Goal: Contribute content: Contribute content

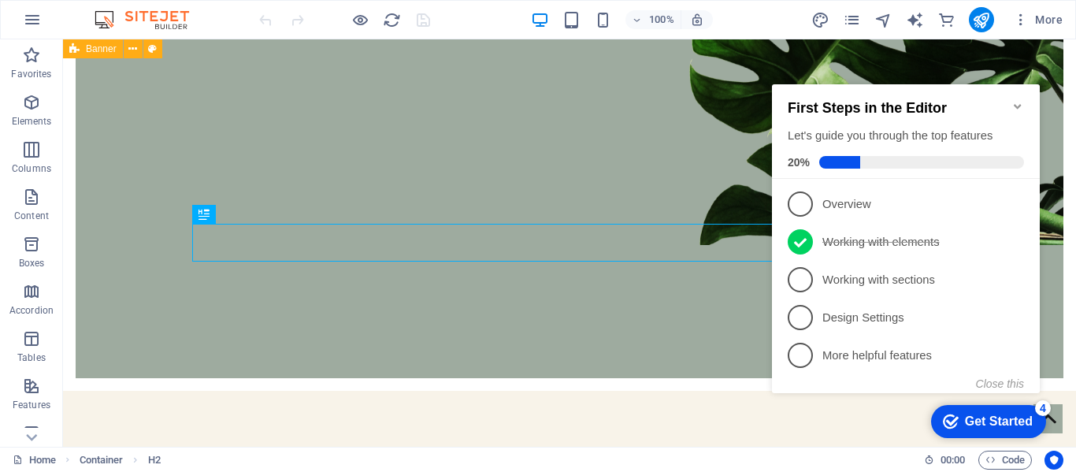
click at [1022, 103] on icon "Minimize checklist" at bounding box center [1017, 106] width 13 height 13
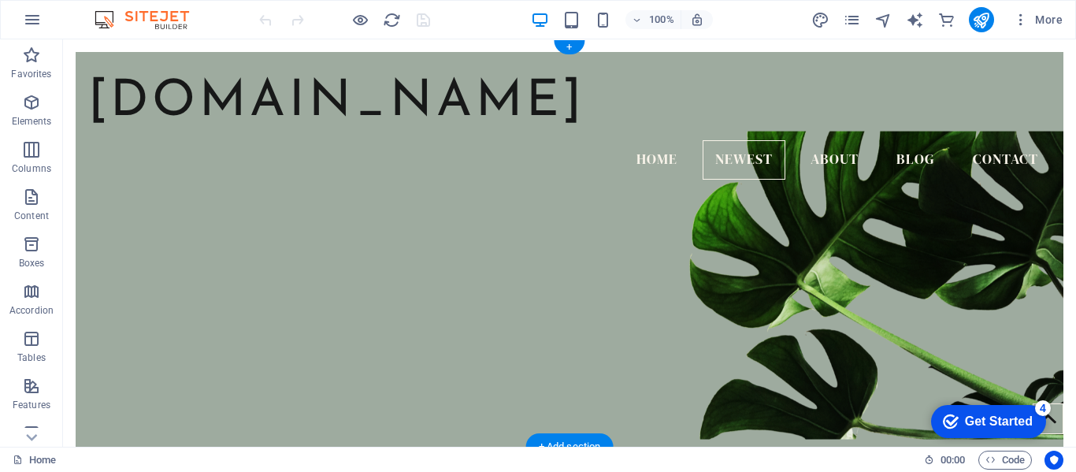
click at [908, 247] on figure at bounding box center [570, 285] width 988 height 308
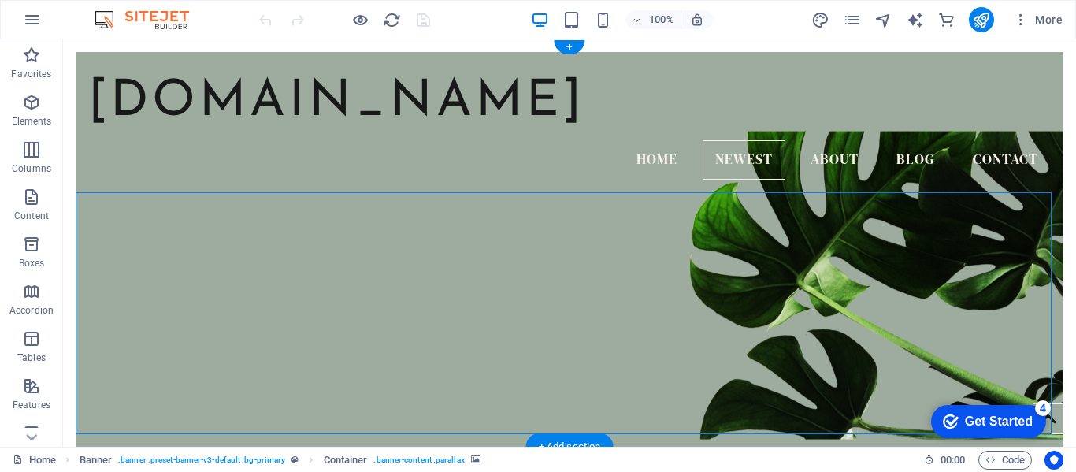
click at [908, 247] on figure at bounding box center [570, 285] width 988 height 308
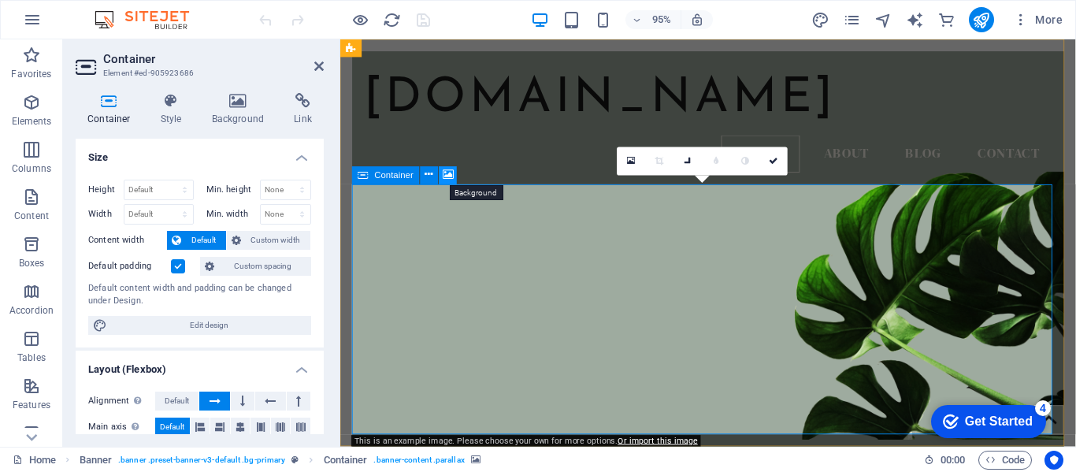
click at [447, 172] on icon at bounding box center [448, 176] width 11 height 16
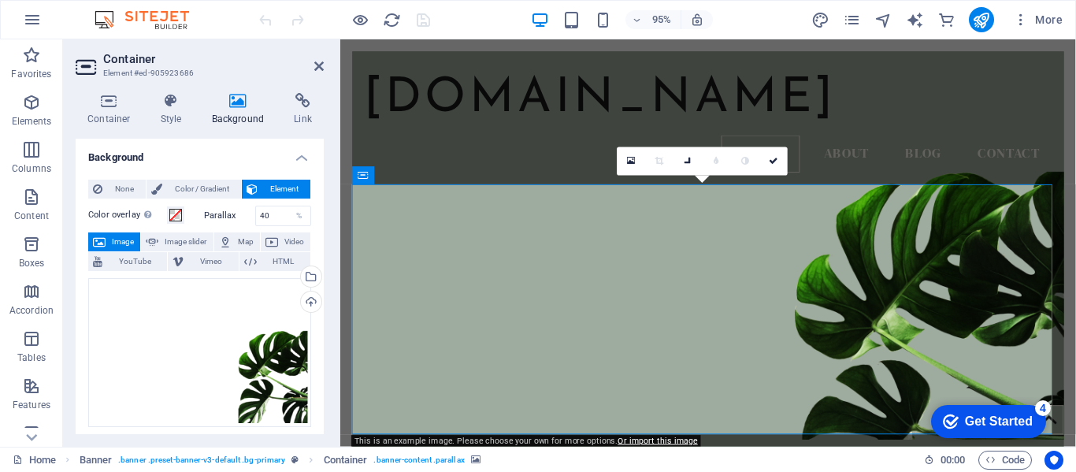
click at [123, 236] on span "Image" at bounding box center [122, 241] width 25 height 19
click at [116, 244] on span "Image" at bounding box center [122, 241] width 25 height 19
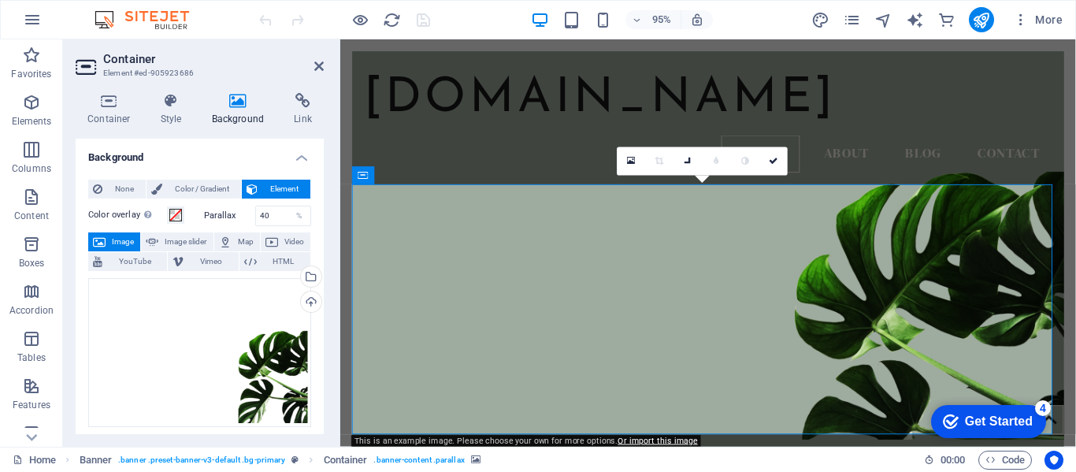
click at [120, 237] on span "Image" at bounding box center [122, 241] width 25 height 19
click at [269, 351] on div "Drag files here, click to choose files or select files from Files or our free s…" at bounding box center [199, 352] width 223 height 149
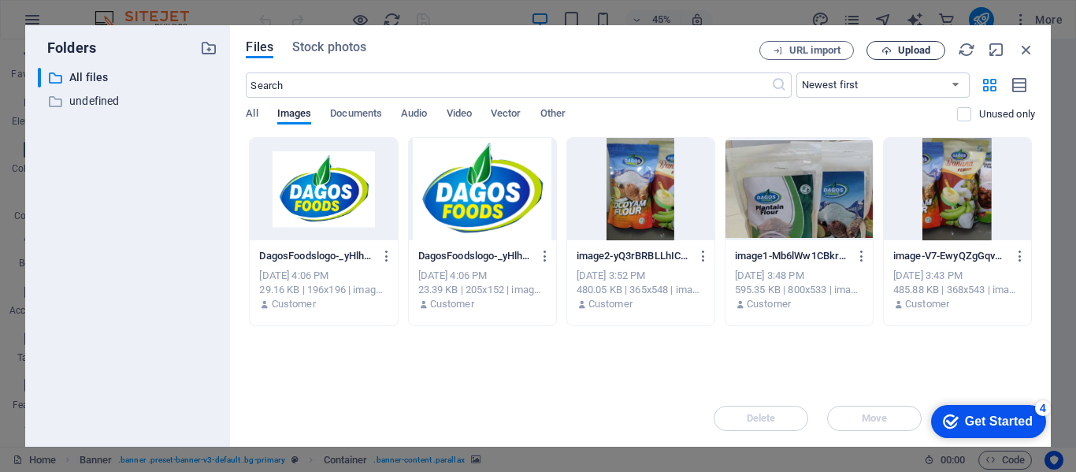
click at [874, 47] on span "Upload" at bounding box center [905, 51] width 65 height 10
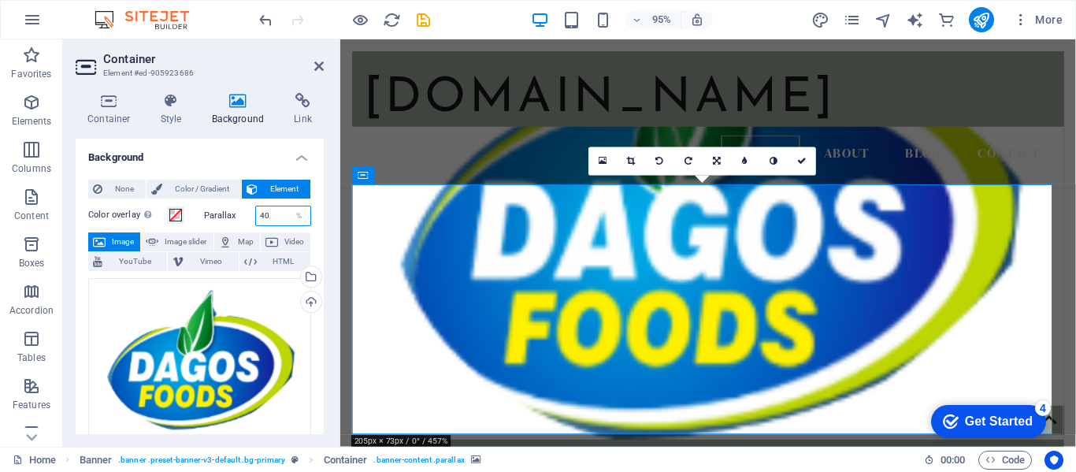
click at [280, 213] on input "40" at bounding box center [283, 215] width 55 height 19
type input "4"
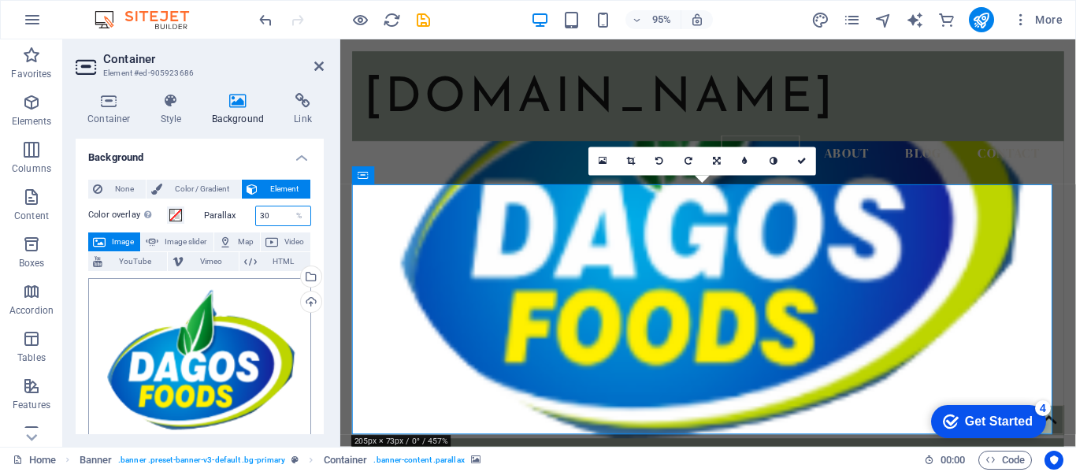
type input "30"
click at [255, 362] on div "Drag files here, click to choose files or select files from Files or our free s…" at bounding box center [199, 361] width 223 height 167
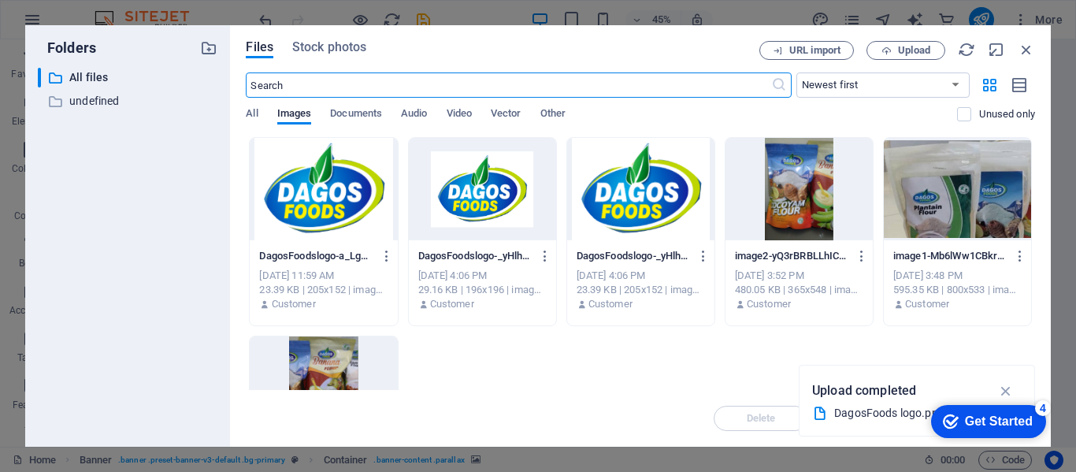
click at [354, 201] on div at bounding box center [323, 189] width 147 height 102
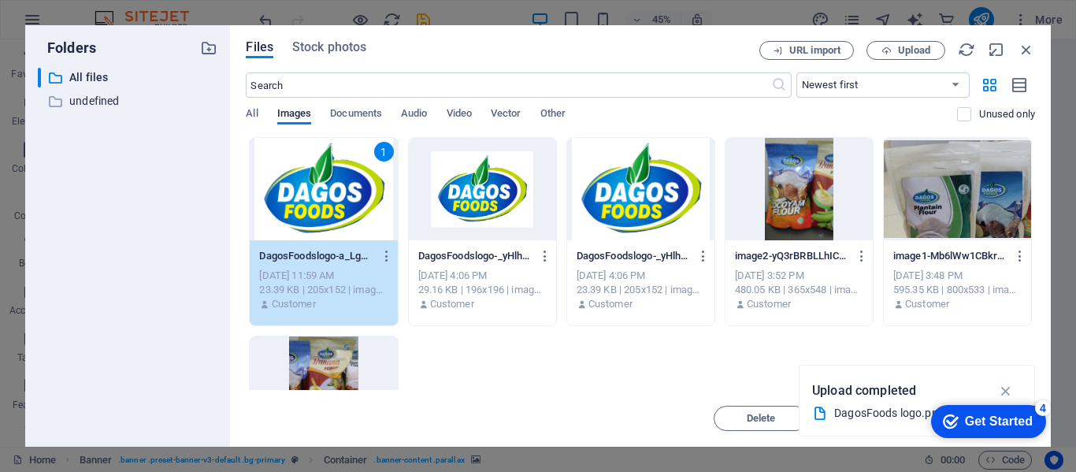
click at [354, 201] on div "1" at bounding box center [323, 189] width 147 height 102
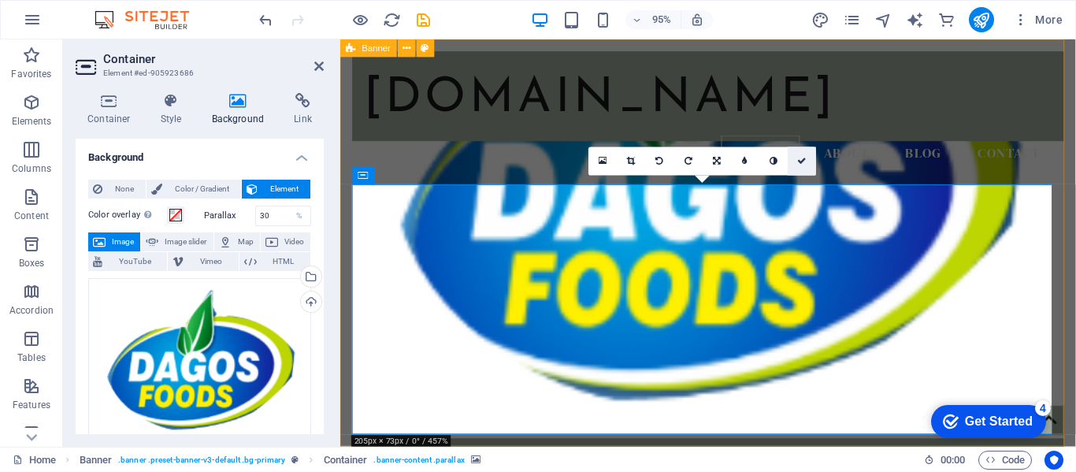
click at [804, 162] on icon at bounding box center [801, 161] width 9 height 9
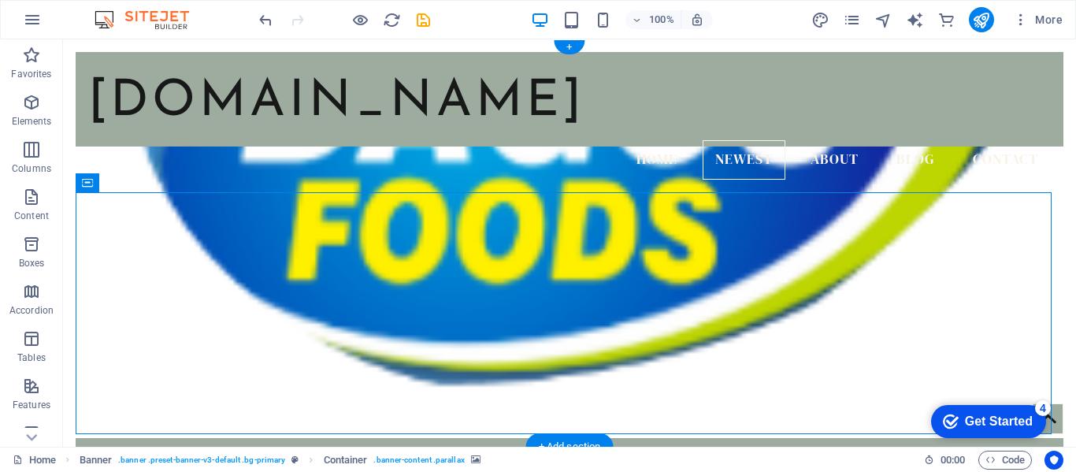
click at [551, 286] on figure at bounding box center [570, 291] width 988 height 291
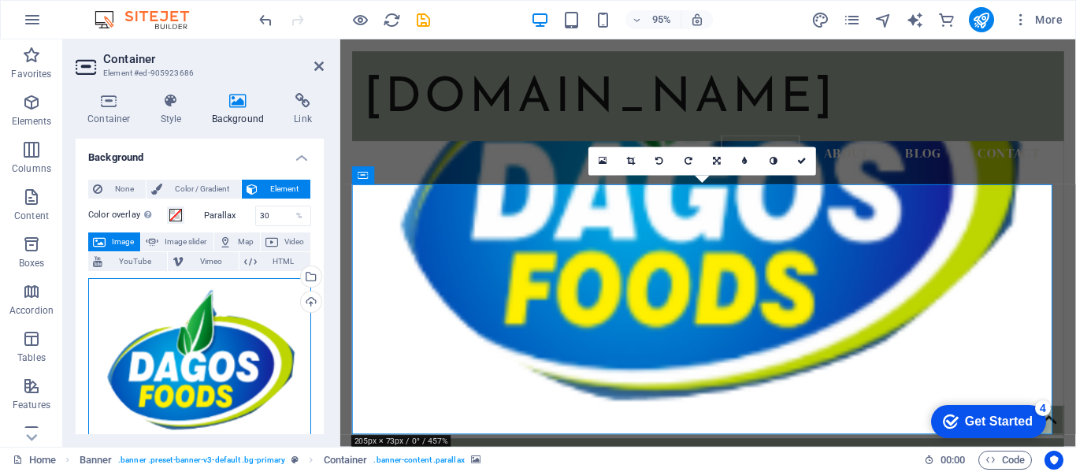
click at [201, 349] on div "Drag files here, click to choose files or select files from Files or our free s…" at bounding box center [199, 361] width 223 height 167
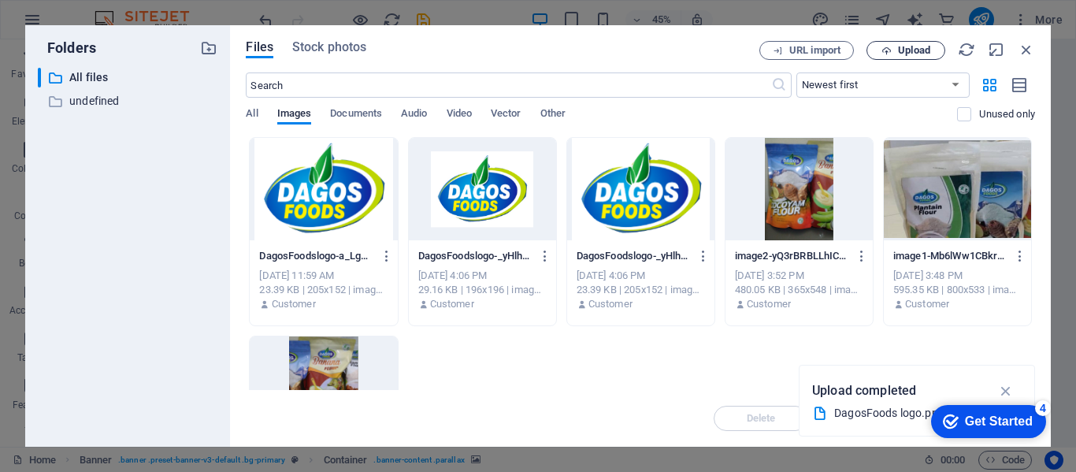
click at [891, 46] on icon "button" at bounding box center [886, 51] width 10 height 10
click at [929, 46] on span "Upload" at bounding box center [914, 50] width 32 height 9
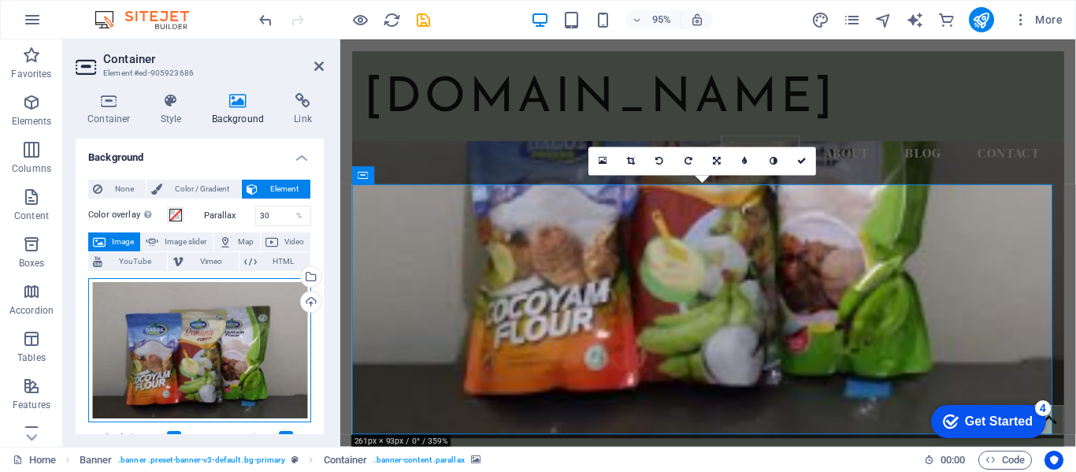
click at [170, 350] on div "Drag files here, click to choose files or select files from Files or our free s…" at bounding box center [199, 350] width 223 height 145
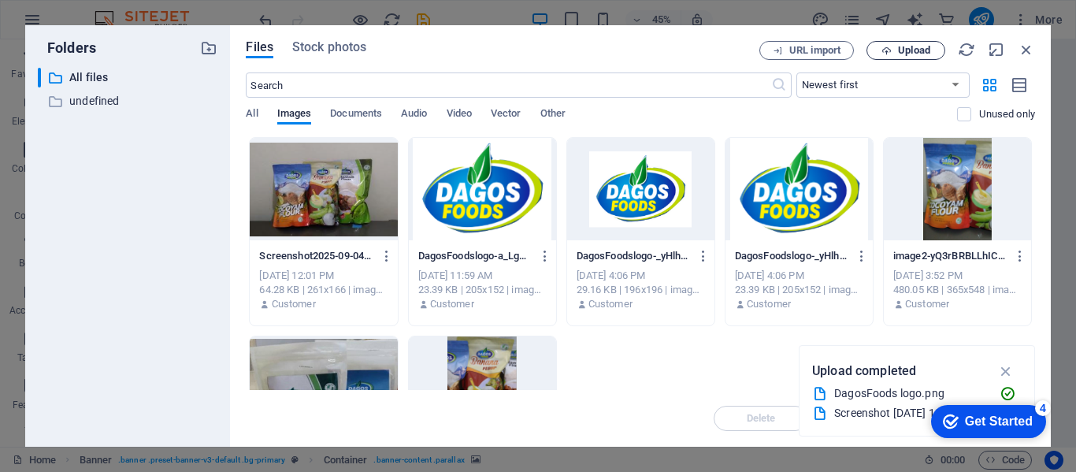
click at [903, 55] on span "Upload" at bounding box center [914, 50] width 32 height 9
click at [914, 49] on span "Upload" at bounding box center [914, 50] width 32 height 9
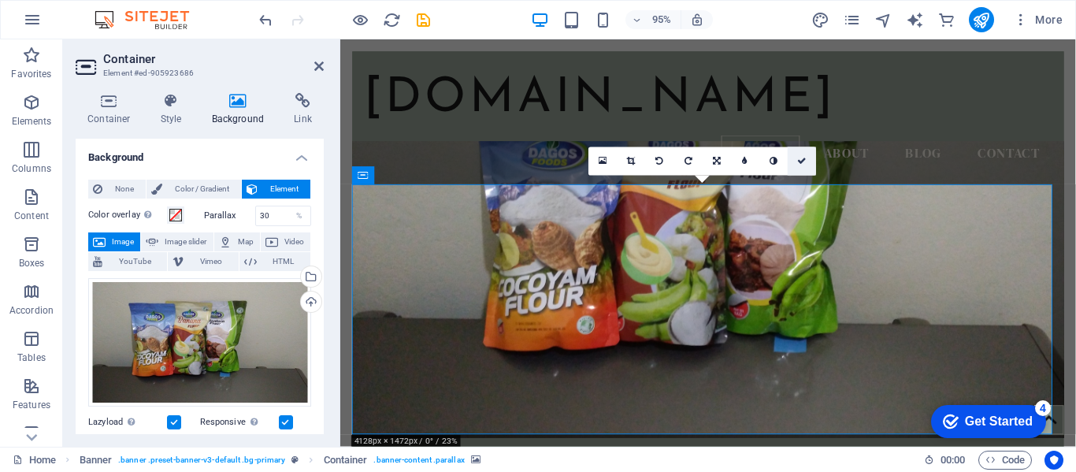
click at [799, 161] on icon at bounding box center [801, 161] width 9 height 9
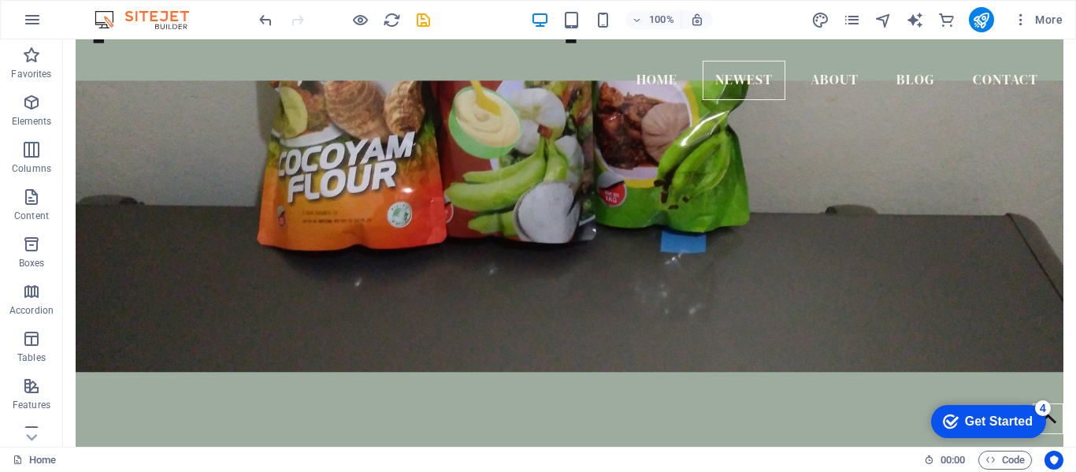
scroll to position [46, 0]
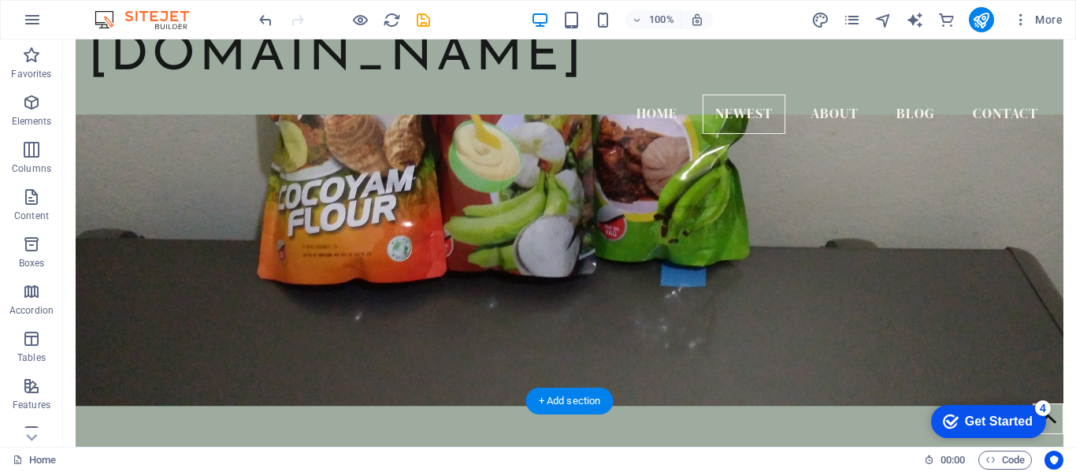
click at [658, 185] on figure at bounding box center [570, 259] width 988 height 291
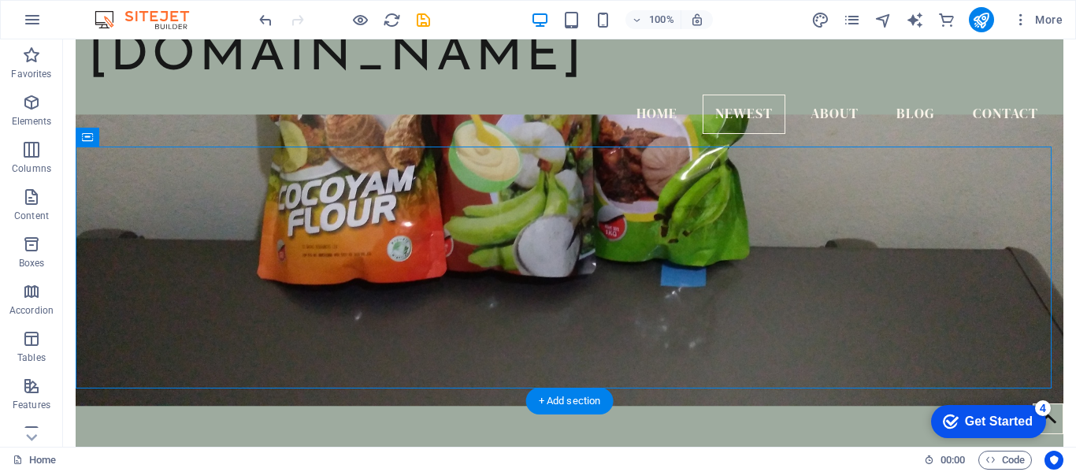
click at [658, 185] on figure at bounding box center [570, 259] width 988 height 291
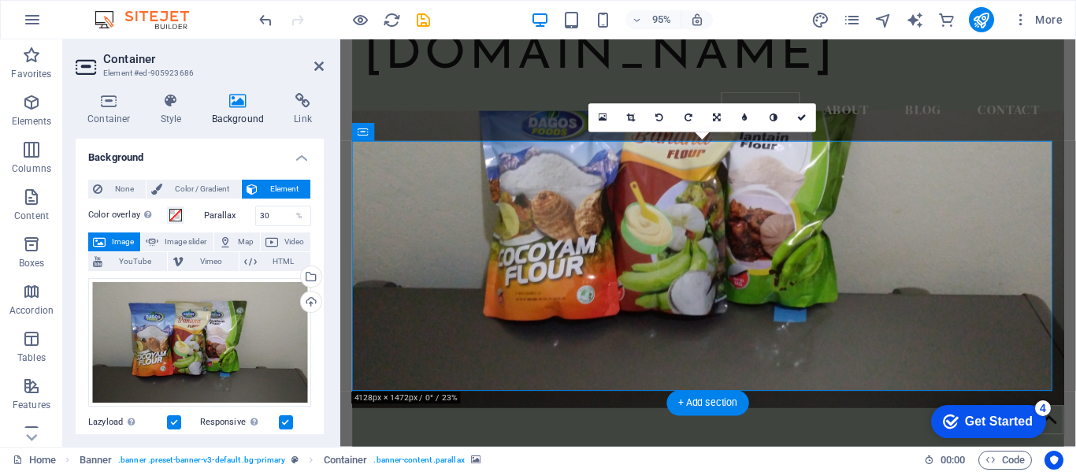
drag, startPoint x: 936, startPoint y: 185, endPoint x: 675, endPoint y: 308, distance: 288.2
click at [675, 308] on figure at bounding box center [727, 270] width 749 height 313
click at [631, 122] on link at bounding box center [632, 117] width 28 height 28
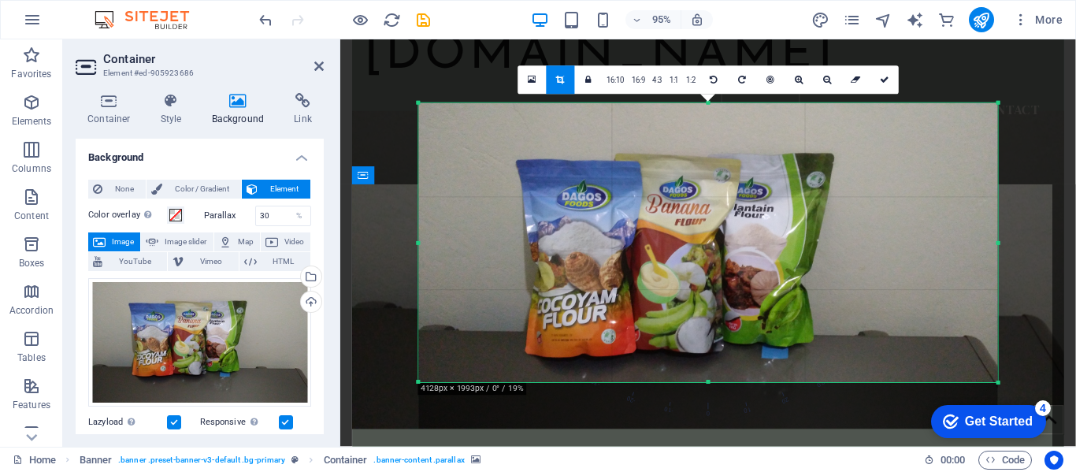
drag, startPoint x: 710, startPoint y: 405, endPoint x: 700, endPoint y: 356, distance: 49.7
click at [700, 356] on div "180 170 160 150 140 130 120 110 100 90 80 70 60 50 40 30 20 10 0 -10 -20 -30 -4…" at bounding box center [707, 243] width 579 height 280
click at [700, 356] on div at bounding box center [707, 266] width 579 height 326
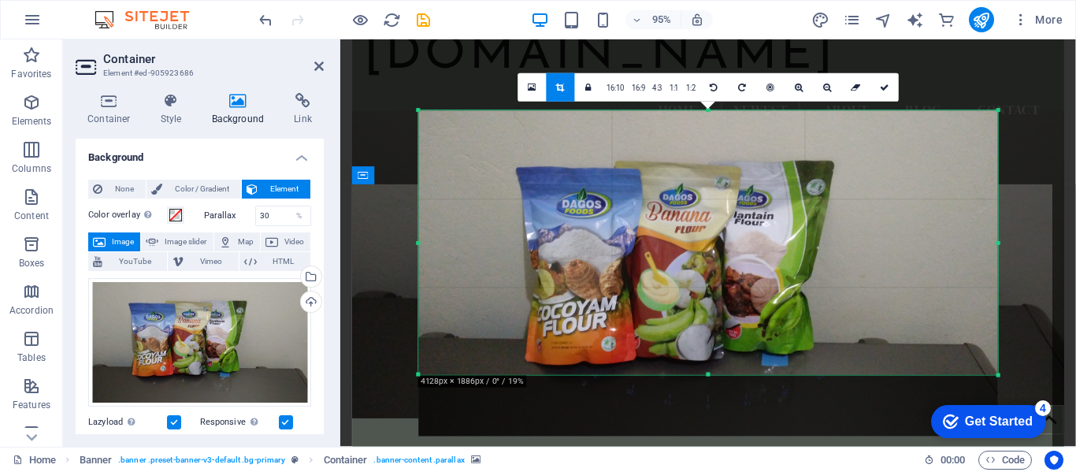
drag, startPoint x: 710, startPoint y: 380, endPoint x: 710, endPoint y: 364, distance: 15.8
click at [710, 364] on div "180 170 160 150 140 130 120 110 100 90 80 70 60 50 40 30 20 10 0 -10 -20 -30 -4…" at bounding box center [707, 243] width 579 height 265
click at [881, 83] on icon at bounding box center [884, 87] width 9 height 9
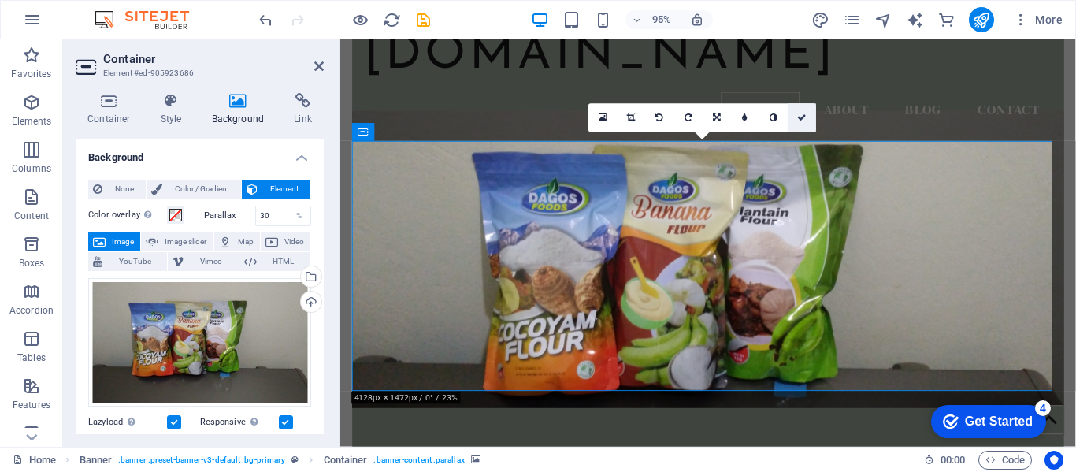
click at [792, 114] on link at bounding box center [802, 117] width 28 height 28
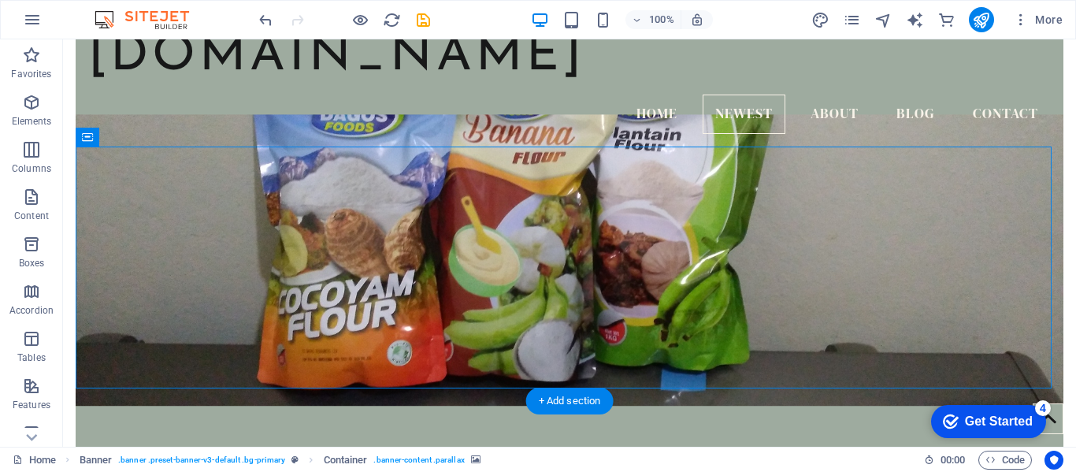
click at [703, 244] on figure at bounding box center [570, 259] width 988 height 291
click at [452, 202] on figure at bounding box center [570, 259] width 988 height 291
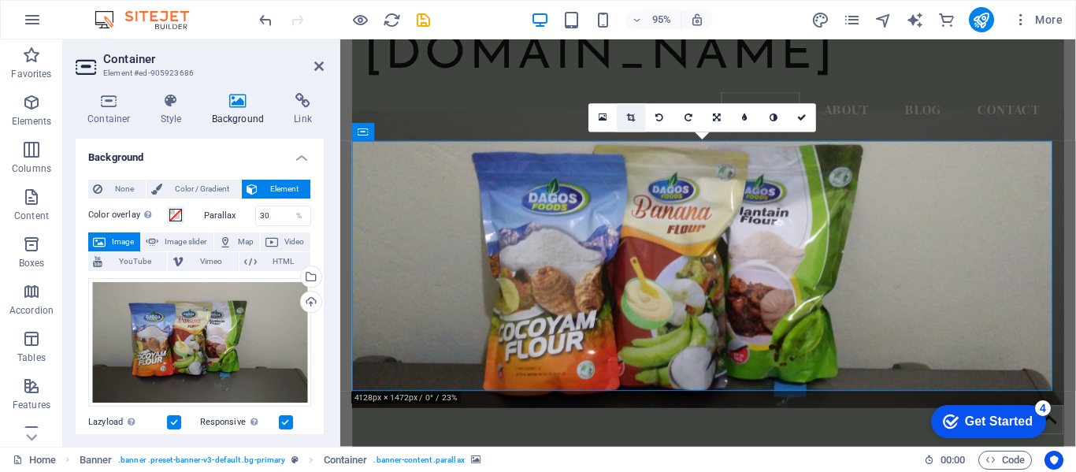
click at [631, 119] on icon at bounding box center [631, 117] width 9 height 9
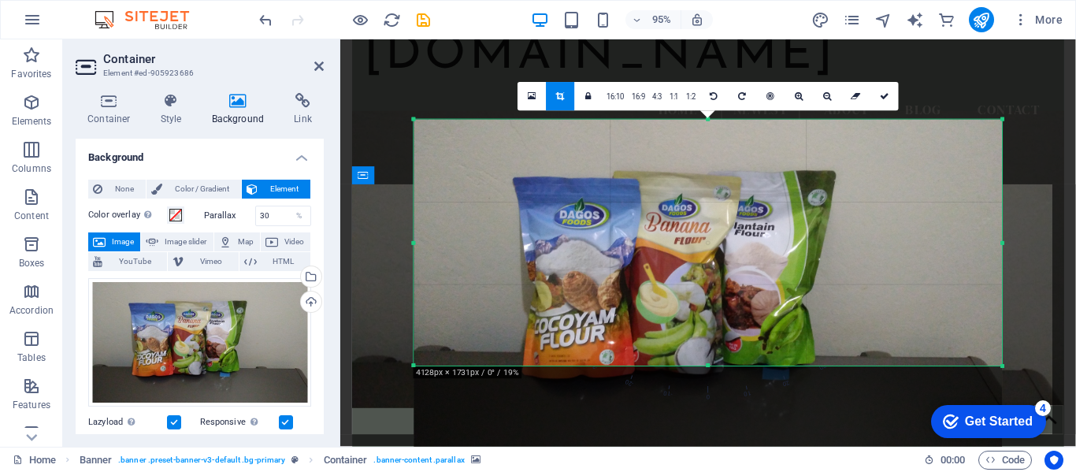
drag, startPoint x: 707, startPoint y: 378, endPoint x: 709, endPoint y: 354, distance: 23.7
click at [709, 354] on div "180 170 160 150 140 130 120 110 100 90 80 70 60 50 40 30 20 10 0 -10 -20 -30 -4…" at bounding box center [708, 243] width 588 height 247
click at [881, 97] on icon at bounding box center [884, 96] width 9 height 9
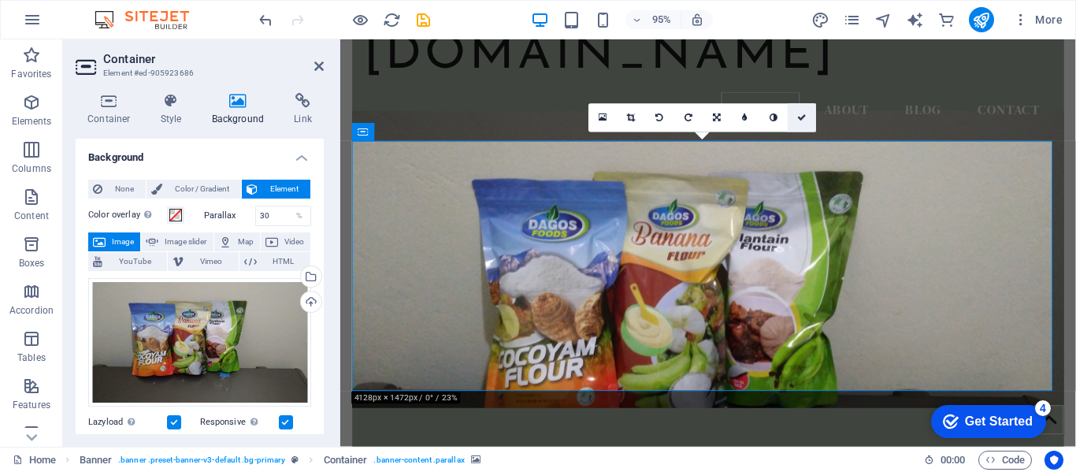
click at [804, 116] on icon at bounding box center [801, 117] width 9 height 9
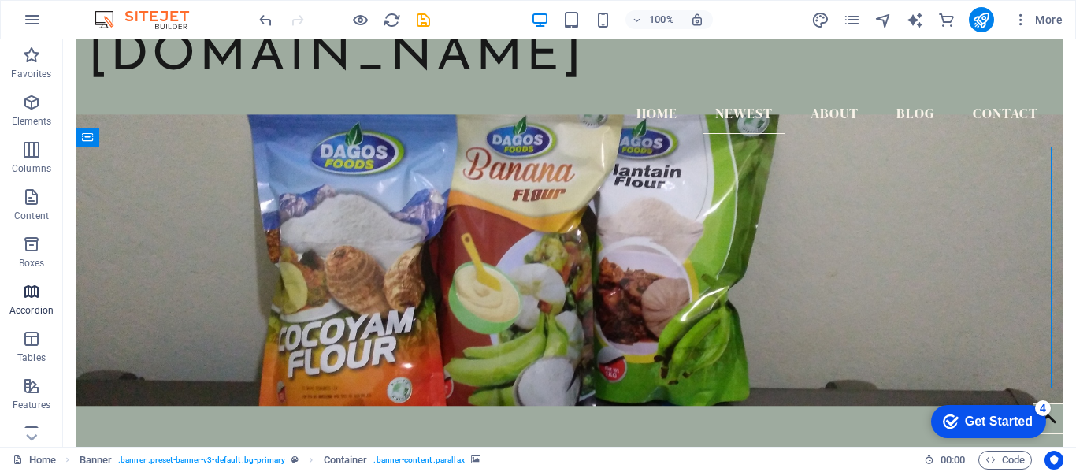
click at [38, 302] on span "Accordion" at bounding box center [31, 301] width 63 height 38
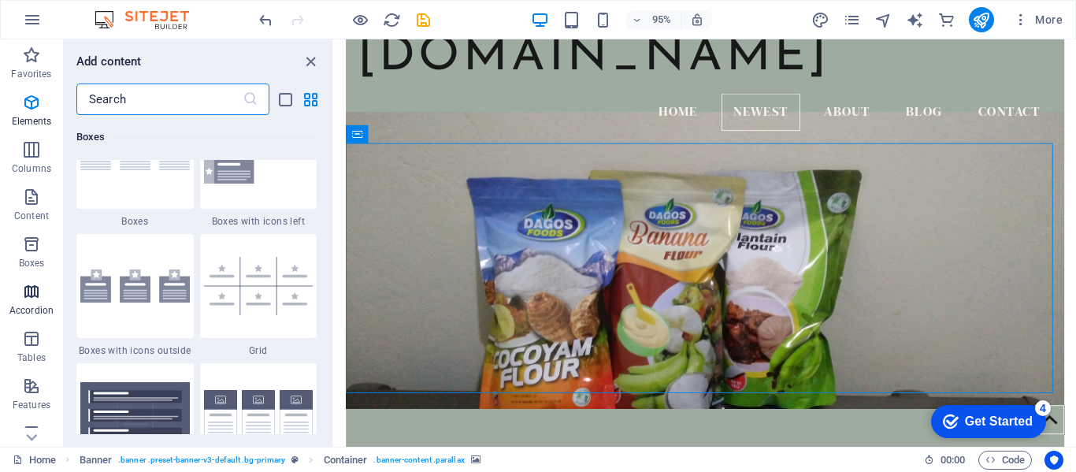
scroll to position [5029, 0]
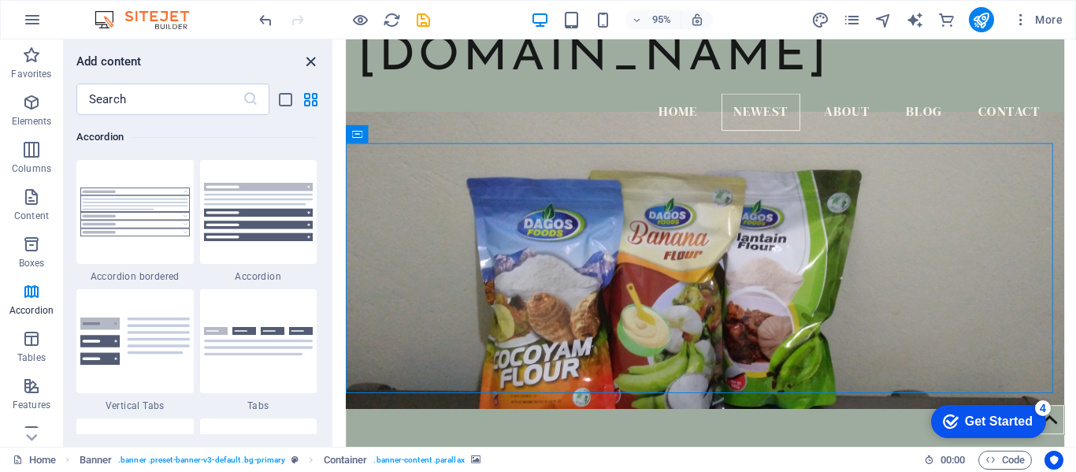
click at [308, 60] on icon "close panel" at bounding box center [311, 62] width 18 height 18
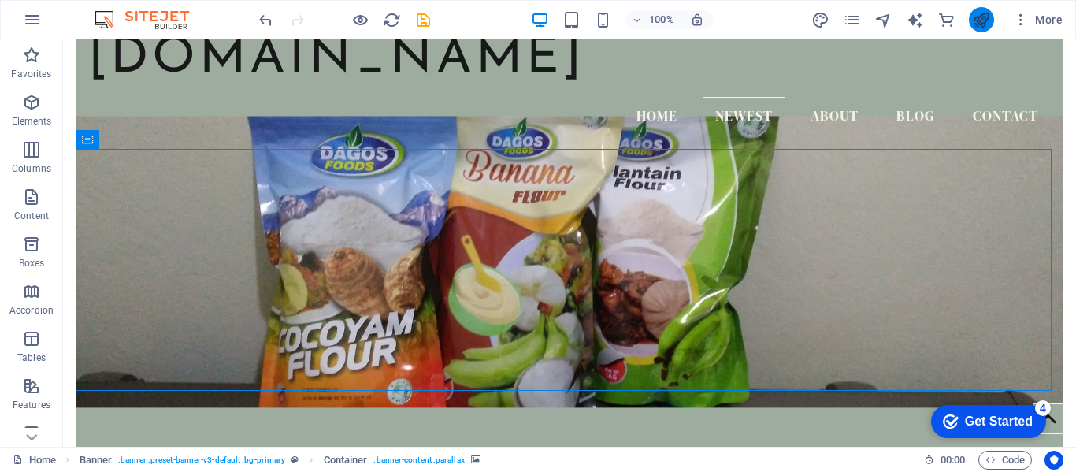
click at [992, 20] on button "publish" at bounding box center [981, 19] width 25 height 25
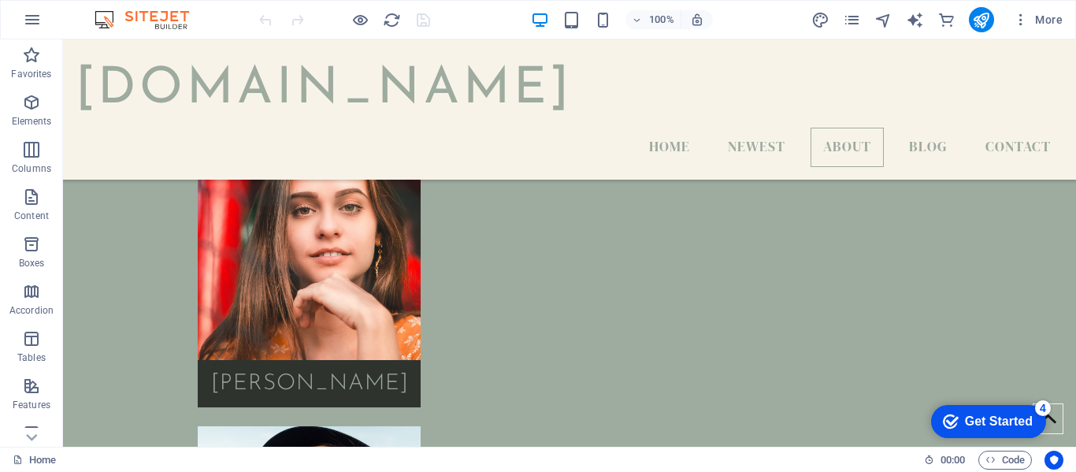
scroll to position [2162, 0]
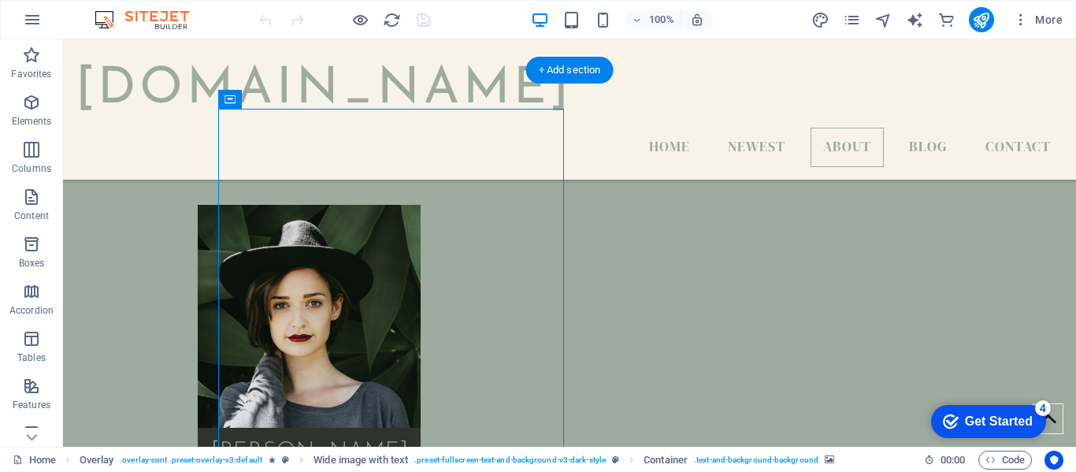
select select "px"
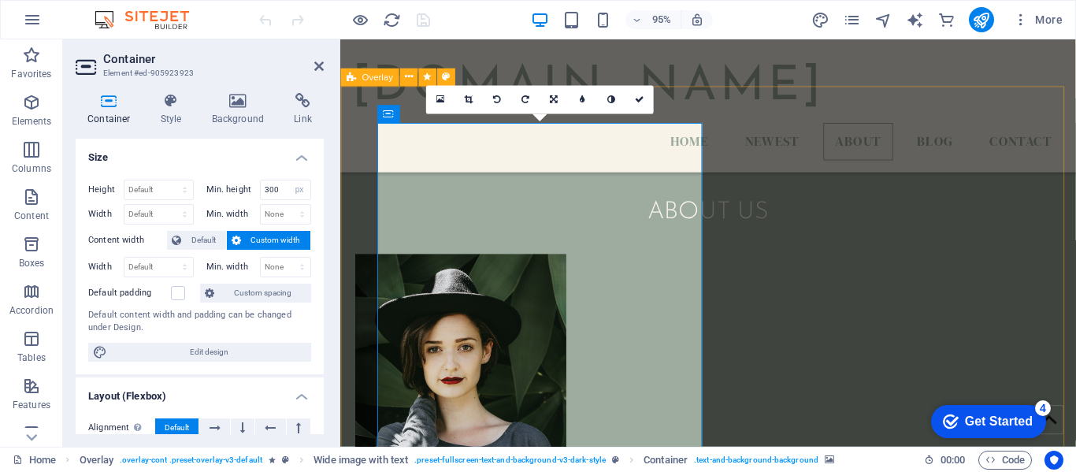
click at [251, 109] on h4 "Background" at bounding box center [241, 109] width 83 height 33
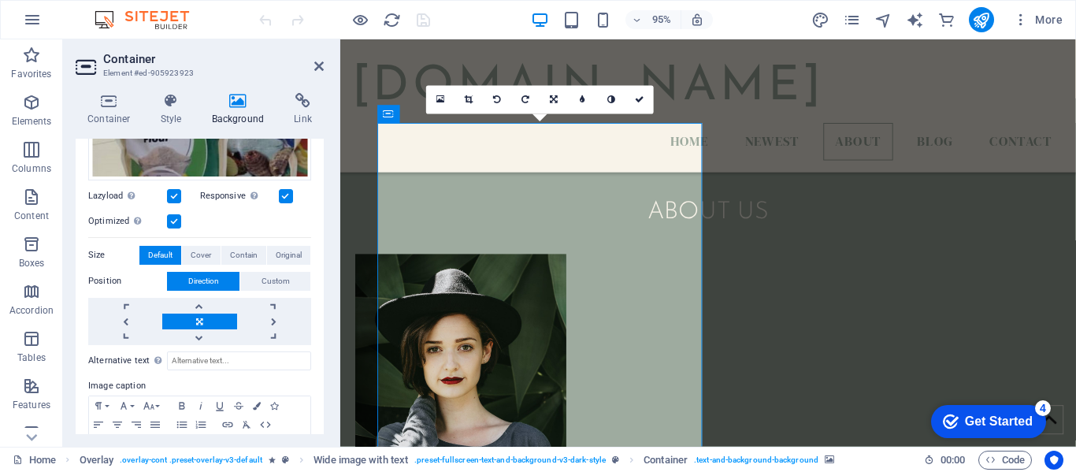
scroll to position [258, 0]
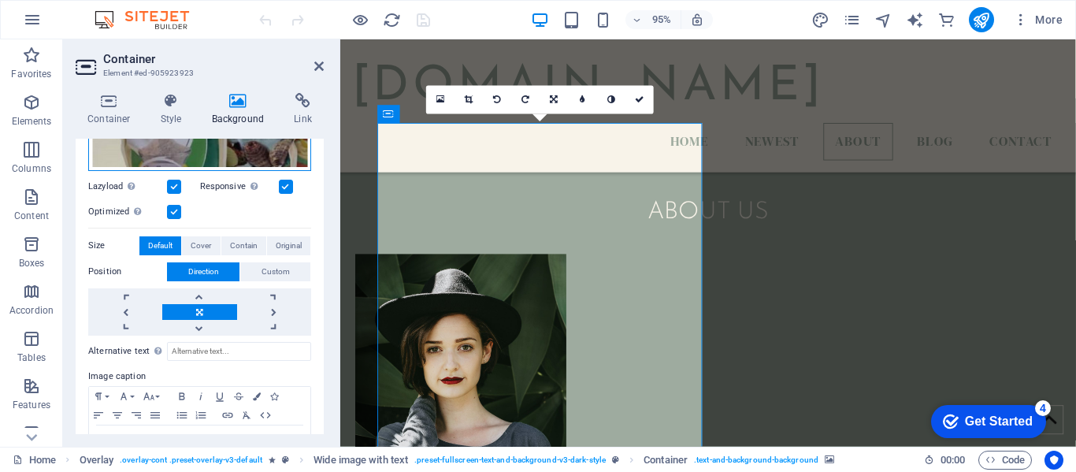
click at [213, 150] on div "Drag files here, click to choose files or select files from Files or our free s…" at bounding box center [199, 95] width 223 height 151
click at [213, 150] on body "dagosfoods.com Home Favorites Elements Columns Content Boxes Accordion Tables F…" at bounding box center [538, 236] width 1076 height 472
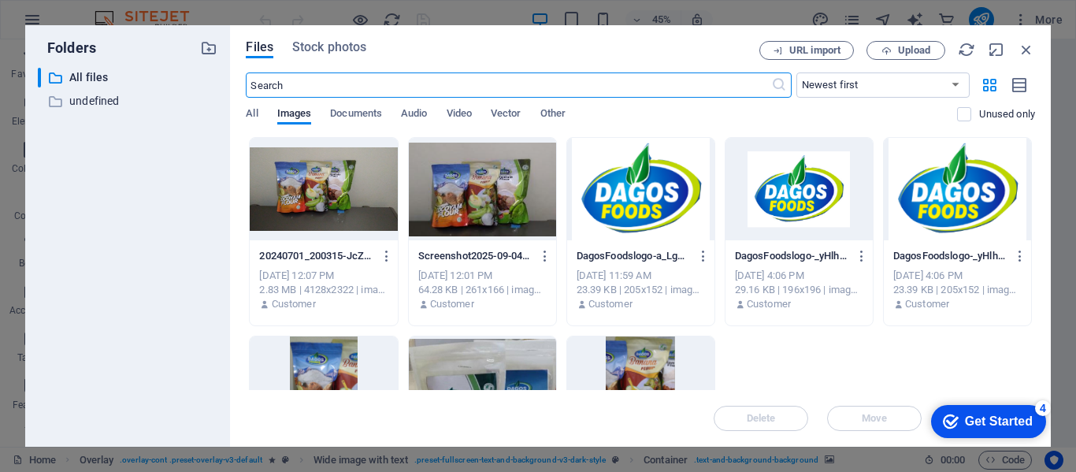
click at [469, 187] on div at bounding box center [482, 189] width 147 height 102
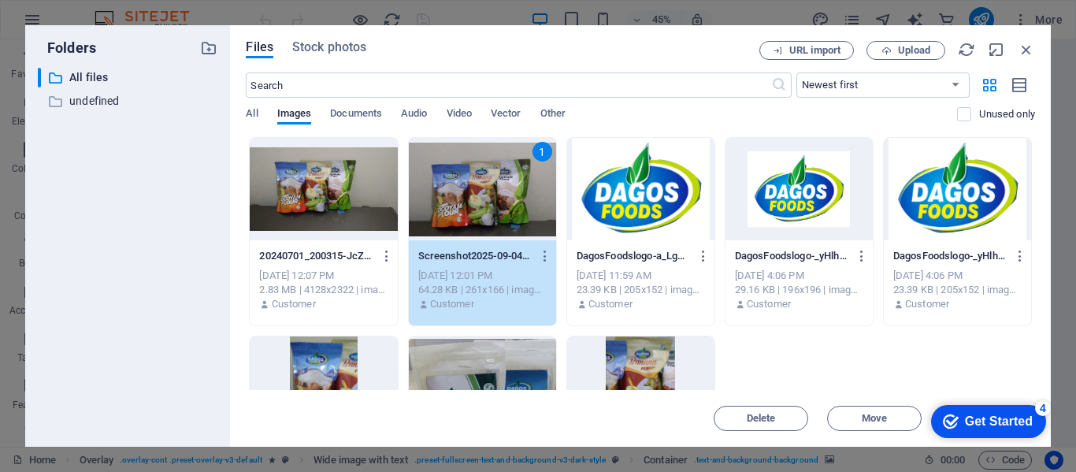
click at [469, 187] on div "1" at bounding box center [482, 189] width 147 height 102
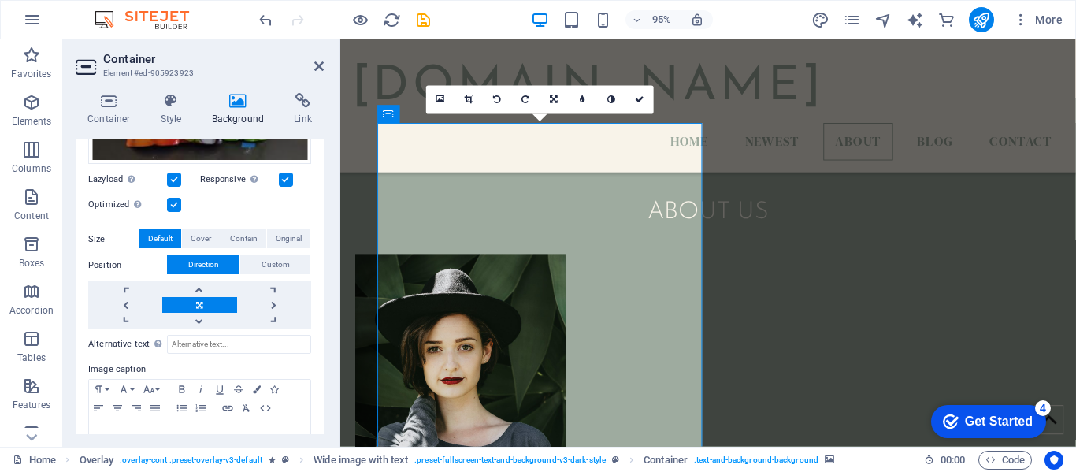
click at [224, 105] on icon at bounding box center [238, 101] width 76 height 16
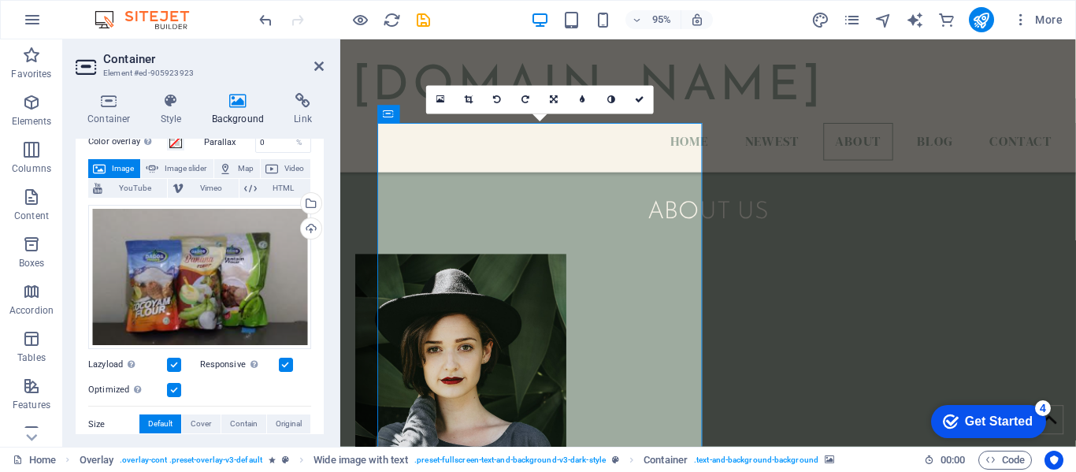
scroll to position [20, 0]
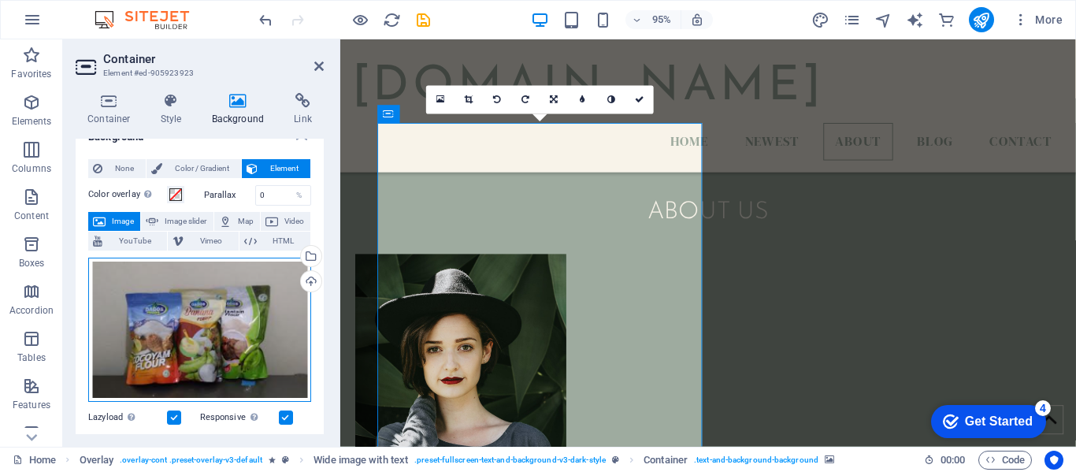
click at [235, 316] on div "Drag files here, click to choose files or select files from Files or our free s…" at bounding box center [199, 330] width 223 height 145
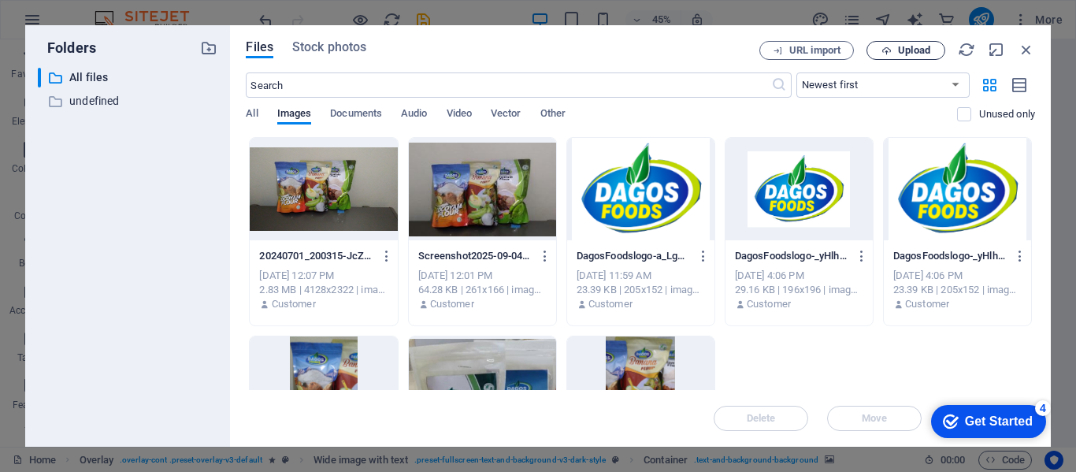
click at [902, 51] on span "Upload" at bounding box center [914, 50] width 32 height 9
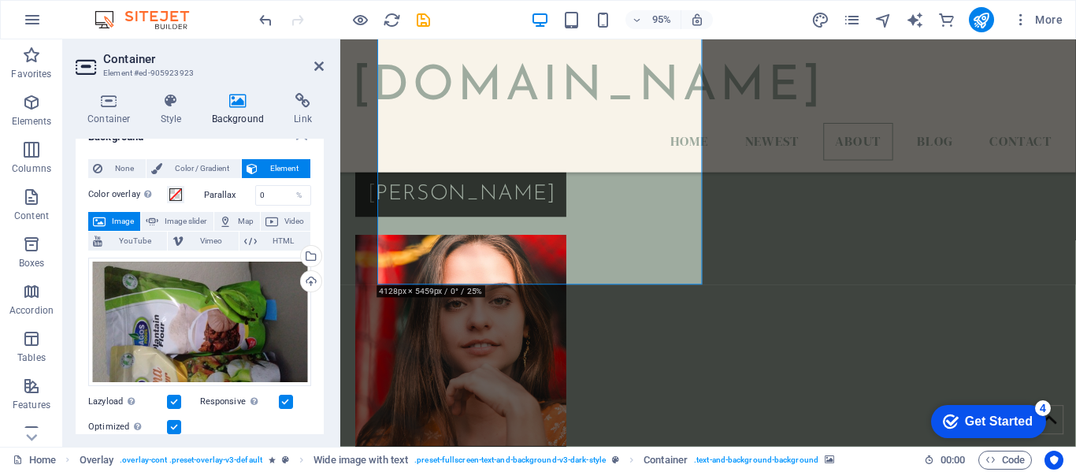
scroll to position [2477, 0]
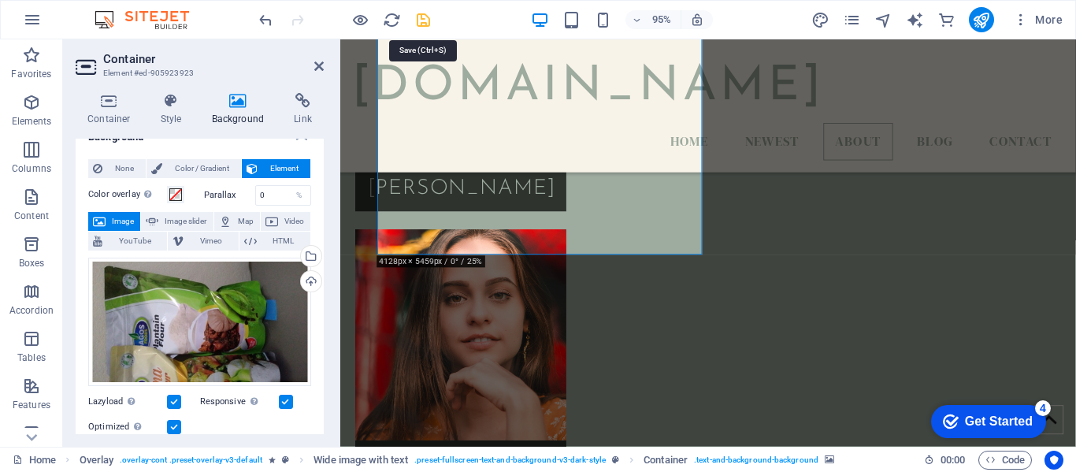
click at [421, 24] on icon "save" at bounding box center [423, 20] width 18 height 18
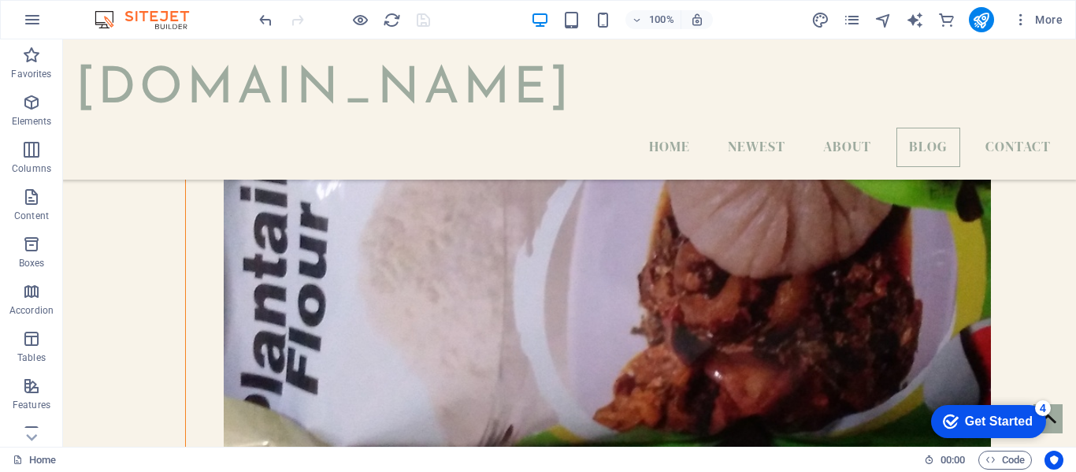
scroll to position [4613, 0]
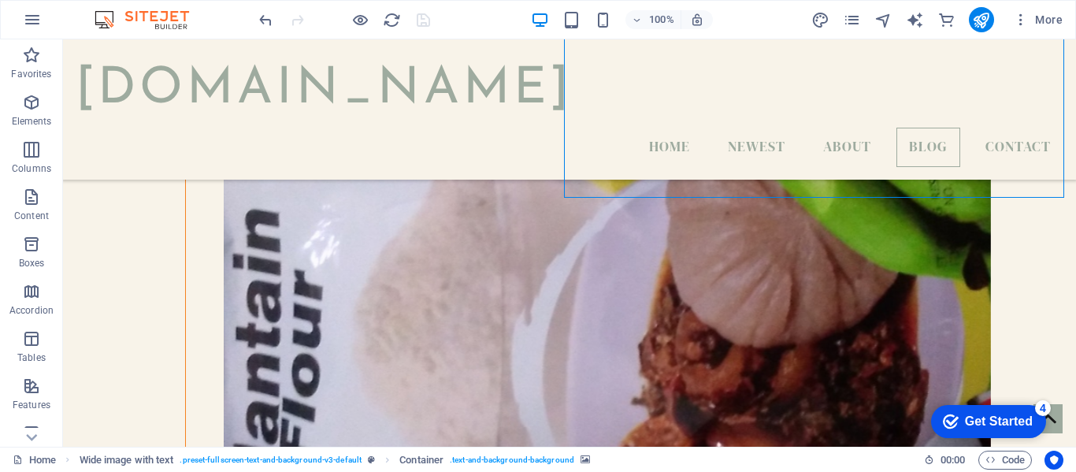
select select "px"
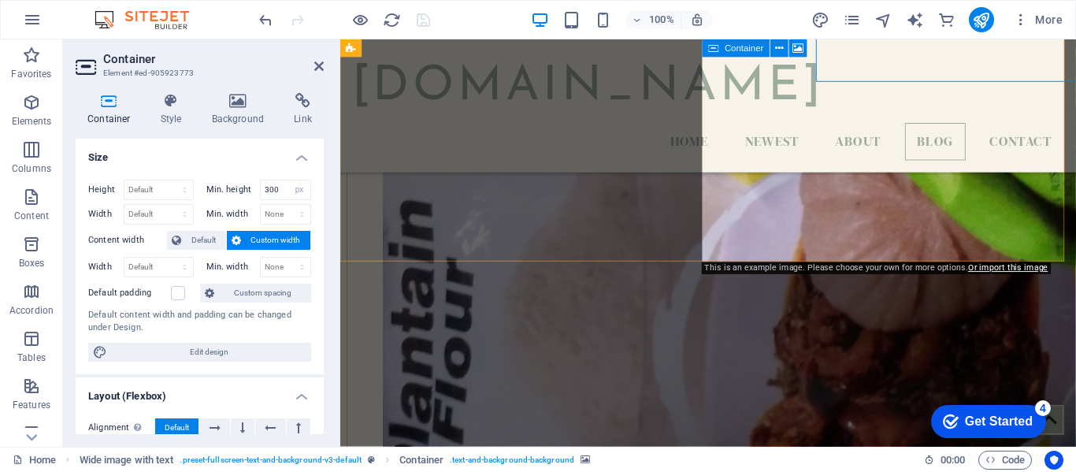
scroll to position [4727, 0]
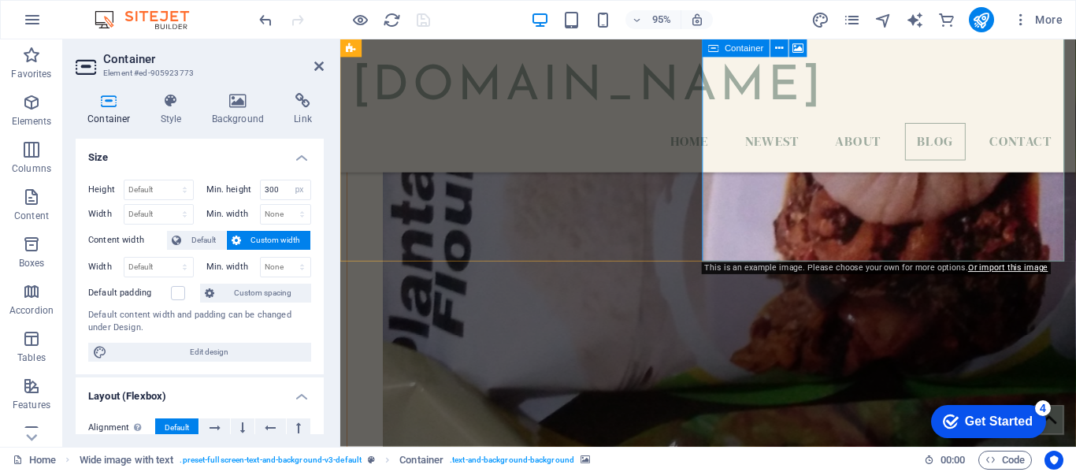
click at [793, 49] on icon at bounding box center [798, 48] width 11 height 16
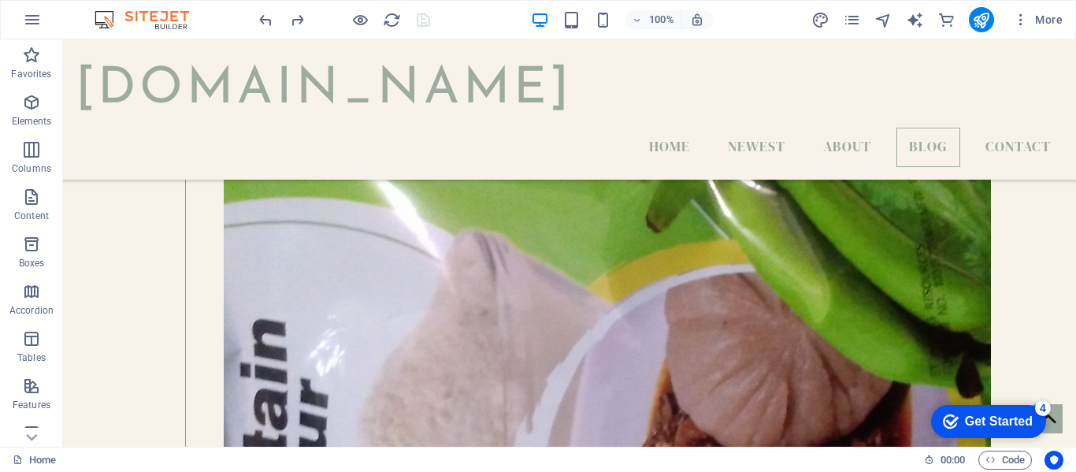
scroll to position [4403, 0]
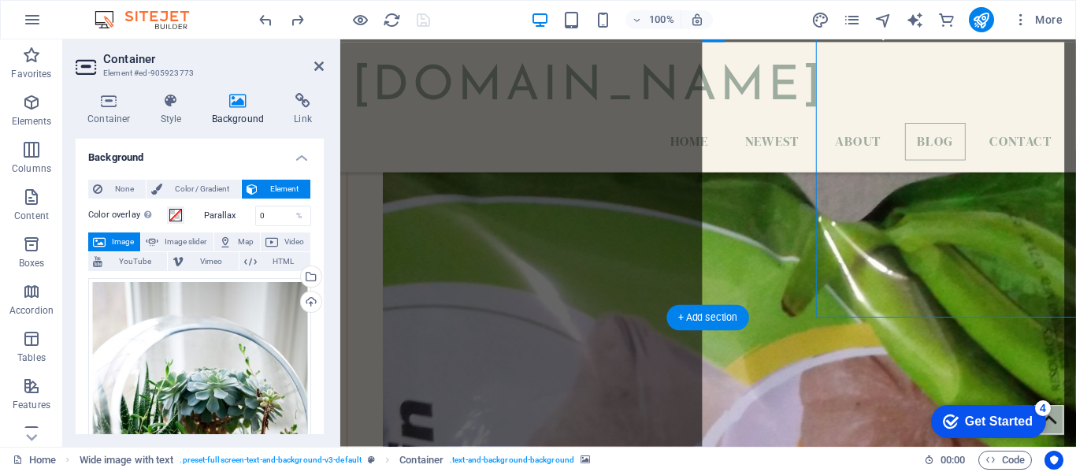
scroll to position [4478, 0]
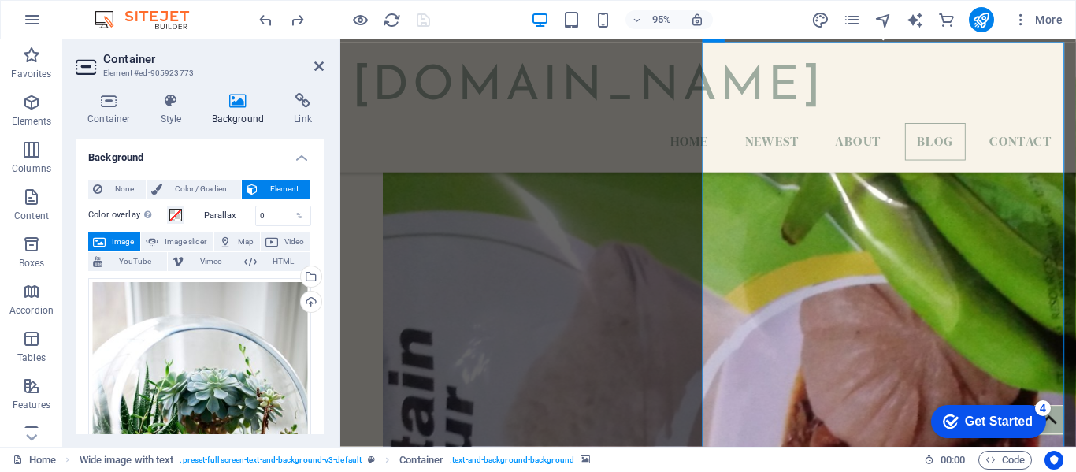
click at [125, 243] on span "Image" at bounding box center [122, 241] width 25 height 19
click at [230, 112] on h4 "Background" at bounding box center [241, 109] width 83 height 33
click at [311, 302] on div "Upload" at bounding box center [310, 303] width 24 height 24
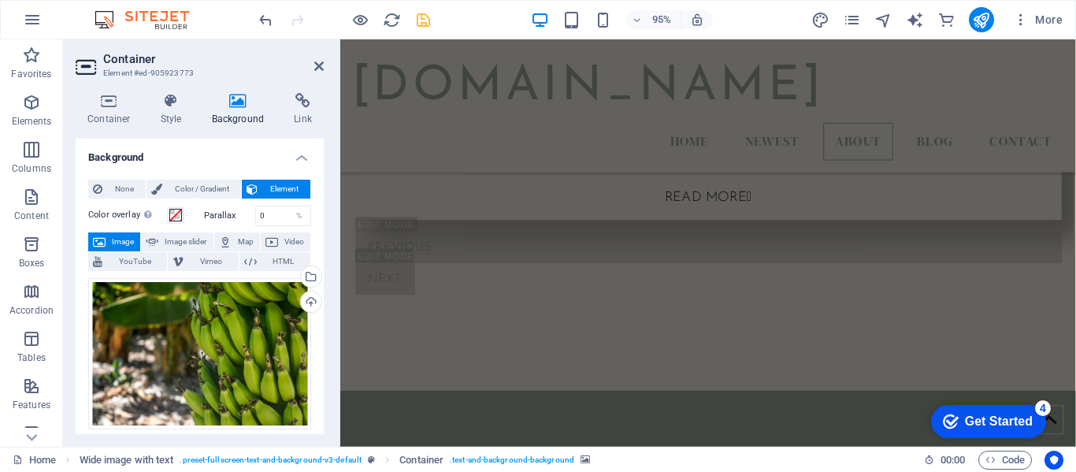
scroll to position [1479, 0]
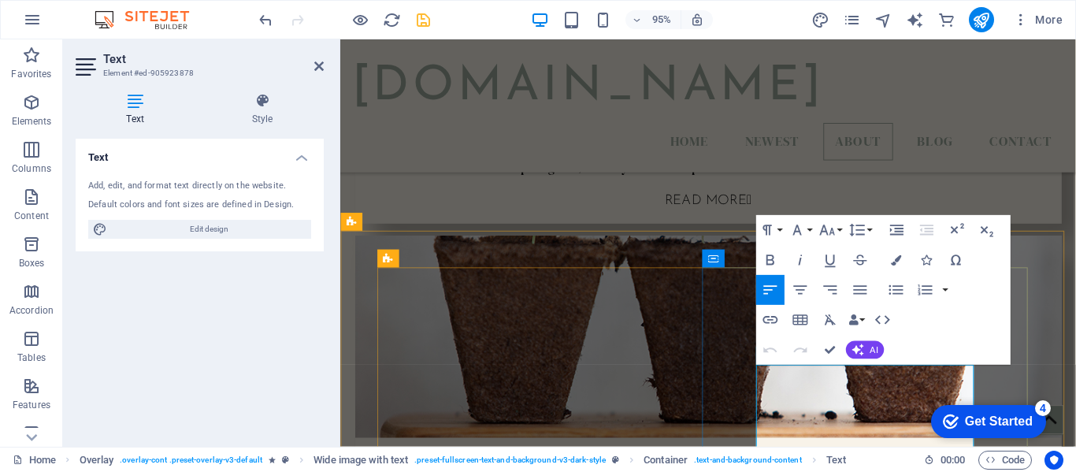
copy div "Banana Flour BANANA FLOUR 1. Raw bananas are generally used in treating disease…"
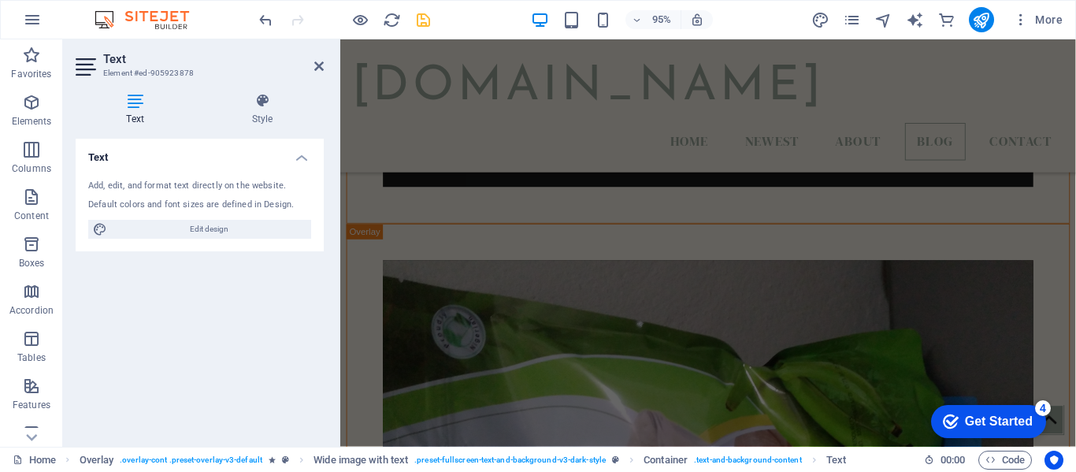
scroll to position [4478, 0]
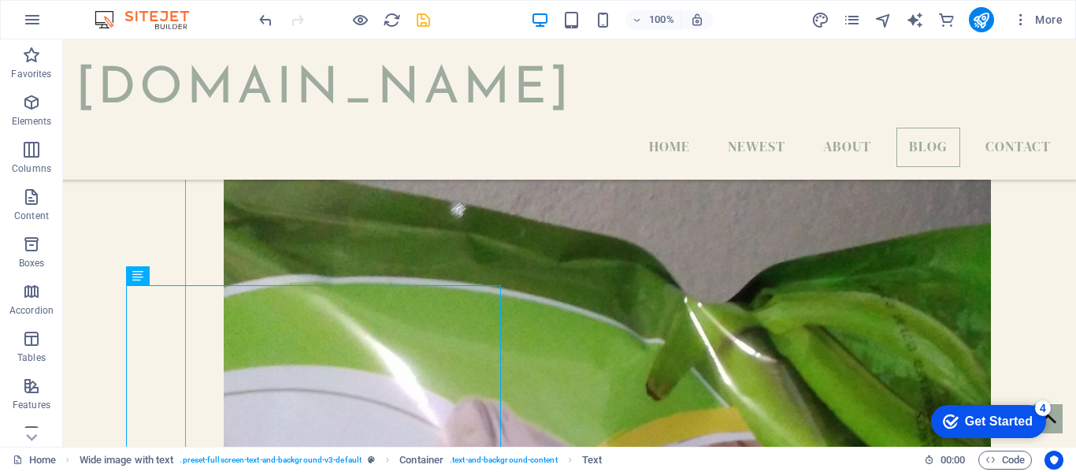
scroll to position [4261, 0]
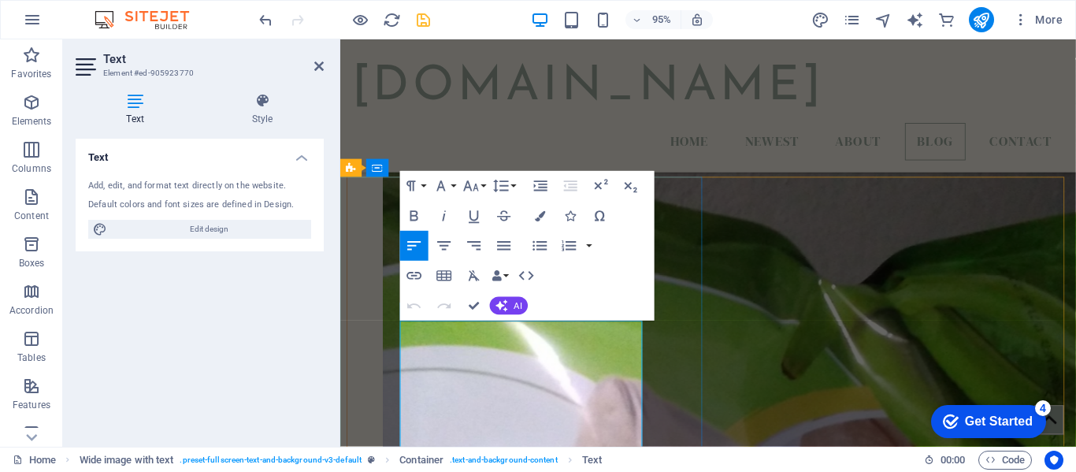
drag, startPoint x: 531, startPoint y: 384, endPoint x: 410, endPoint y: 389, distance: 120.6
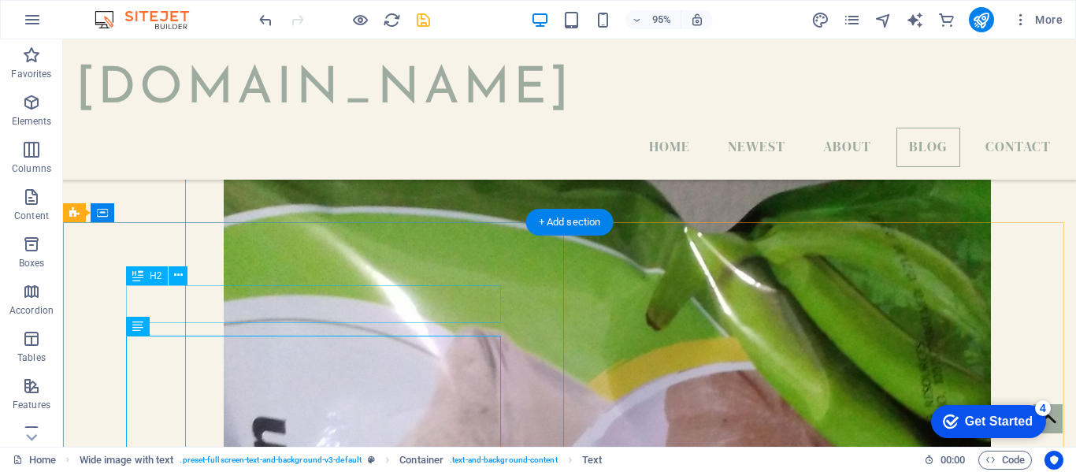
scroll to position [4223, 0]
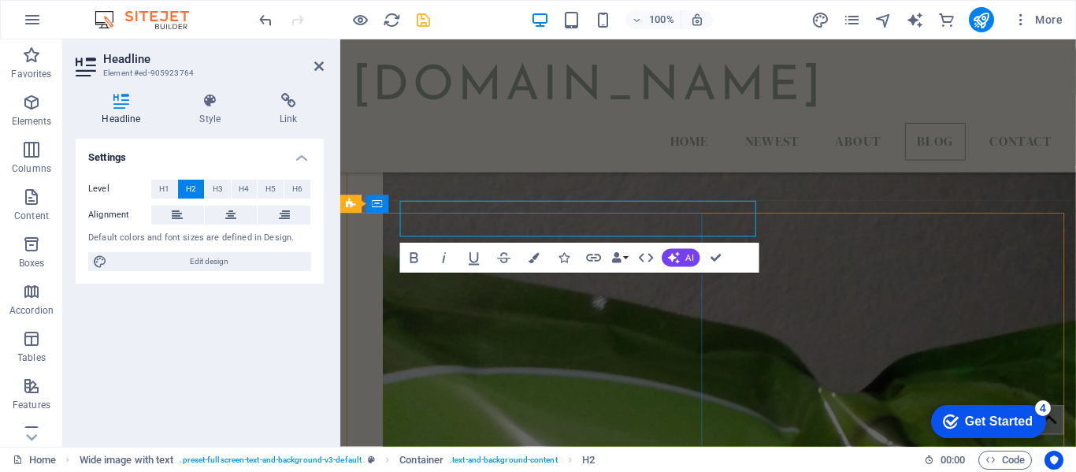
scroll to position [4299, 0]
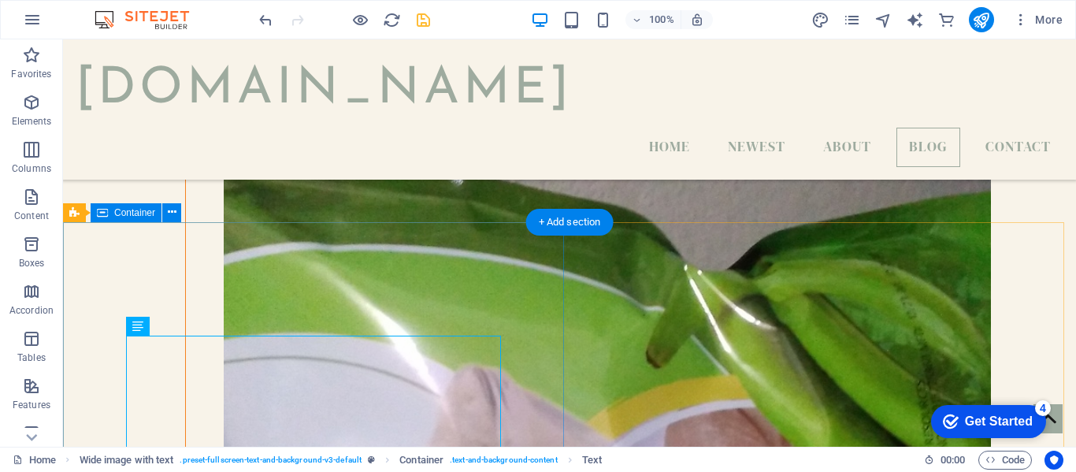
scroll to position [4223, 0]
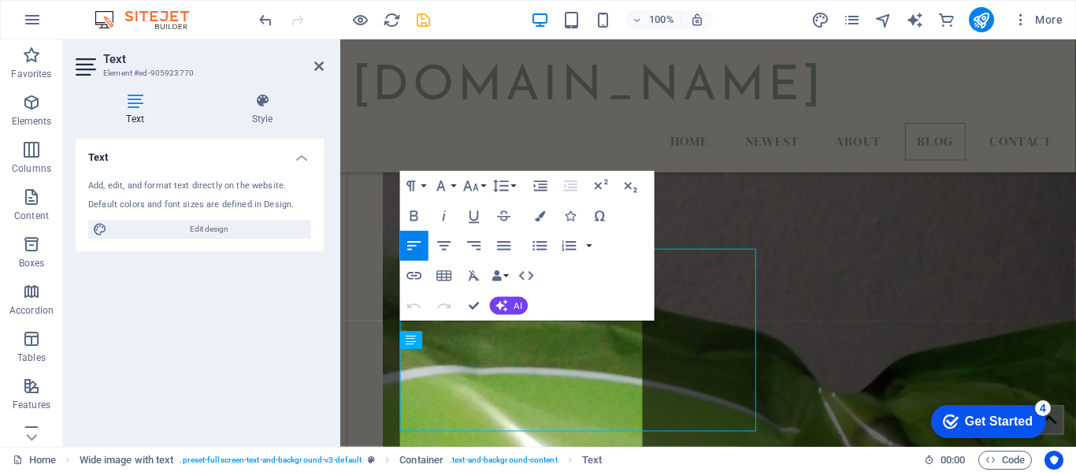
scroll to position [4299, 0]
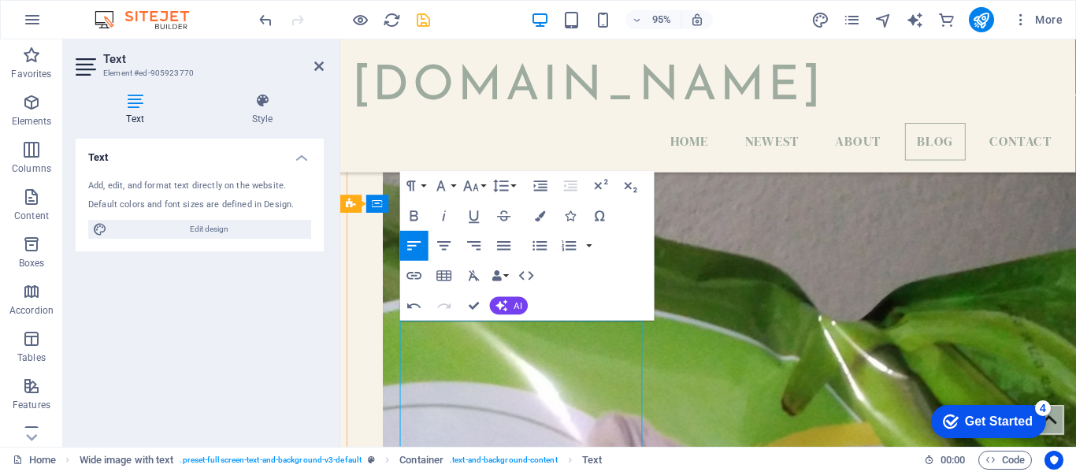
drag, startPoint x: 552, startPoint y: 340, endPoint x: 569, endPoint y: 358, distance: 24.5
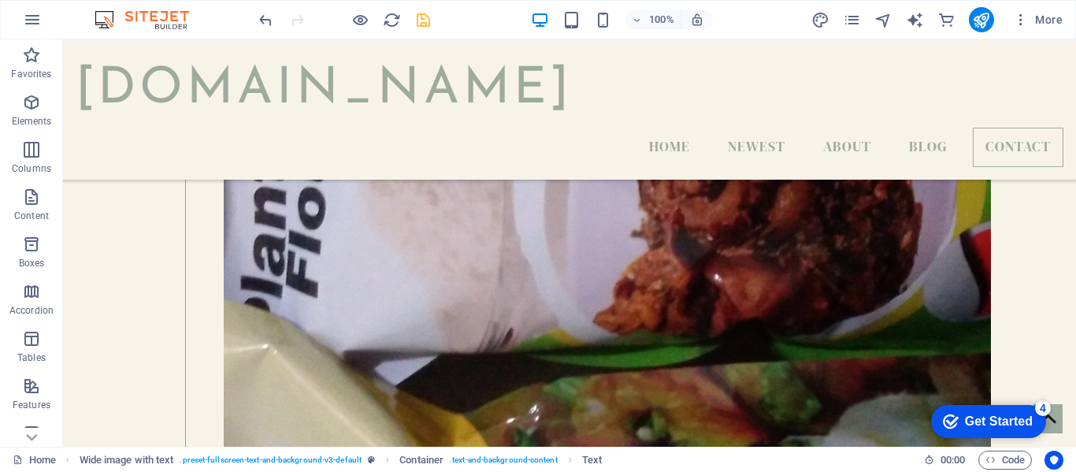
scroll to position [4727, 0]
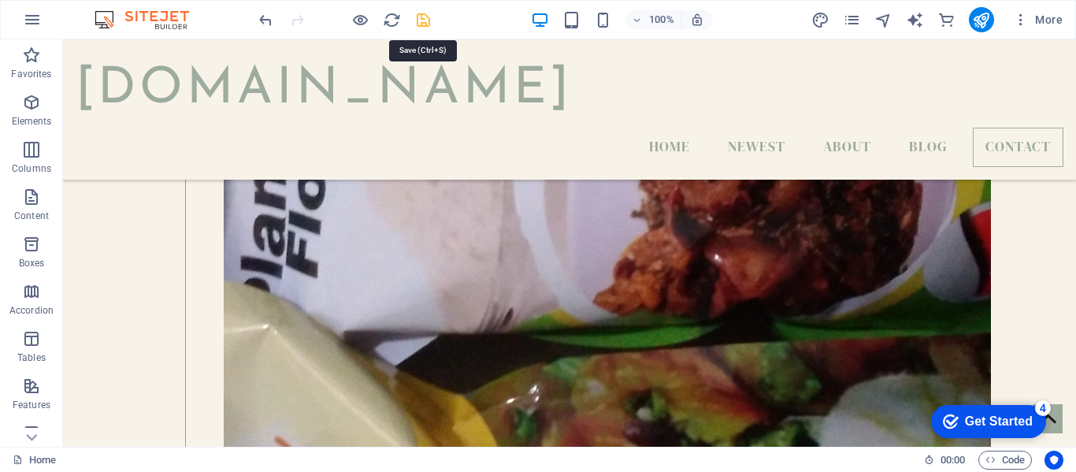
click at [421, 20] on icon "save" at bounding box center [423, 20] width 18 height 18
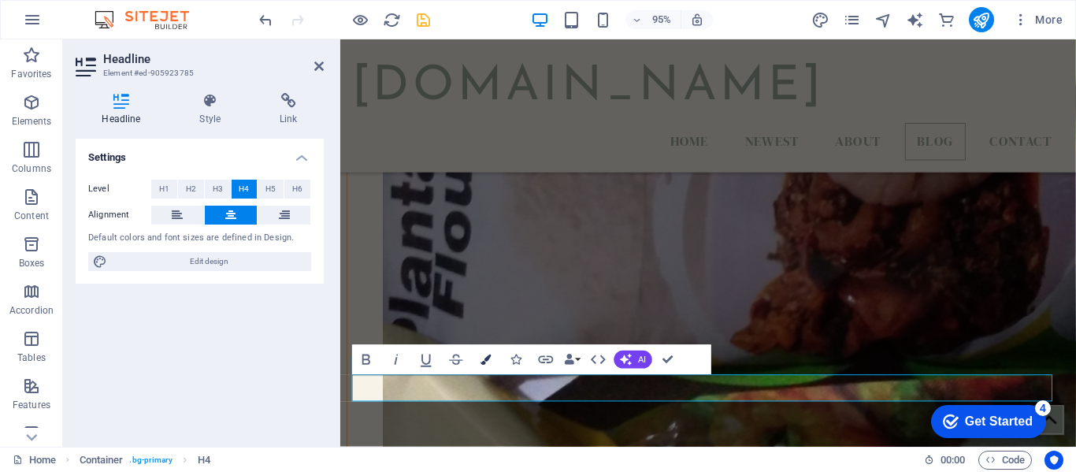
click at [491, 358] on button "Colors" at bounding box center [486, 360] width 28 height 30
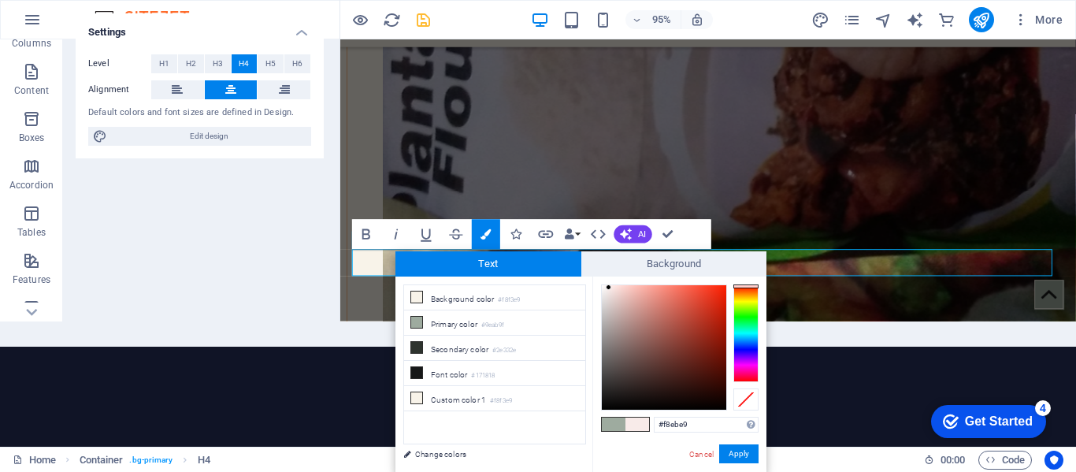
click at [746, 286] on div at bounding box center [745, 333] width 25 height 98
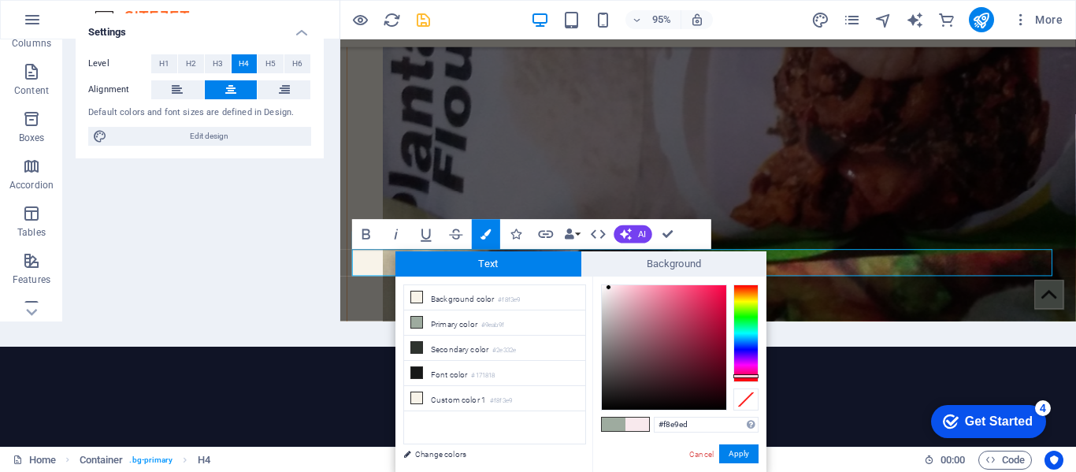
click at [738, 376] on div at bounding box center [745, 333] width 25 height 98
click at [747, 377] on div at bounding box center [745, 378] width 25 height 4
click at [749, 288] on div at bounding box center [745, 333] width 25 height 98
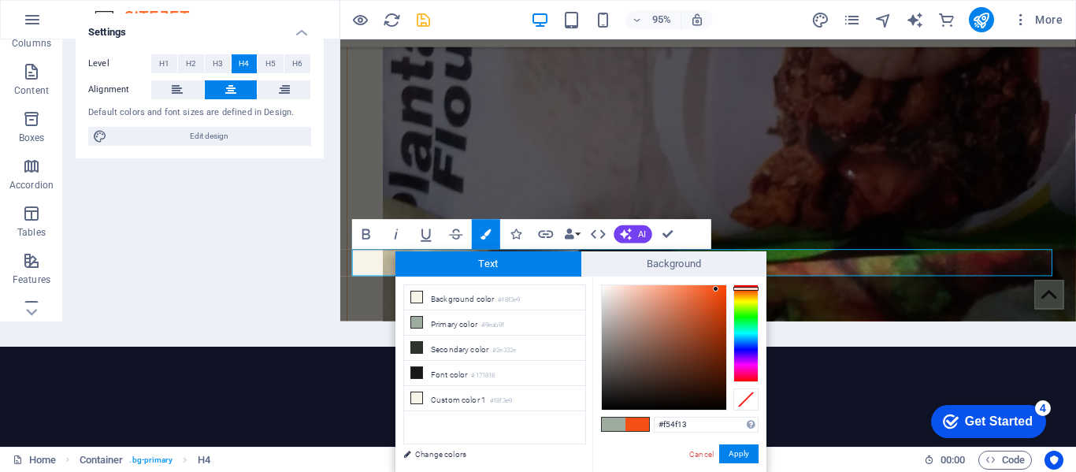
click at [716, 289] on div at bounding box center [664, 347] width 124 height 124
type input "#fd4b0b"
click at [720, 285] on div at bounding box center [664, 347] width 124 height 124
click at [737, 461] on button "Apply" at bounding box center [738, 453] width 39 height 19
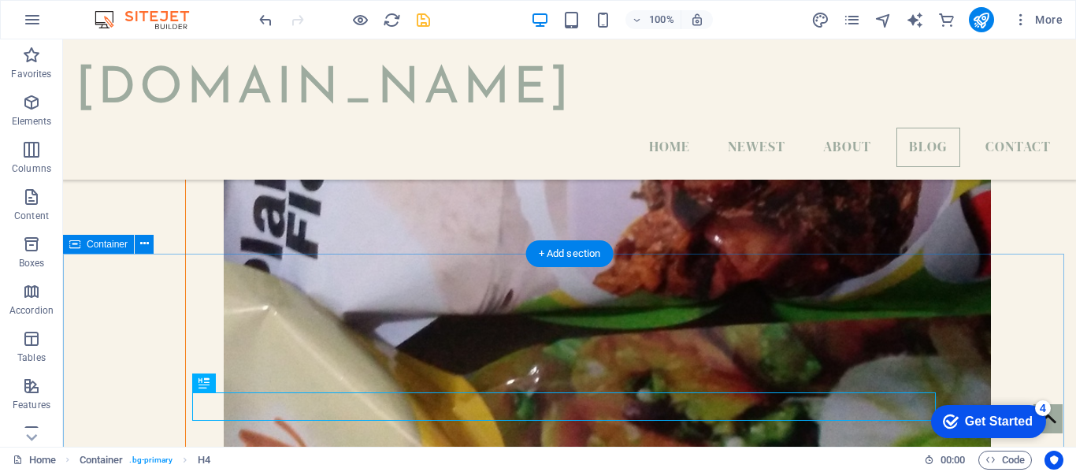
scroll to position [4570, 0]
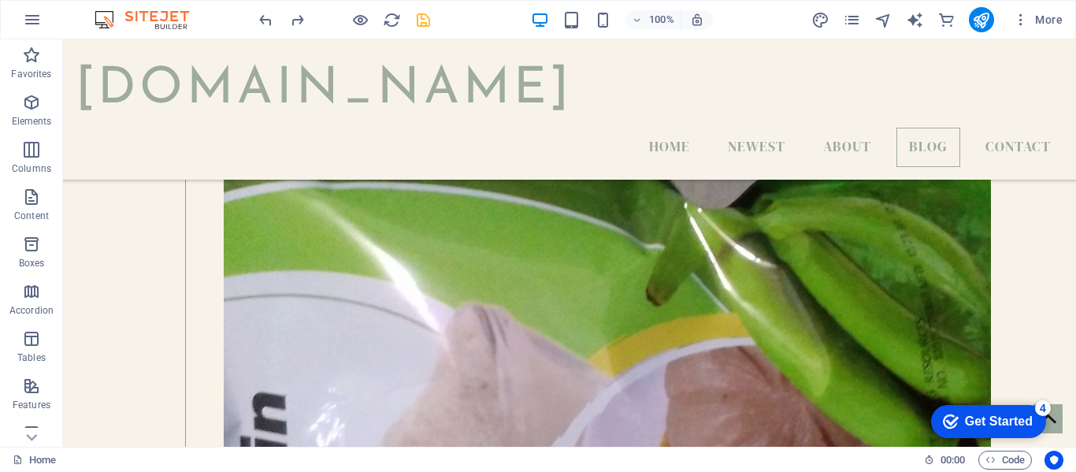
scroll to position [4384, 0]
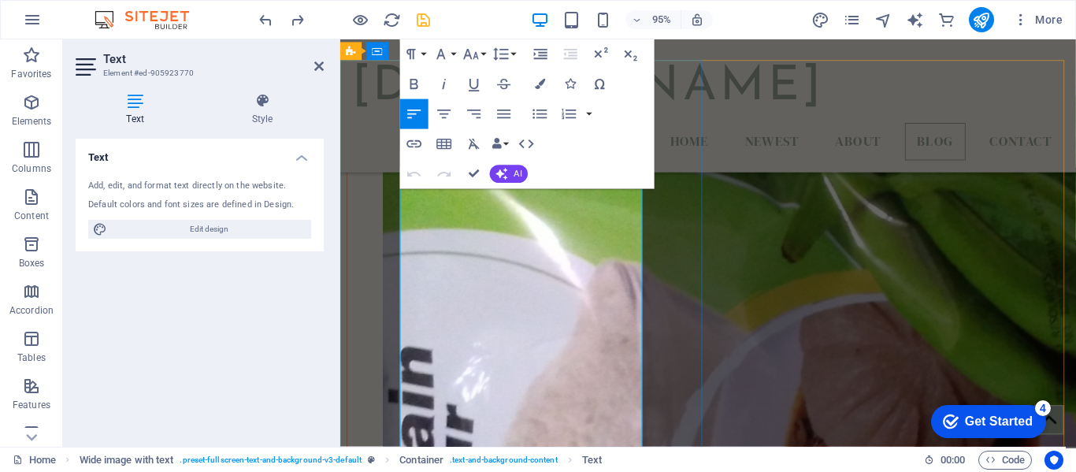
drag, startPoint x: 521, startPoint y: 318, endPoint x: 428, endPoint y: 199, distance: 150.9
click at [416, 76] on icon "button" at bounding box center [415, 85] width 18 height 18
drag, startPoint x: 621, startPoint y: 309, endPoint x: 576, endPoint y: 283, distance: 52.6
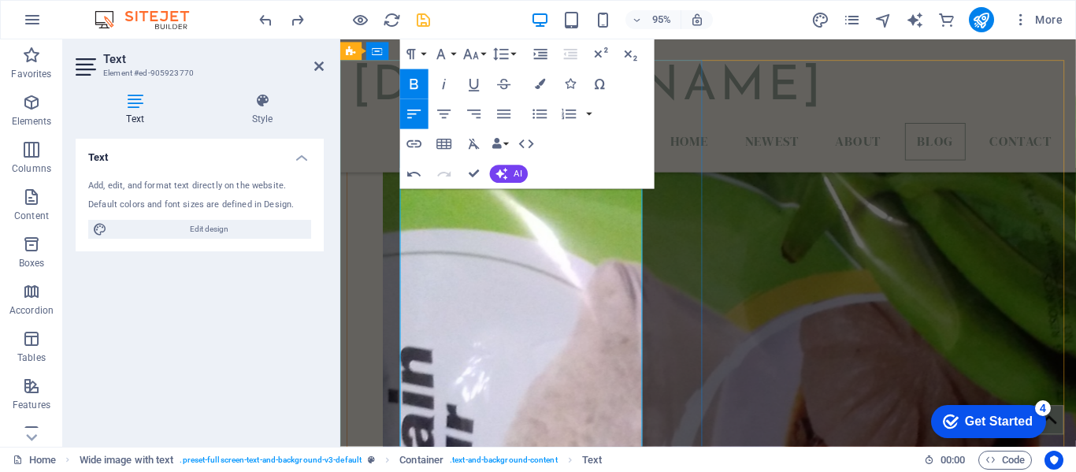
drag, startPoint x: 429, startPoint y: 201, endPoint x: 510, endPoint y: 302, distance: 128.9
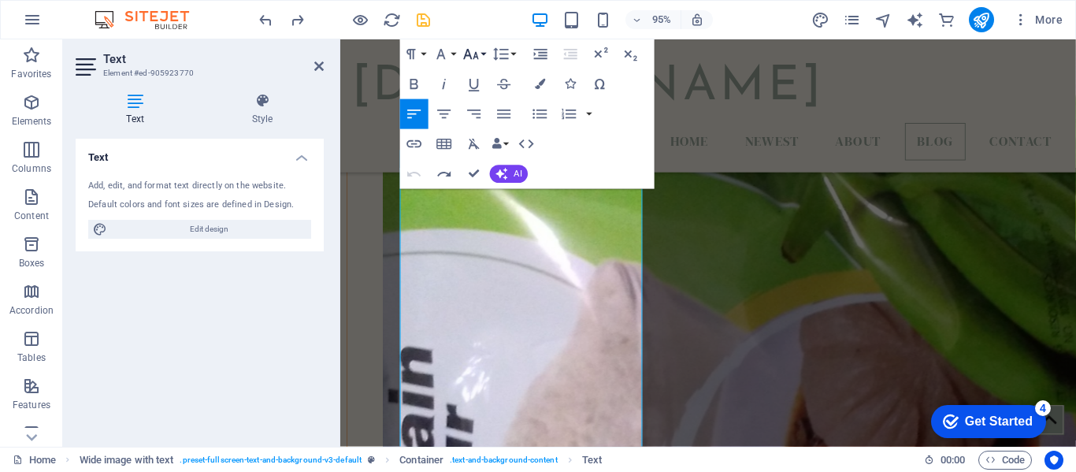
click at [478, 56] on icon "button" at bounding box center [471, 55] width 18 height 18
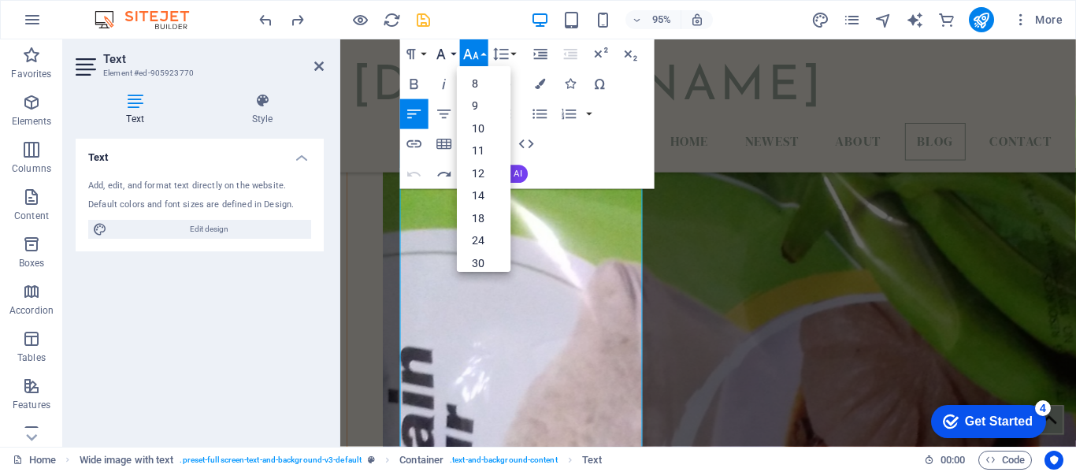
click at [456, 57] on button "Font Family" at bounding box center [444, 54] width 28 height 30
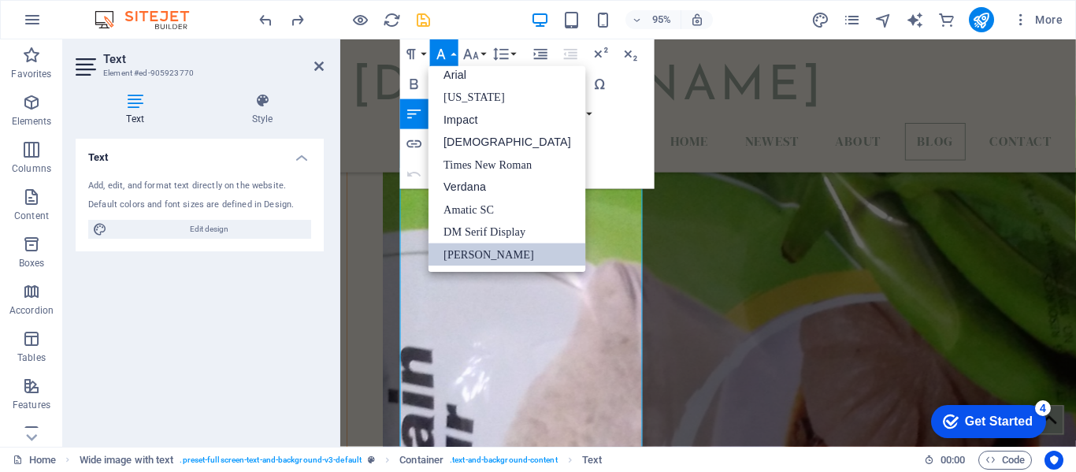
scroll to position [9, 0]
click at [486, 56] on button "Font Size" at bounding box center [474, 54] width 28 height 30
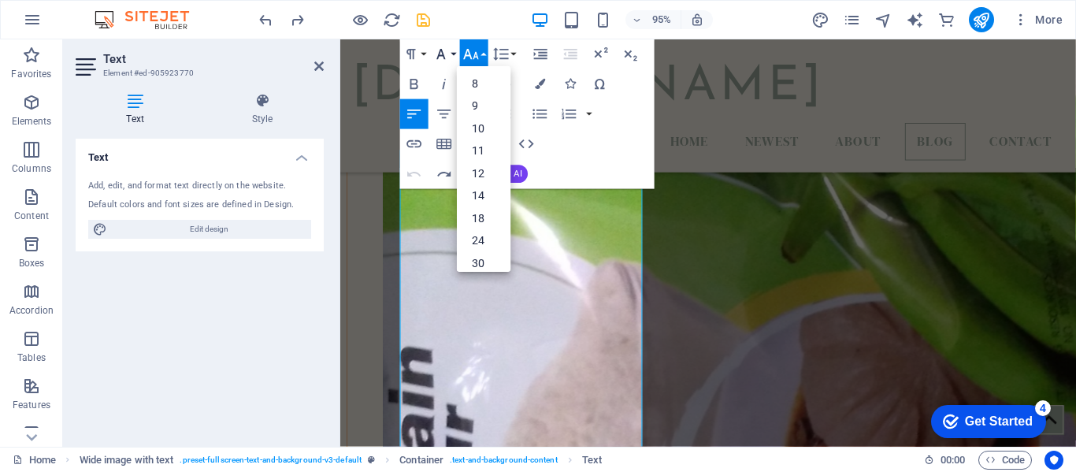
click at [454, 57] on button "Font Family" at bounding box center [444, 54] width 28 height 30
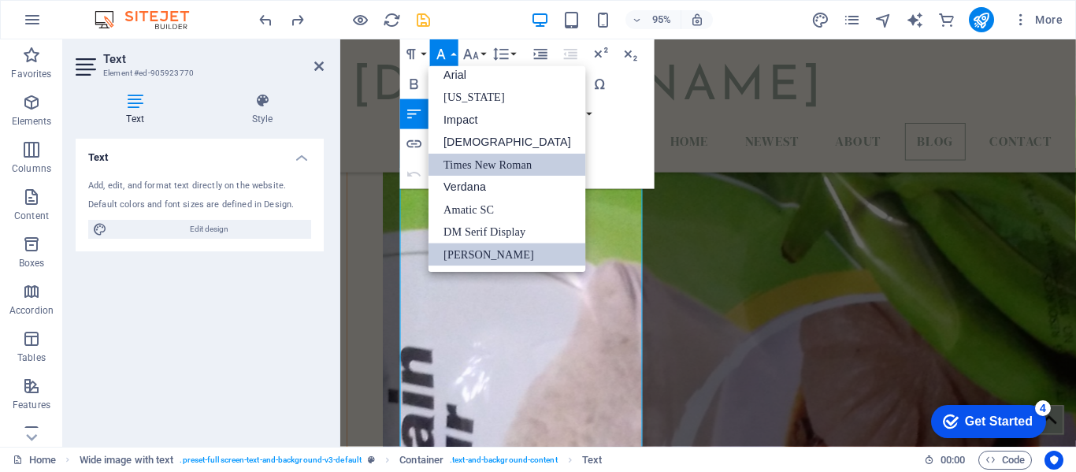
click at [462, 158] on link "Times New Roman" at bounding box center [507, 165] width 158 height 23
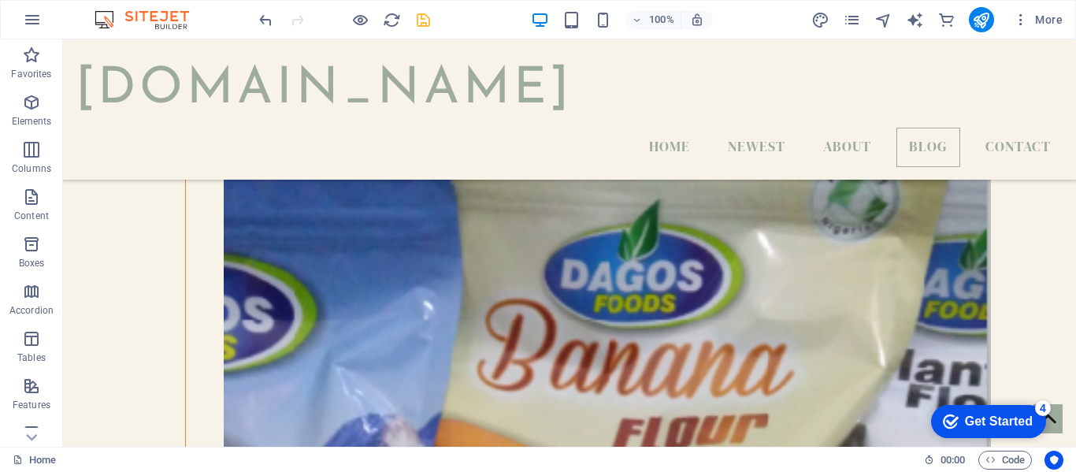
scroll to position [3190, 0]
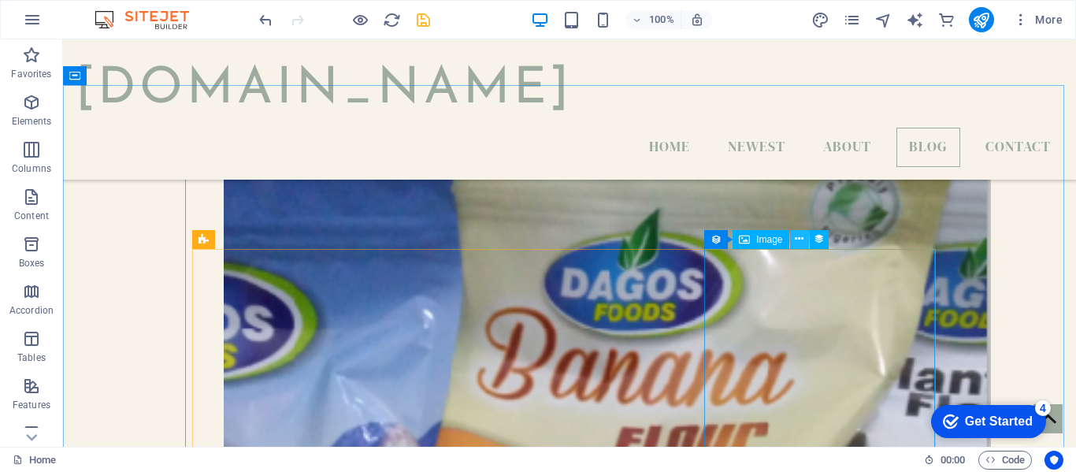
click at [806, 240] on button at bounding box center [799, 239] width 19 height 19
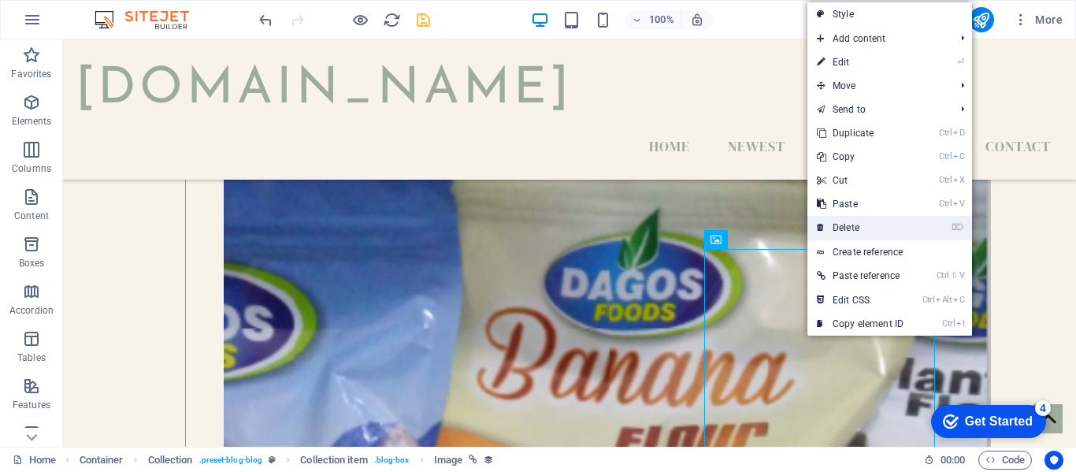
click at [845, 229] on link "⌦ Delete" at bounding box center [860, 228] width 106 height 24
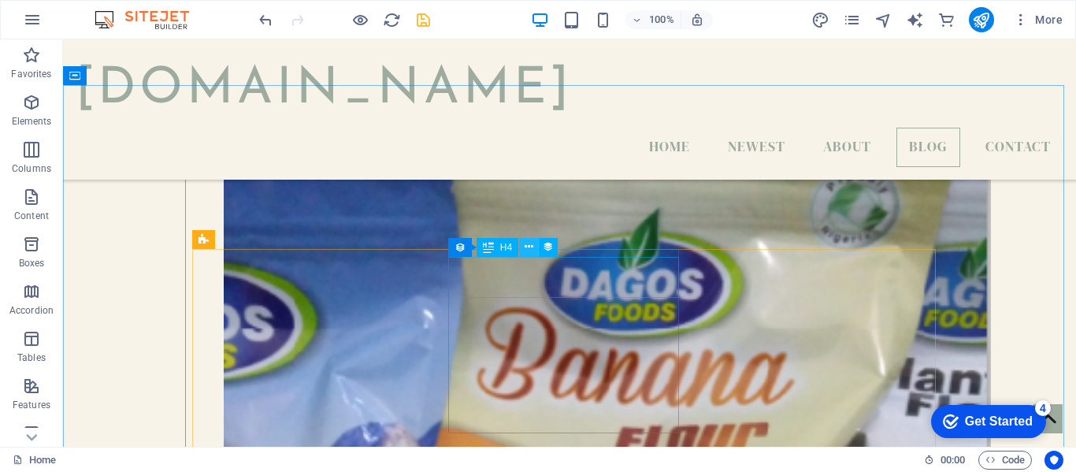
click at [528, 247] on icon at bounding box center [529, 247] width 9 height 17
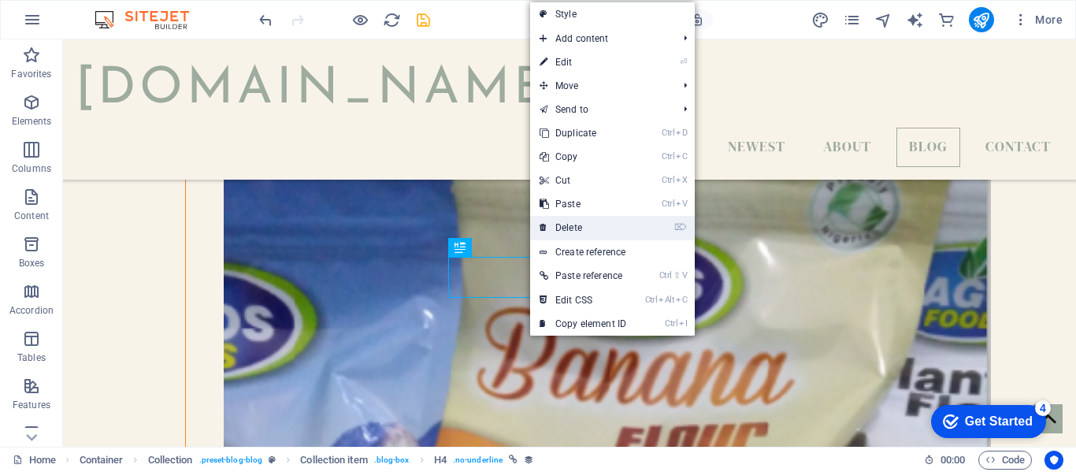
click at [578, 219] on link "⌦ Delete" at bounding box center [583, 228] width 106 height 24
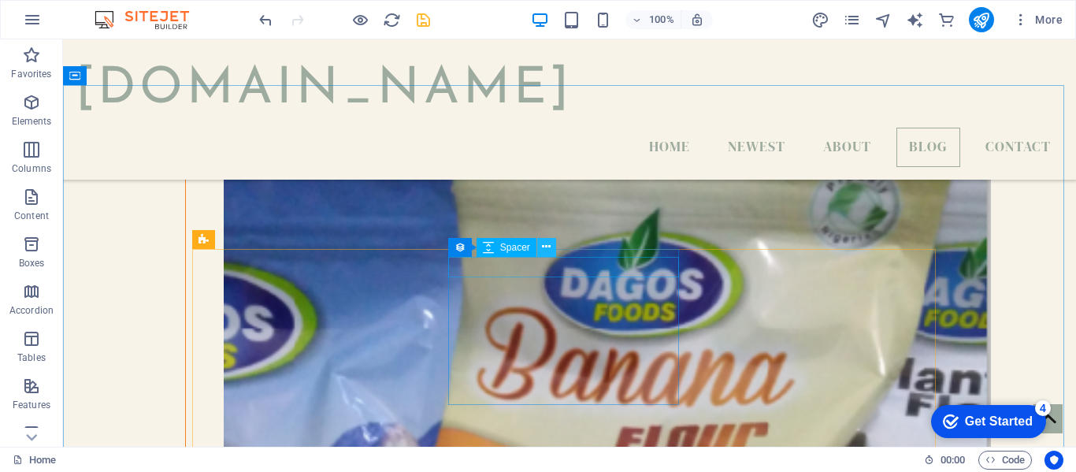
click at [547, 250] on icon at bounding box center [546, 247] width 9 height 17
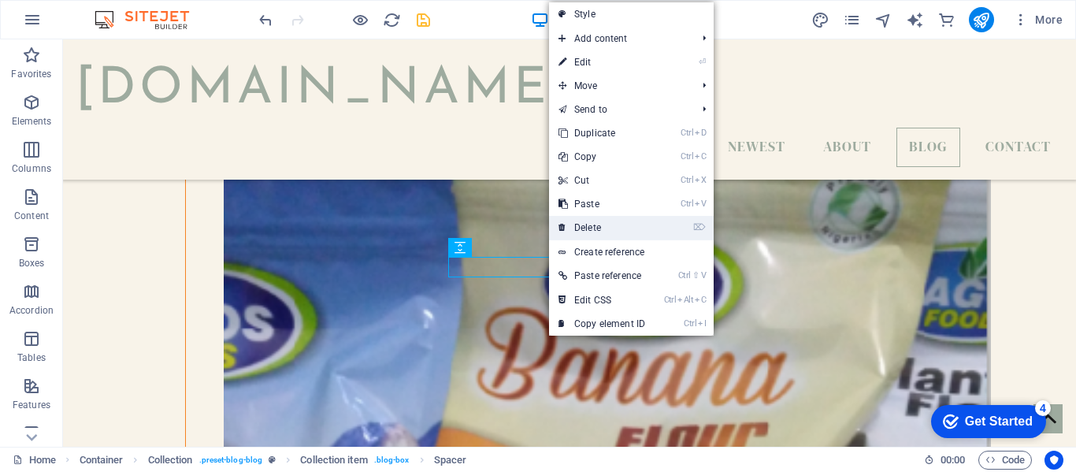
click at [584, 225] on link "⌦ Delete" at bounding box center [602, 228] width 106 height 24
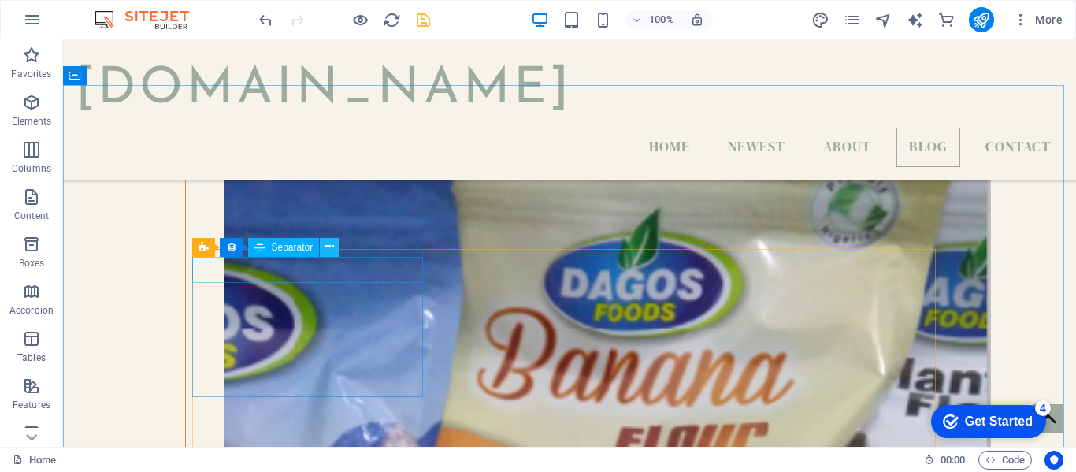
click at [332, 246] on icon at bounding box center [329, 247] width 9 height 17
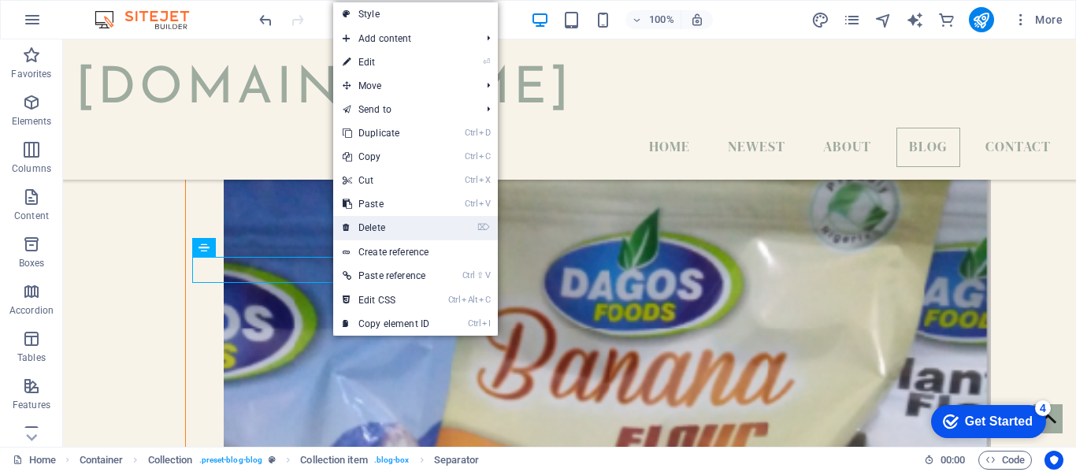
click at [387, 220] on link "⌦ Delete" at bounding box center [386, 228] width 106 height 24
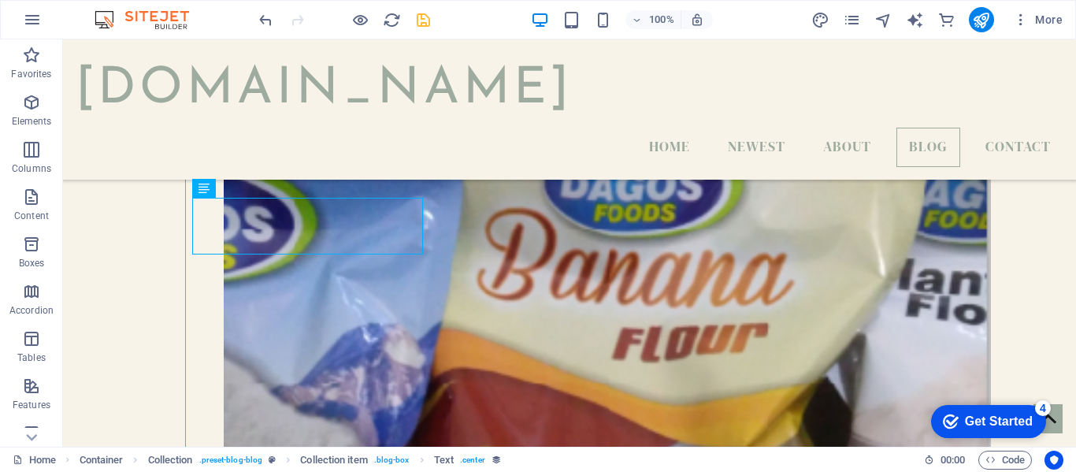
scroll to position [3290, 0]
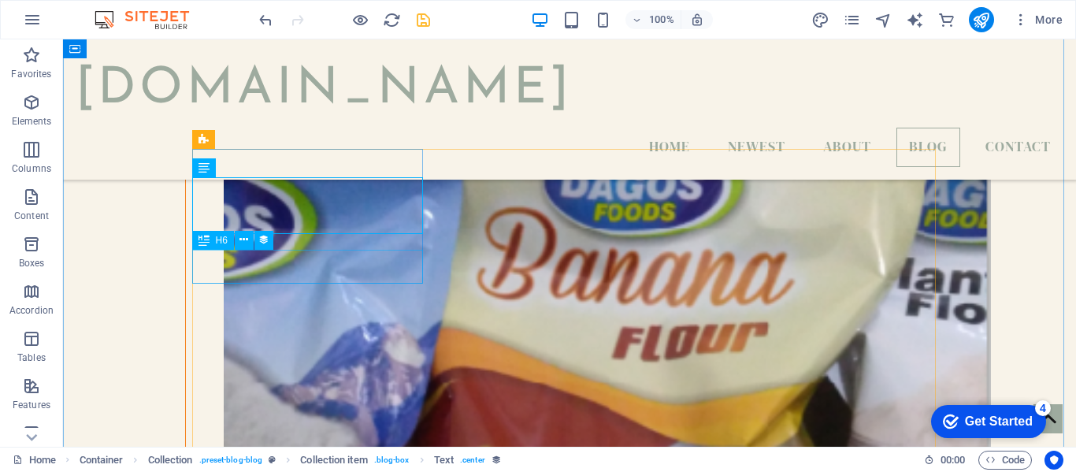
click at [243, 239] on icon at bounding box center [243, 240] width 9 height 17
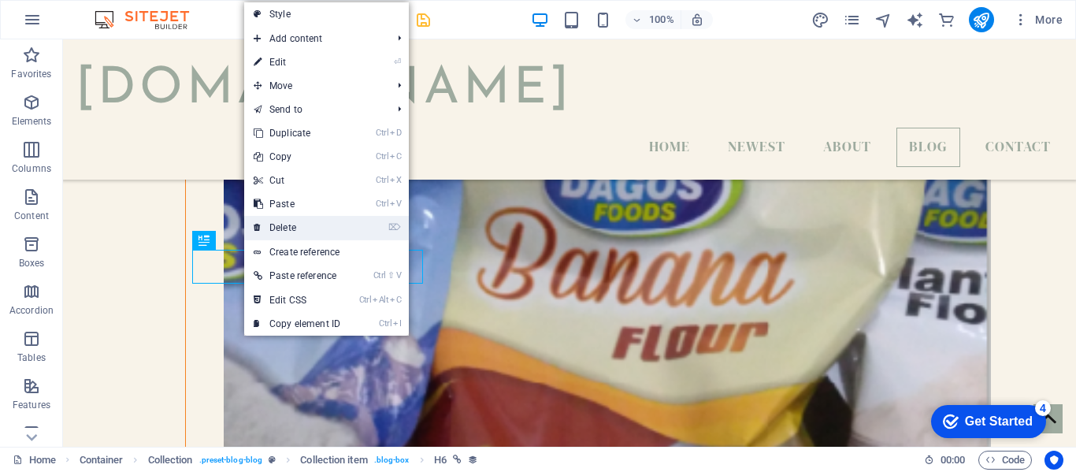
click at [275, 227] on link "⌦ Delete" at bounding box center [297, 228] width 106 height 24
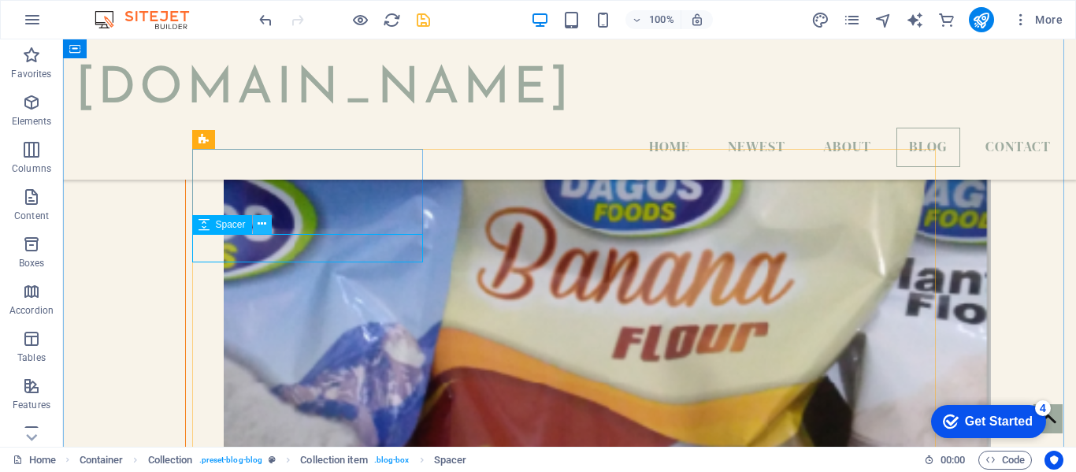
click at [262, 224] on icon at bounding box center [262, 224] width 9 height 17
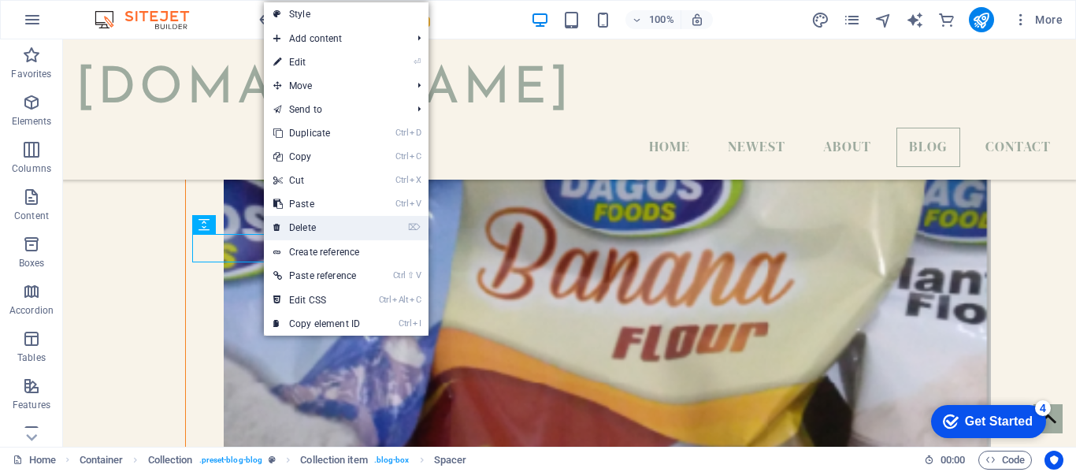
click at [288, 224] on link "⌦ Delete" at bounding box center [317, 228] width 106 height 24
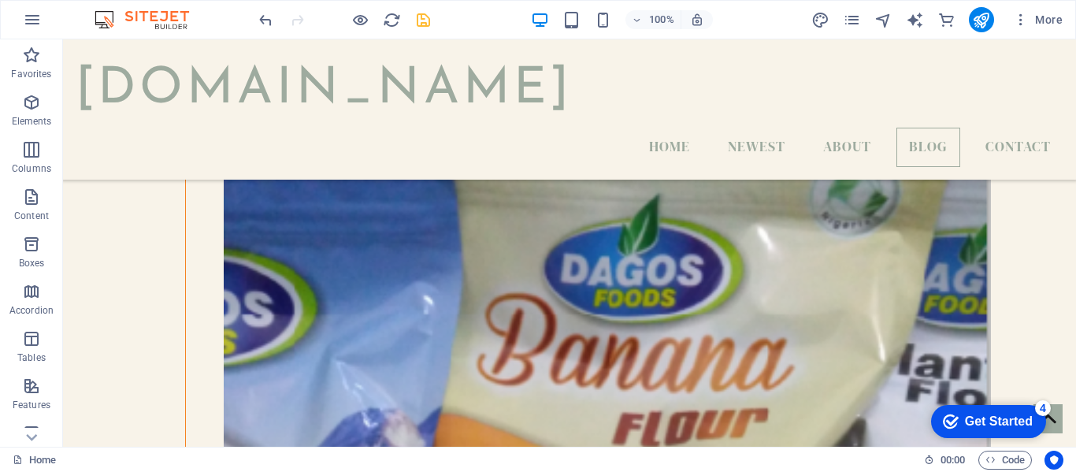
scroll to position [3164, 0]
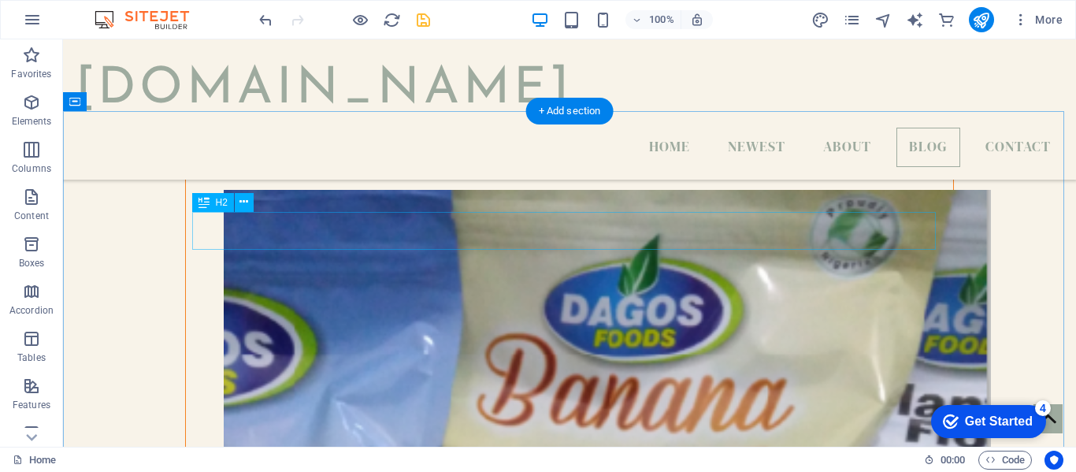
click at [244, 206] on icon at bounding box center [243, 202] width 9 height 17
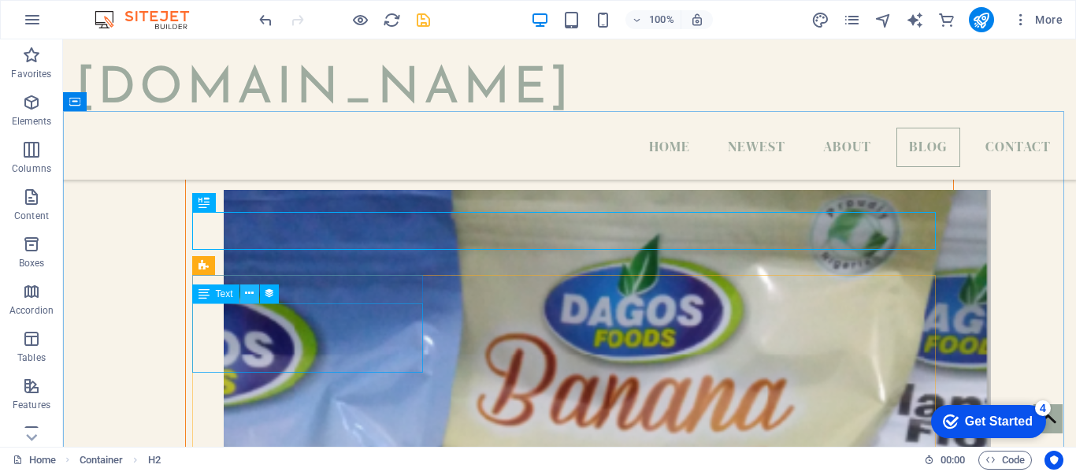
click at [248, 288] on icon at bounding box center [249, 293] width 9 height 17
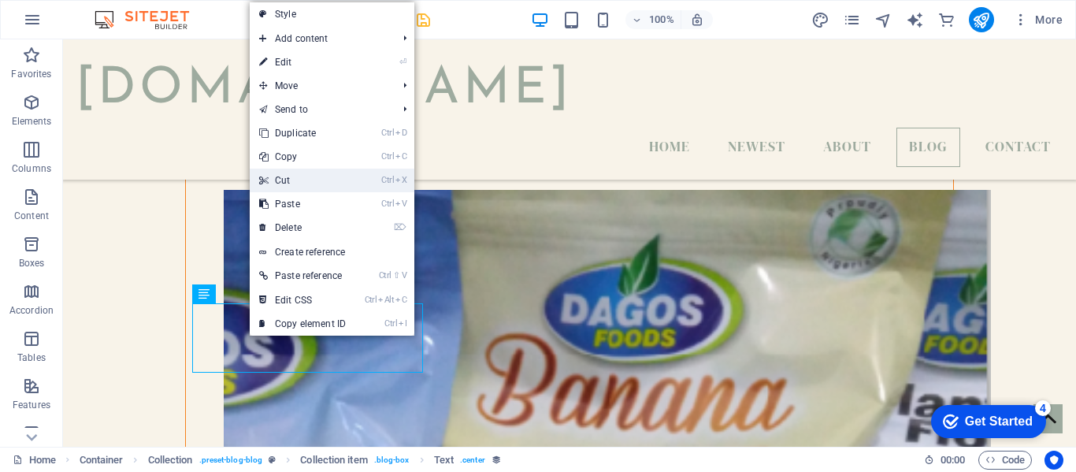
click at [292, 169] on link "Ctrl X Cut" at bounding box center [303, 181] width 106 height 24
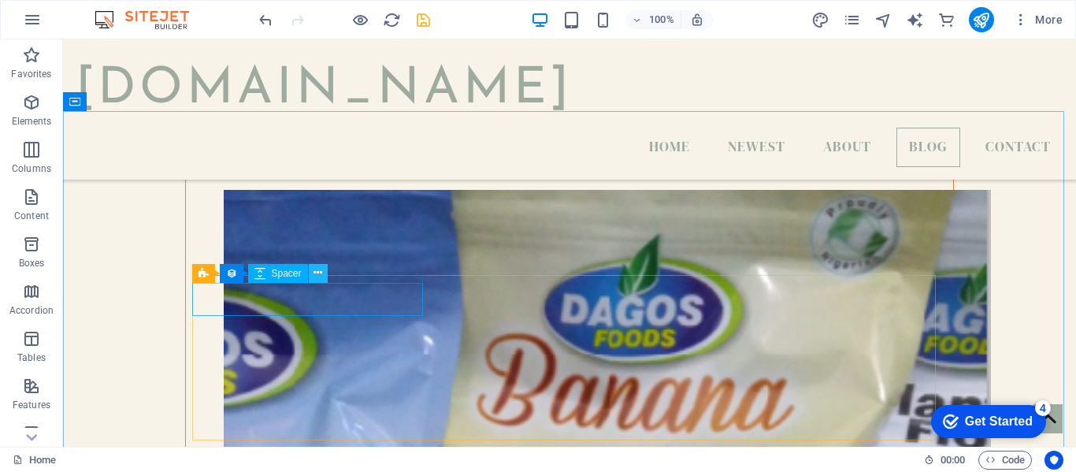
click at [320, 276] on icon at bounding box center [317, 273] width 9 height 17
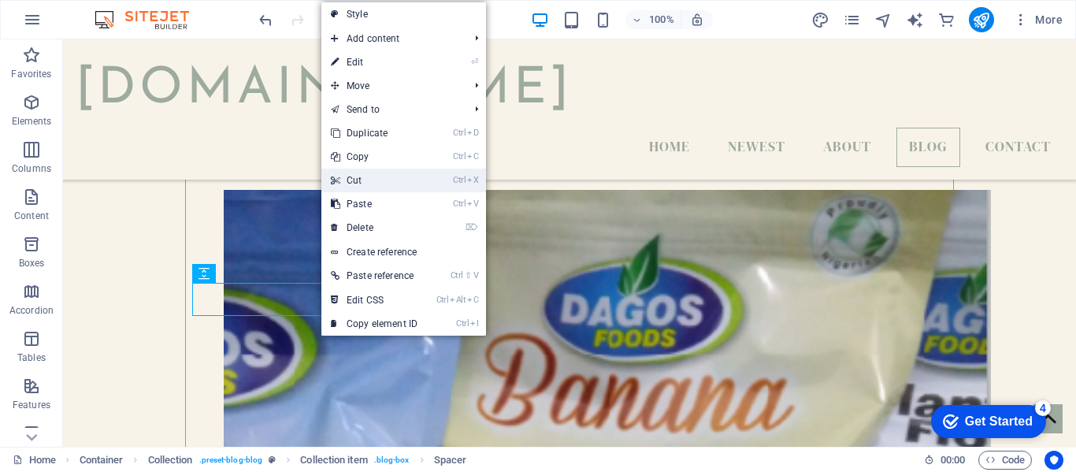
click at [360, 179] on link "Ctrl X Cut" at bounding box center [374, 181] width 106 height 24
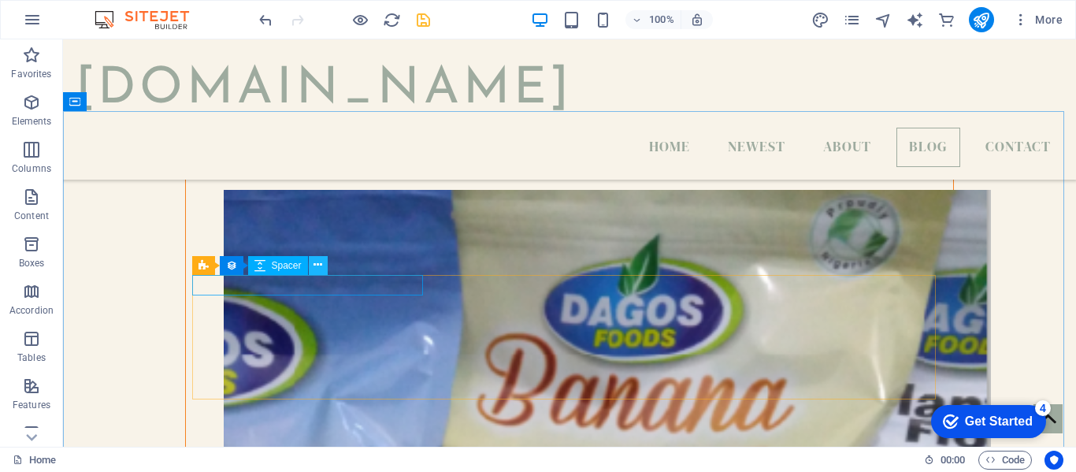
click at [321, 266] on icon at bounding box center [317, 265] width 9 height 17
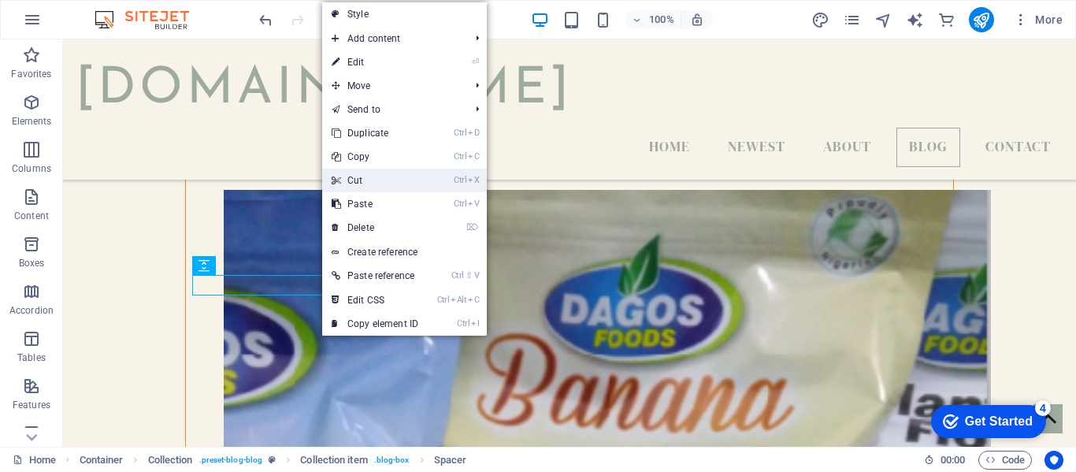
click at [358, 180] on link "Ctrl X Cut" at bounding box center [375, 181] width 106 height 24
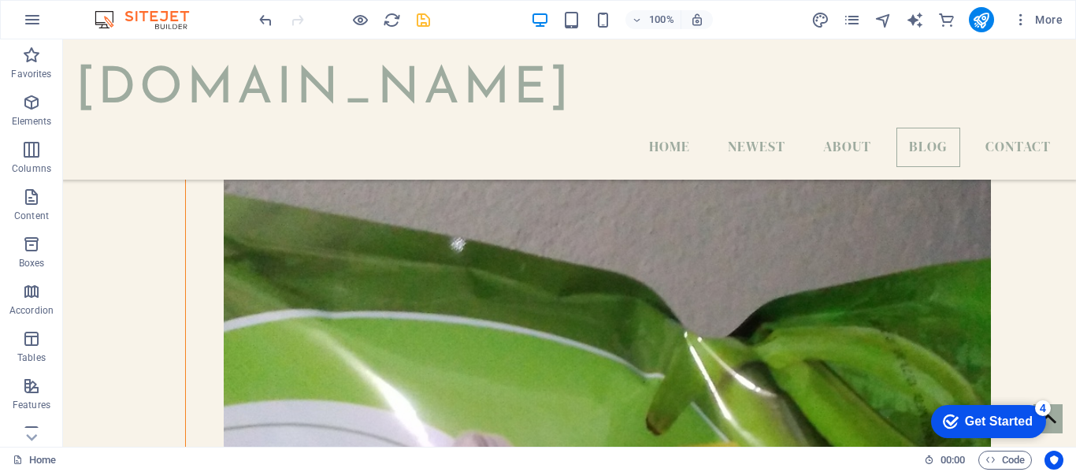
scroll to position [4576, 0]
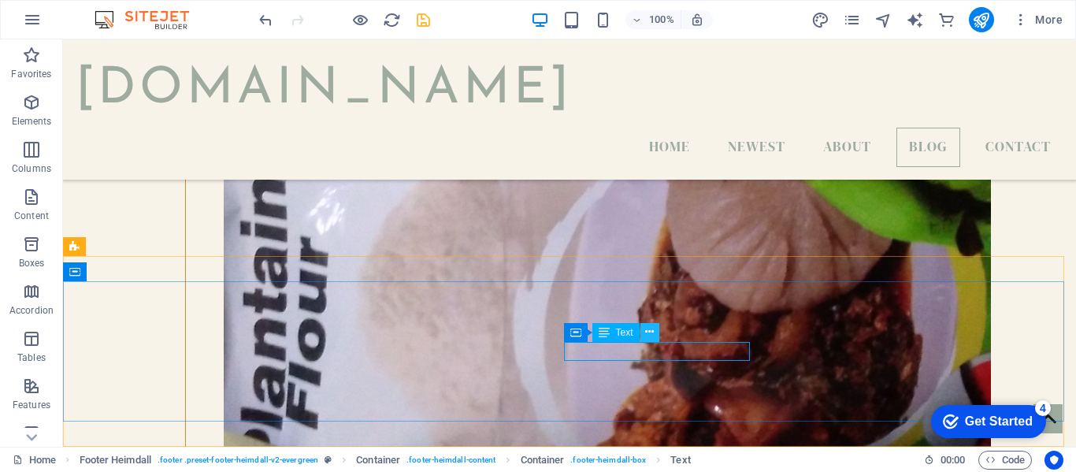
click at [649, 334] on icon at bounding box center [649, 332] width 9 height 17
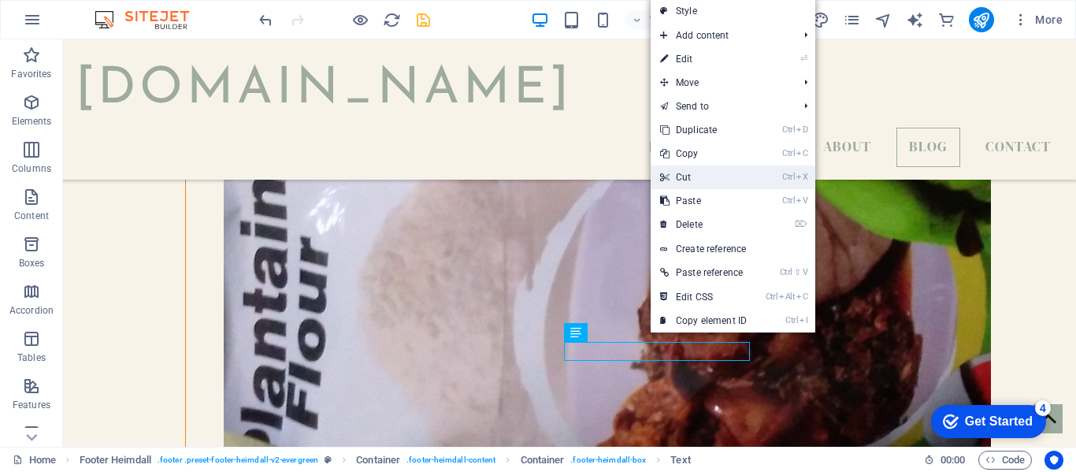
click at [689, 172] on link "Ctrl X Cut" at bounding box center [704, 177] width 106 height 24
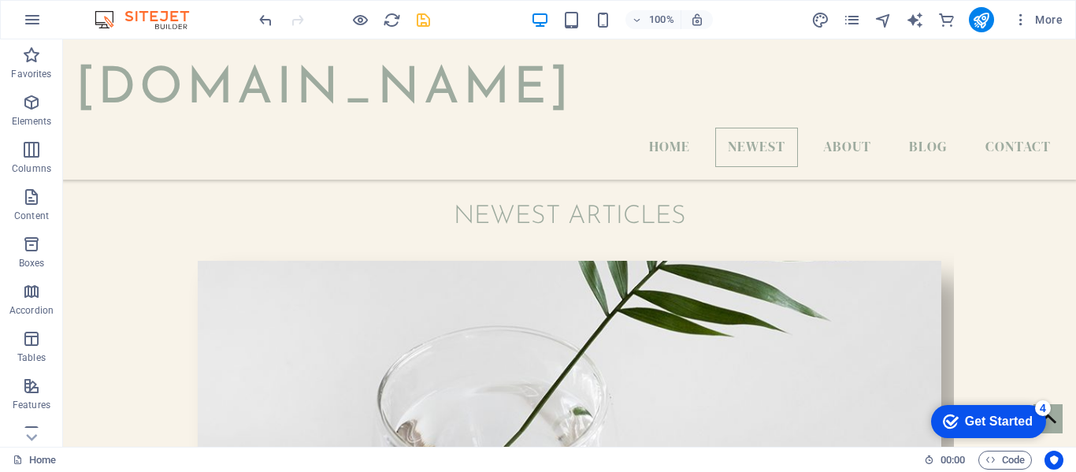
scroll to position [304, 0]
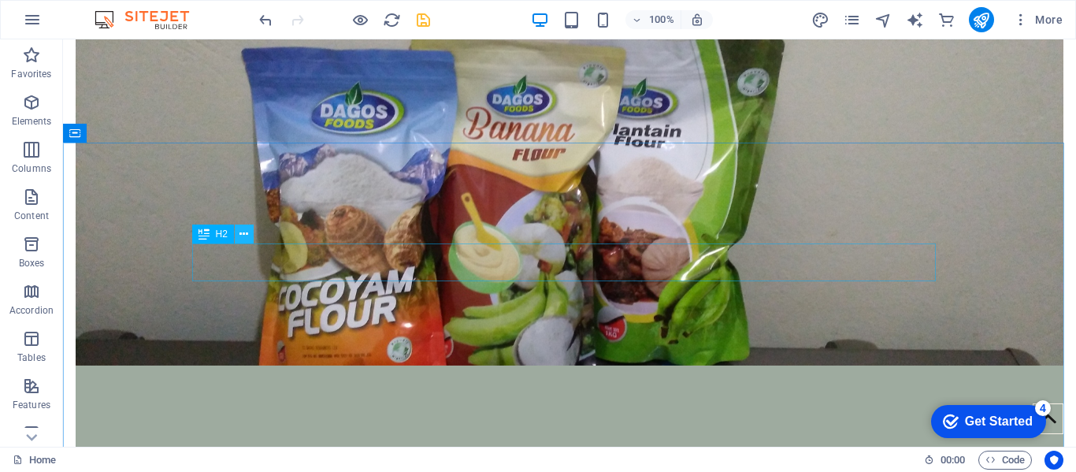
click at [245, 239] on icon at bounding box center [243, 234] width 9 height 17
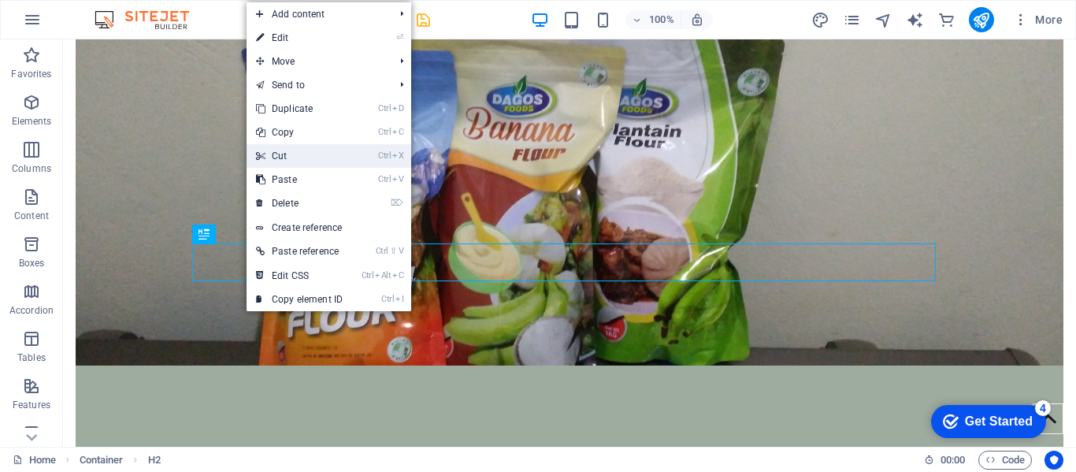
click at [280, 154] on link "Ctrl X Cut" at bounding box center [300, 156] width 106 height 24
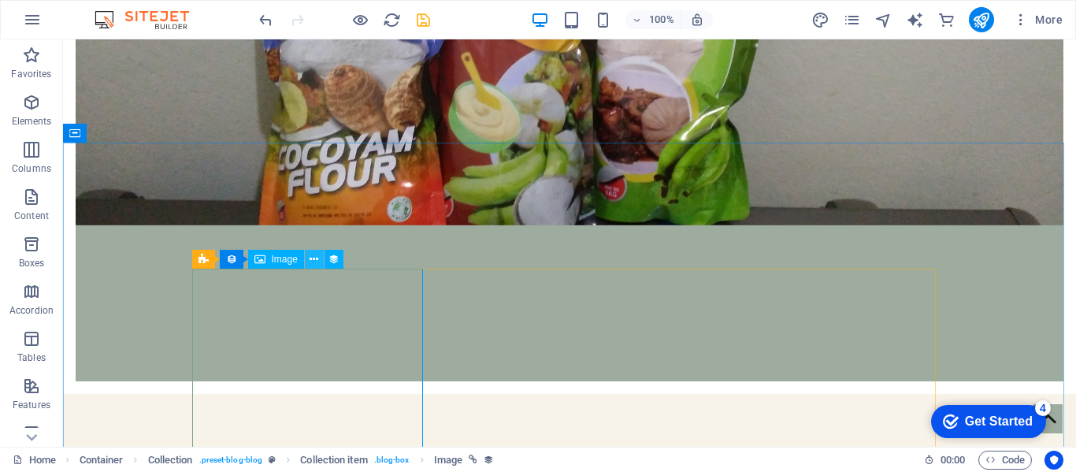
click at [312, 257] on icon at bounding box center [314, 259] width 9 height 17
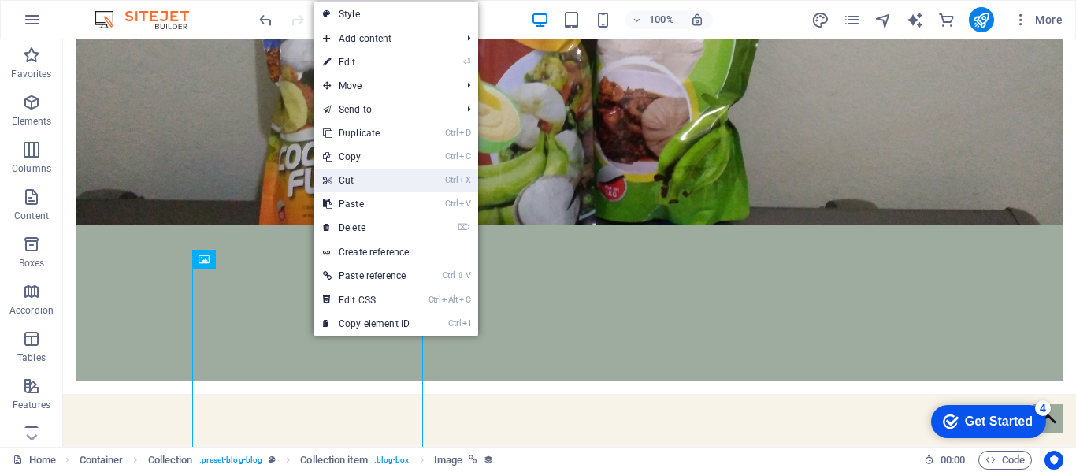
click at [345, 180] on link "Ctrl X Cut" at bounding box center [366, 181] width 106 height 24
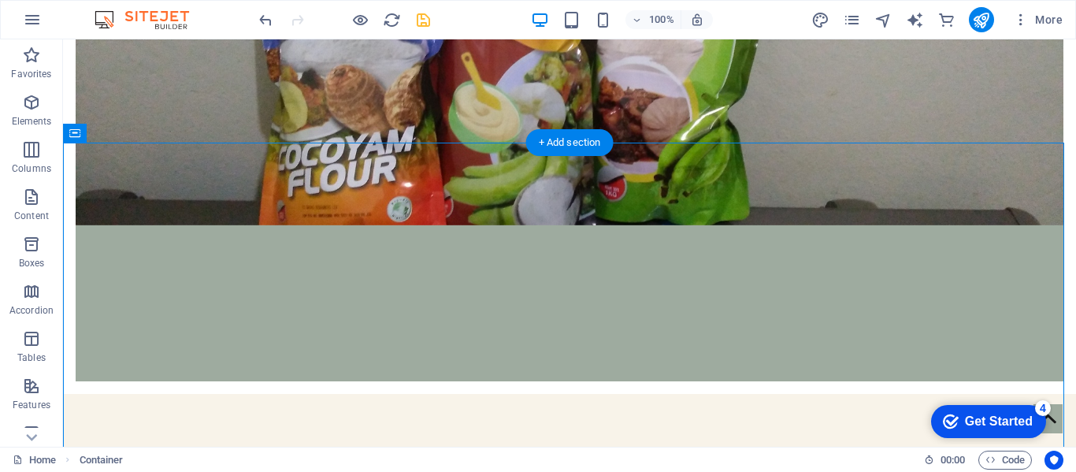
drag, startPoint x: 406, startPoint y: 269, endPoint x: 342, endPoint y: 310, distance: 76.9
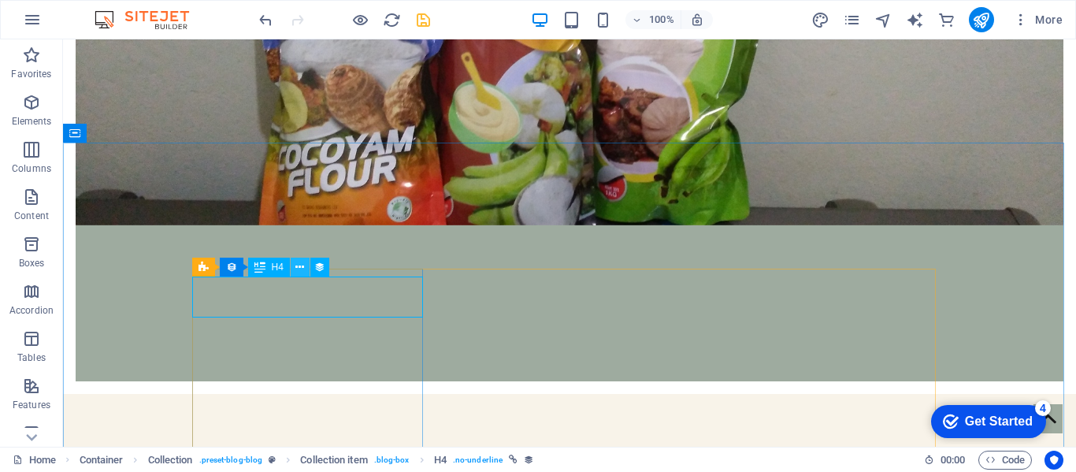
click at [301, 271] on icon at bounding box center [299, 267] width 9 height 17
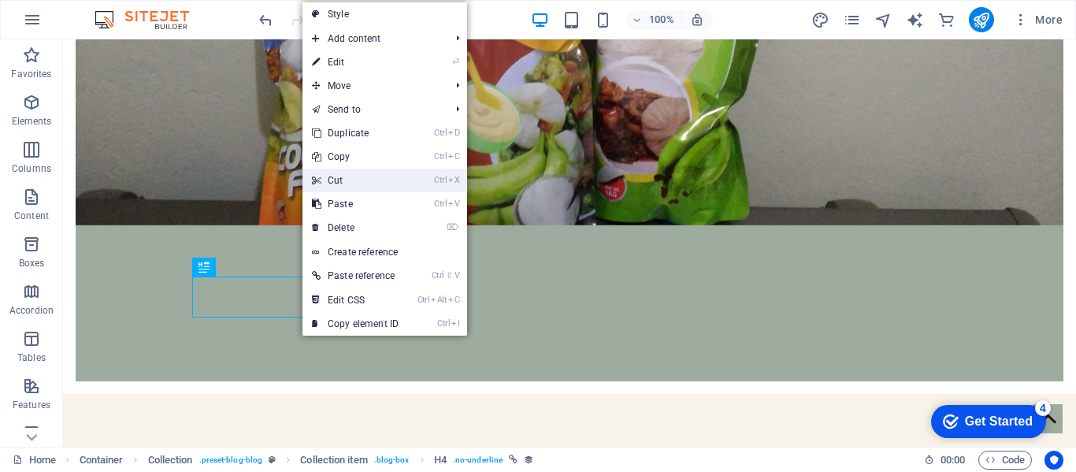
click at [330, 185] on link "Ctrl X Cut" at bounding box center [355, 181] width 106 height 24
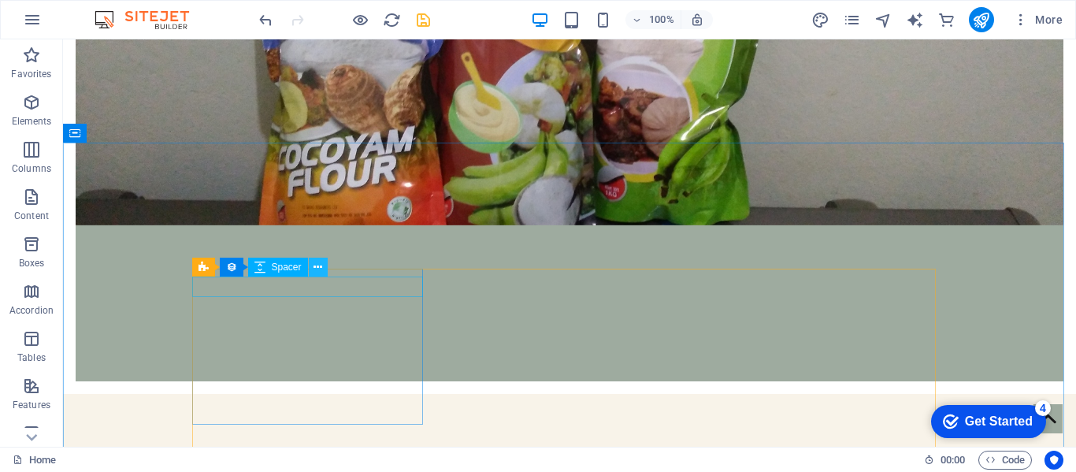
click at [317, 271] on icon at bounding box center [317, 267] width 9 height 17
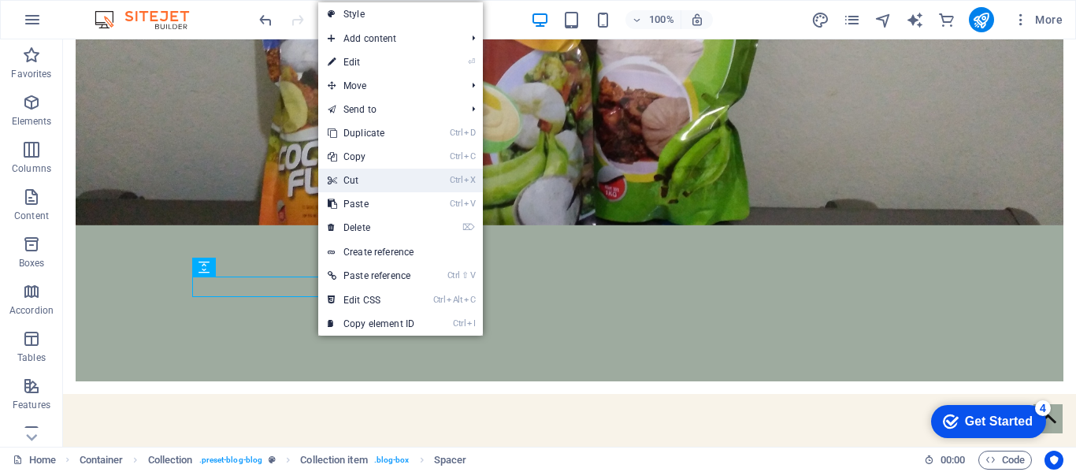
click at [354, 186] on link "Ctrl X Cut" at bounding box center [371, 181] width 106 height 24
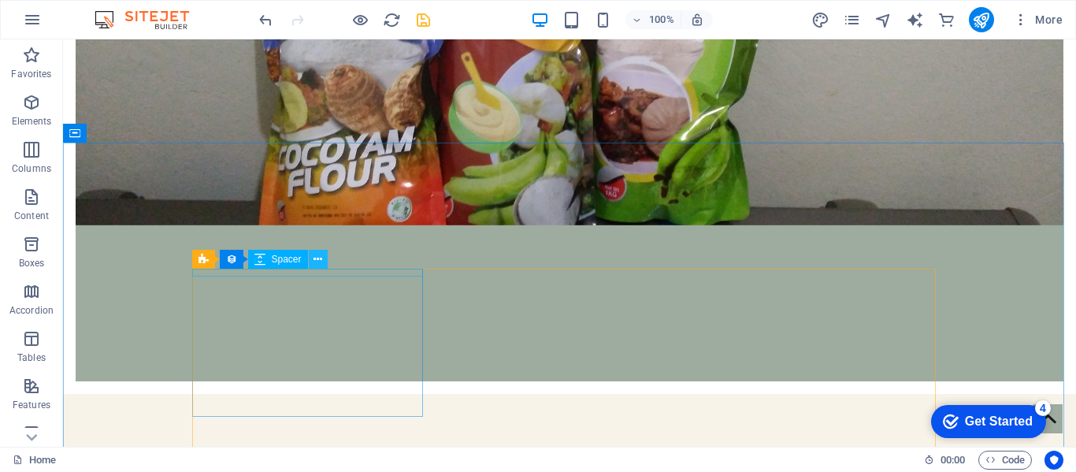
click at [318, 257] on icon at bounding box center [317, 259] width 9 height 17
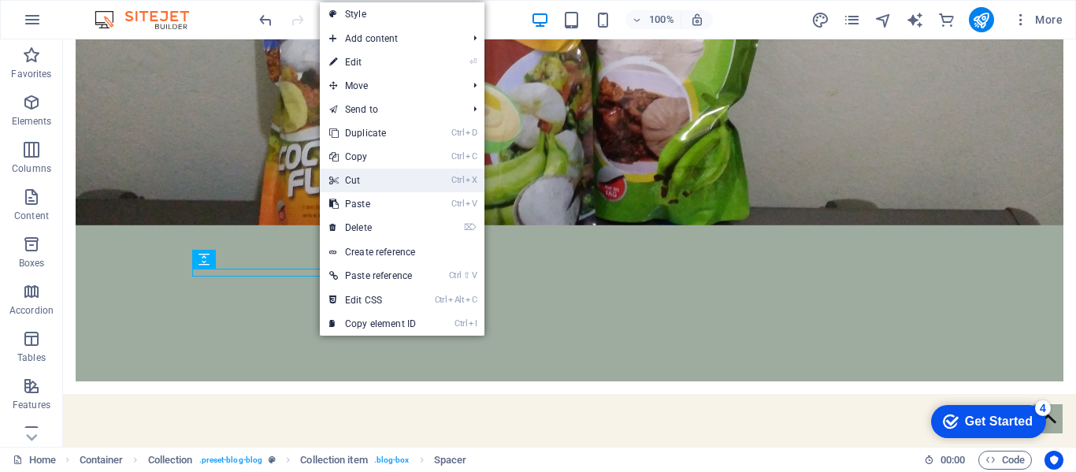
click at [349, 187] on link "Ctrl X Cut" at bounding box center [373, 181] width 106 height 24
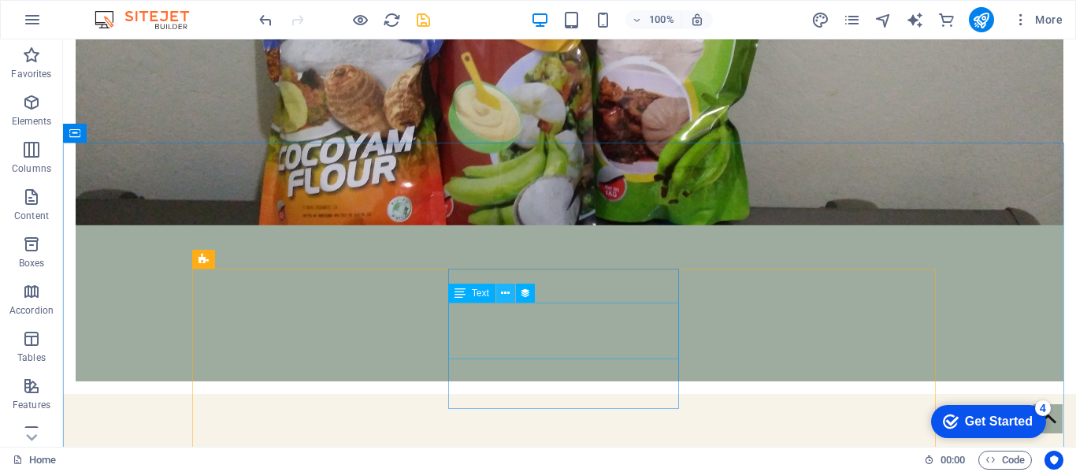
click at [506, 293] on icon at bounding box center [505, 293] width 9 height 17
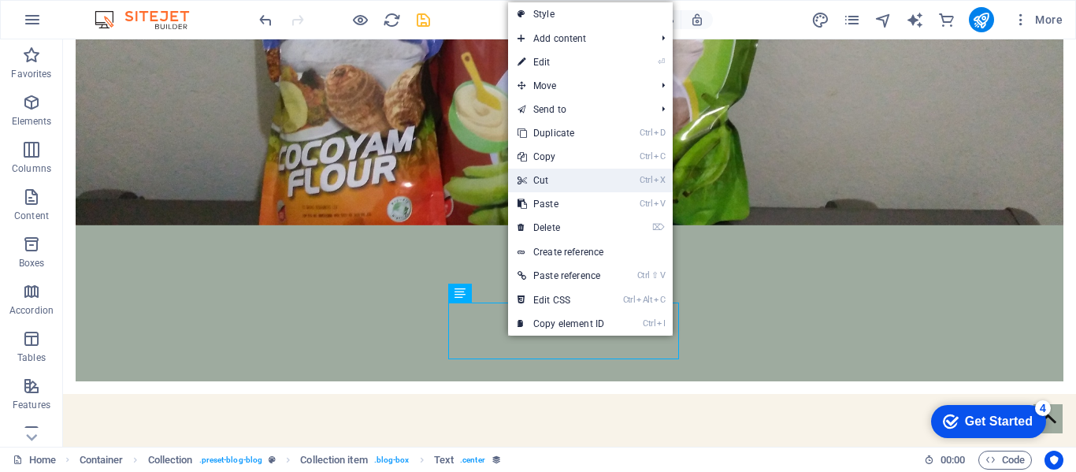
click at [541, 184] on link "Ctrl X Cut" at bounding box center [561, 181] width 106 height 24
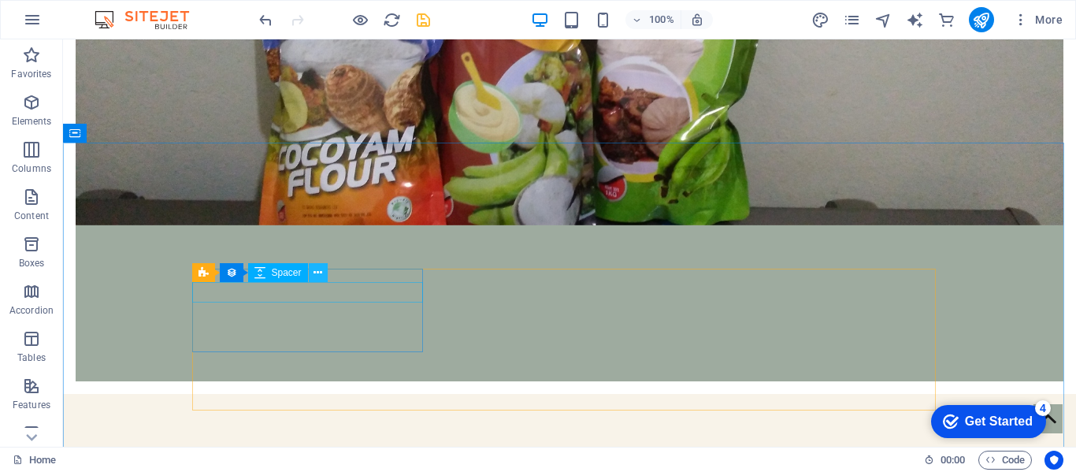
click at [321, 273] on icon at bounding box center [317, 273] width 9 height 17
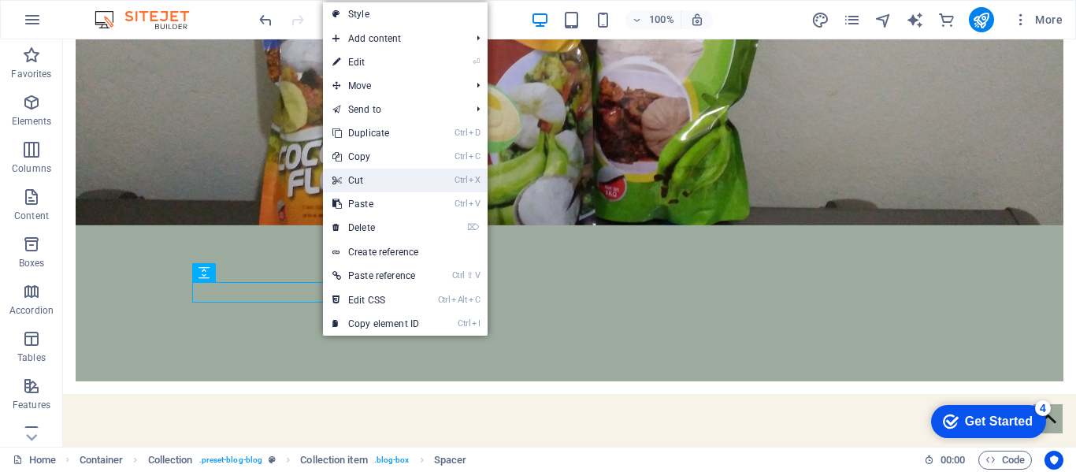
click at [369, 185] on link "Ctrl X Cut" at bounding box center [376, 181] width 106 height 24
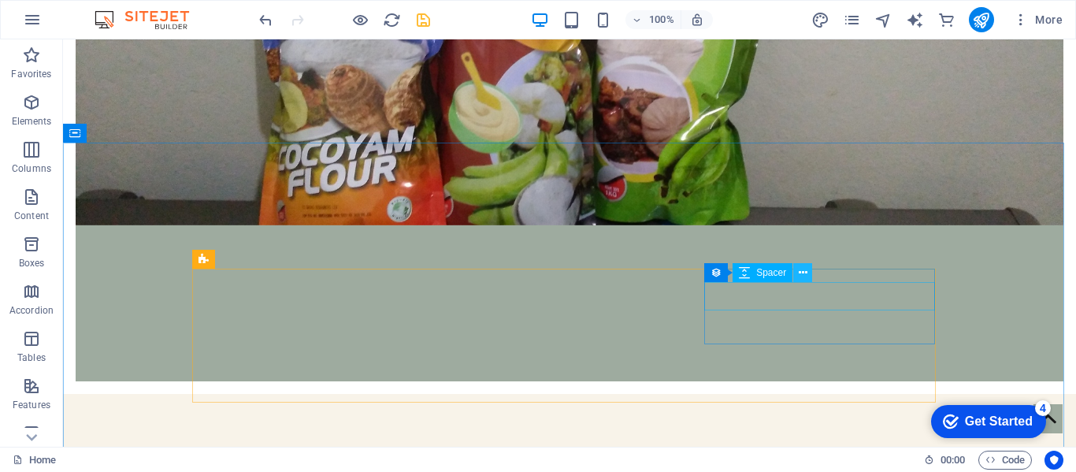
click at [803, 275] on icon at bounding box center [803, 273] width 9 height 17
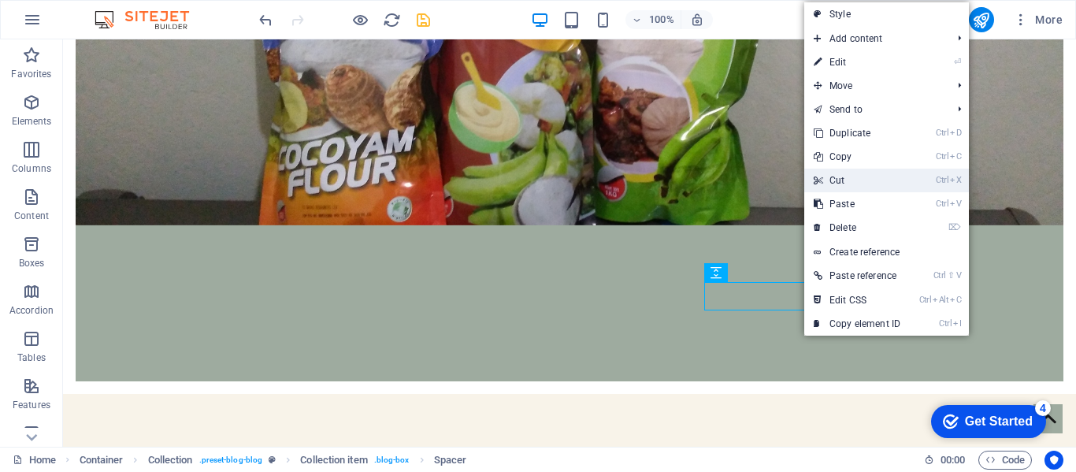
click at [832, 185] on link "Ctrl X Cut" at bounding box center [857, 181] width 106 height 24
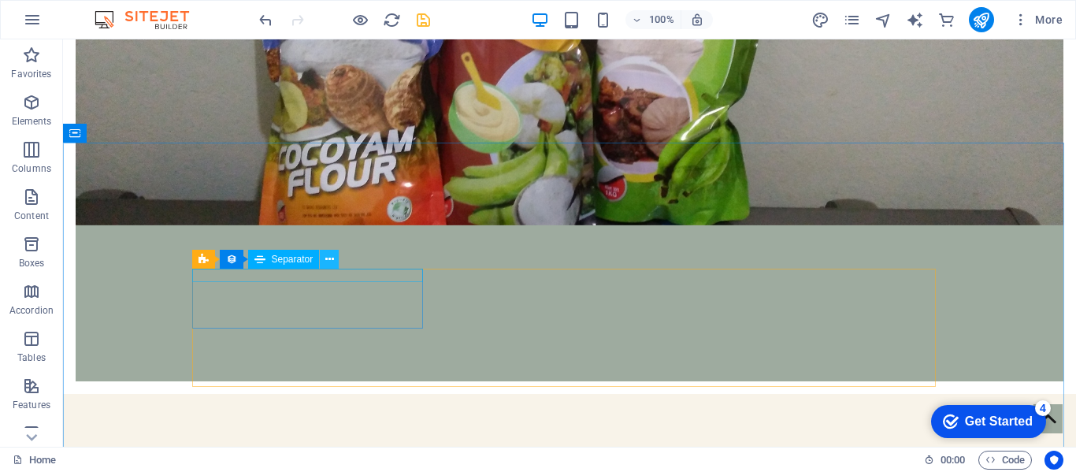
click at [336, 264] on button at bounding box center [329, 259] width 19 height 19
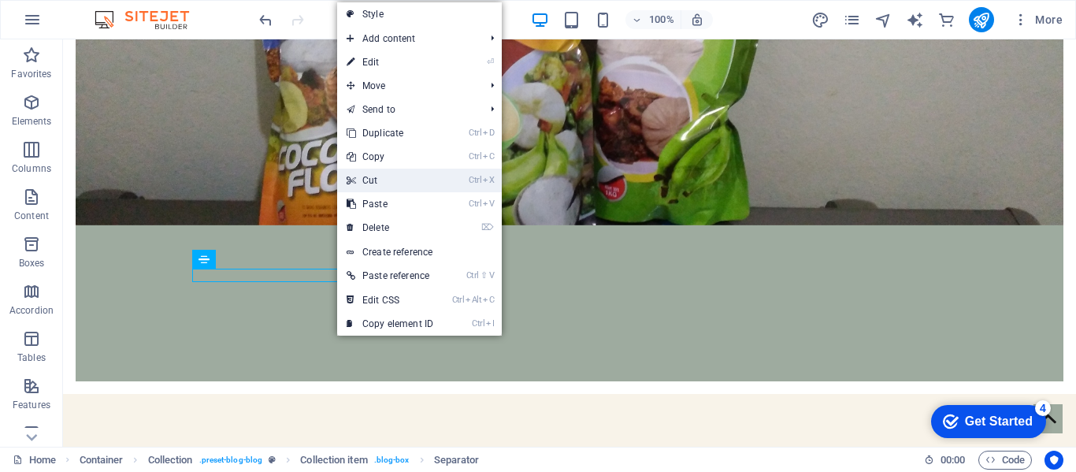
click at [370, 179] on link "Ctrl X Cut" at bounding box center [390, 181] width 106 height 24
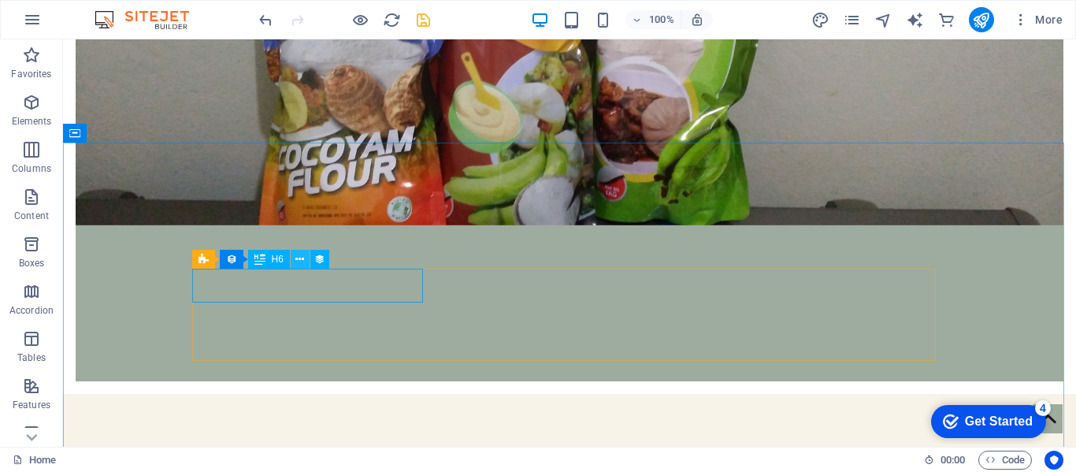
click at [297, 258] on icon at bounding box center [299, 259] width 9 height 17
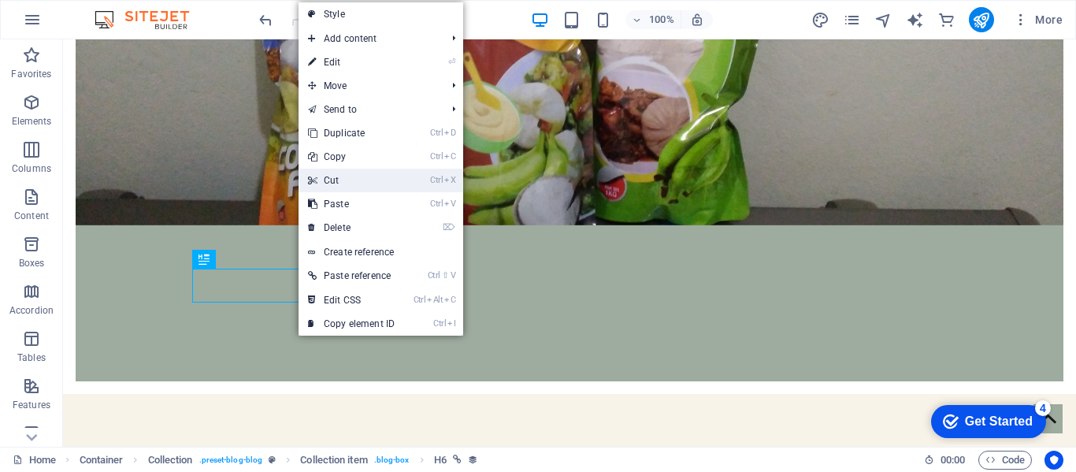
click at [326, 184] on link "Ctrl X Cut" at bounding box center [352, 181] width 106 height 24
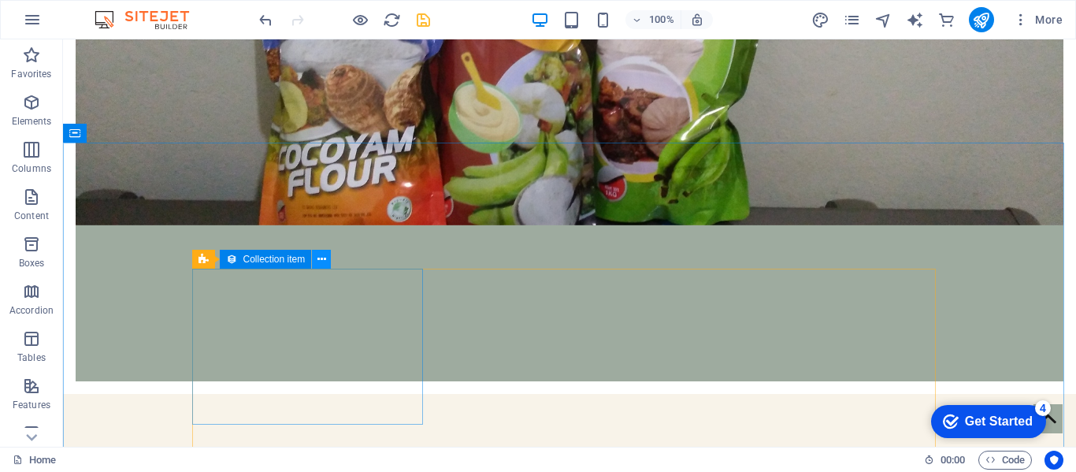
click at [321, 260] on icon at bounding box center [321, 259] width 9 height 17
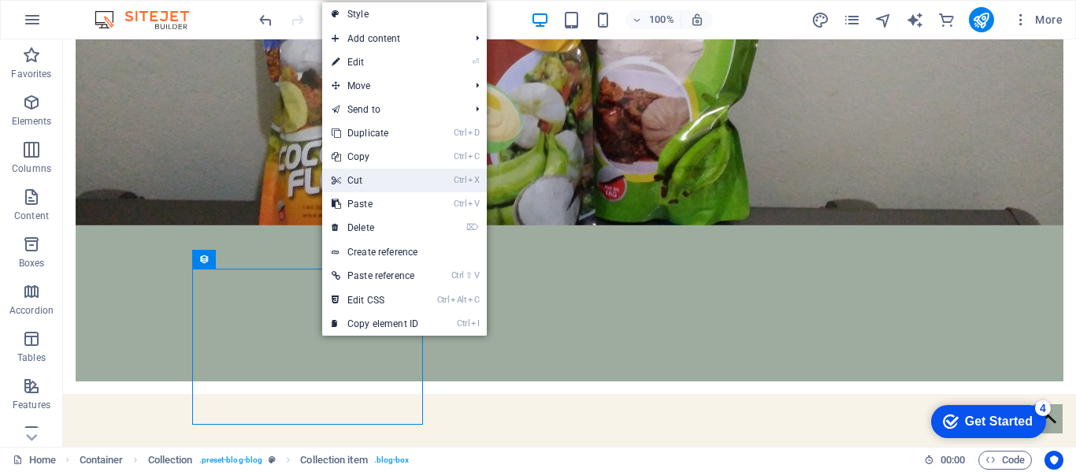
click at [358, 181] on link "Ctrl X Cut" at bounding box center [375, 181] width 106 height 24
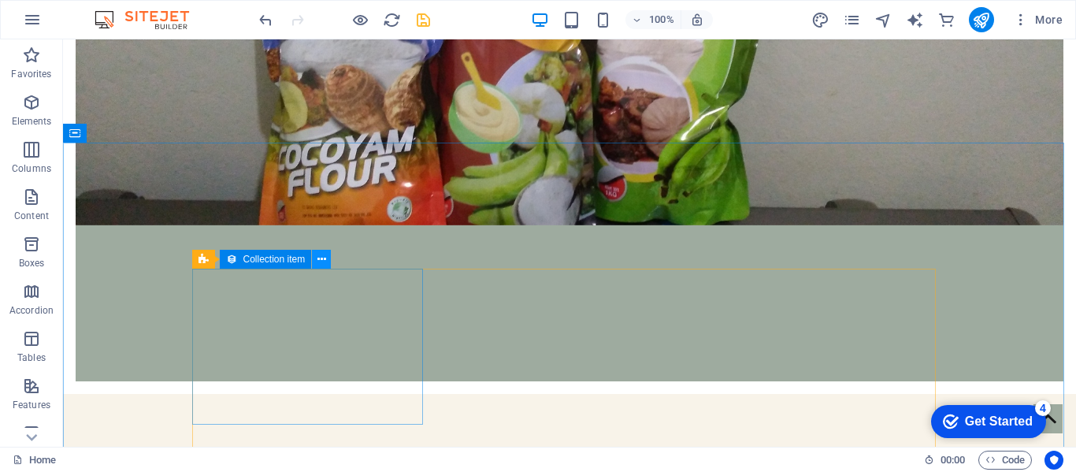
click at [321, 261] on icon at bounding box center [321, 259] width 9 height 17
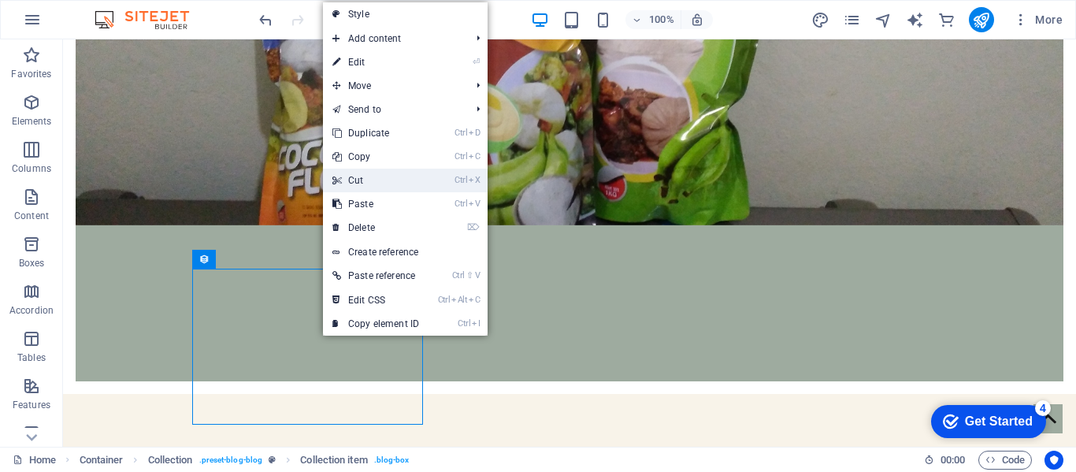
click at [358, 188] on link "Ctrl X Cut" at bounding box center [376, 181] width 106 height 24
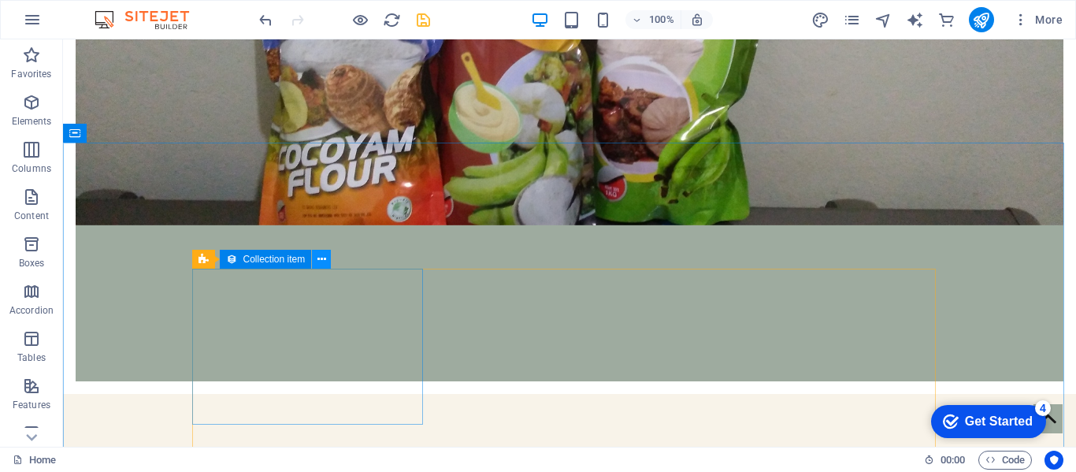
click at [321, 262] on icon at bounding box center [321, 259] width 9 height 17
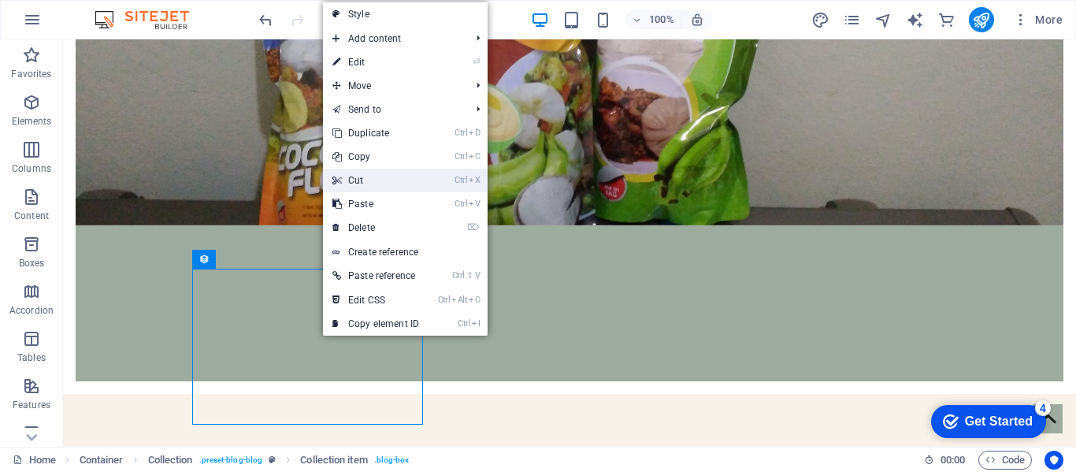
click at [354, 189] on link "Ctrl X Cut" at bounding box center [376, 181] width 106 height 24
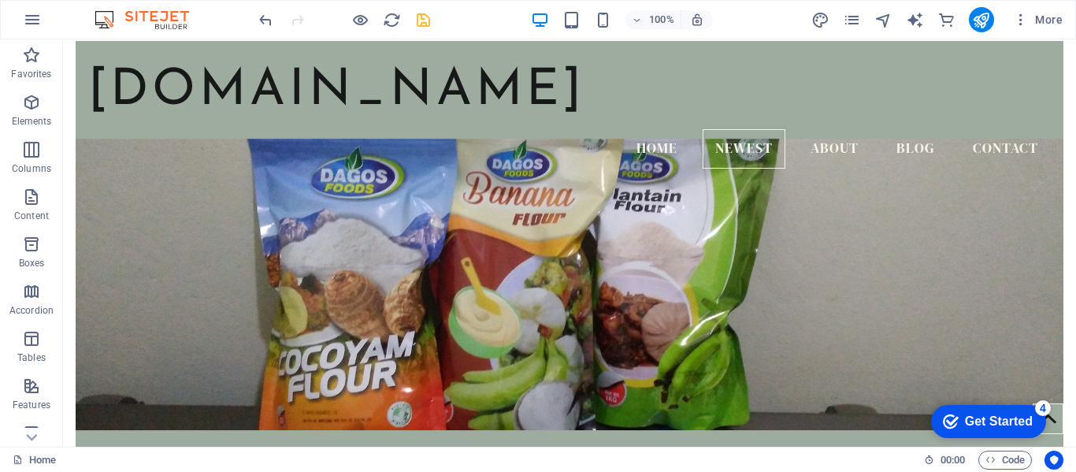
scroll to position [0, 0]
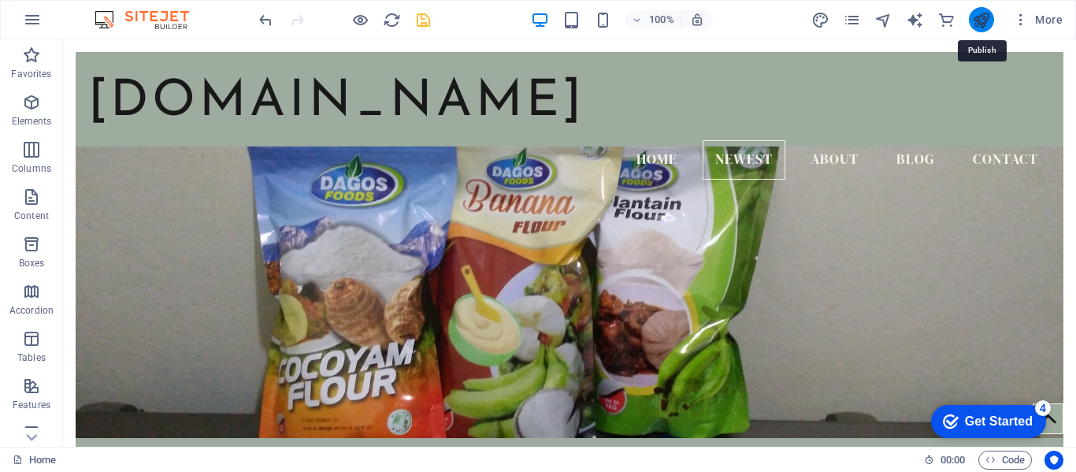
click at [982, 25] on icon "publish" at bounding box center [981, 20] width 18 height 18
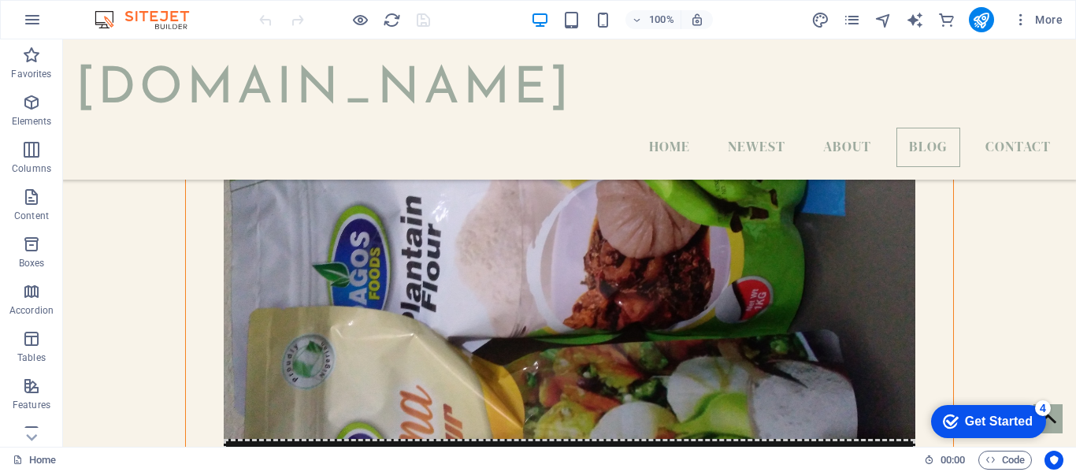
scroll to position [3563, 0]
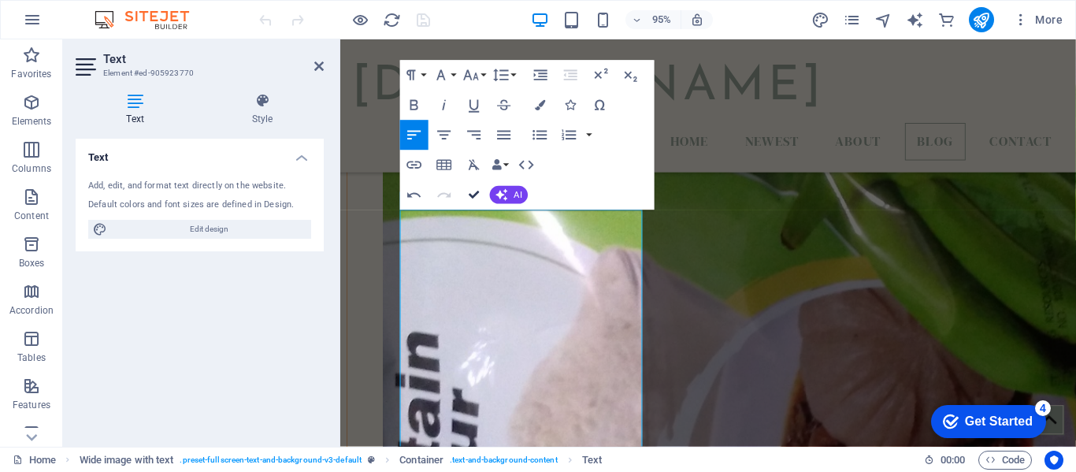
scroll to position [3551, 0]
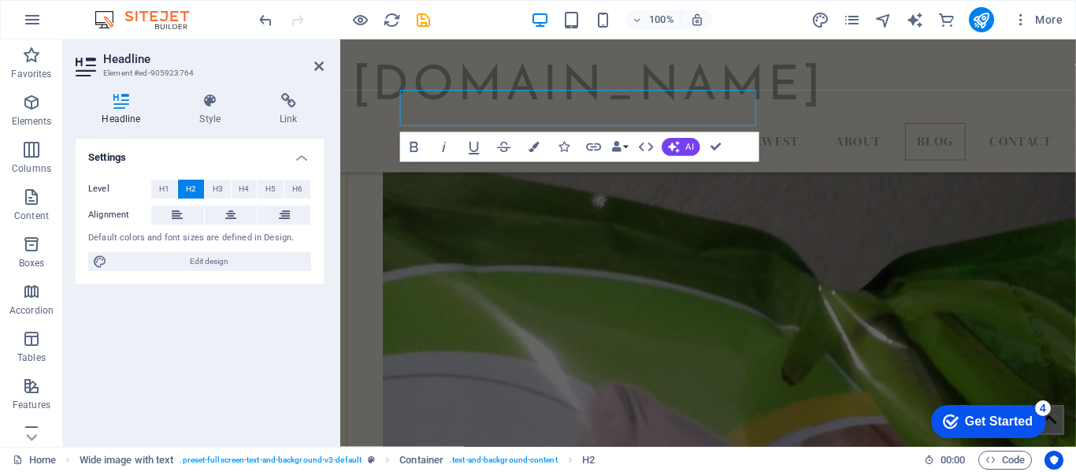
click at [326, 187] on div "Headline Element #ed-905923764 Headline Style Link Settings Level H1 H2 H3 H4 H…" at bounding box center [569, 242] width 1013 height 407
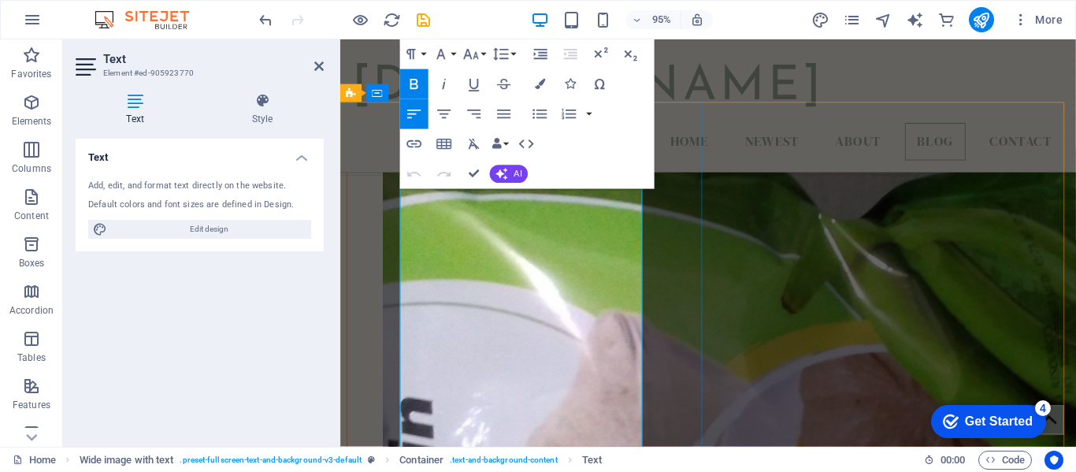
drag, startPoint x: 500, startPoint y: 204, endPoint x: 405, endPoint y: 182, distance: 97.8
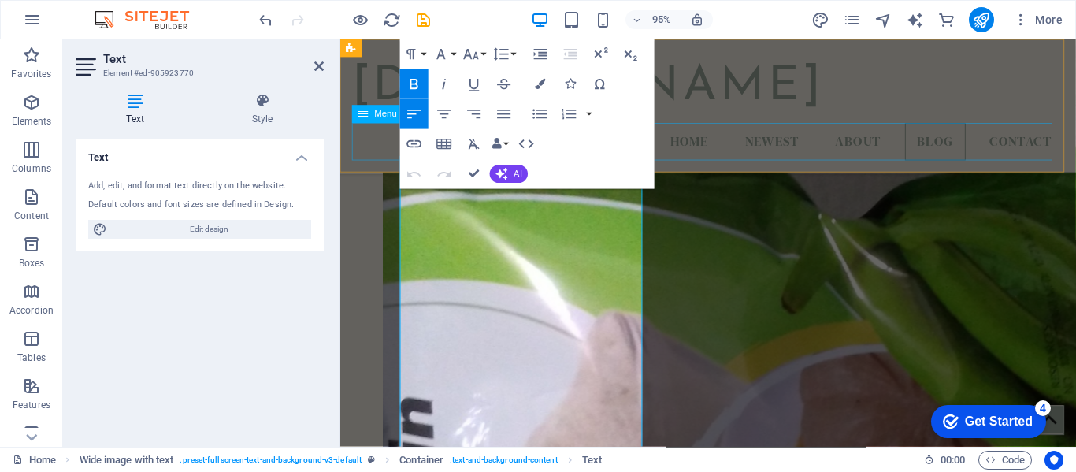
drag, startPoint x: 502, startPoint y: 201, endPoint x: 397, endPoint y: 154, distance: 114.6
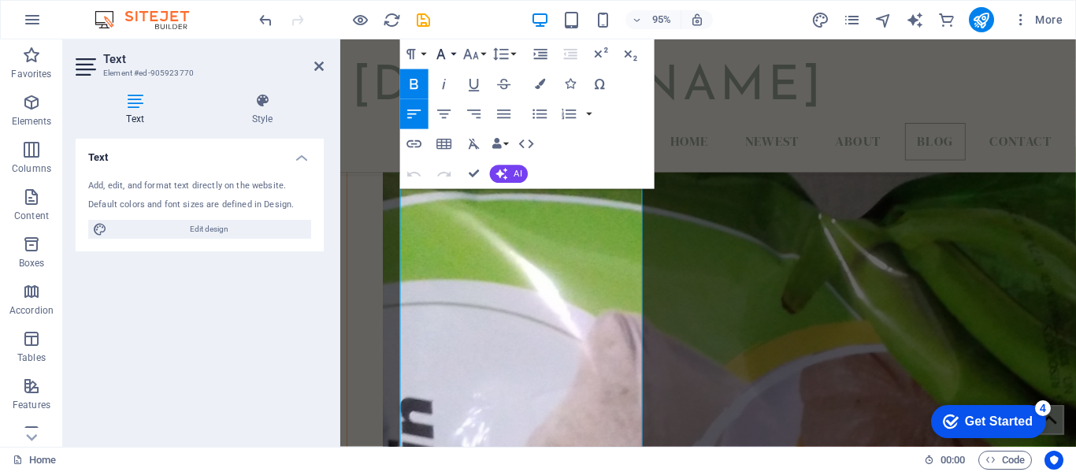
click at [451, 57] on button "Font Family" at bounding box center [444, 54] width 28 height 30
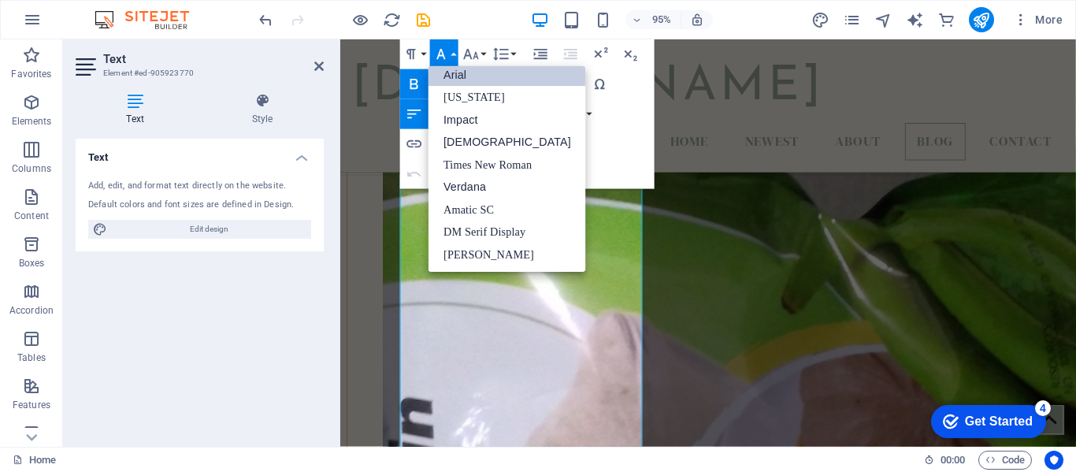
scroll to position [9, 0]
click at [473, 56] on icon "button" at bounding box center [471, 55] width 18 height 18
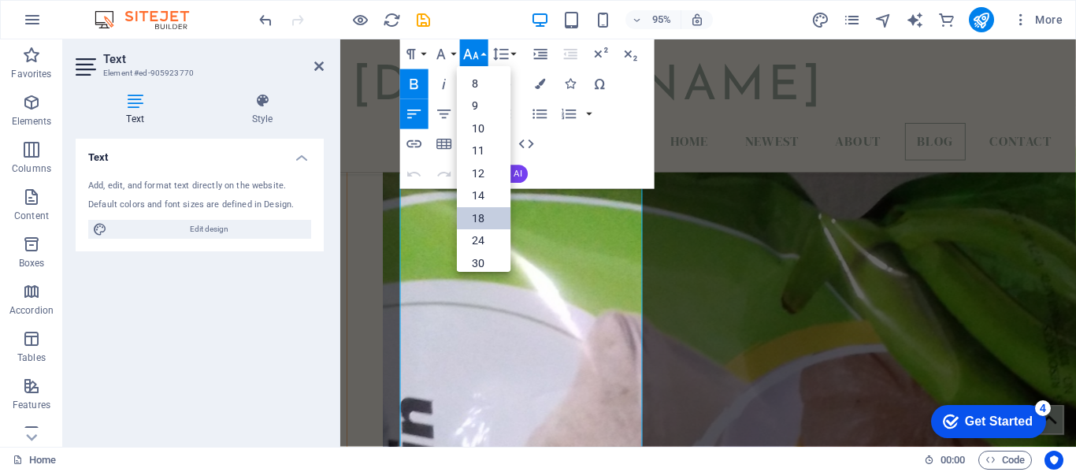
click at [483, 224] on link "18" at bounding box center [484, 218] width 54 height 23
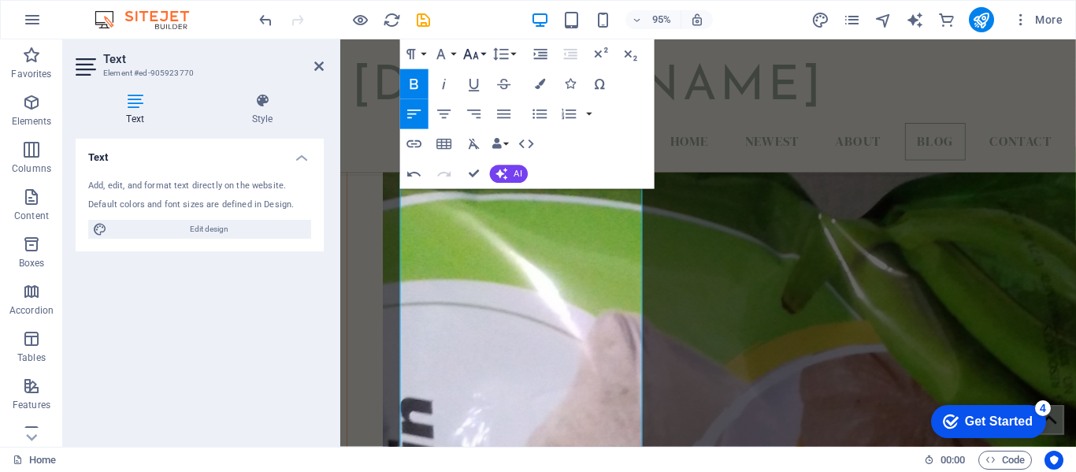
click at [477, 54] on icon "button" at bounding box center [471, 54] width 15 height 10
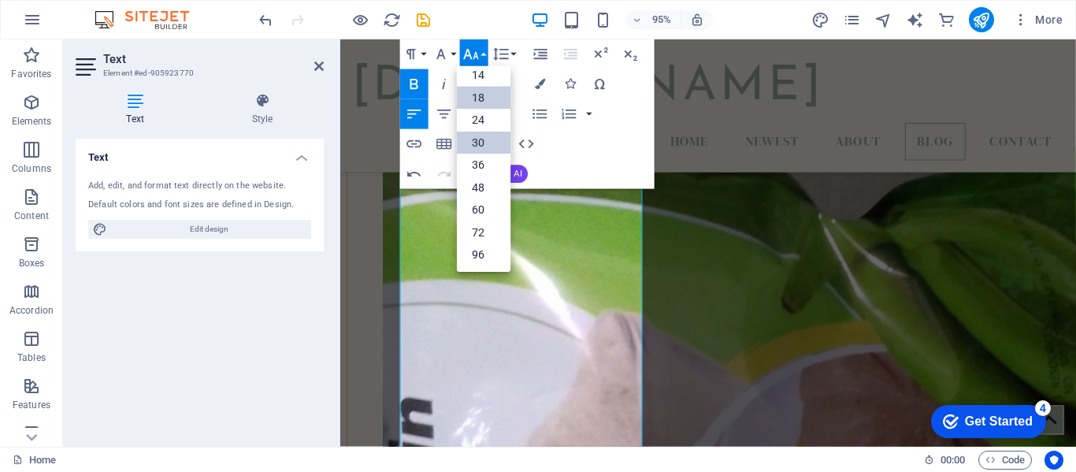
scroll to position [127, 0]
click at [481, 202] on link "60" at bounding box center [484, 209] width 54 height 23
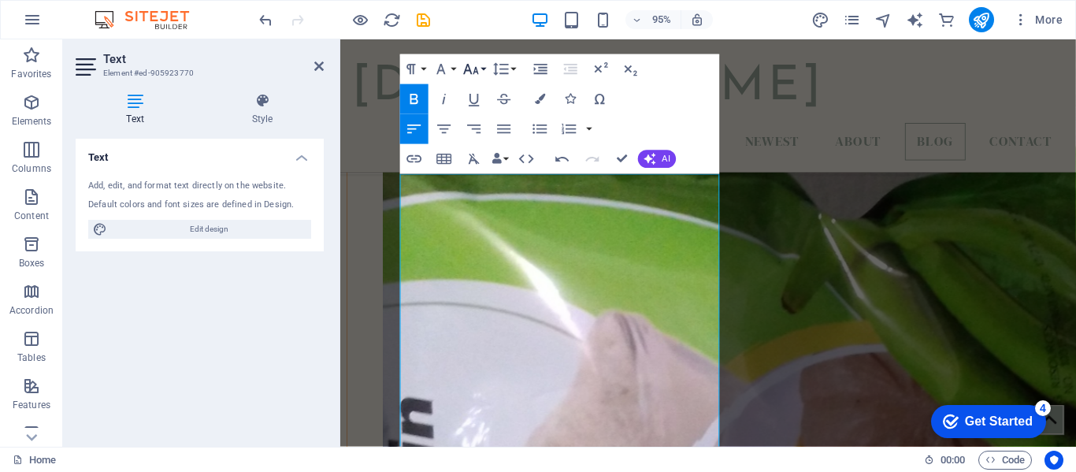
click at [480, 67] on button "Font Size" at bounding box center [474, 69] width 28 height 30
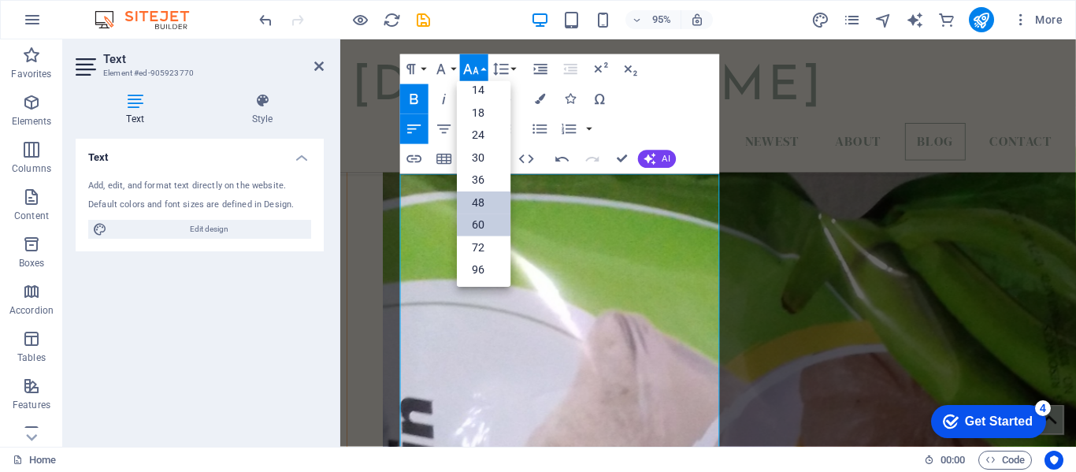
click at [483, 197] on link "48" at bounding box center [484, 202] width 54 height 23
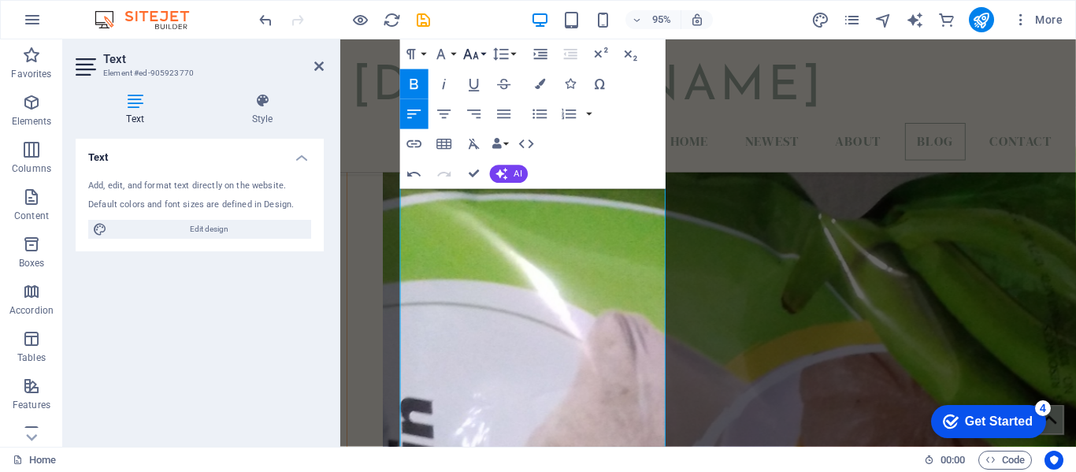
click at [479, 60] on icon "button" at bounding box center [471, 55] width 18 height 18
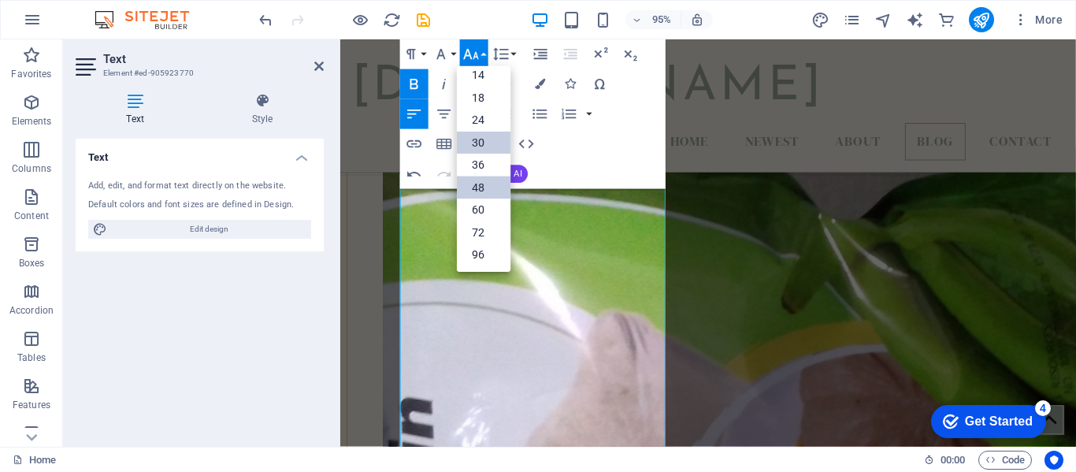
click at [484, 136] on link "30" at bounding box center [484, 143] width 54 height 22
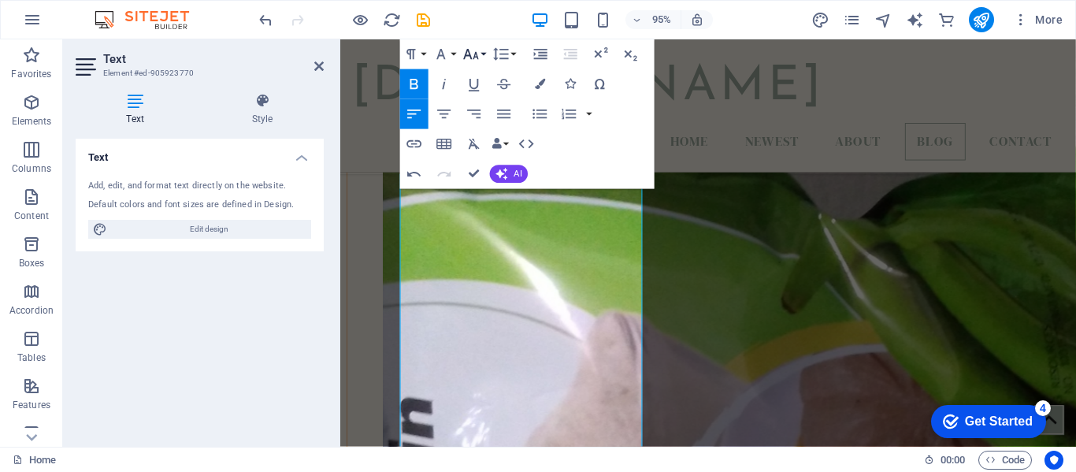
click at [477, 61] on icon "button" at bounding box center [471, 55] width 18 height 18
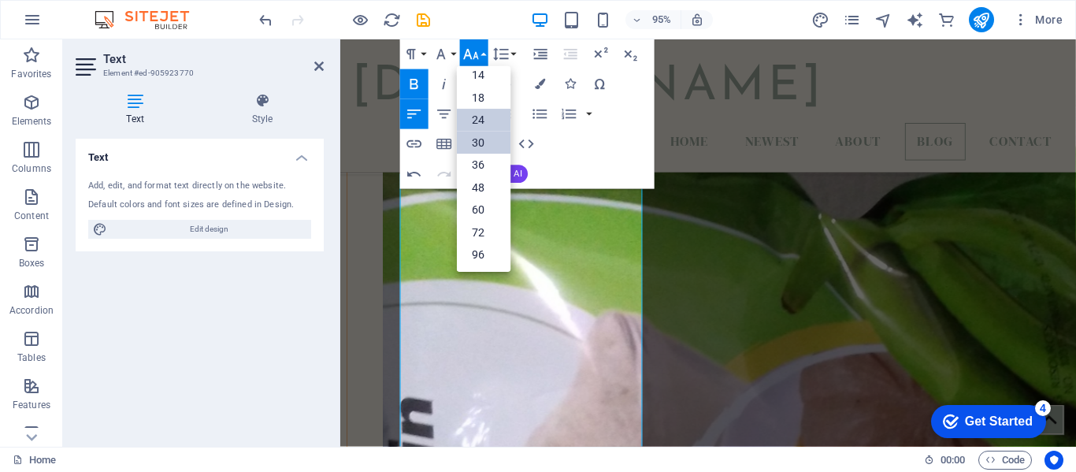
click at [485, 117] on link "24" at bounding box center [484, 120] width 54 height 23
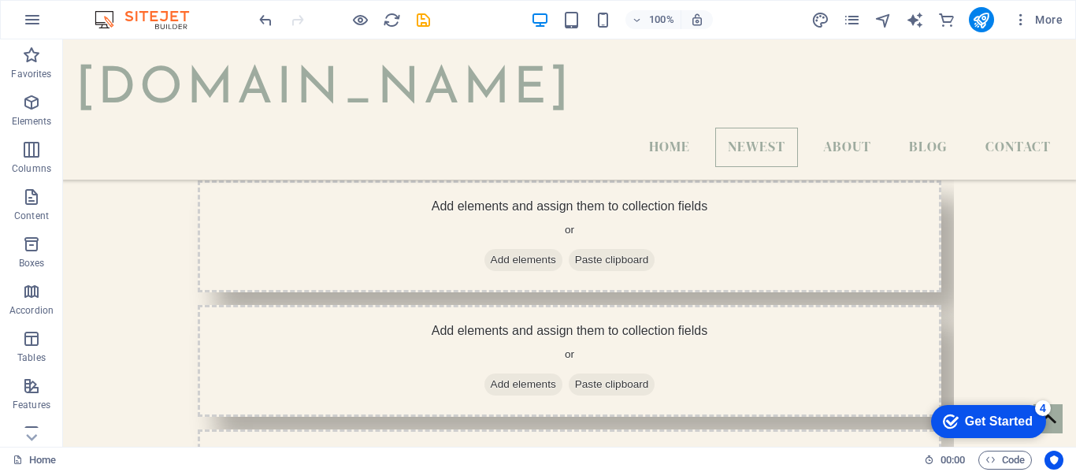
scroll to position [1059, 0]
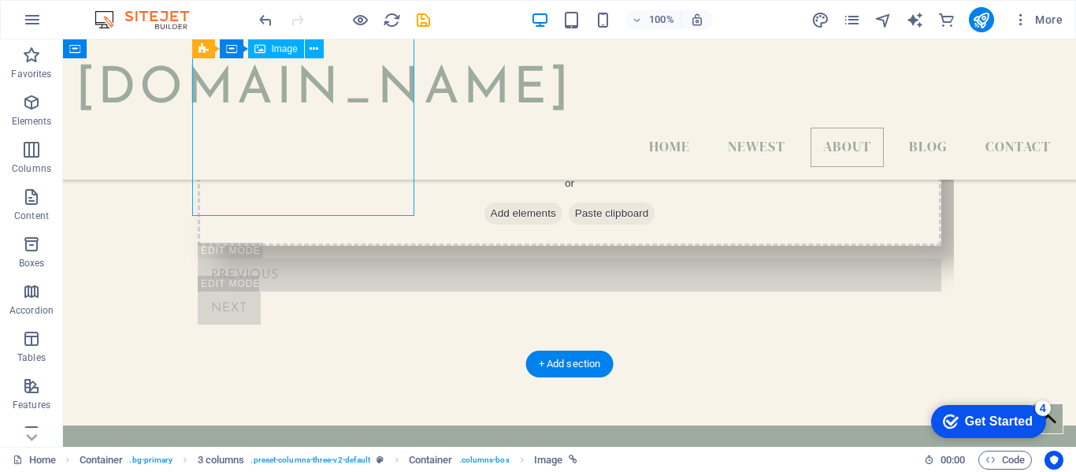
select select "%"
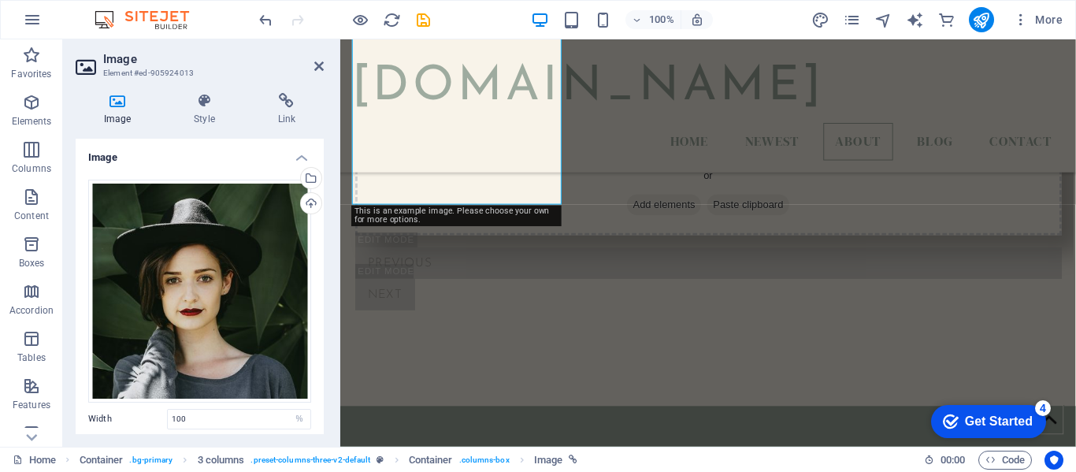
scroll to position [1080, 0]
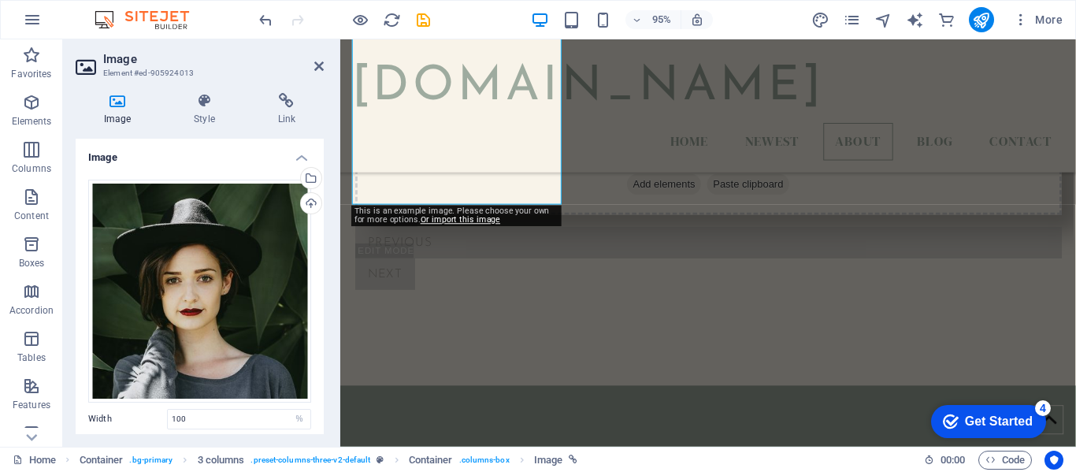
click at [121, 94] on icon at bounding box center [117, 101] width 83 height 16
click at [122, 101] on icon at bounding box center [117, 101] width 83 height 16
click at [119, 113] on h4 "Image" at bounding box center [121, 109] width 90 height 33
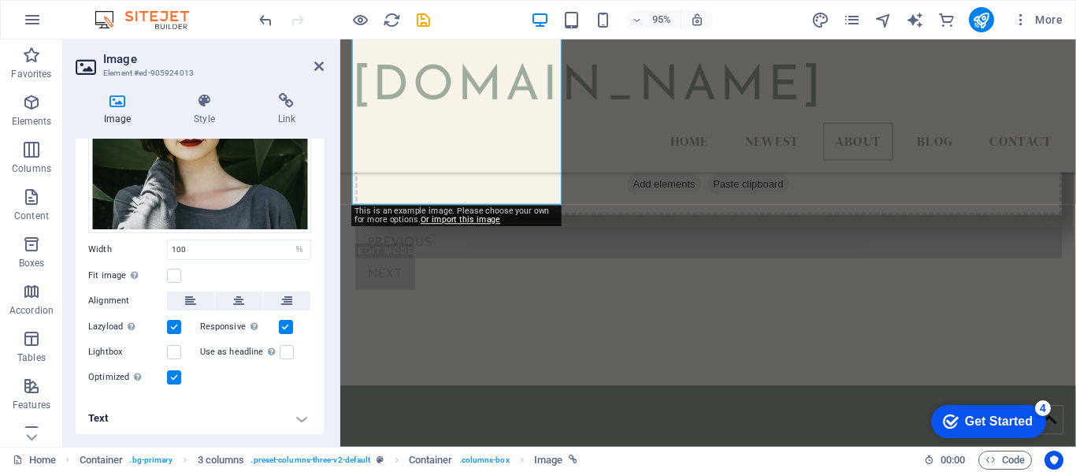
scroll to position [0, 0]
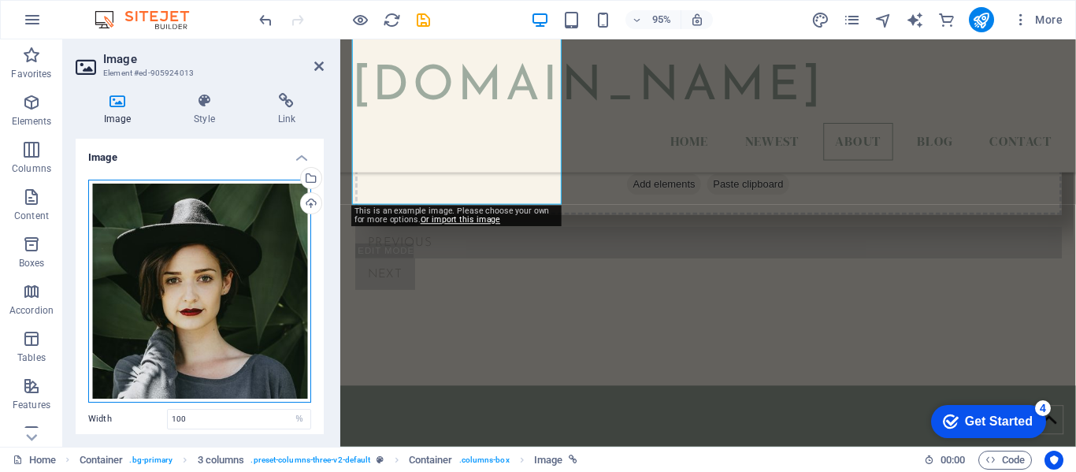
click at [263, 234] on div "Drag files here, click to choose files or select files from Files or our free s…" at bounding box center [199, 291] width 223 height 223
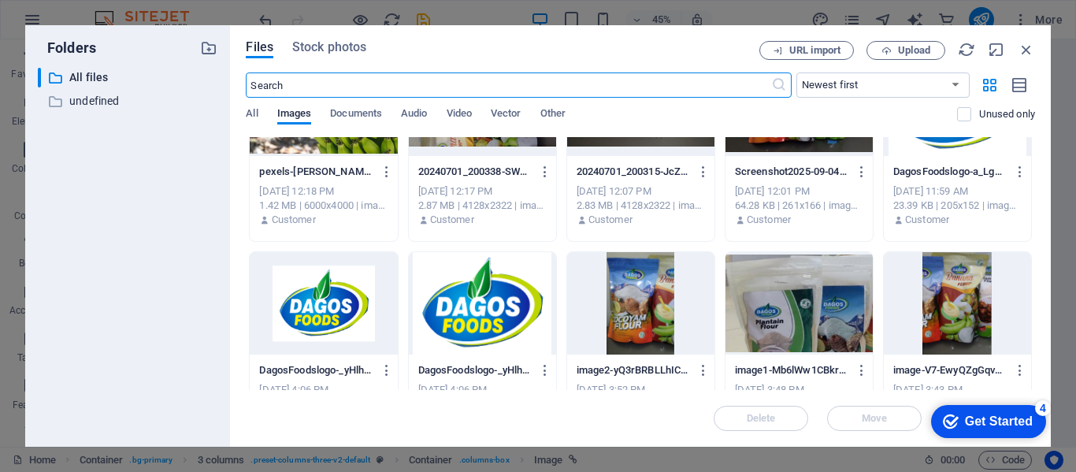
scroll to position [87, 0]
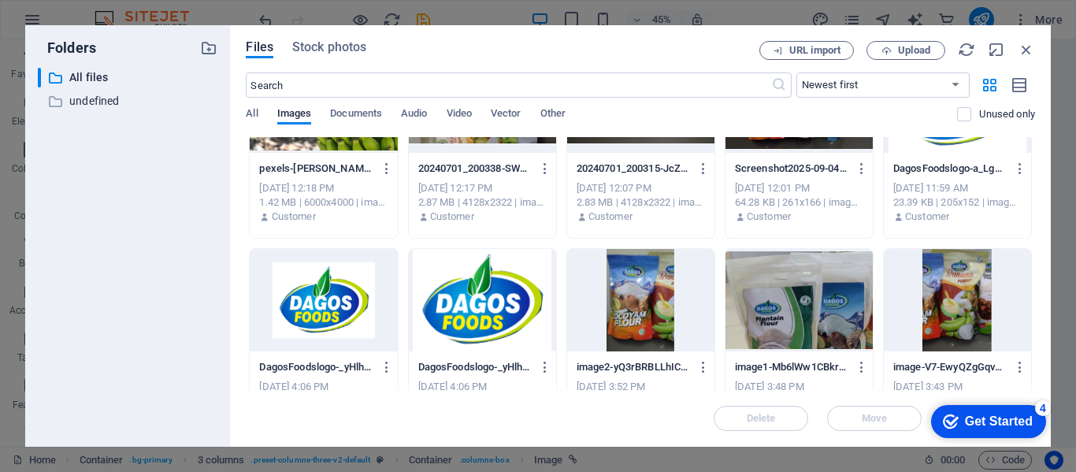
click at [961, 304] on div at bounding box center [957, 300] width 147 height 102
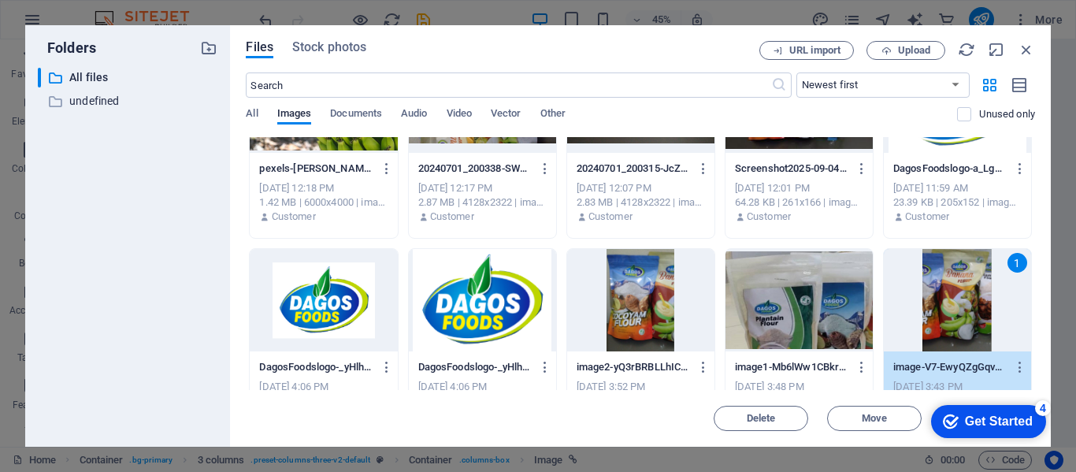
click at [961, 304] on div "1" at bounding box center [957, 300] width 147 height 102
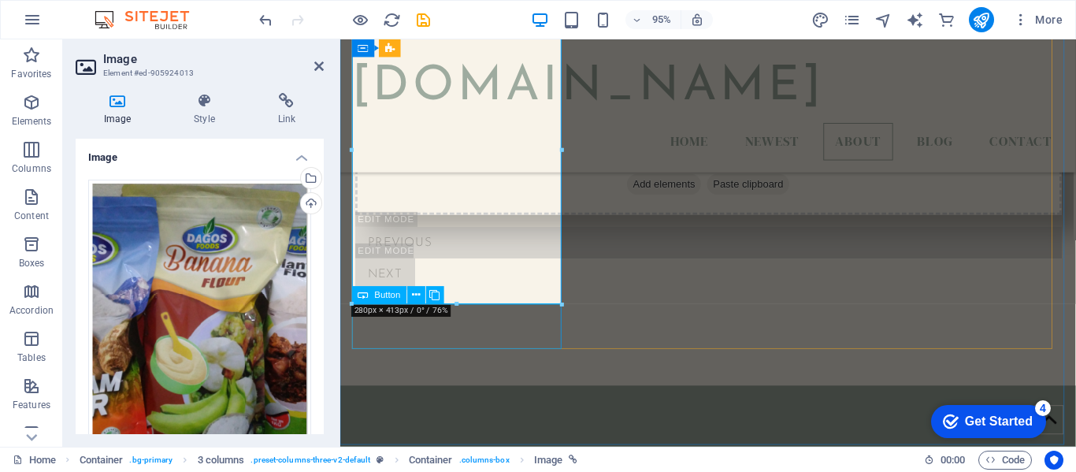
drag, startPoint x: 798, startPoint y: 344, endPoint x: 470, endPoint y: 336, distance: 327.7
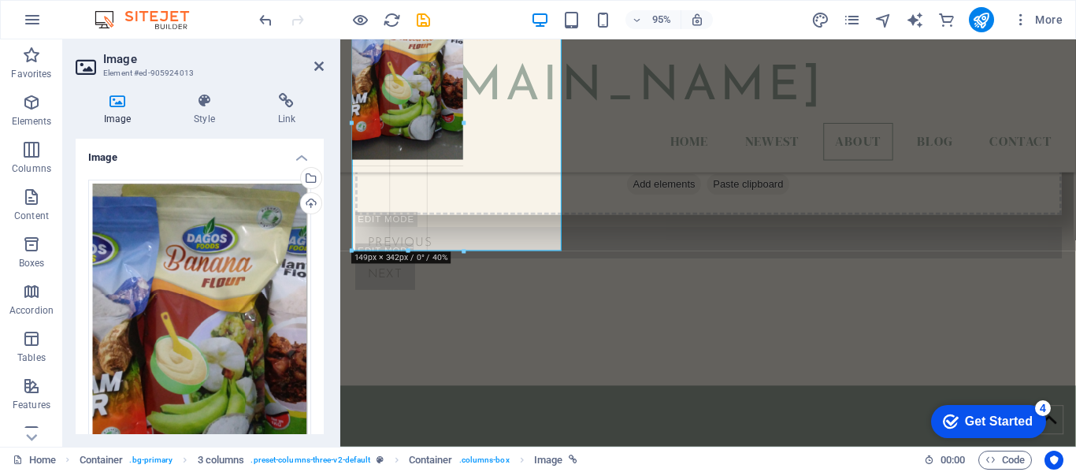
click at [570, 249] on div at bounding box center [702, 145] width 700 height 301
type input "149"
select select "px"
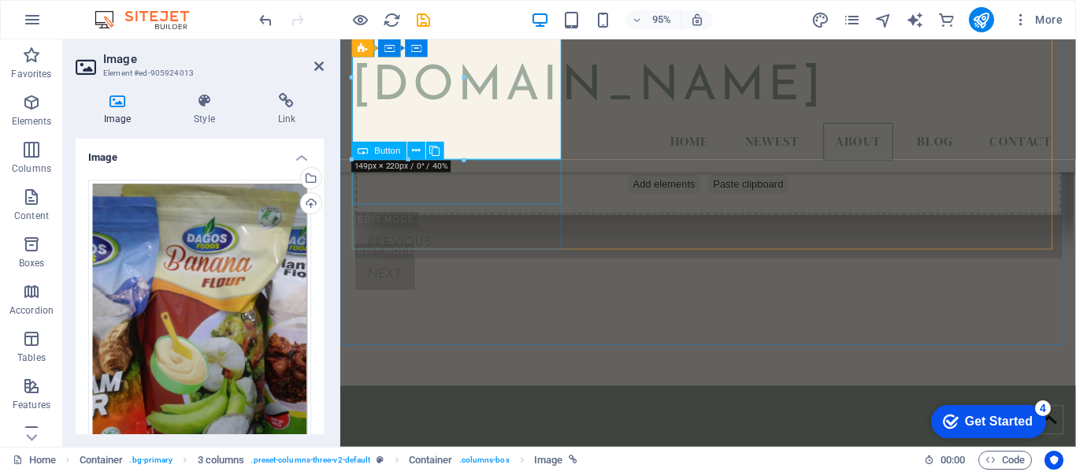
type input "100"
select select "%"
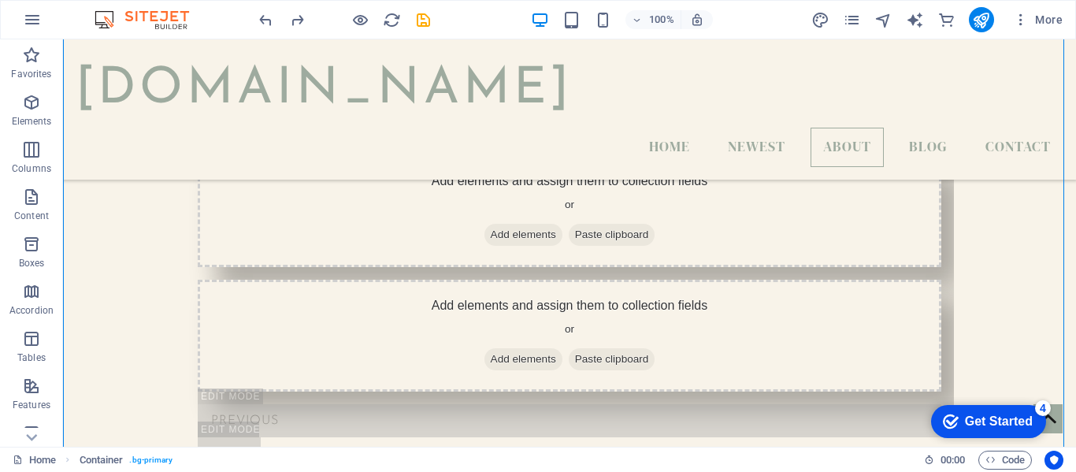
scroll to position [842, 0]
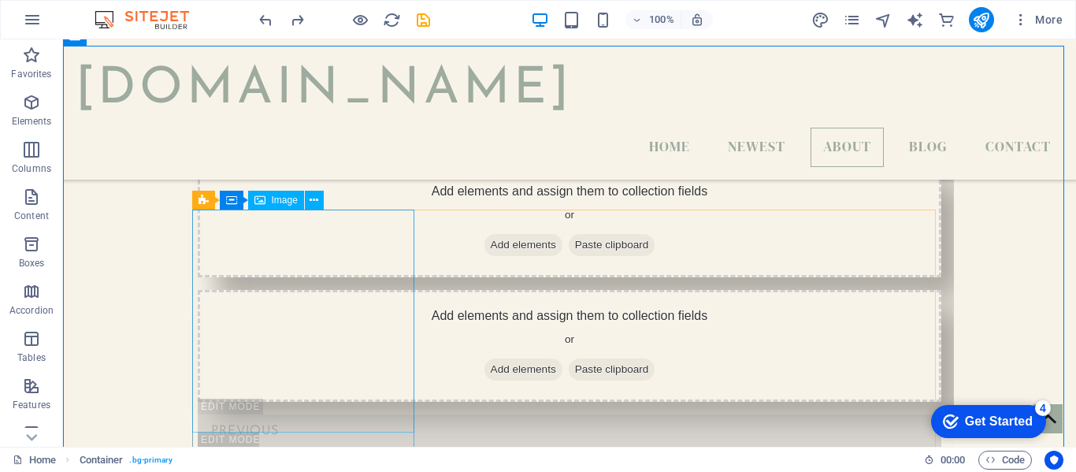
click at [279, 202] on span "Image" at bounding box center [285, 199] width 26 height 9
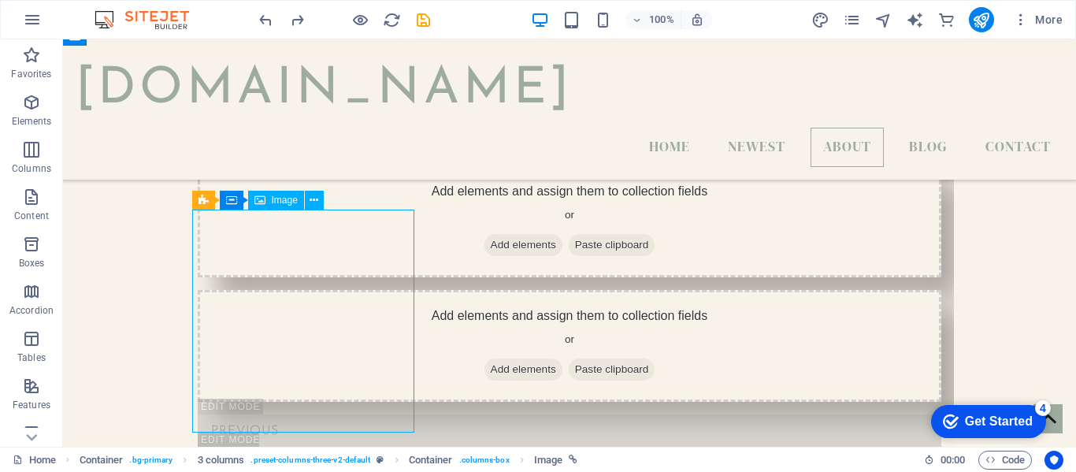
click at [272, 201] on span "Image" at bounding box center [285, 199] width 26 height 9
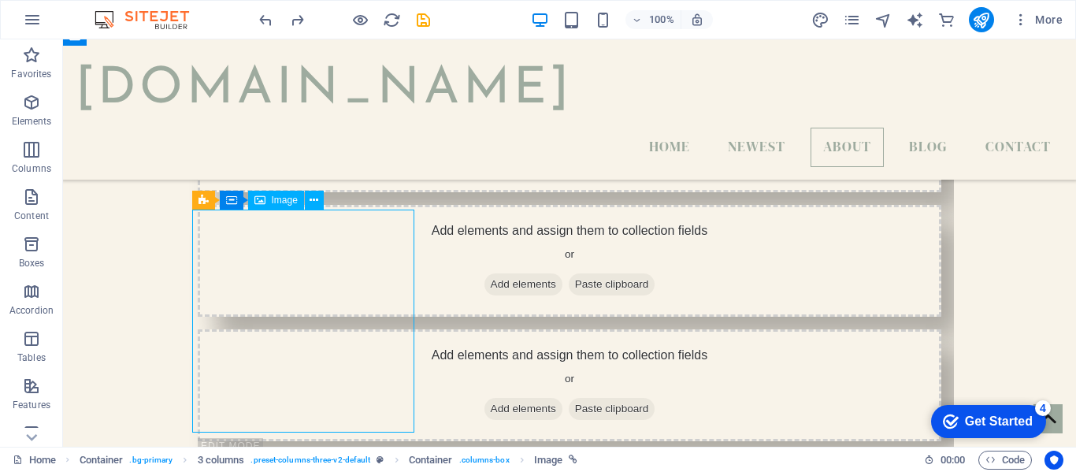
select select "%"
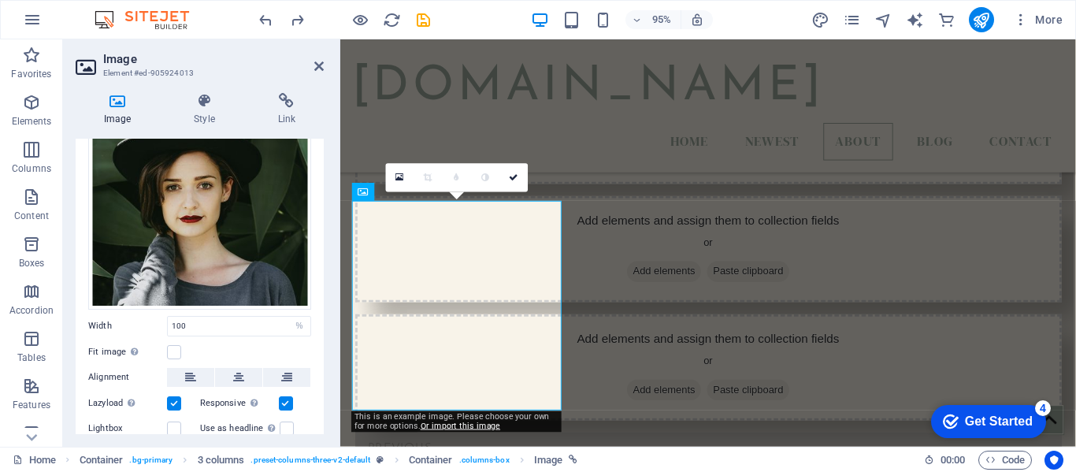
scroll to position [0, 0]
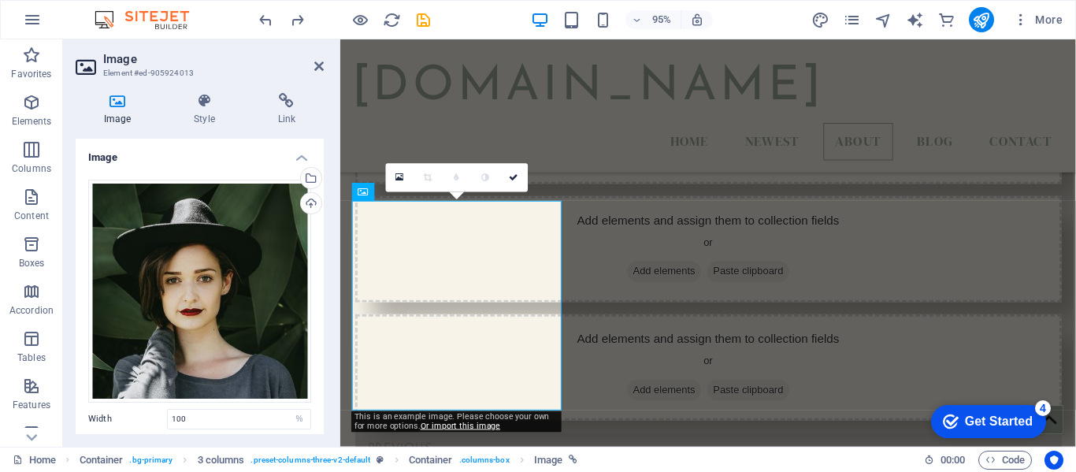
click at [121, 111] on h4 "Image" at bounding box center [121, 109] width 90 height 33
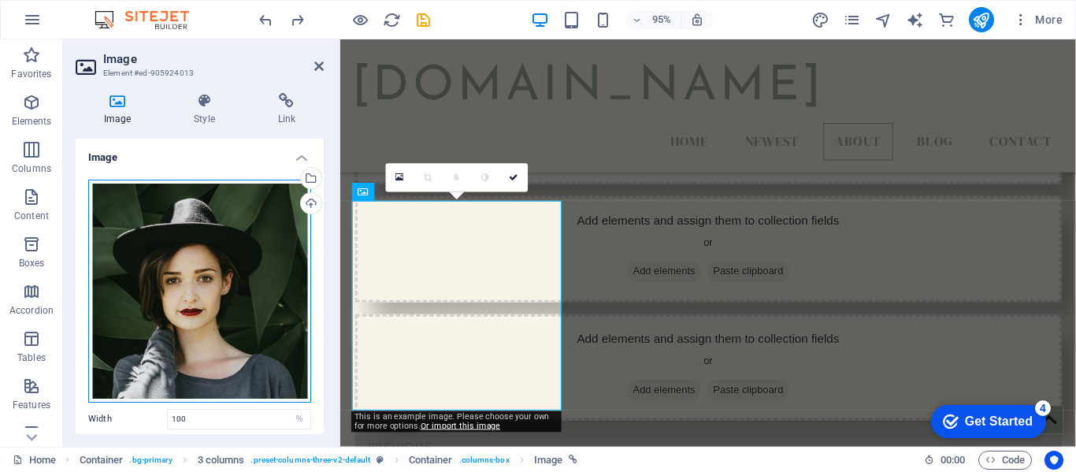
click at [206, 273] on div "Drag files here, click to choose files or select files from Files or our free s…" at bounding box center [199, 291] width 223 height 223
click at [206, 273] on body "dagosfoods.com Home Favorites Elements Columns Content Boxes Accordion Tables F…" at bounding box center [538, 236] width 1076 height 472
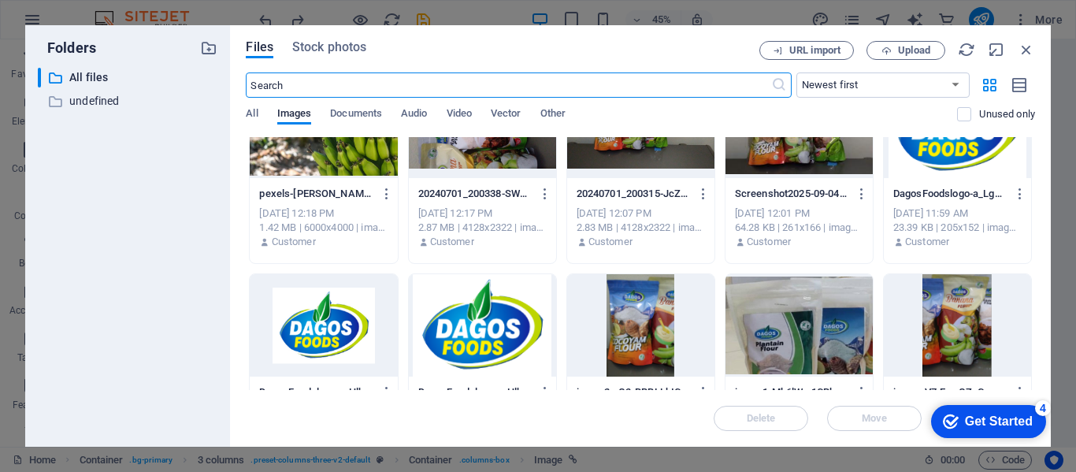
scroll to position [76, 0]
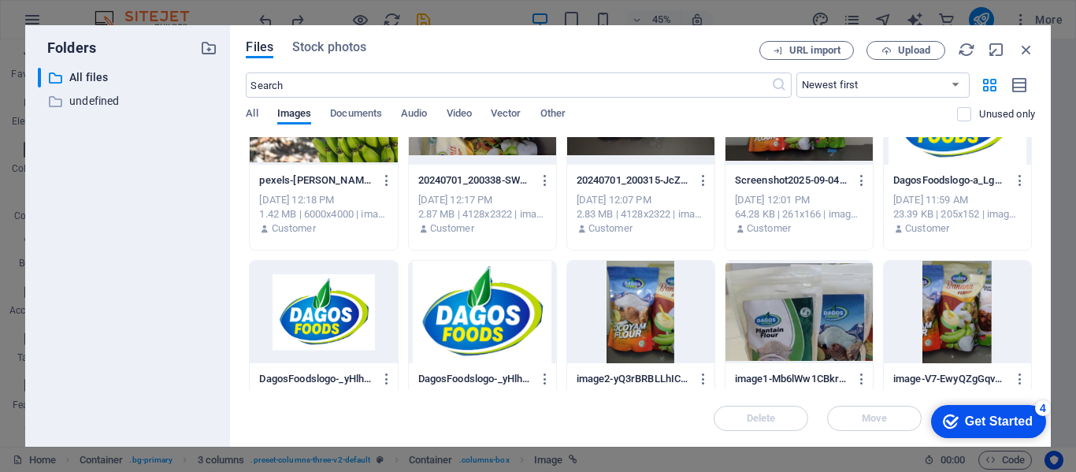
click at [648, 324] on div at bounding box center [640, 312] width 147 height 102
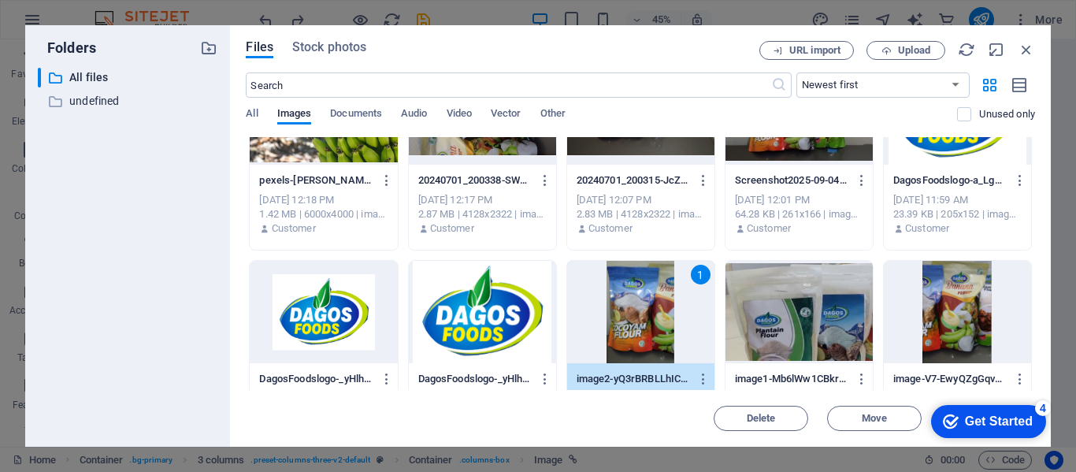
click at [648, 324] on div "1" at bounding box center [640, 312] width 147 height 102
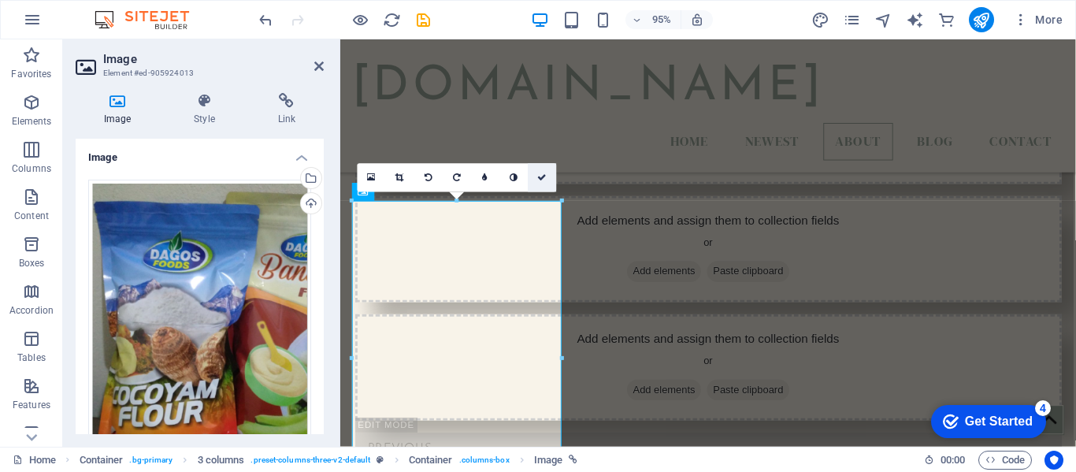
click at [538, 175] on icon at bounding box center [542, 177] width 9 height 9
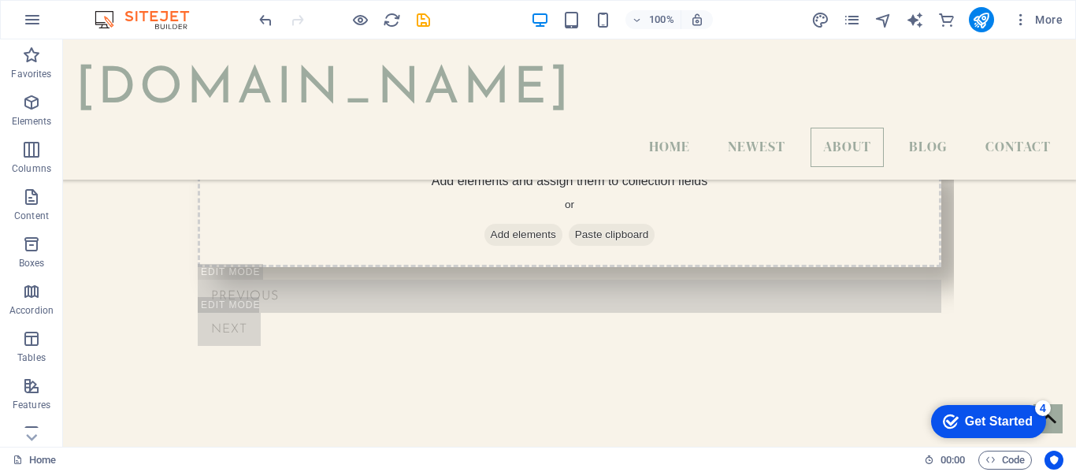
scroll to position [885, 0]
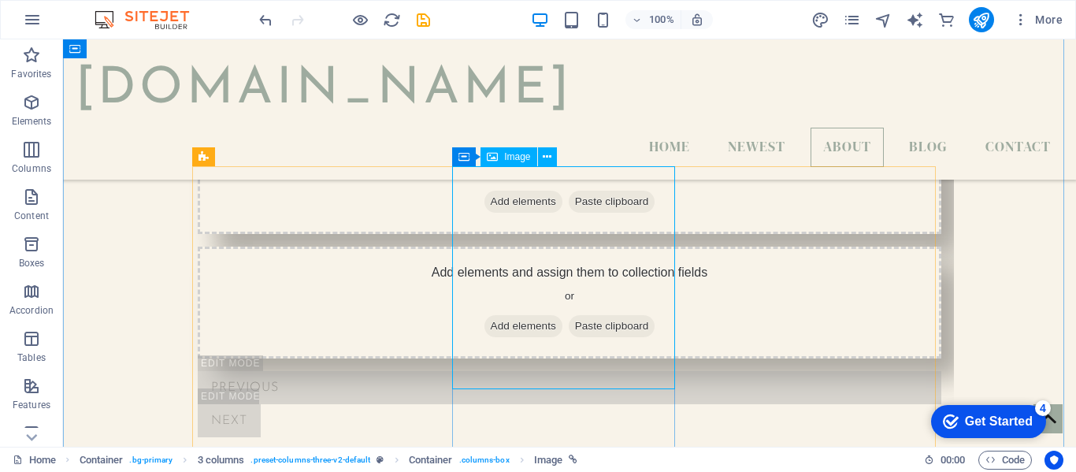
click at [512, 161] on span "Image" at bounding box center [517, 156] width 26 height 9
click at [507, 157] on span "Image" at bounding box center [517, 156] width 26 height 9
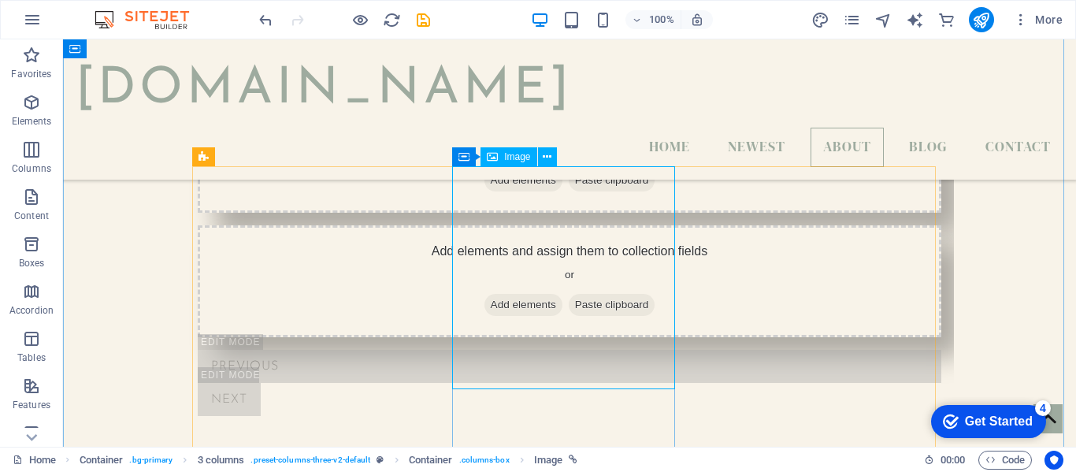
select select "%"
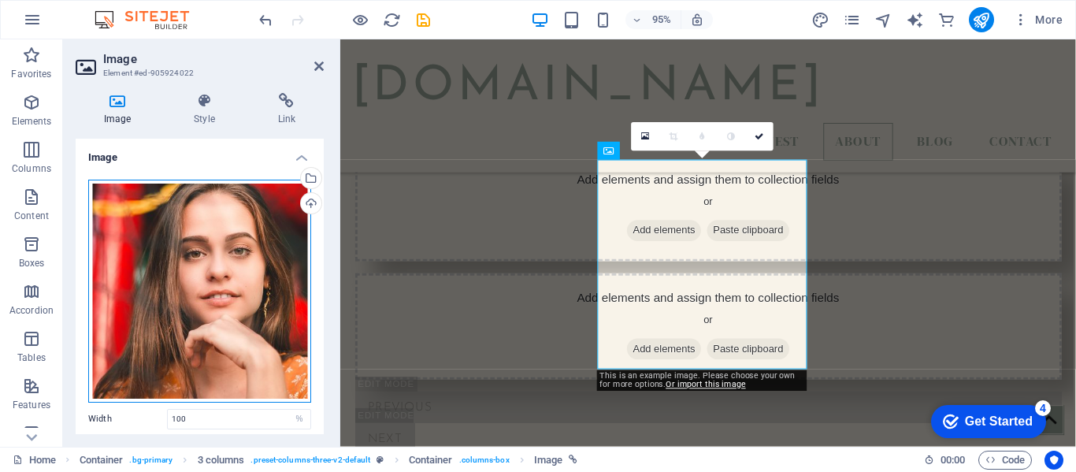
click at [282, 311] on div "Drag files here, click to choose files or select files from Files or our free s…" at bounding box center [199, 291] width 223 height 223
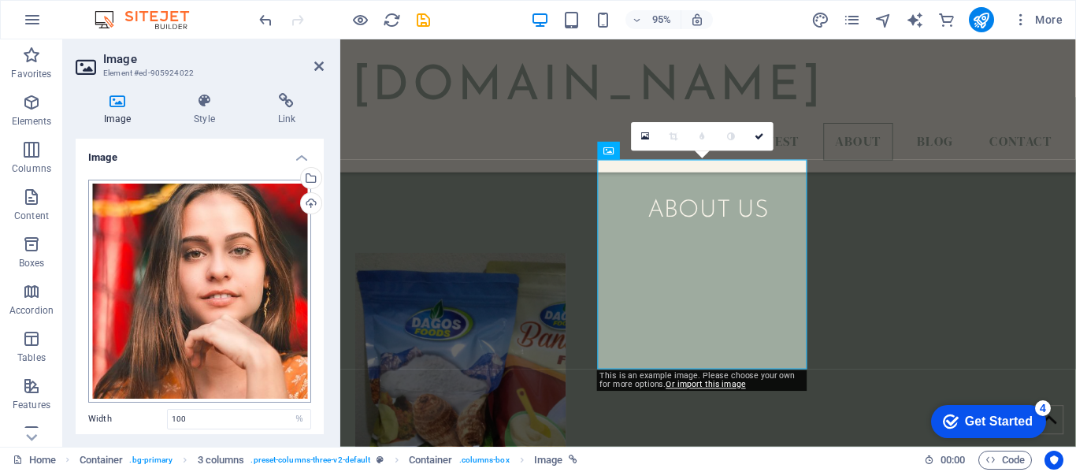
click at [282, 311] on body "dagosfoods.com Home Favorites Elements Columns Content Boxes Accordion Tables F…" at bounding box center [538, 236] width 1076 height 472
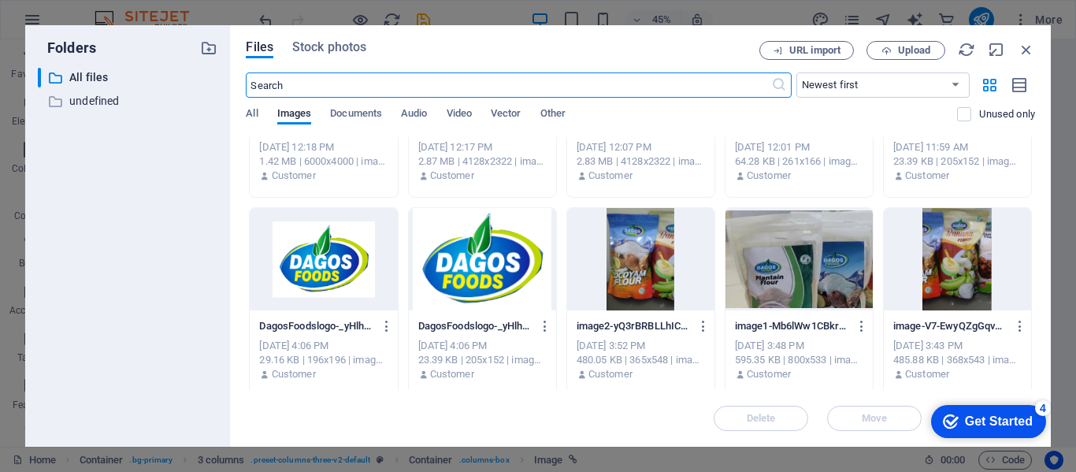
scroll to position [135, 0]
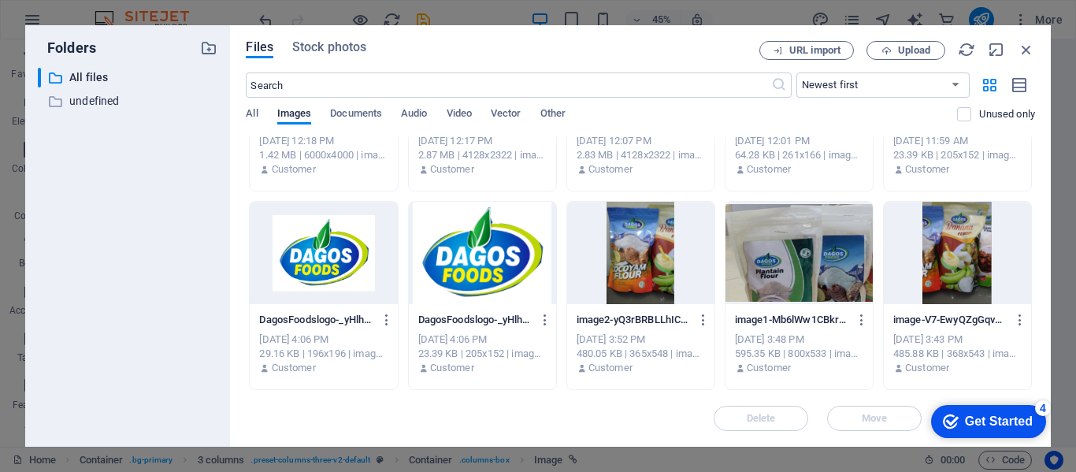
click at [970, 288] on div at bounding box center [957, 253] width 147 height 102
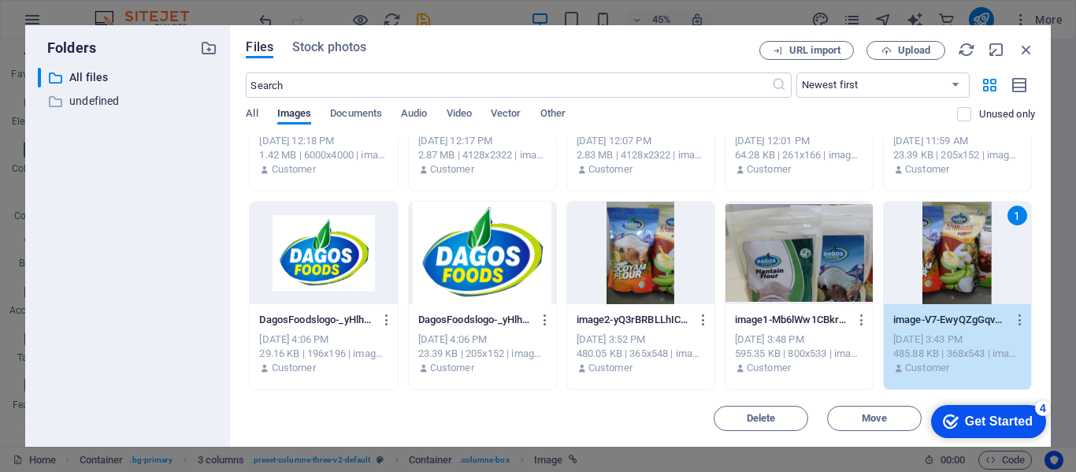
click at [970, 288] on div "1" at bounding box center [957, 253] width 147 height 102
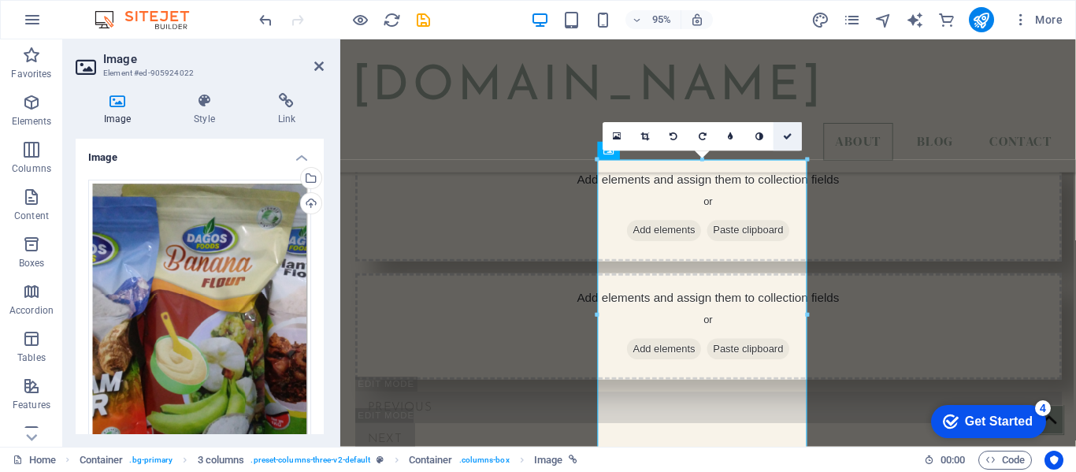
click at [790, 140] on icon at bounding box center [787, 136] width 9 height 9
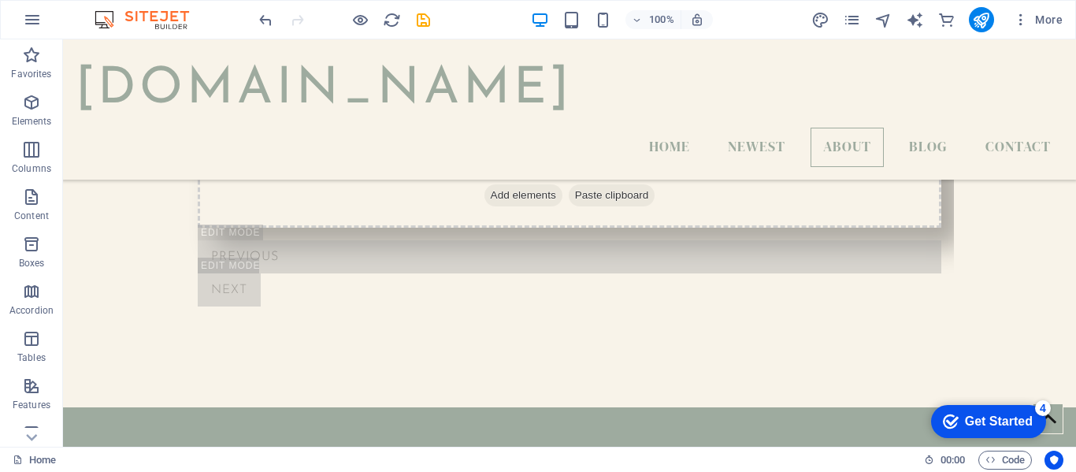
scroll to position [936, 0]
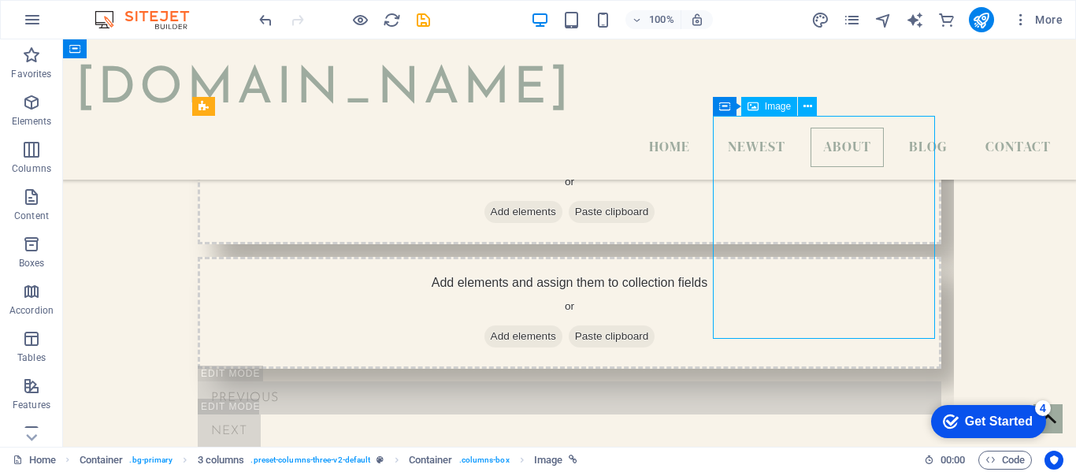
select select "%"
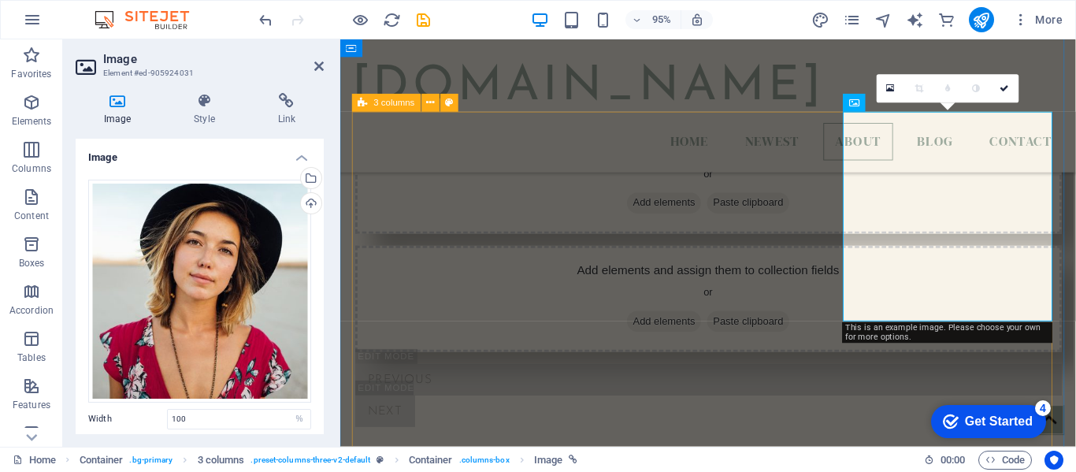
scroll to position [957, 0]
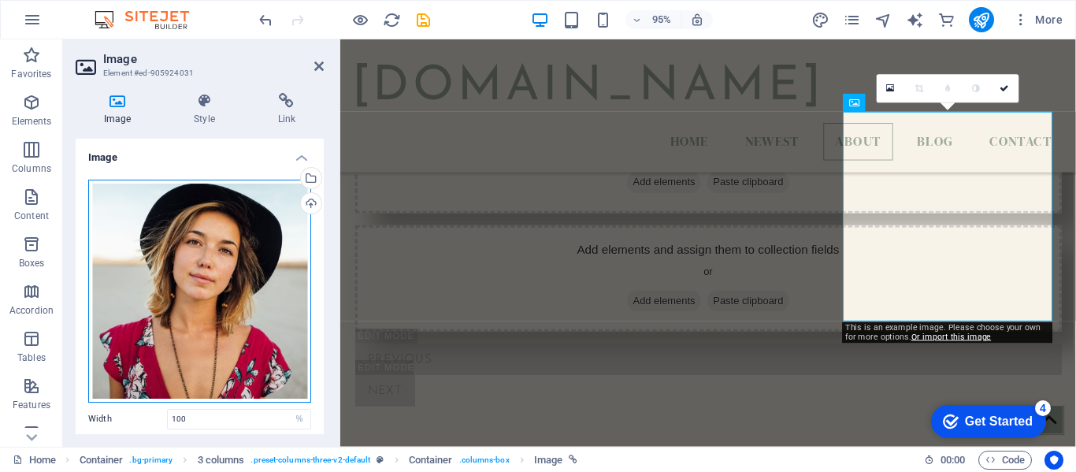
click at [288, 261] on div "Drag files here, click to choose files or select files from Files or our free s…" at bounding box center [199, 291] width 223 height 223
click at [288, 261] on body "[DOMAIN_NAME] Home Favorites Elements Columns Content Boxes Accordion Tables Fe…" at bounding box center [538, 236] width 1076 height 472
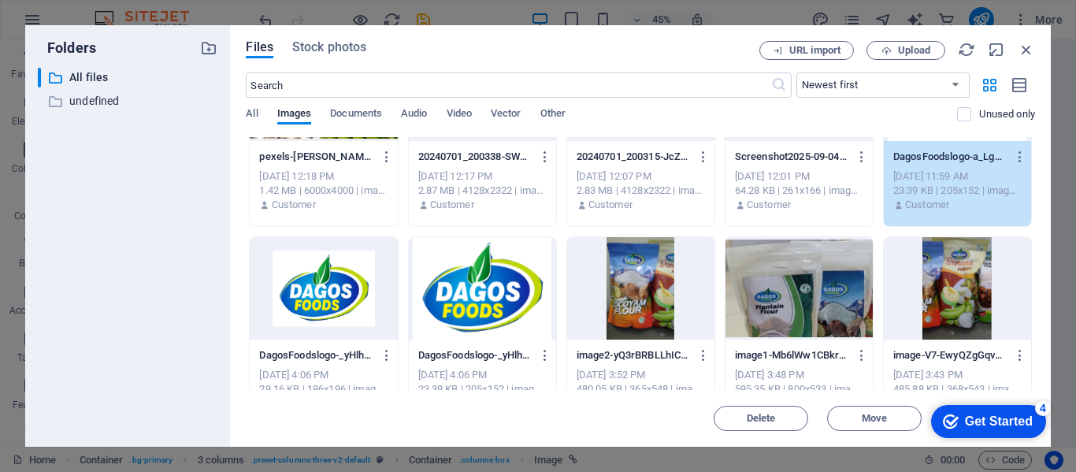
scroll to position [120, 0]
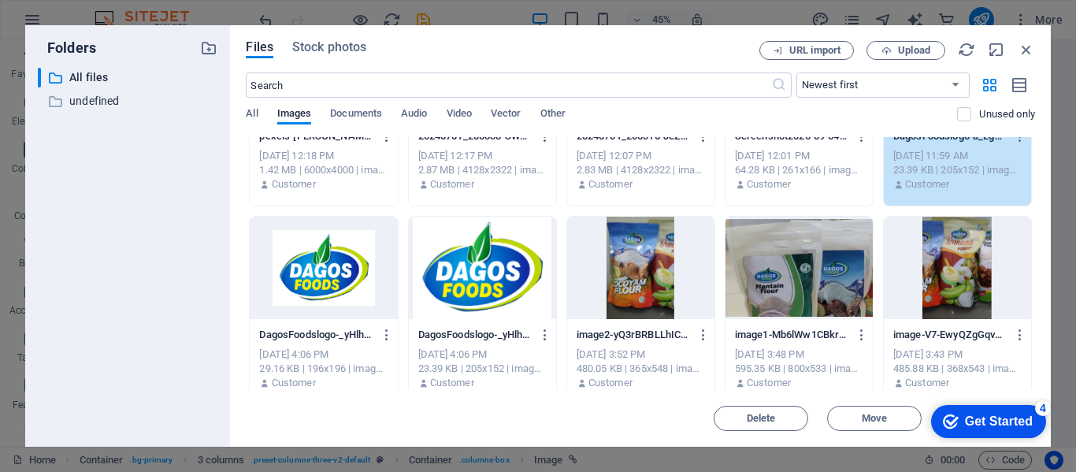
click at [948, 279] on div at bounding box center [957, 268] width 147 height 102
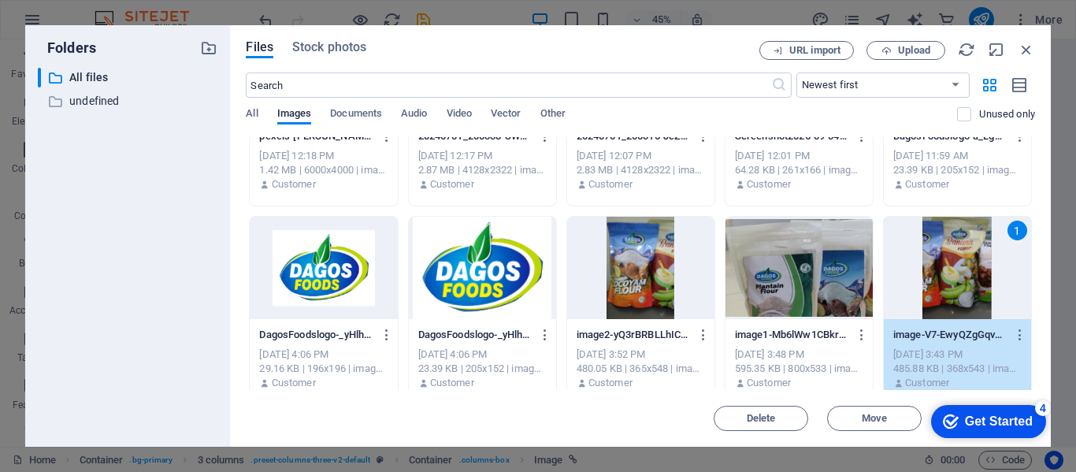
click at [948, 279] on div "1" at bounding box center [957, 268] width 147 height 102
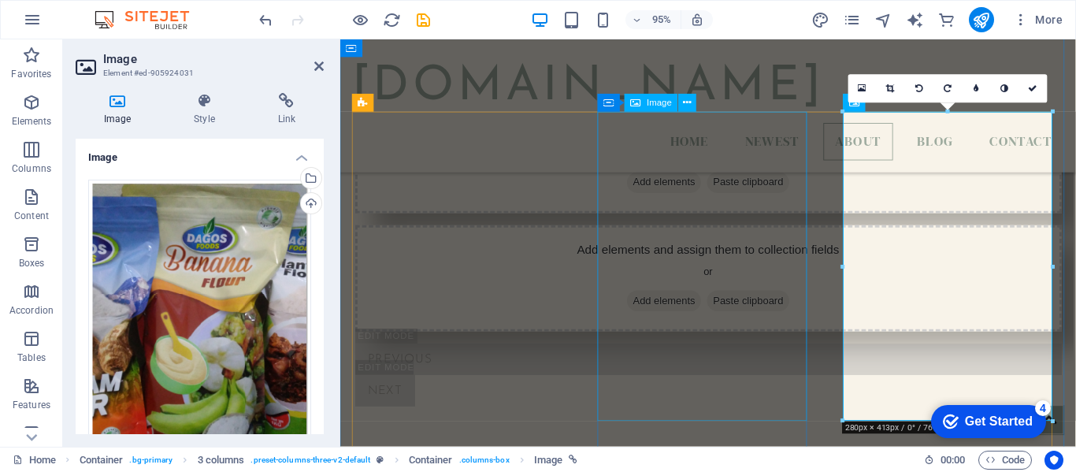
select select "%"
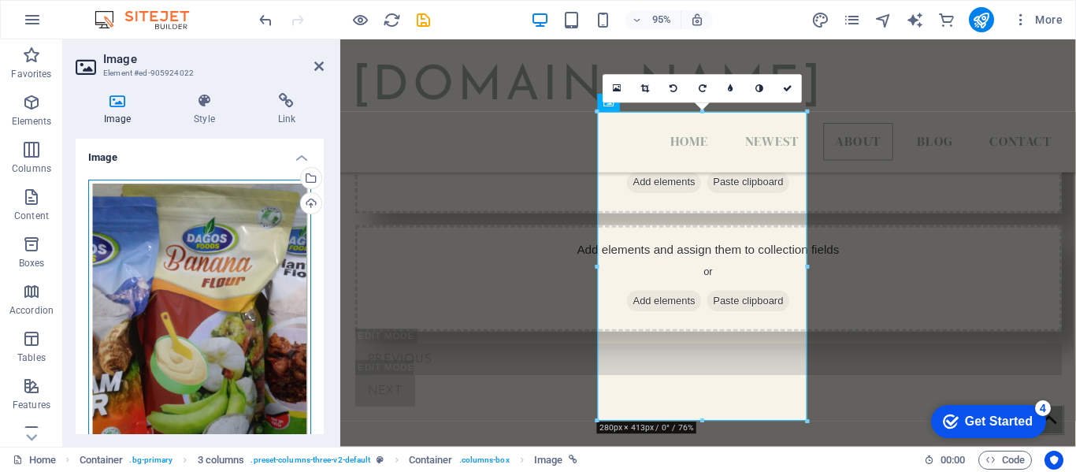
click at [210, 273] on div "Drag files here, click to choose files or select files from Files or our free s…" at bounding box center [199, 342] width 223 height 325
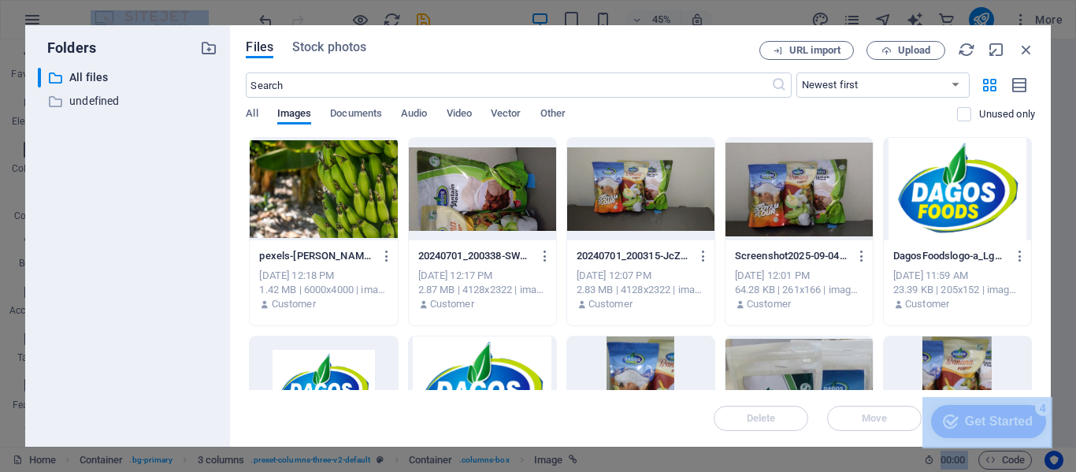
scroll to position [1433, 0]
click at [752, 370] on div at bounding box center [798, 387] width 147 height 102
click at [752, 370] on div "1" at bounding box center [798, 387] width 147 height 102
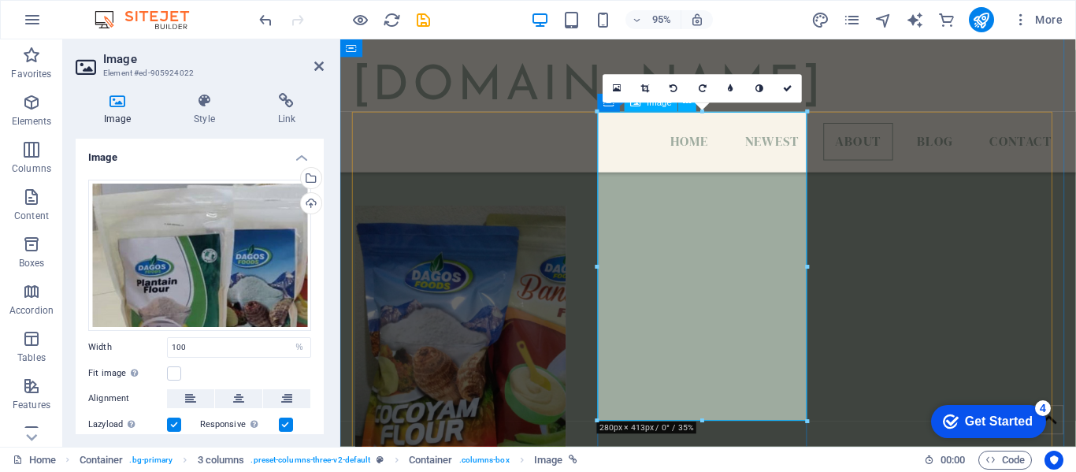
scroll to position [957, 0]
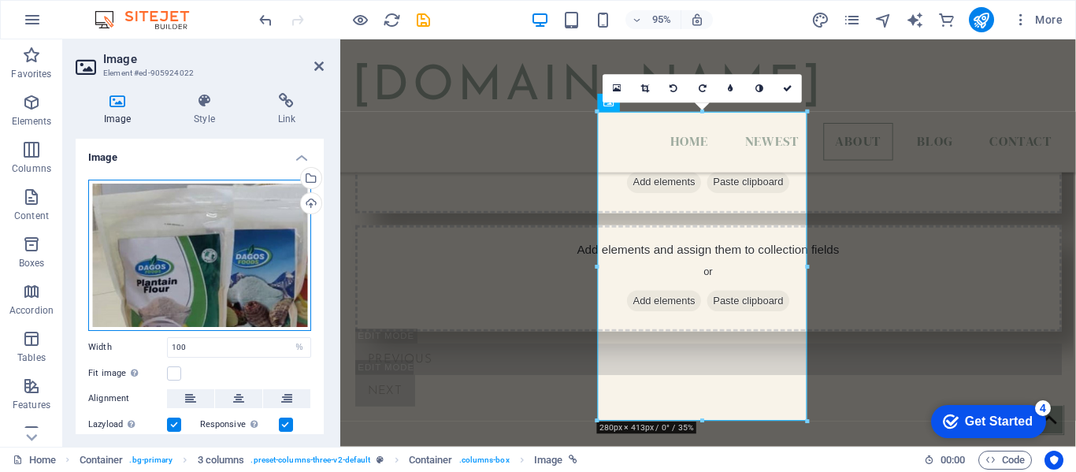
click at [188, 276] on div "Drag files here, click to choose files or select files from Files or our free s…" at bounding box center [199, 255] width 223 height 151
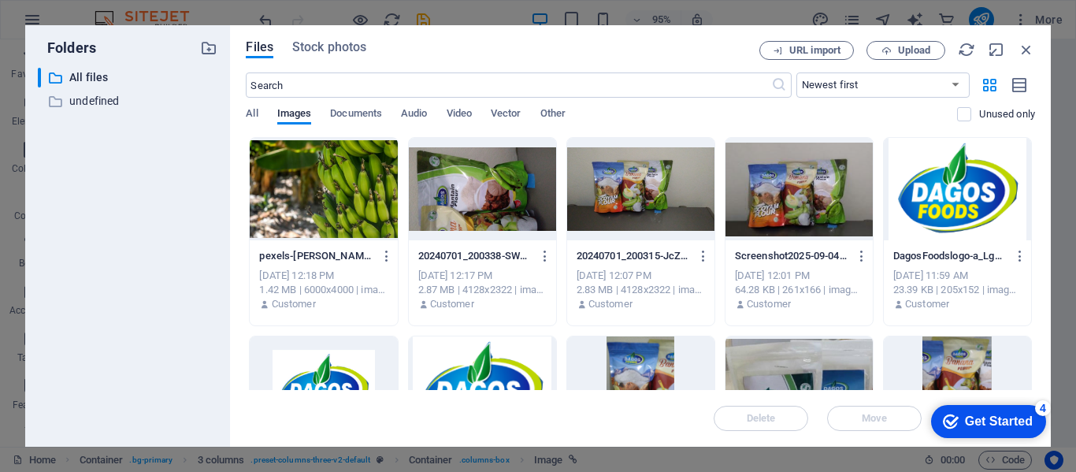
click at [188, 276] on div "​ All files All files ​ undefined undefined" at bounding box center [128, 251] width 180 height 366
click at [779, 347] on div at bounding box center [798, 387] width 147 height 102
click at [779, 347] on div "1" at bounding box center [798, 387] width 147 height 102
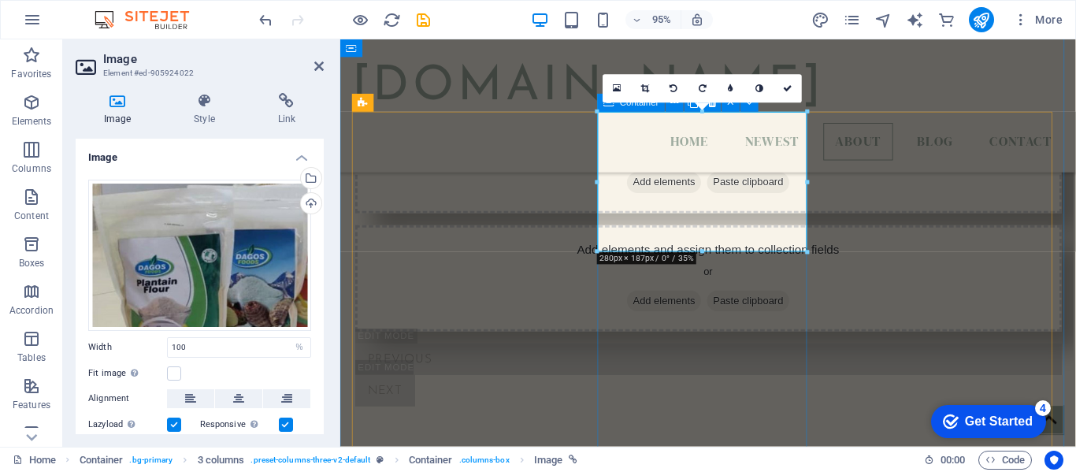
drag, startPoint x: 1043, startPoint y: 291, endPoint x: 735, endPoint y: 340, distance: 311.8
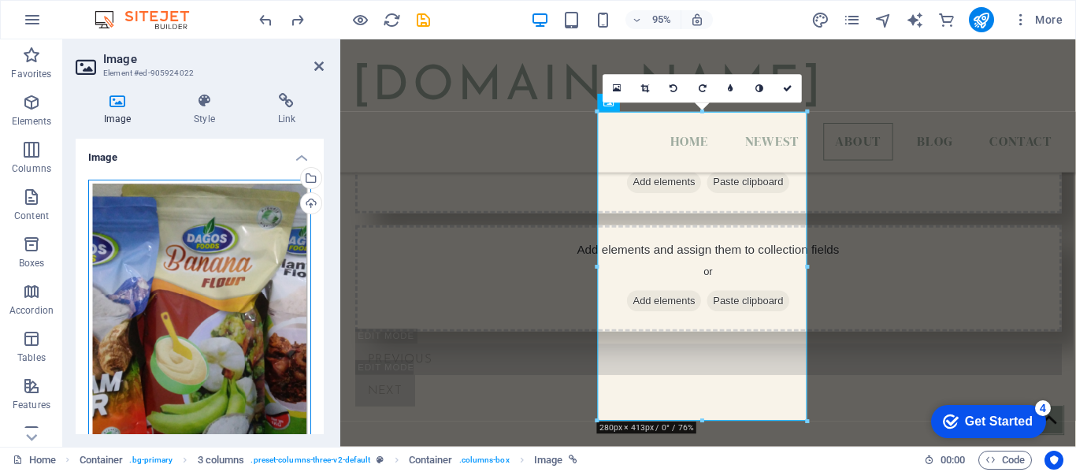
click at [246, 286] on div "Drag files here, click to choose files or select files from Files or our free s…" at bounding box center [199, 342] width 223 height 325
click at [246, 286] on body "dagosfoods.com Home Favorites Elements Columns Content Boxes Accordion Tables F…" at bounding box center [538, 236] width 1076 height 472
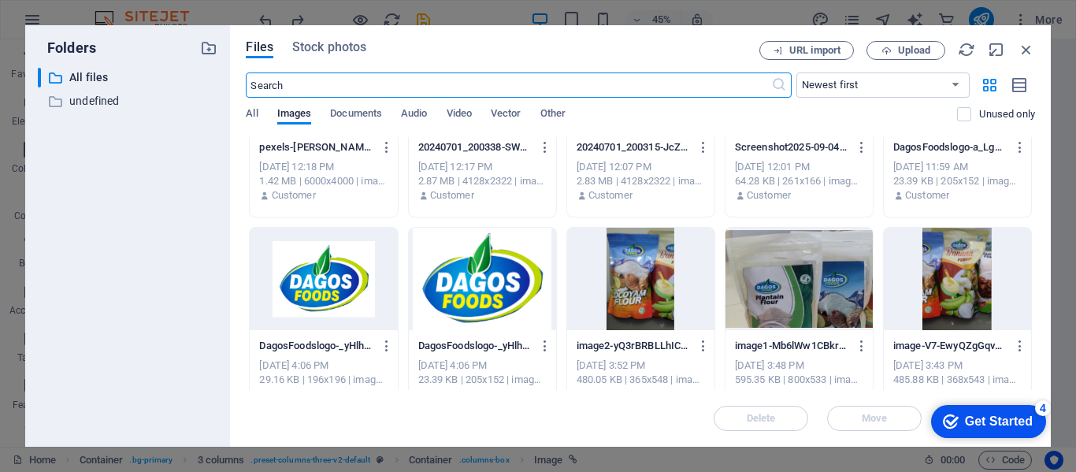
scroll to position [135, 0]
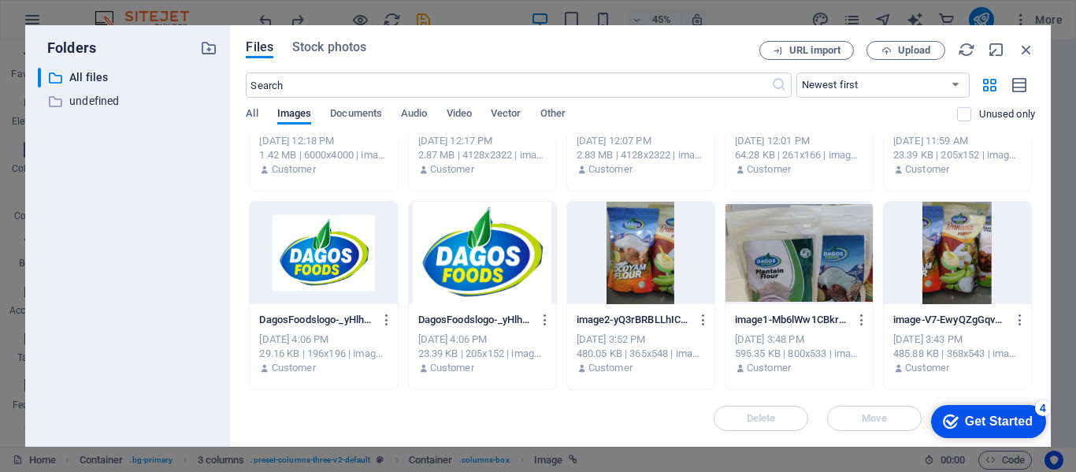
click at [781, 246] on div at bounding box center [798, 253] width 147 height 102
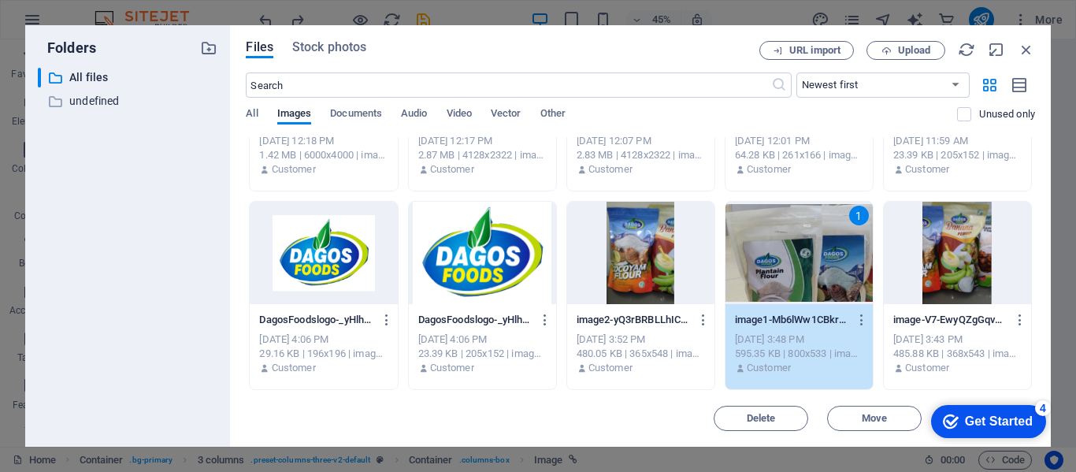
click at [781, 246] on div "1" at bounding box center [798, 253] width 147 height 102
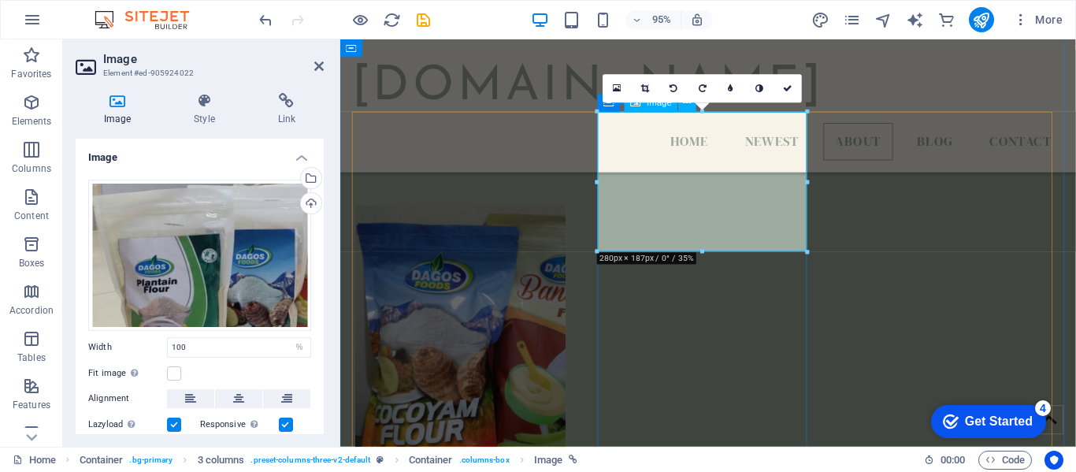
scroll to position [957, 0]
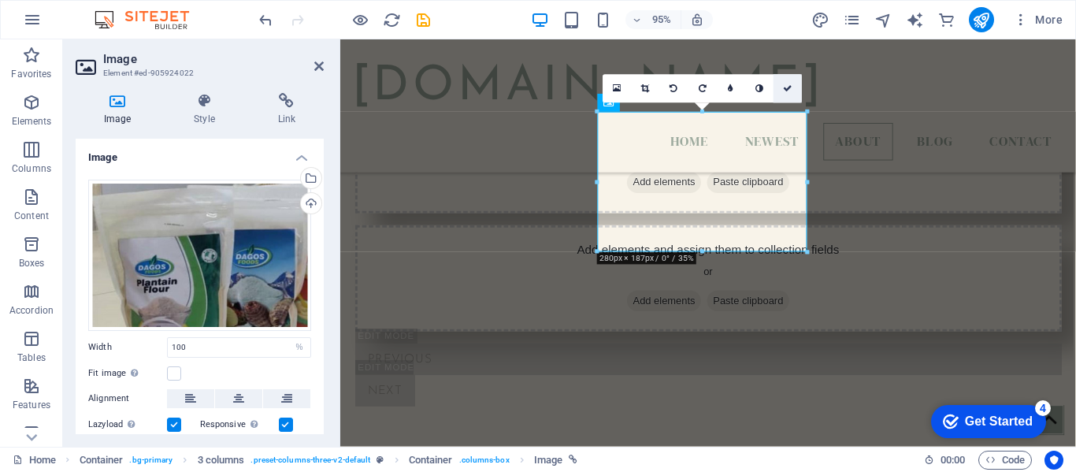
click at [786, 89] on icon at bounding box center [787, 88] width 9 height 9
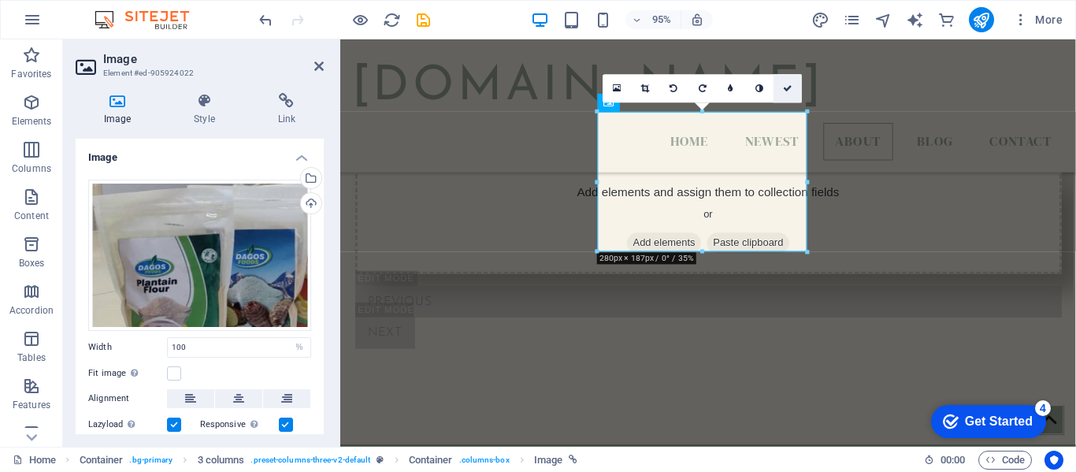
scroll to position [936, 0]
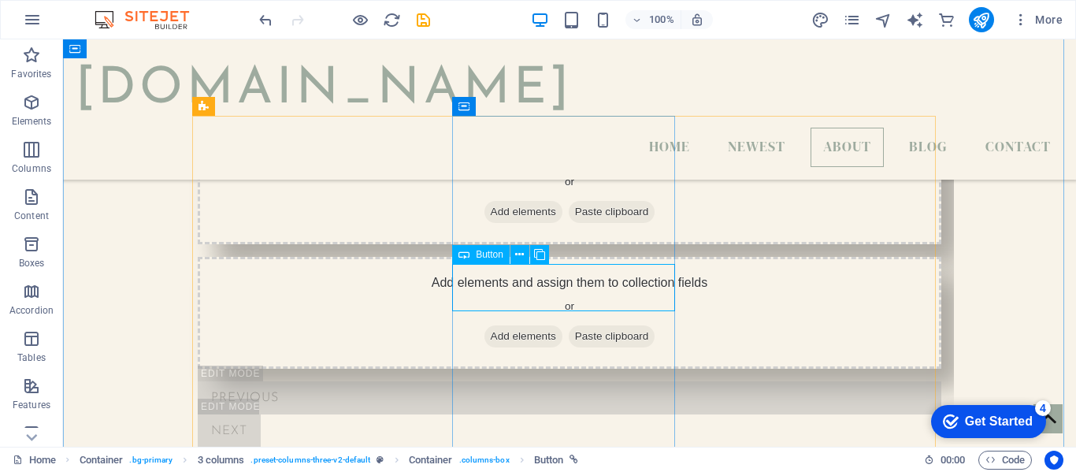
select select "%"
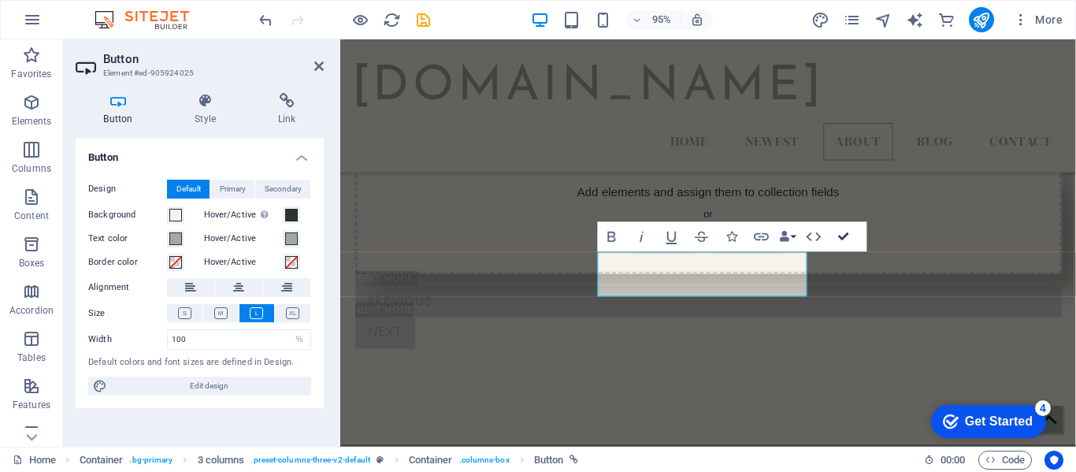
scroll to position [936, 0]
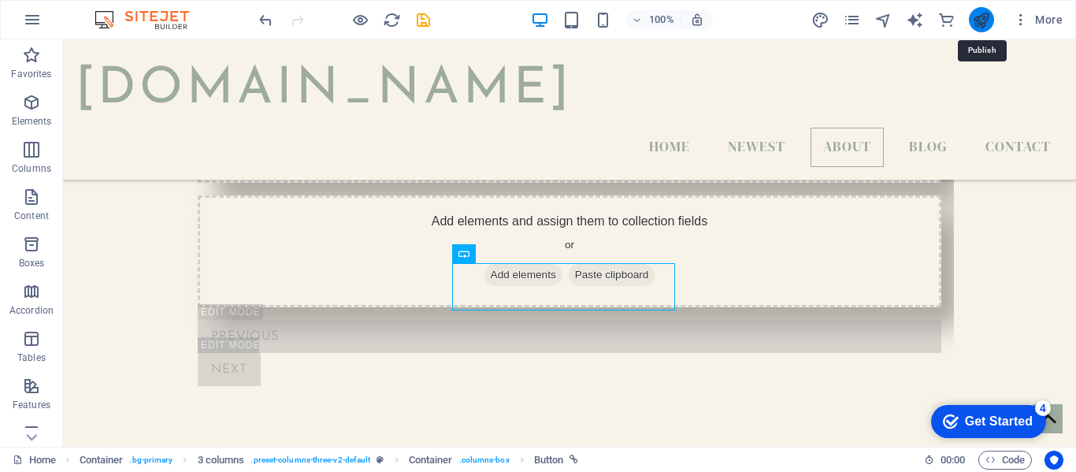
click at [985, 24] on icon "publish" at bounding box center [981, 20] width 18 height 18
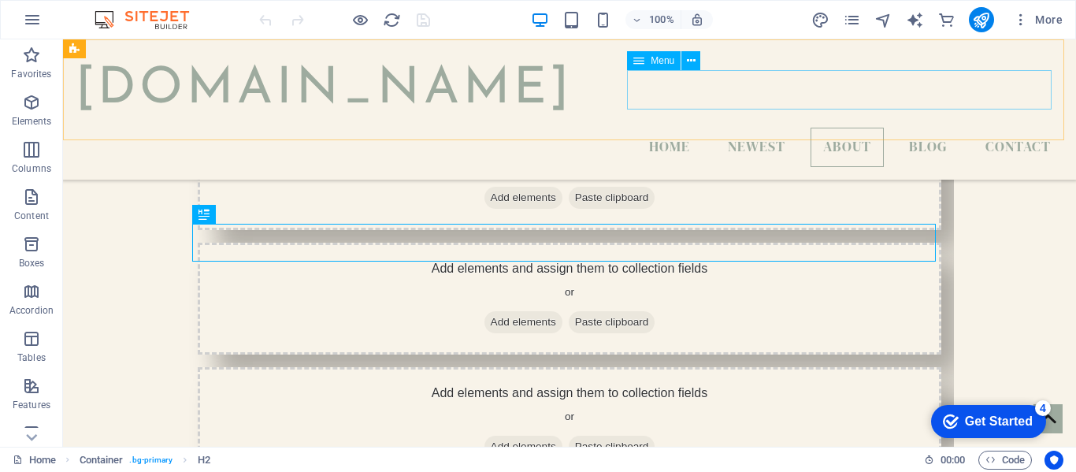
click at [771, 128] on nav "Home Newest About Blog Contact" at bounding box center [570, 147] width 988 height 39
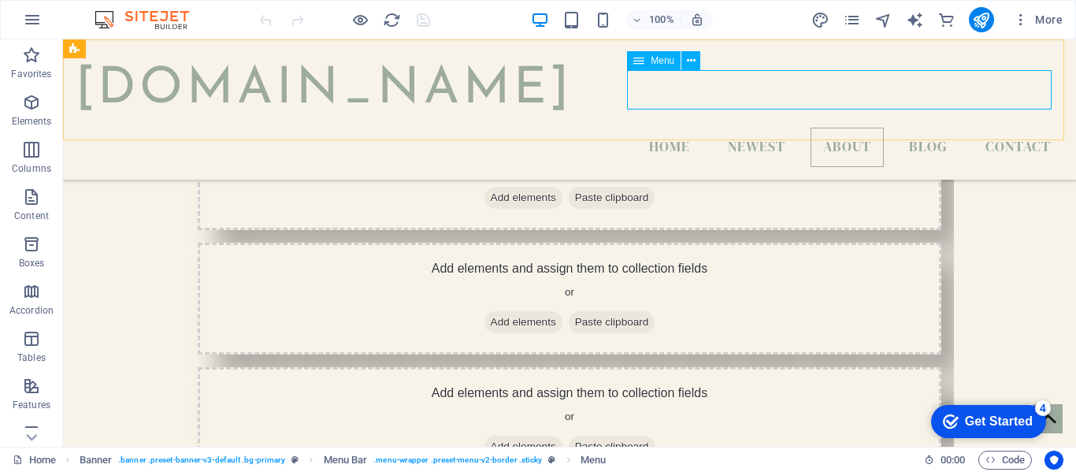
click at [859, 128] on nav "Home Newest About Blog Contact" at bounding box center [570, 147] width 988 height 39
click at [907, 128] on nav "Home Newest About Blog Contact" at bounding box center [570, 147] width 988 height 39
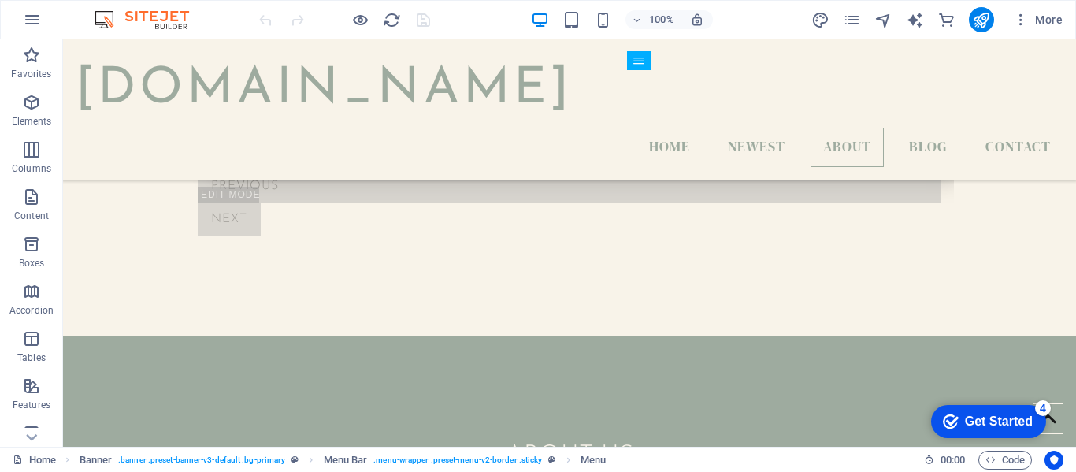
scroll to position [1077, 0]
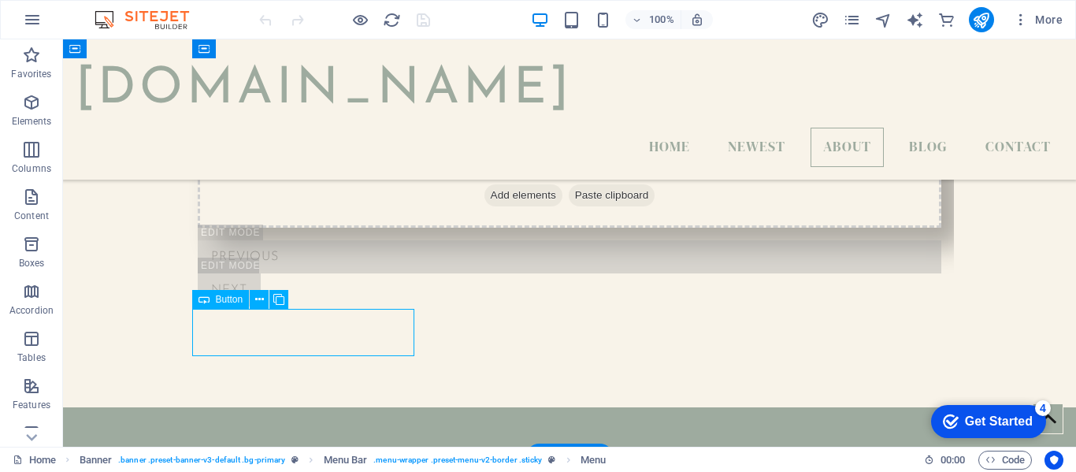
select select "%"
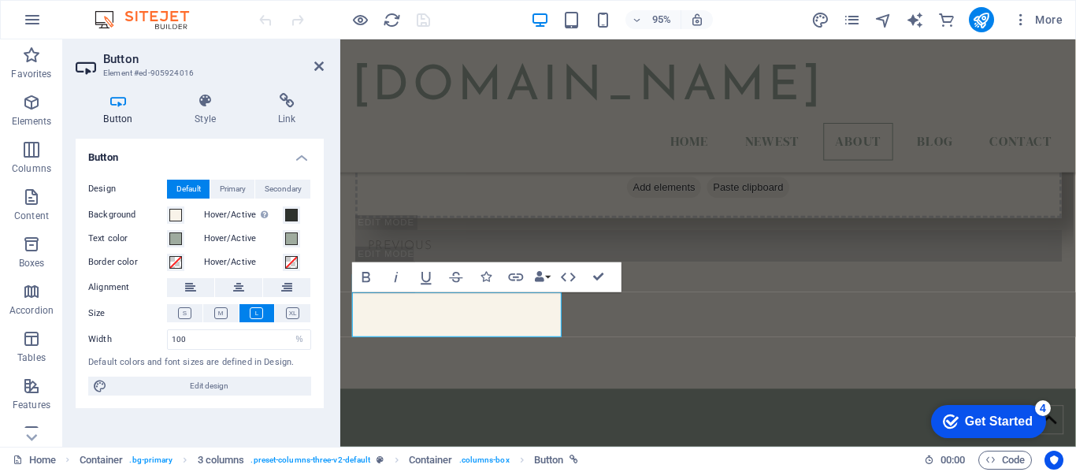
scroll to position [1098, 0]
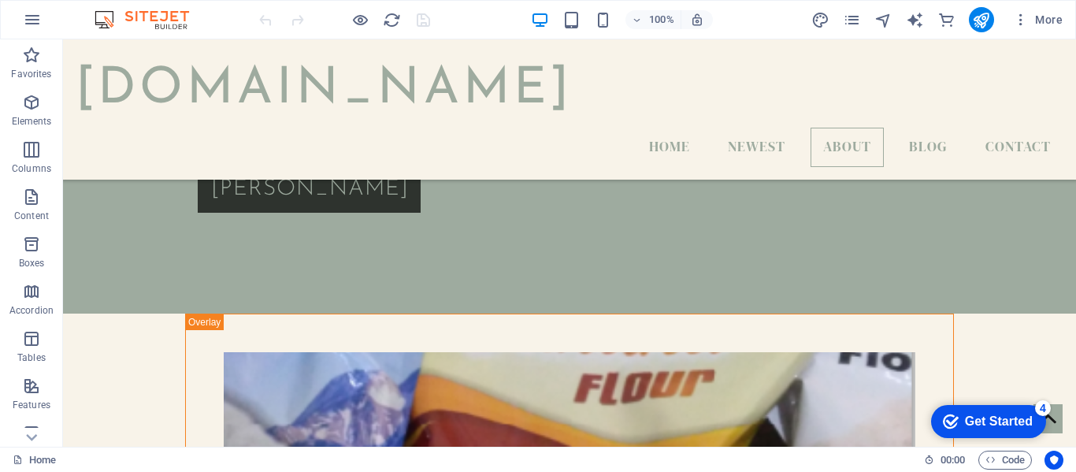
scroll to position [2375, 0]
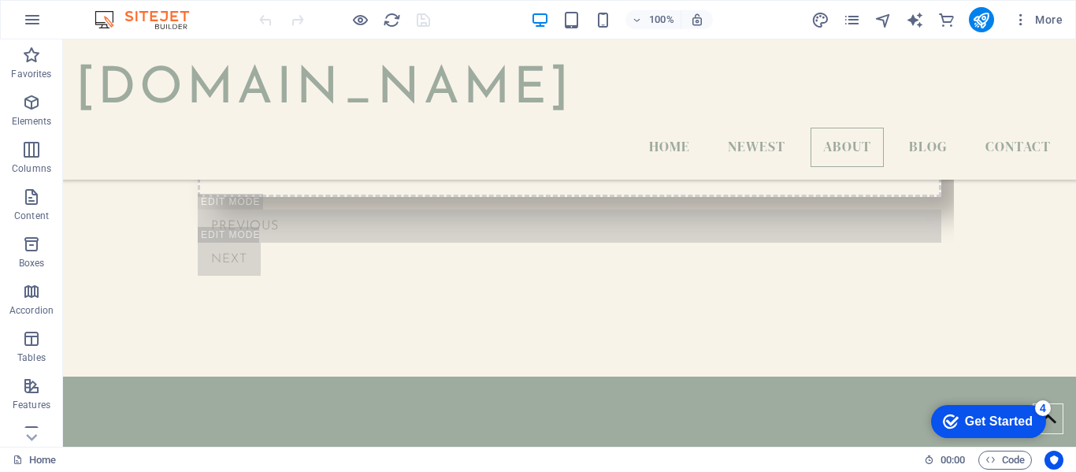
scroll to position [1037, 0]
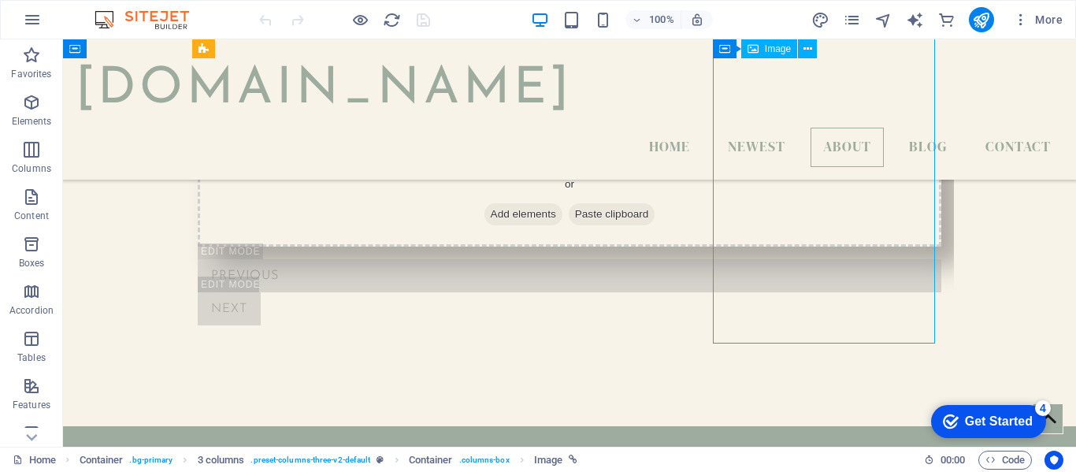
select select "%"
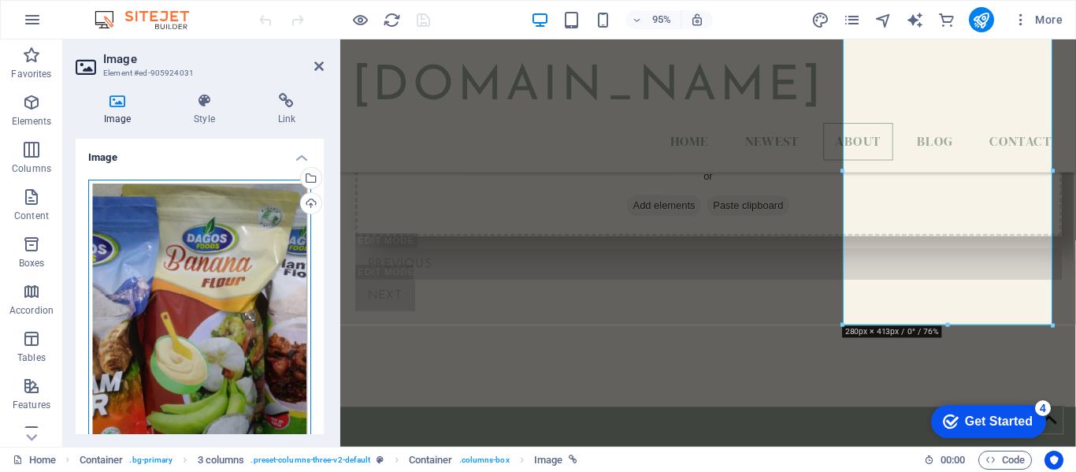
click at [250, 254] on div "Drag files here, click to choose files or select files from Files or our free s…" at bounding box center [199, 342] width 223 height 325
click at [250, 254] on body "[DOMAIN_NAME] Home Favorites Elements Columns Content Boxes Accordion Tables Fe…" at bounding box center [538, 236] width 1076 height 472
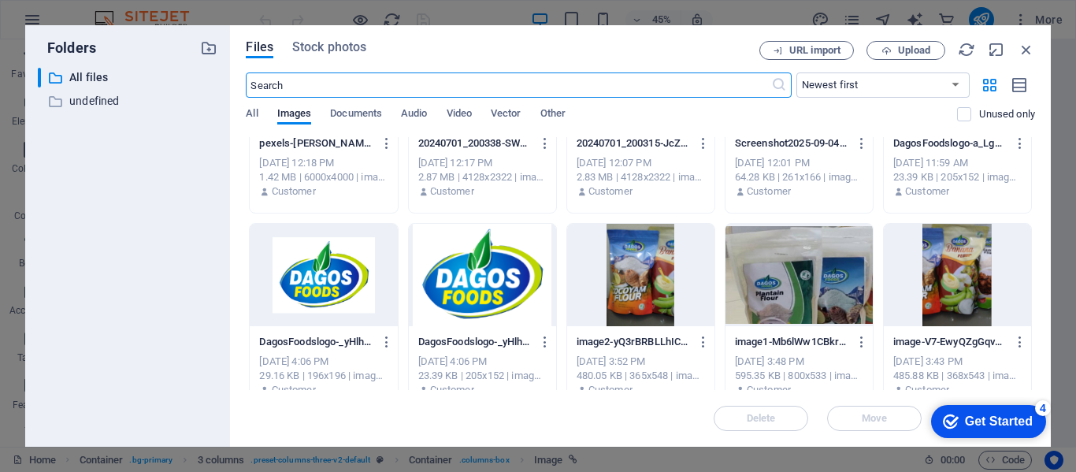
scroll to position [135, 0]
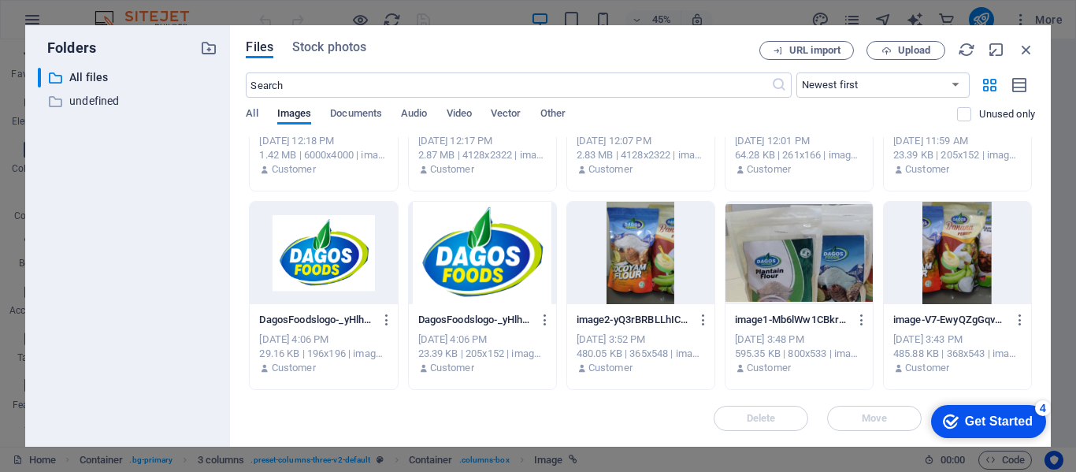
click at [640, 268] on div at bounding box center [640, 253] width 147 height 102
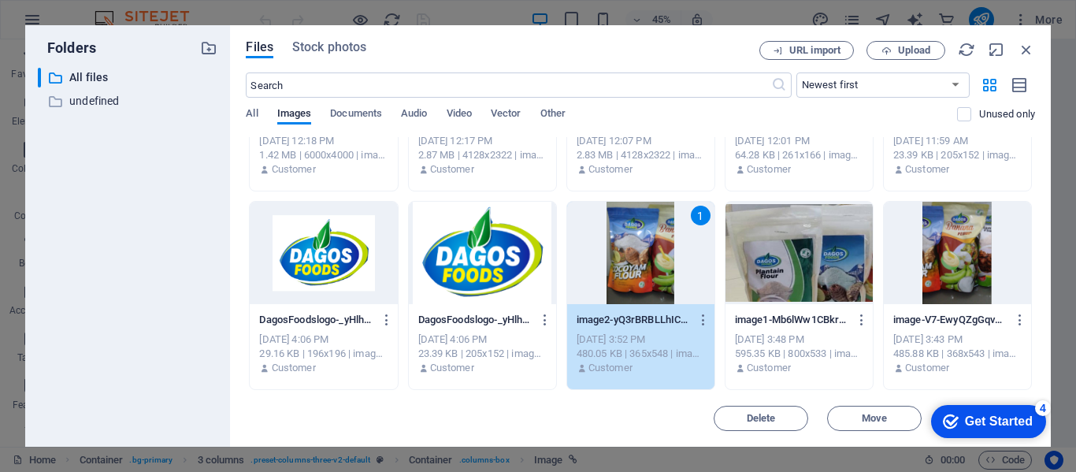
click at [640, 268] on div "1" at bounding box center [640, 253] width 147 height 102
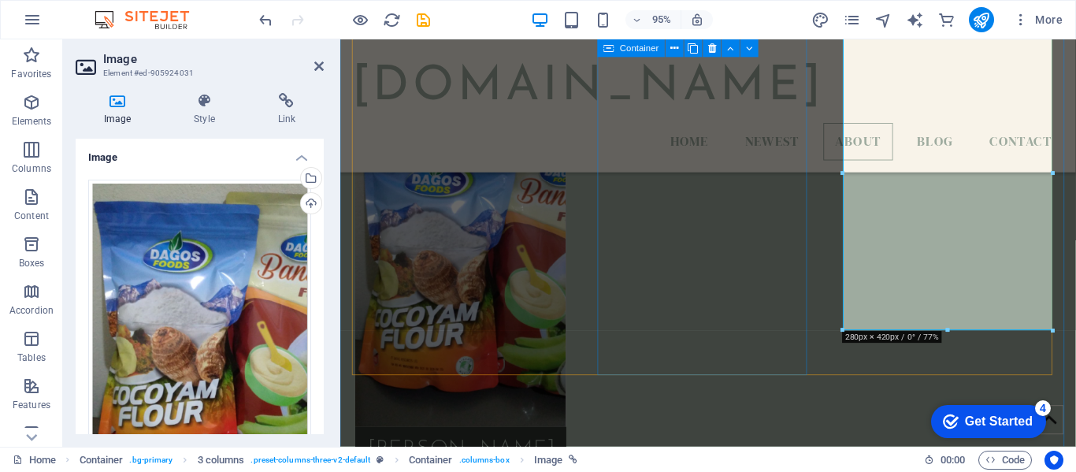
scroll to position [1058, 0]
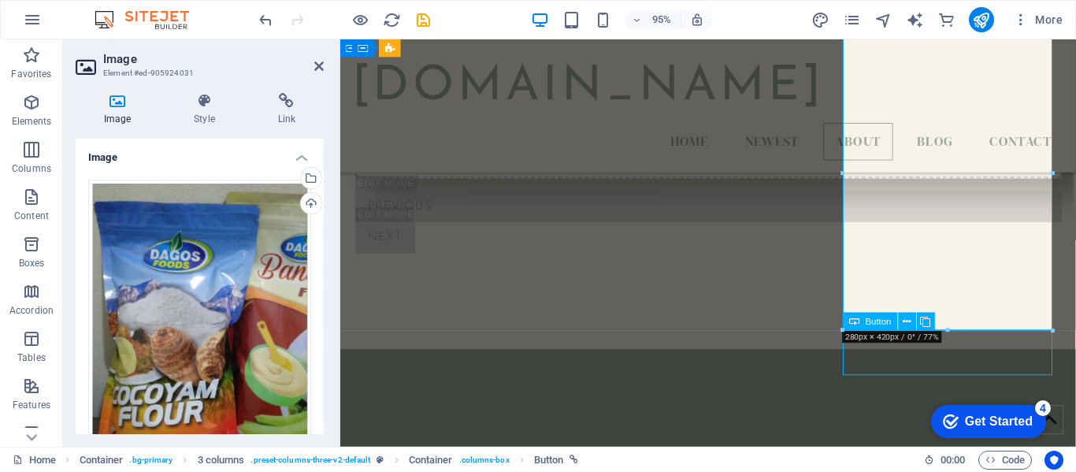
scroll to position [1037, 0]
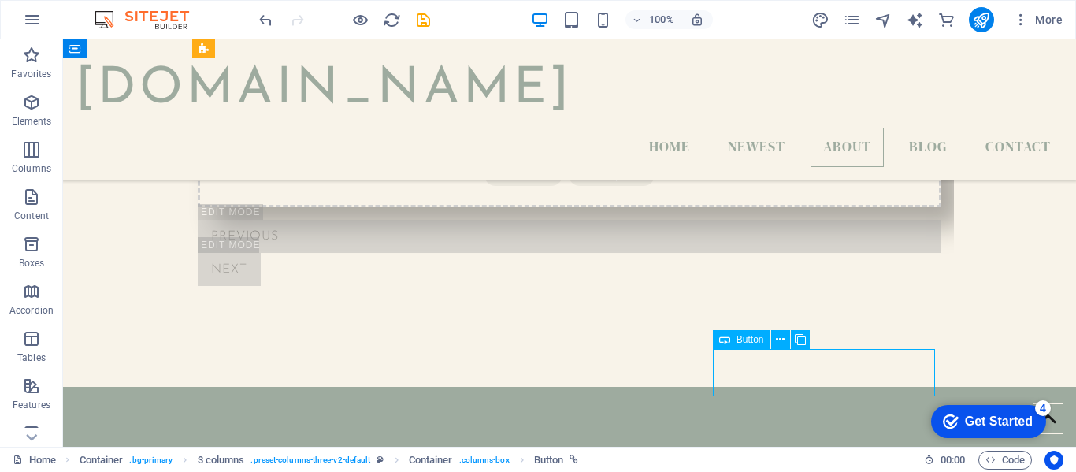
select select "%"
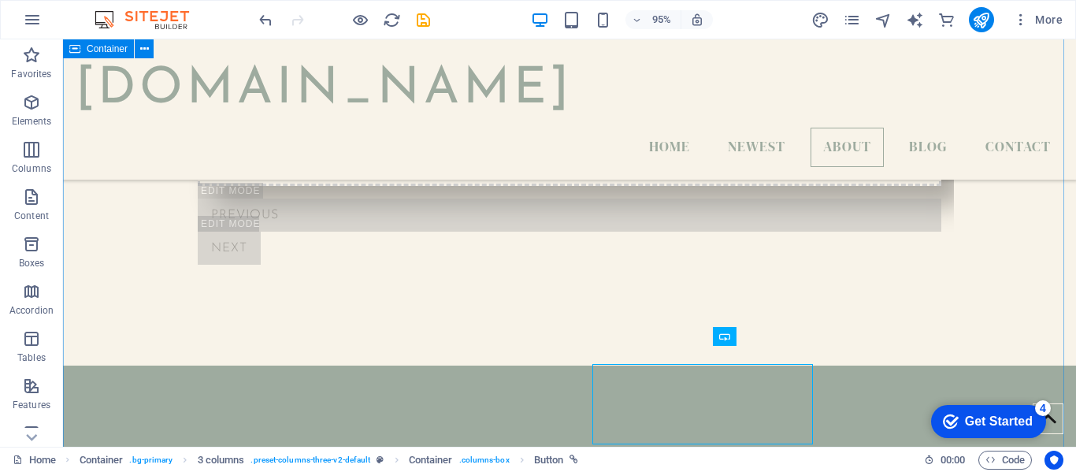
scroll to position [1040, 0]
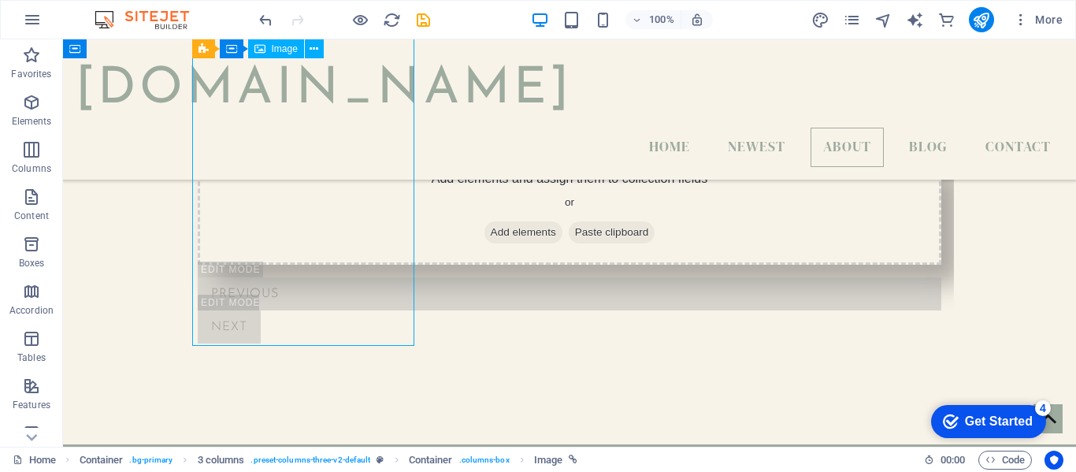
select select "%"
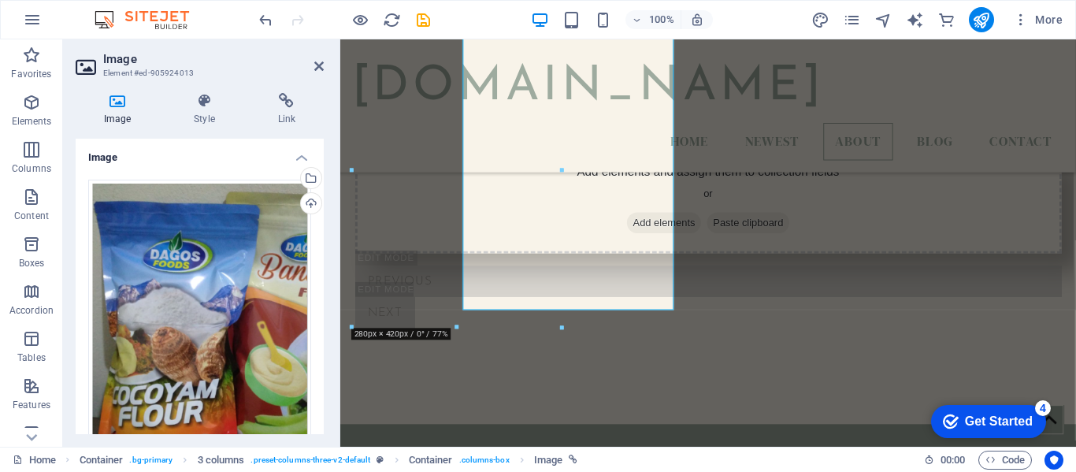
scroll to position [1061, 0]
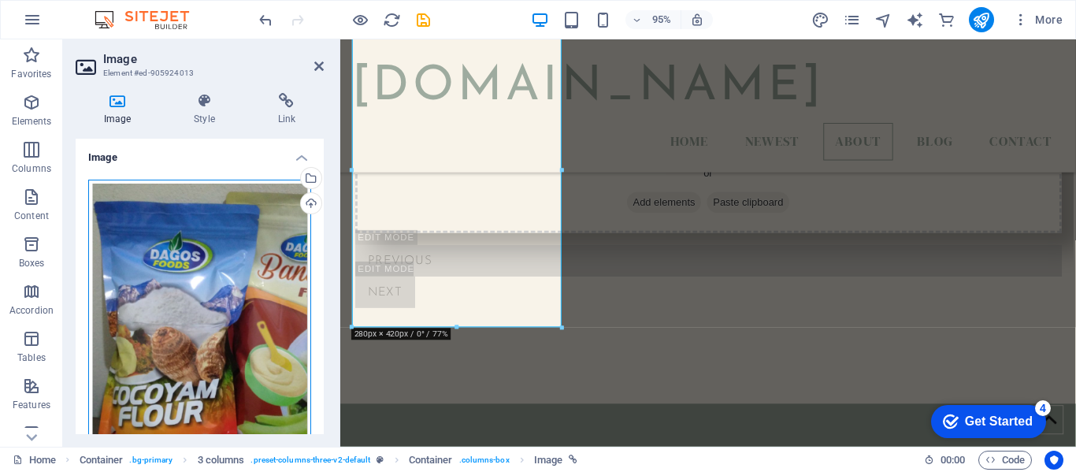
click at [277, 306] on div "Drag files here, click to choose files or select files from Files or our free s…" at bounding box center [199, 345] width 223 height 331
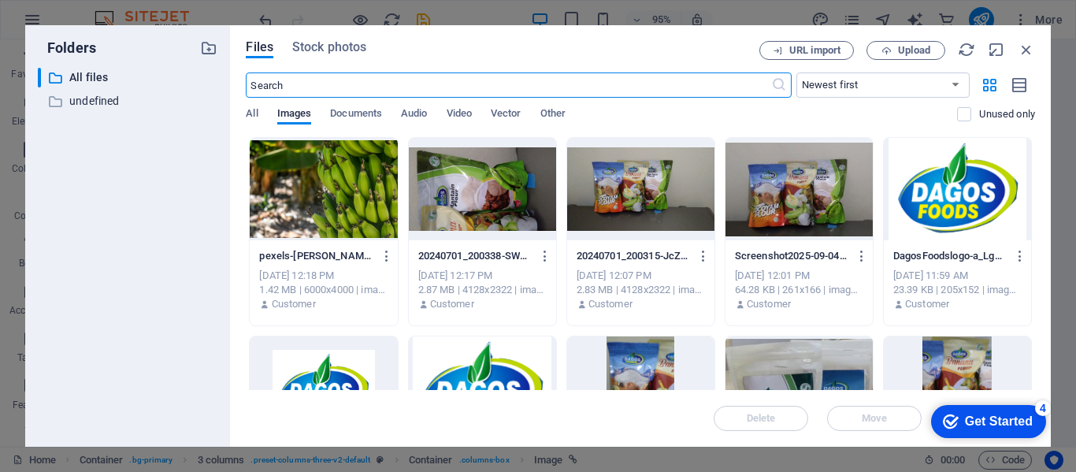
scroll to position [1537, 0]
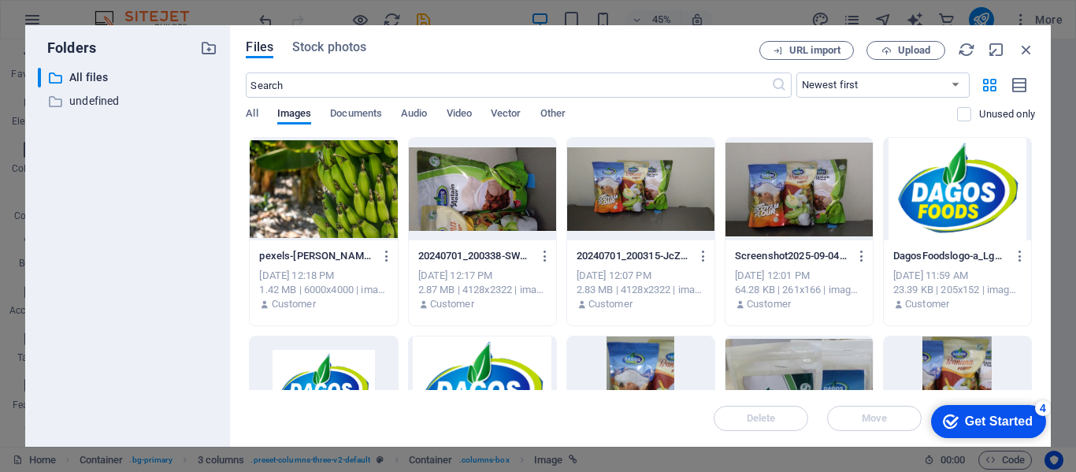
drag, startPoint x: 1035, startPoint y: 255, endPoint x: 1040, endPoint y: 313, distance: 57.8
click at [1040, 313] on div "Files Stock photos URL import Upload ​ Newest first Oldest first Name (A-Z) Nam…" at bounding box center [640, 235] width 821 height 421
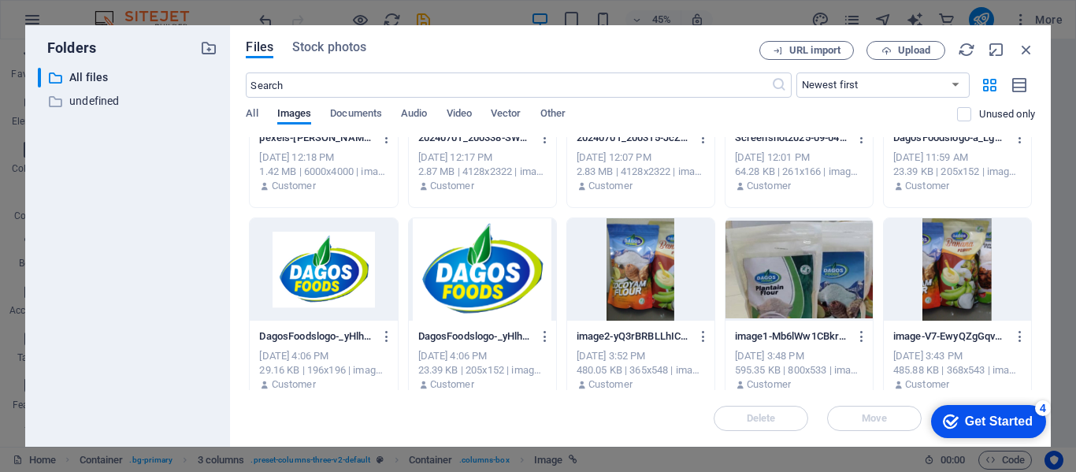
scroll to position [135, 0]
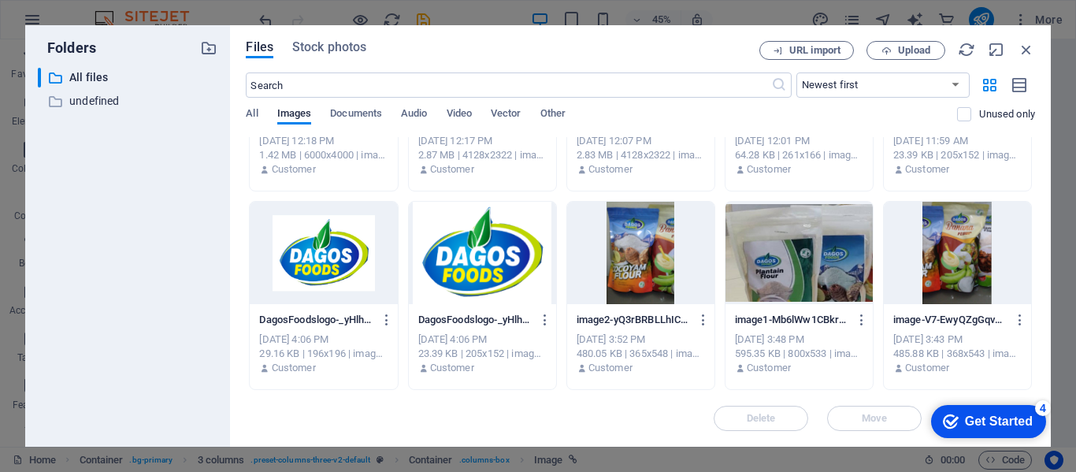
click at [966, 276] on div at bounding box center [957, 253] width 147 height 102
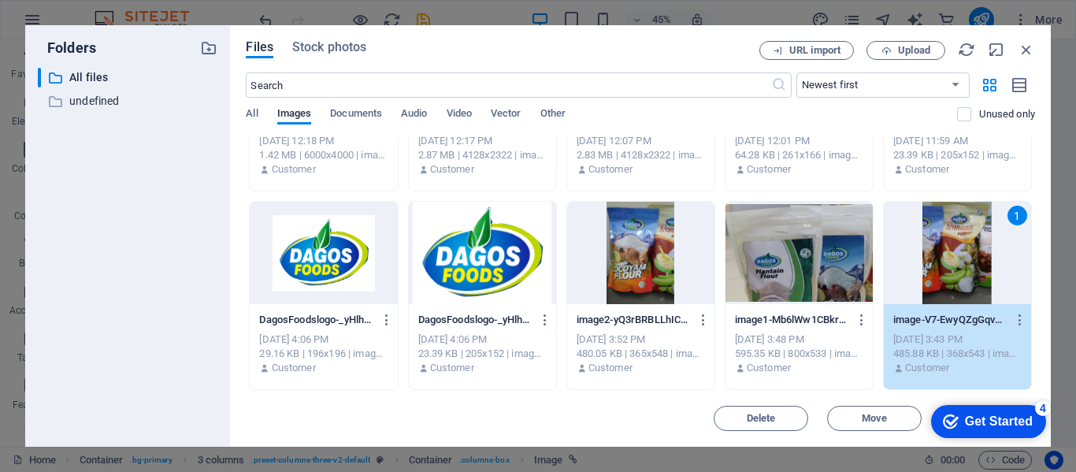
click at [966, 276] on div "1" at bounding box center [957, 253] width 147 height 102
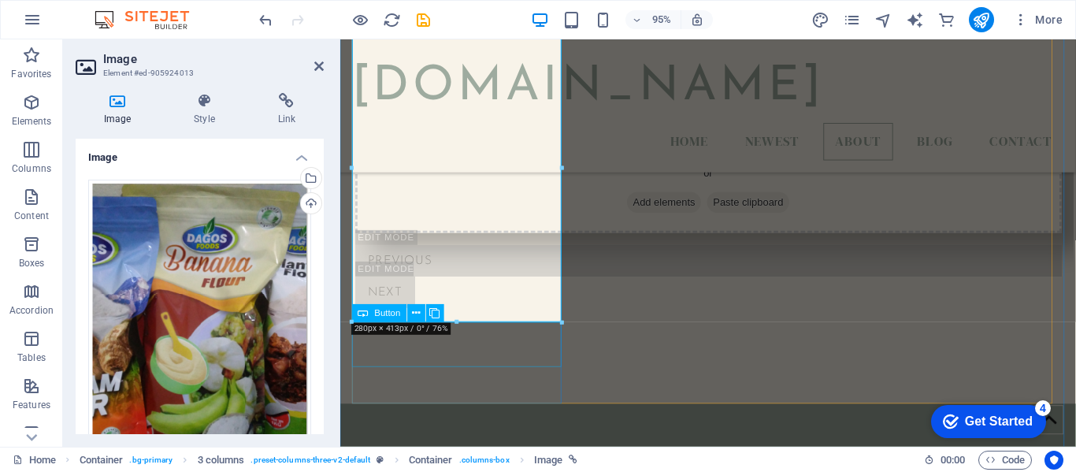
select select "%"
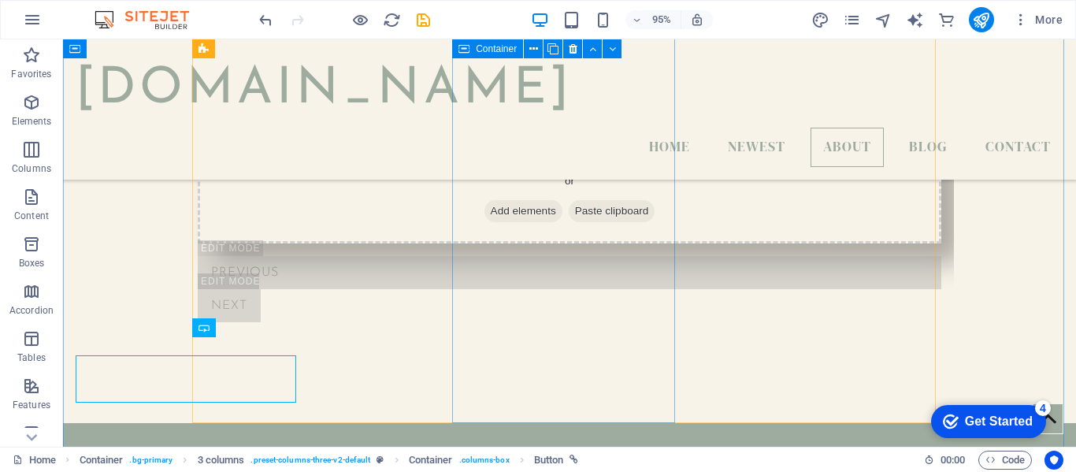
scroll to position [1043, 0]
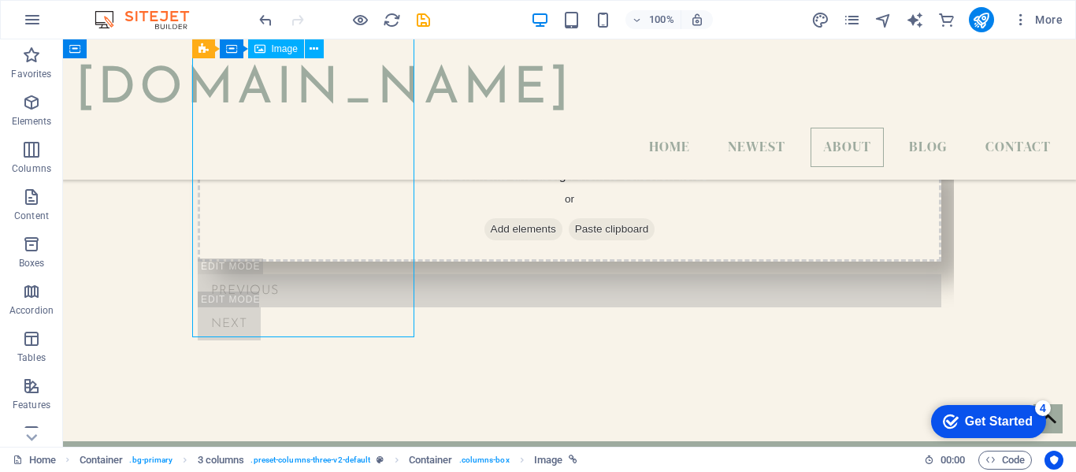
scroll to position [1064, 0]
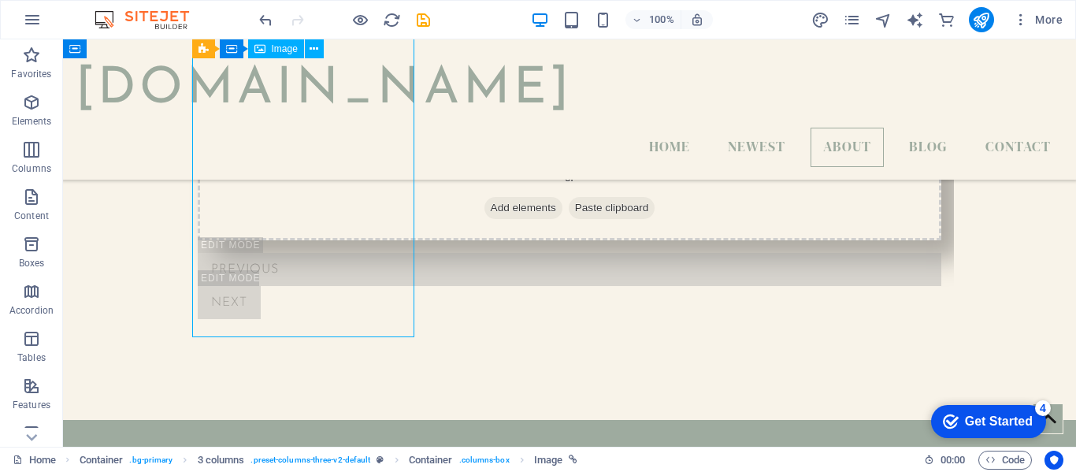
select select "%"
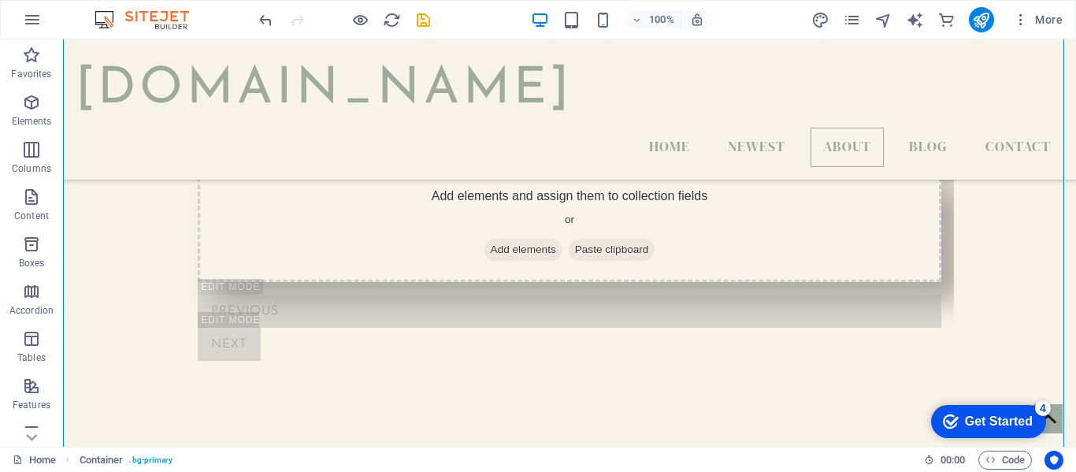
scroll to position [972, 0]
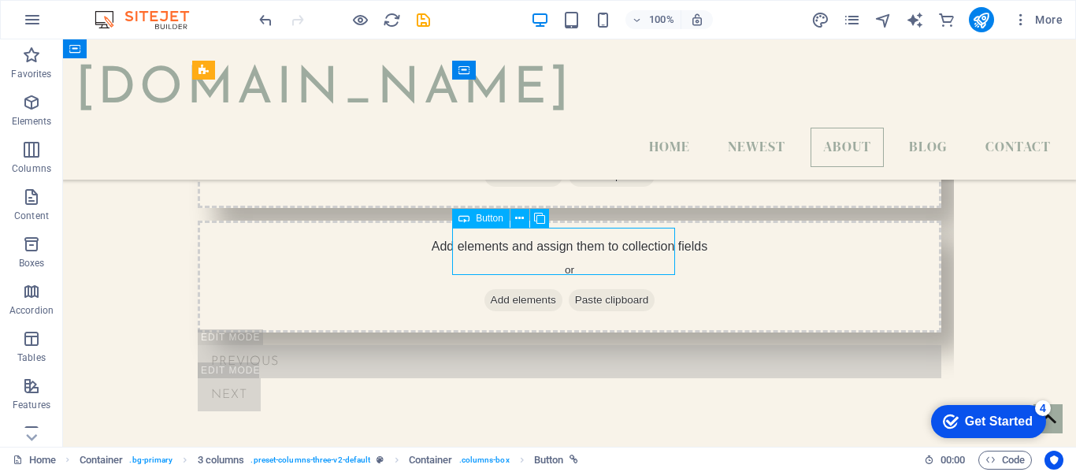
select select "%"
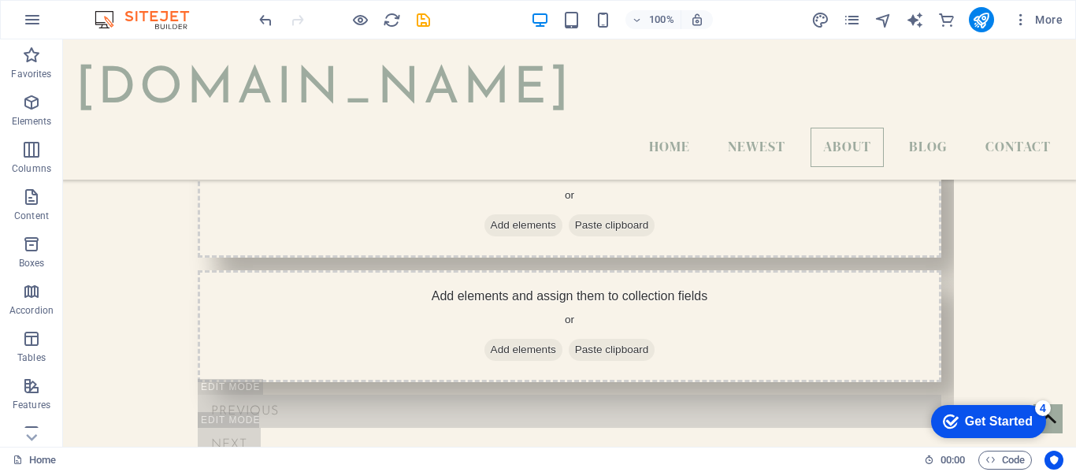
scroll to position [730, 0]
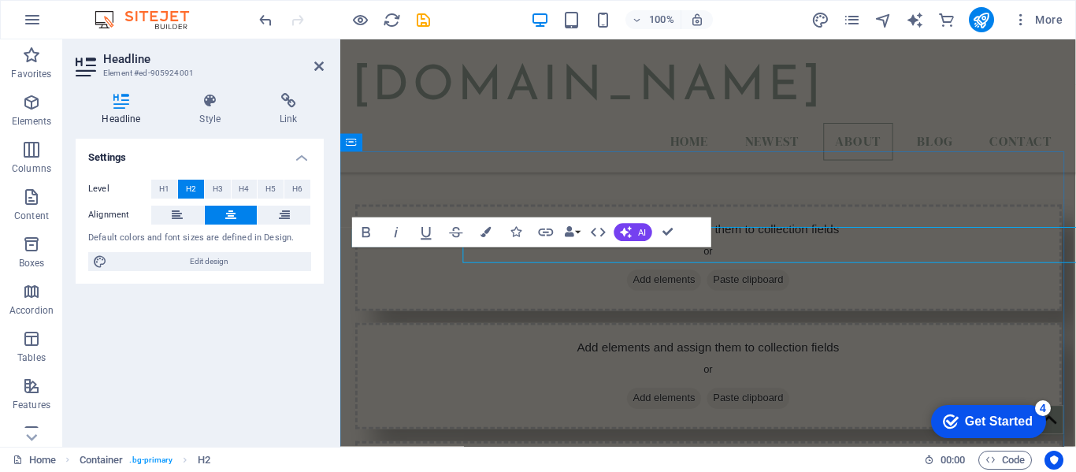
scroll to position [751, 0]
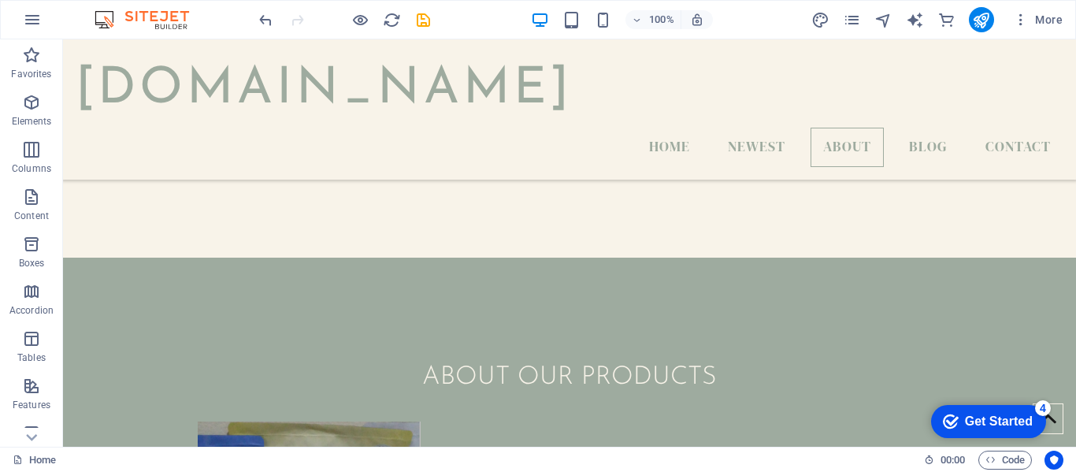
scroll to position [1115, 0]
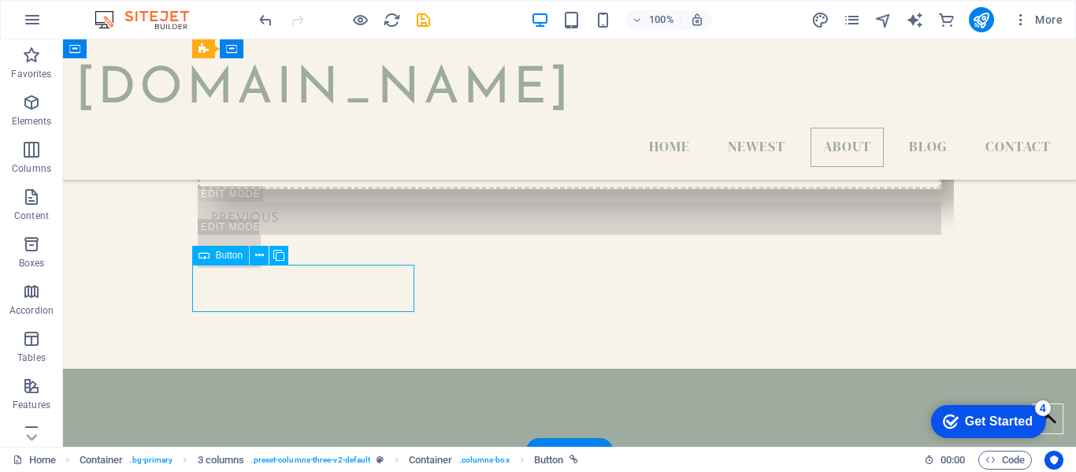
scroll to position [1137, 0]
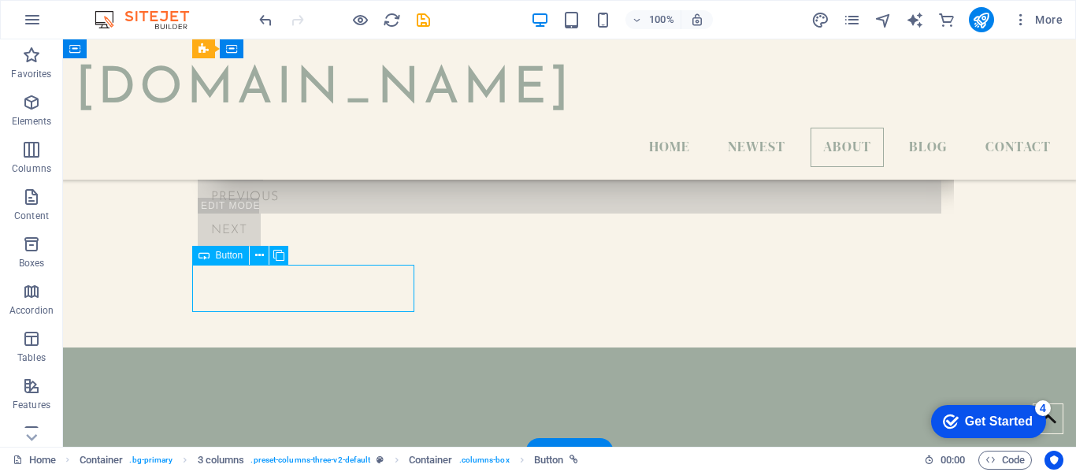
select select "%"
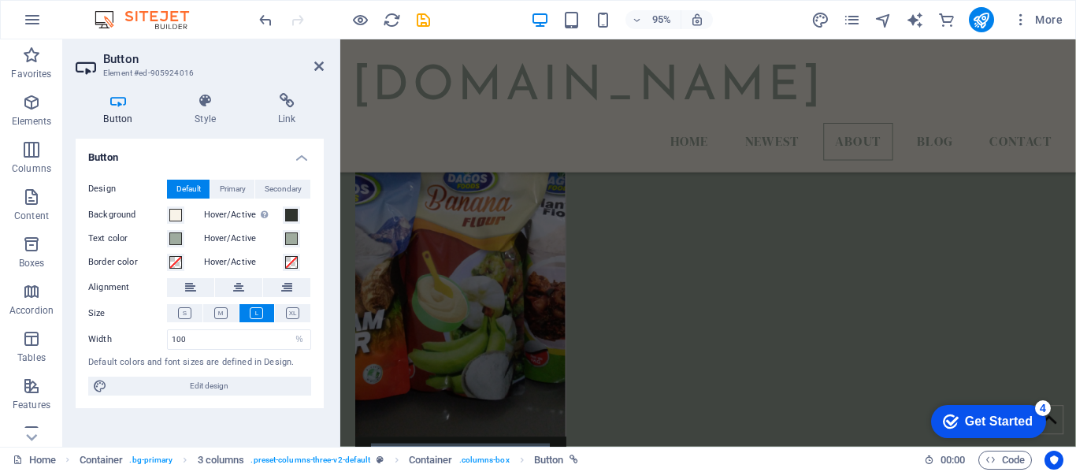
scroll to position [1509, 0]
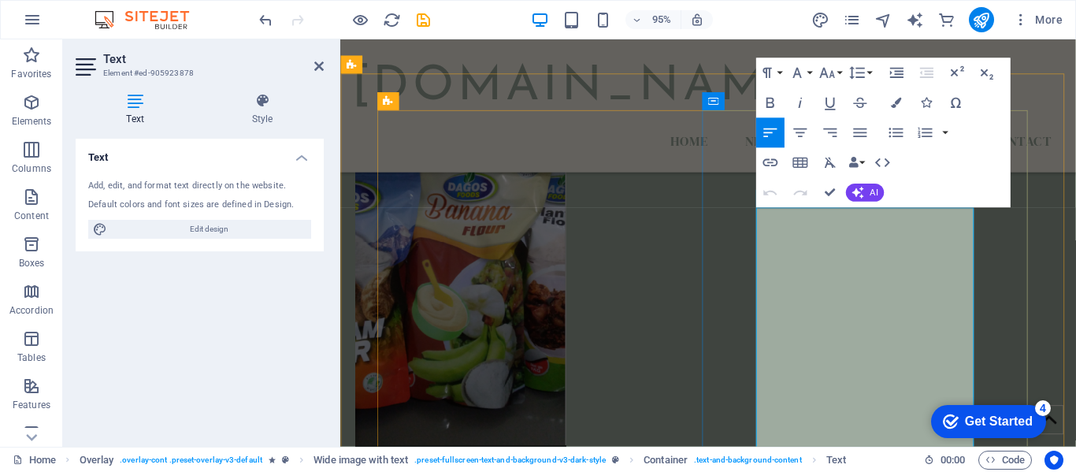
copy div "Banana Flour BANANA FLOUR 1. Raw bananas are generally used in treating disease…"
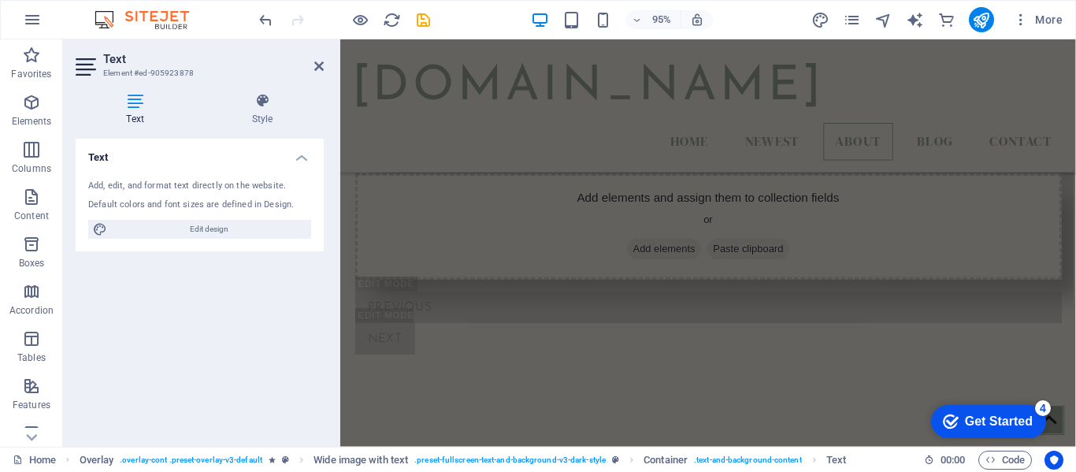
scroll to position [1033, 0]
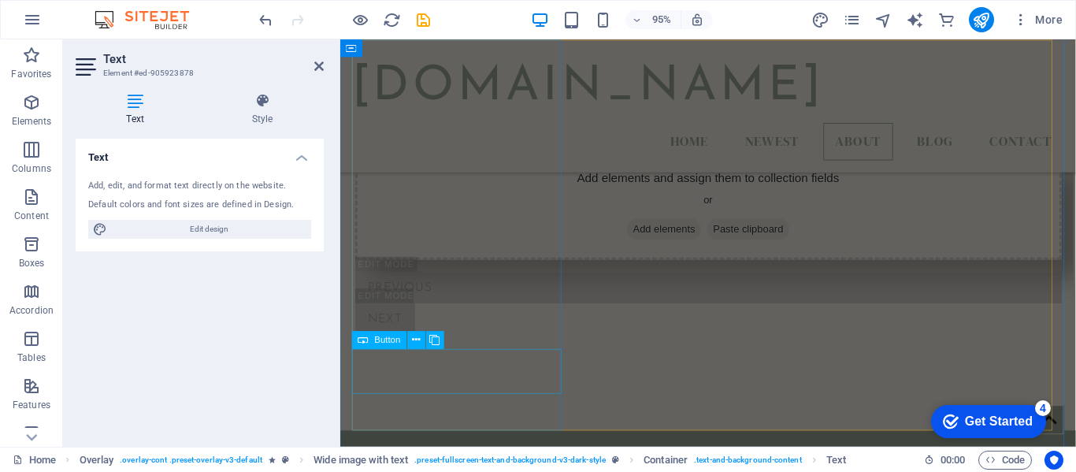
select select "%"
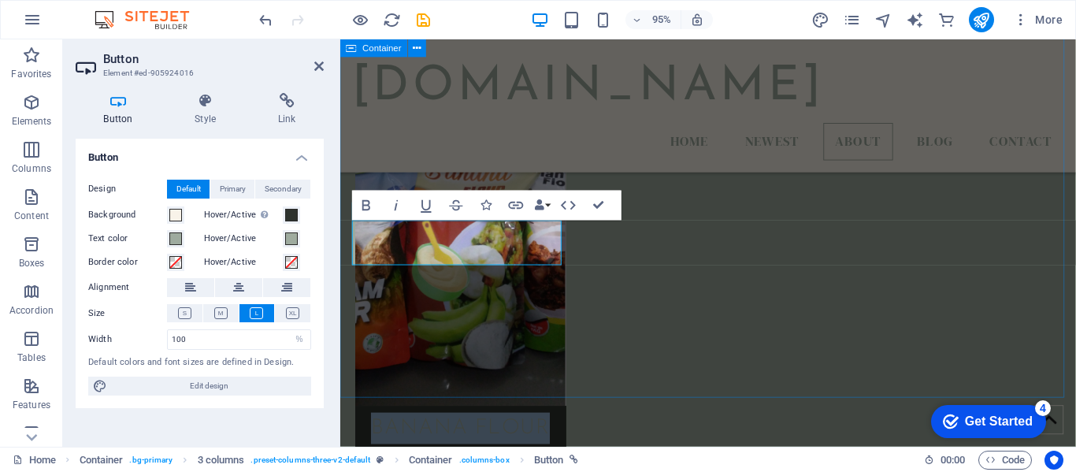
scroll to position [1168, 0]
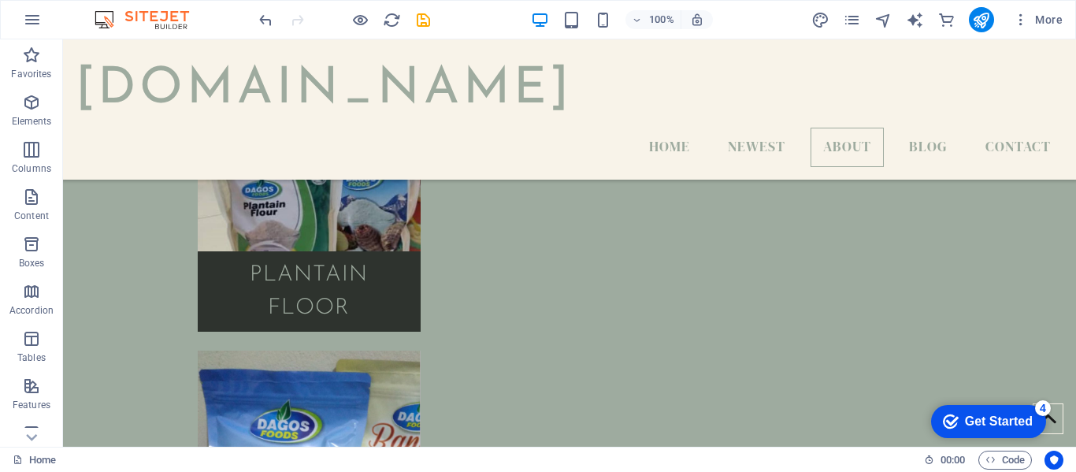
scroll to position [3076, 0]
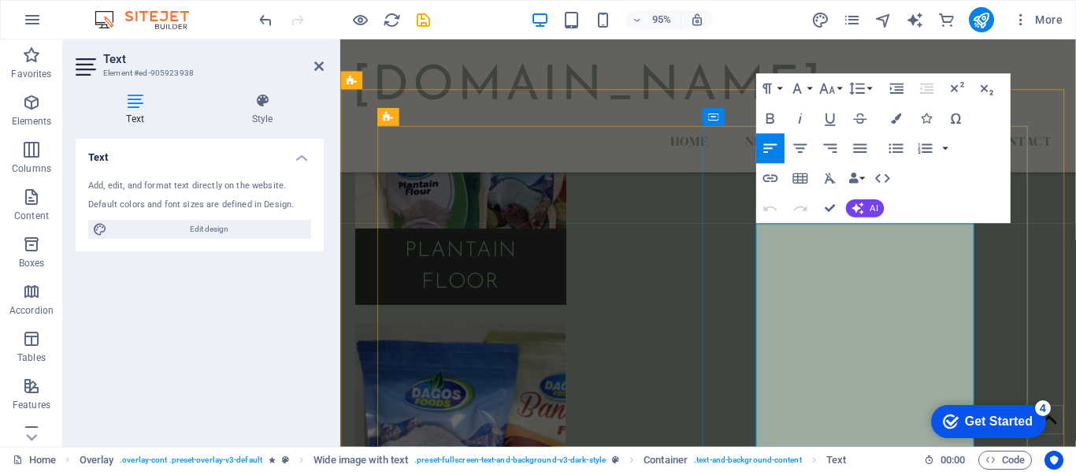
copy div "Plantain Flour PLANTAIN FLOUR 1. They're a rich source of fiber, vitamins A, C,…"
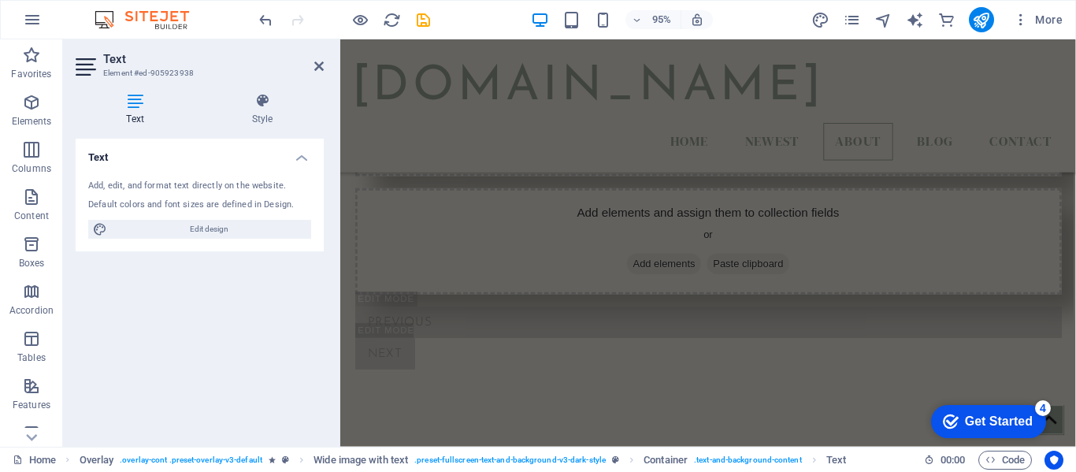
scroll to position [973, 0]
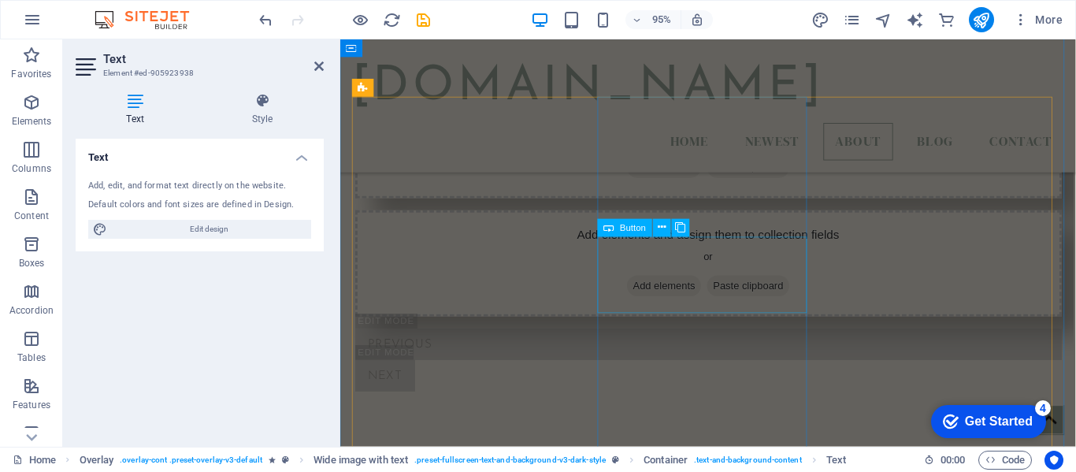
select select "%"
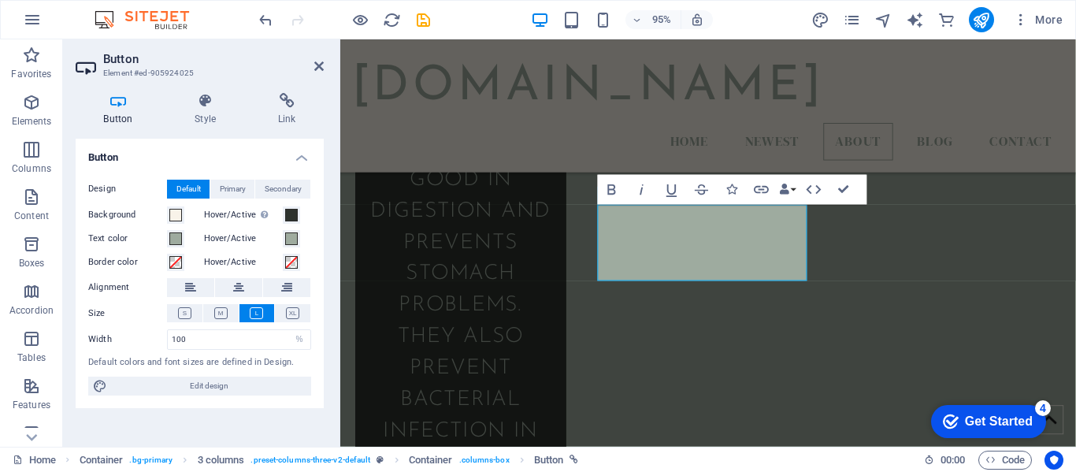
scroll to position [1007, 0]
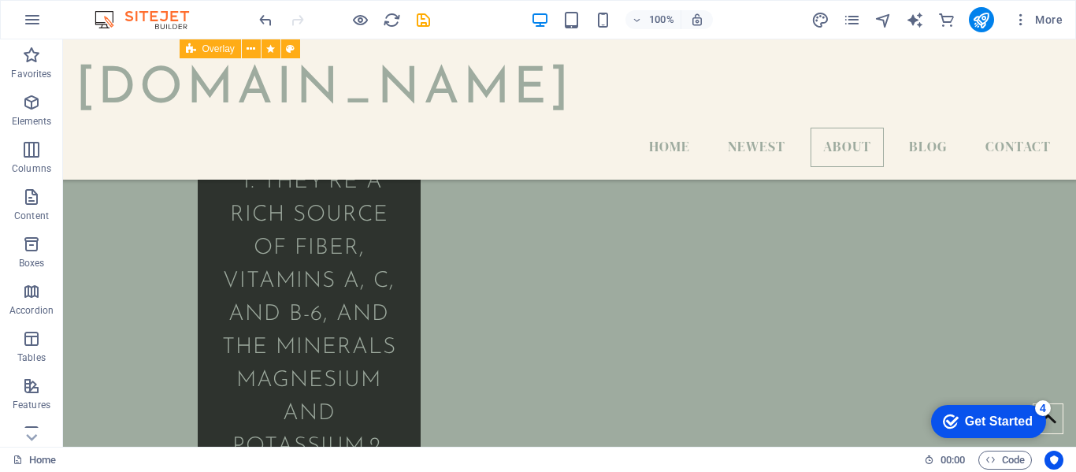
scroll to position [3543, 0]
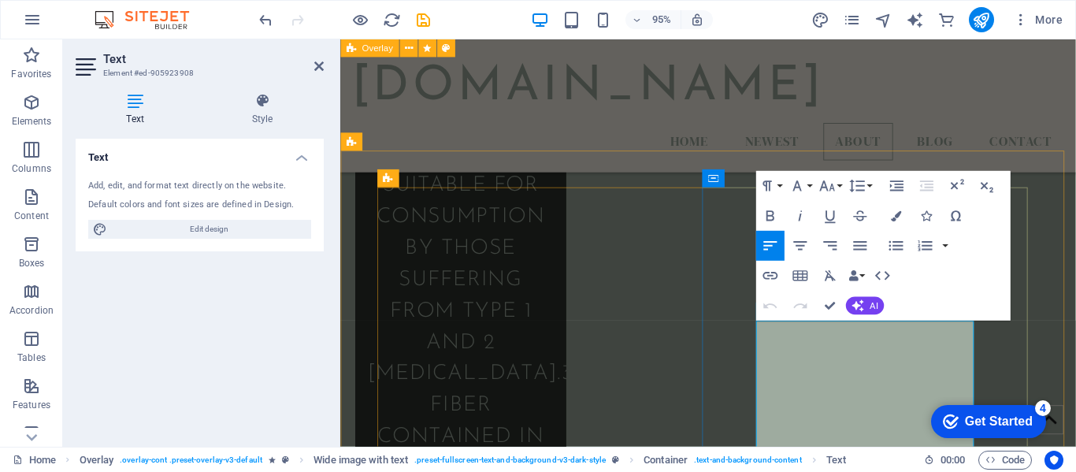
copy div "Cocoyam Flour COCOYAM FLOUR 1. It is a major source of fiber, vitamin and miner…"
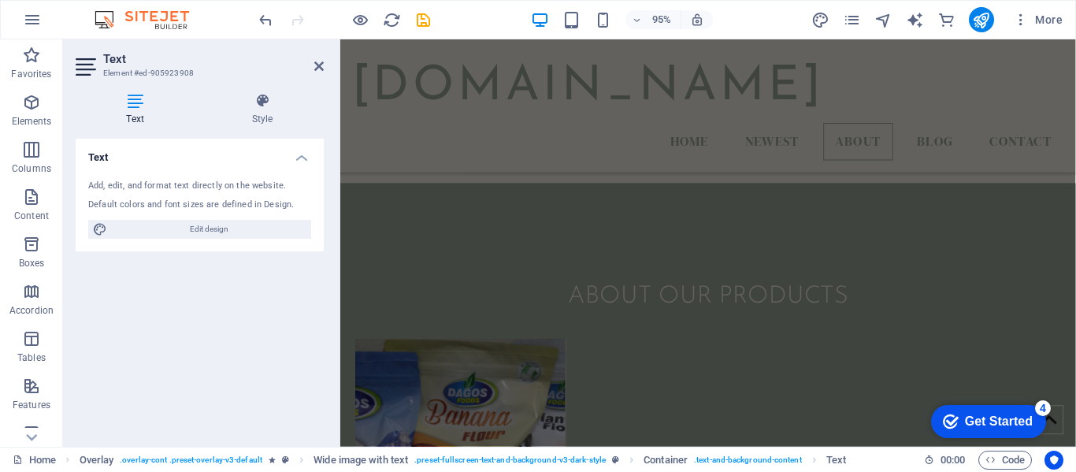
scroll to position [1168, 0]
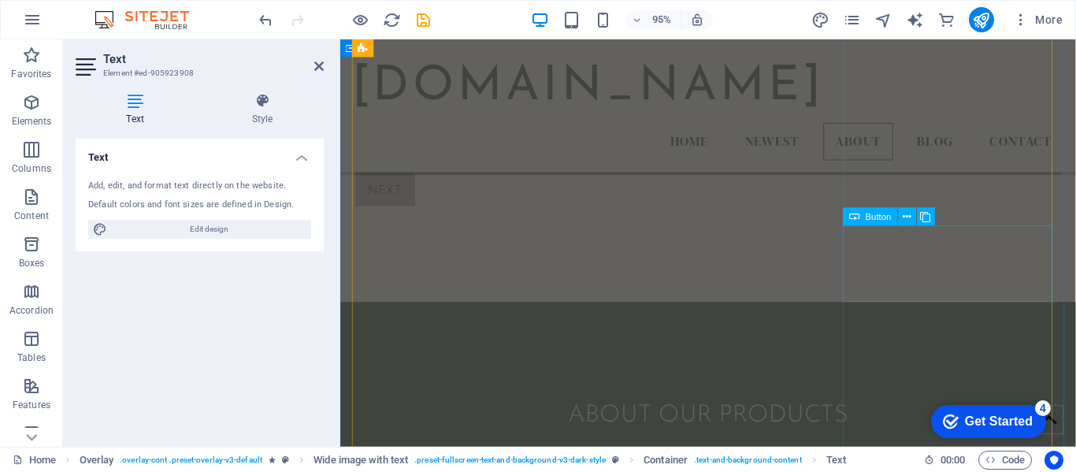
select select "%"
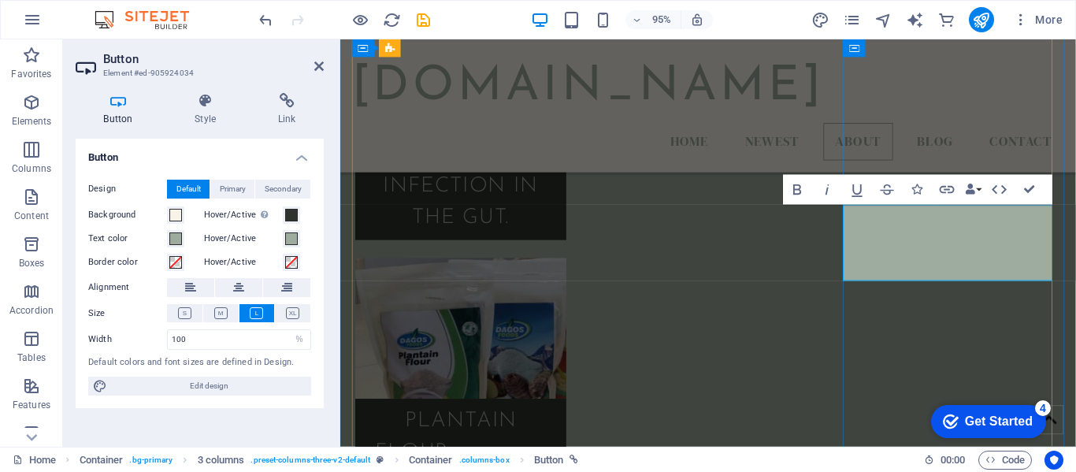
scroll to position [1190, 0]
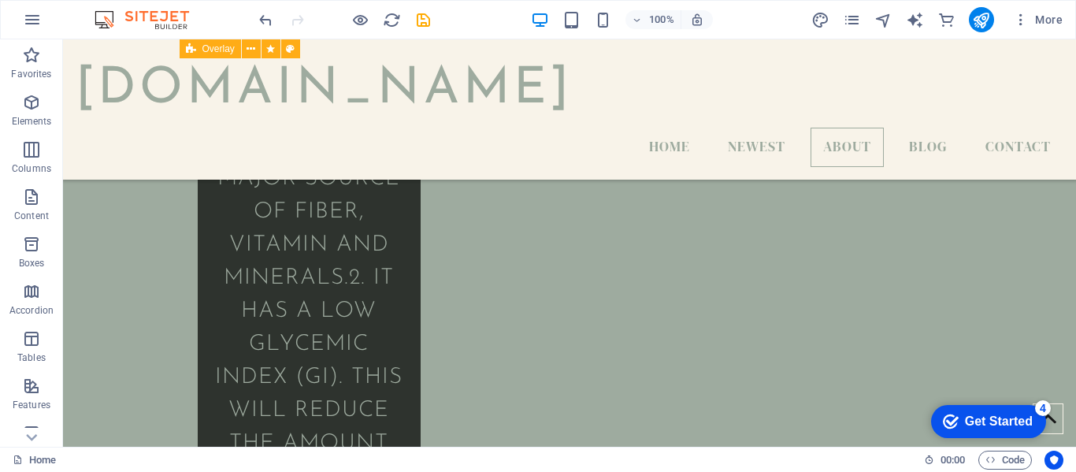
scroll to position [3325, 0]
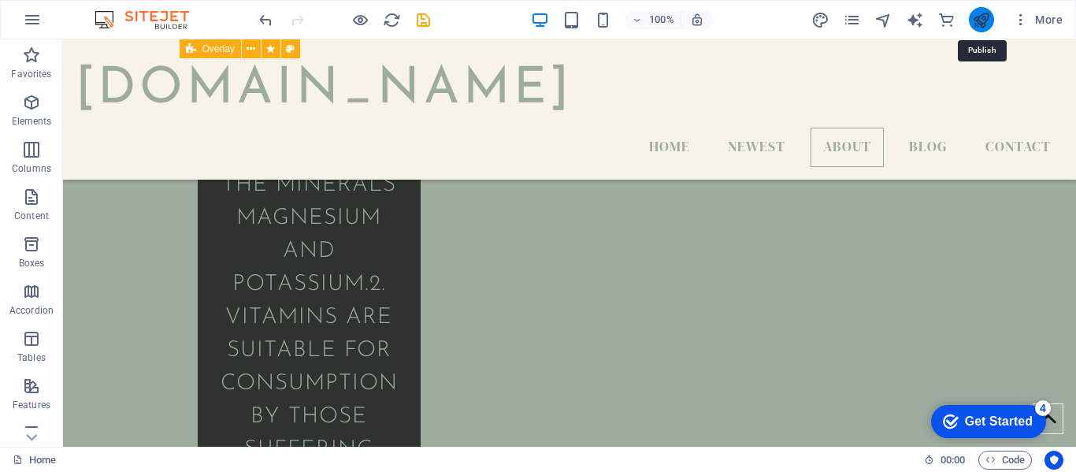
click at [972, 19] on icon "publish" at bounding box center [981, 20] width 18 height 18
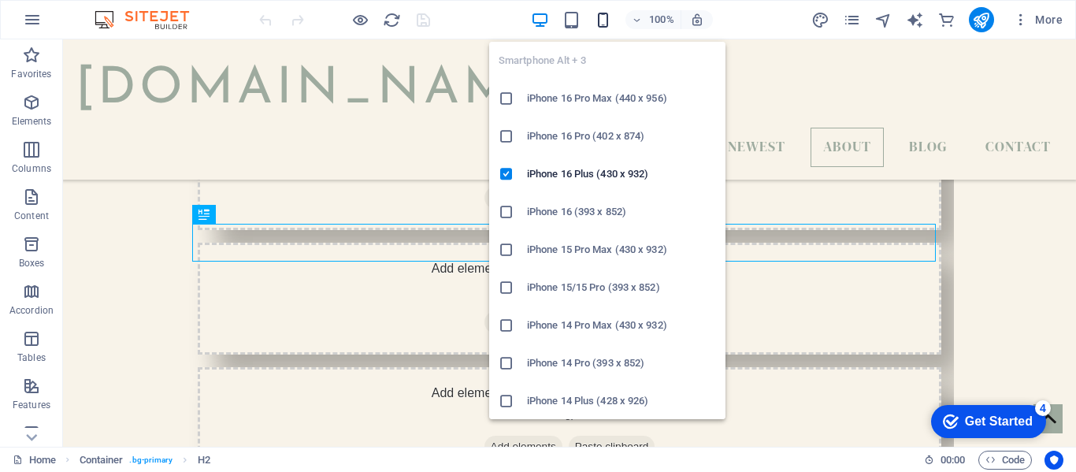
click at [606, 24] on icon "button" at bounding box center [603, 20] width 18 height 18
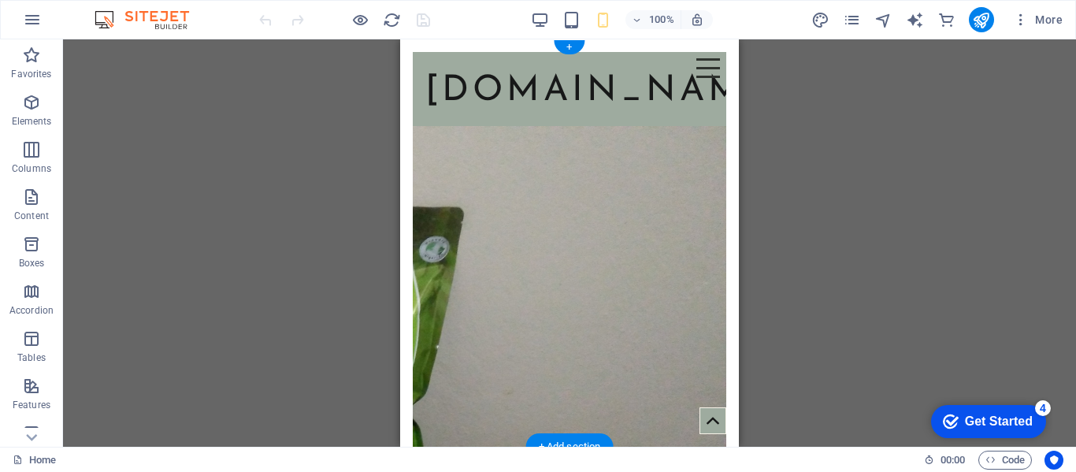
click at [518, 248] on figure at bounding box center [569, 321] width 313 height 390
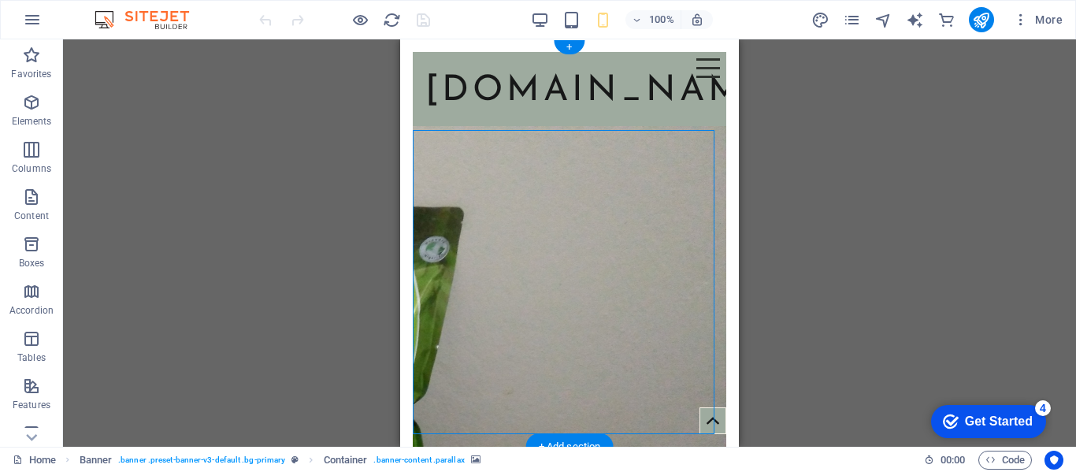
click at [551, 221] on figure at bounding box center [569, 321] width 313 height 390
click at [640, 23] on icon "button" at bounding box center [637, 20] width 11 height 10
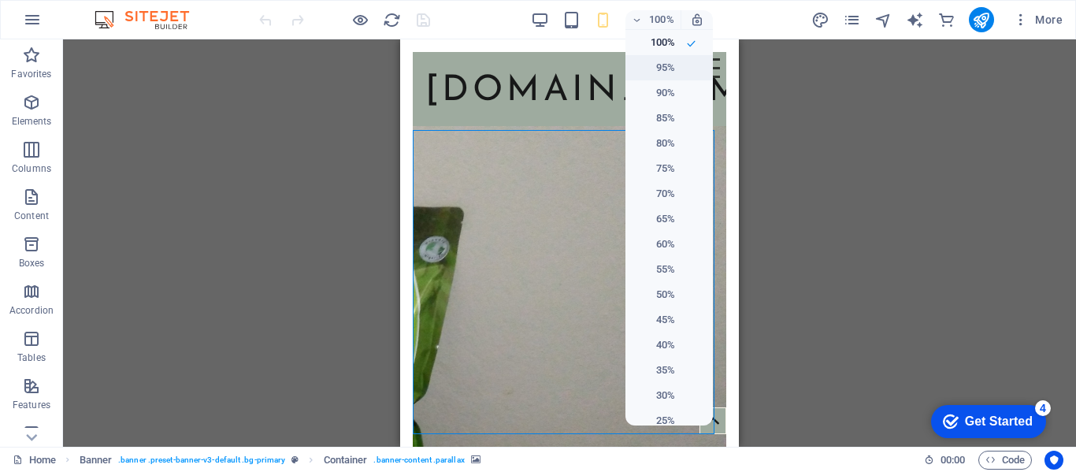
click at [658, 76] on h6 "95%" at bounding box center [655, 67] width 40 height 19
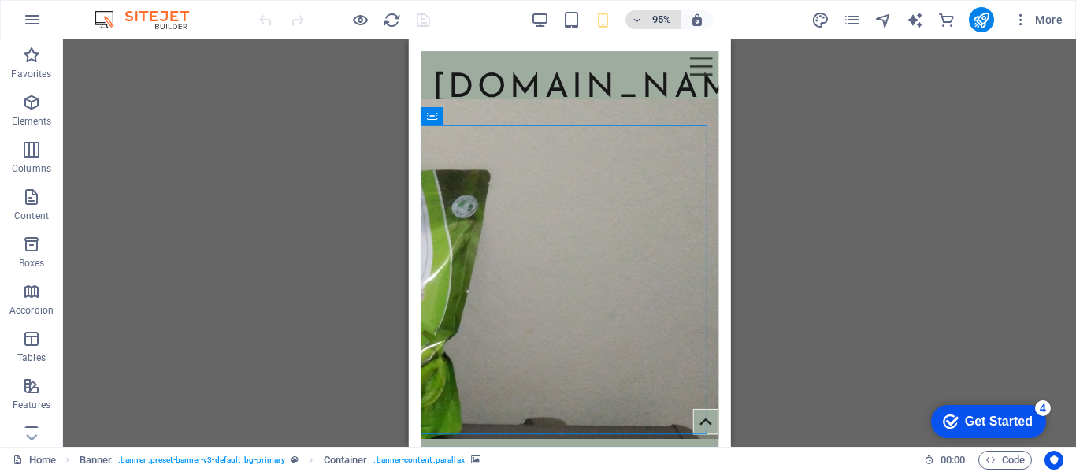
click at [643, 24] on icon "button" at bounding box center [637, 20] width 11 height 10
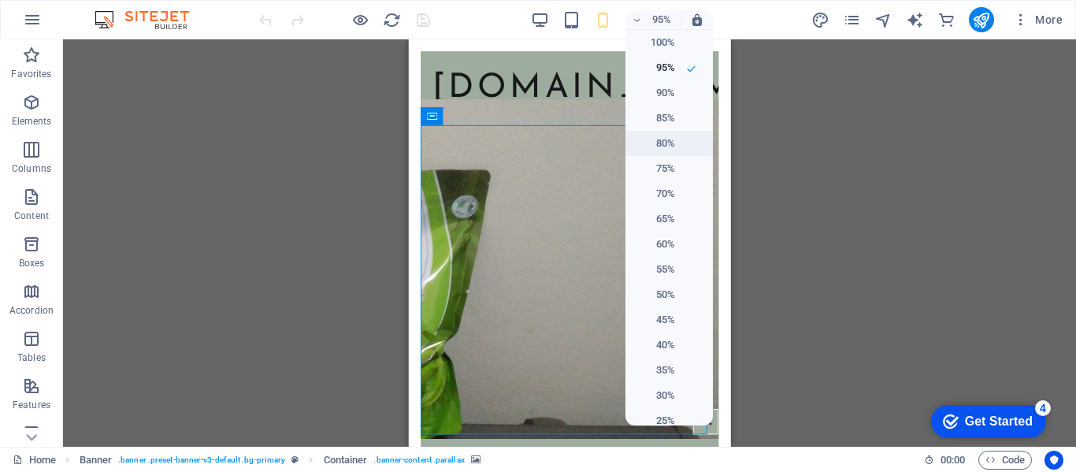
click at [659, 140] on h6 "80%" at bounding box center [655, 143] width 40 height 19
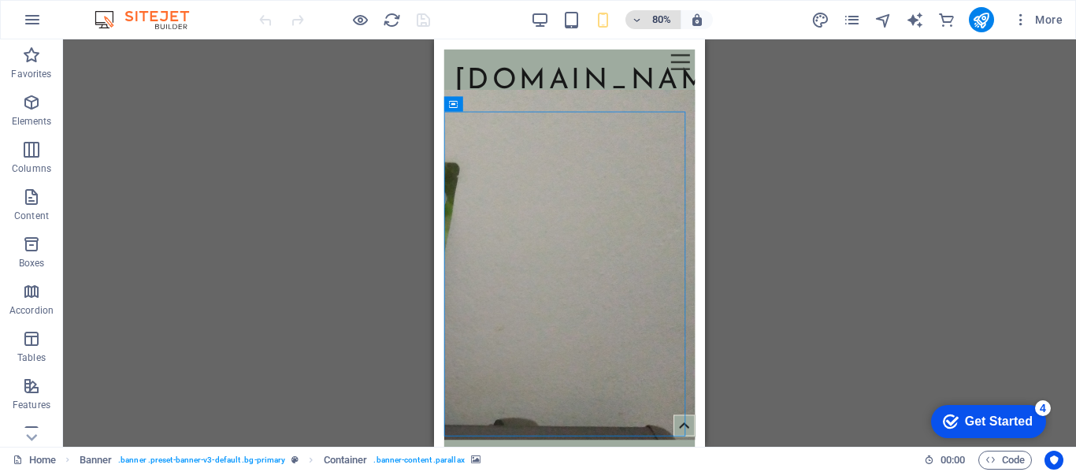
click at [643, 24] on icon "button" at bounding box center [637, 20] width 11 height 10
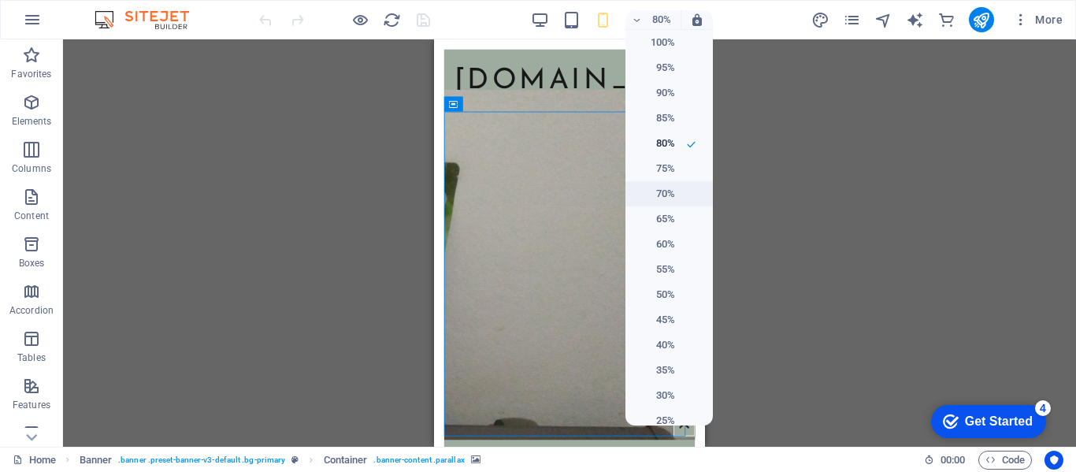
click at [659, 196] on h6 "70%" at bounding box center [655, 193] width 40 height 19
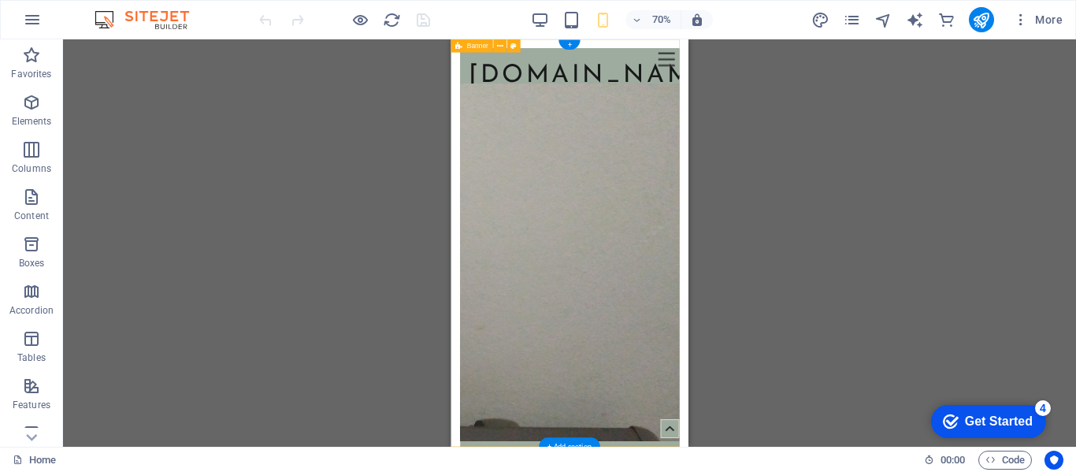
click at [676, 400] on figure at bounding box center [619, 358] width 313 height 510
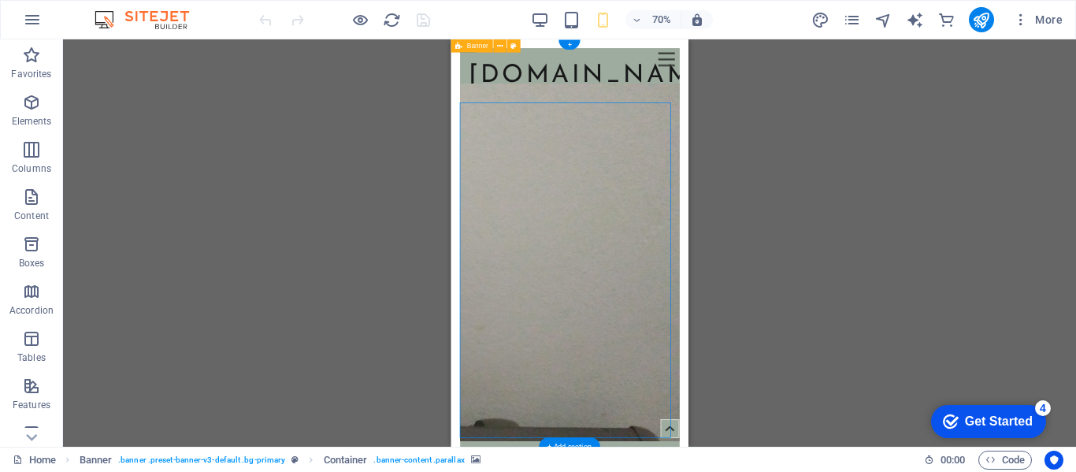
click at [676, 400] on figure at bounding box center [619, 358] width 313 height 510
click at [478, 400] on figure at bounding box center [619, 358] width 313 height 510
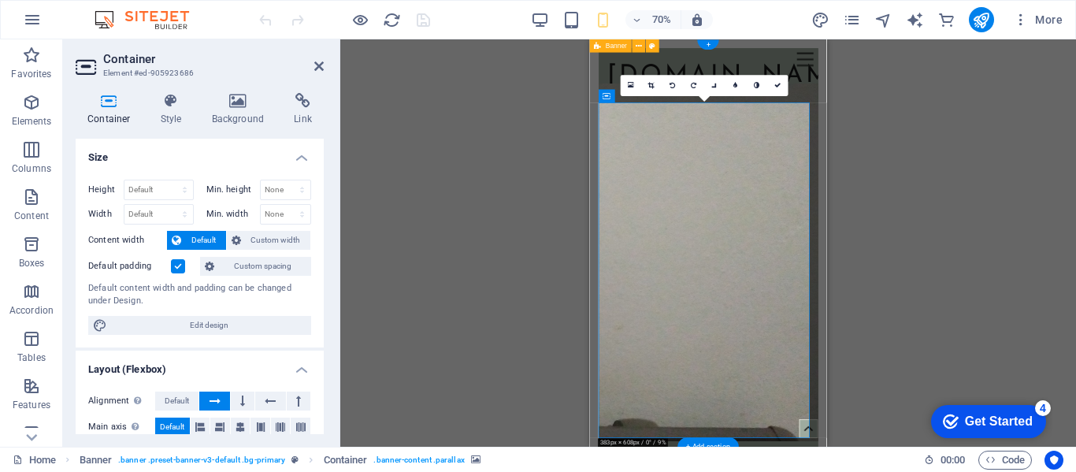
drag, startPoint x: 703, startPoint y: 415, endPoint x: 683, endPoint y: 287, distance: 129.2
click at [683, 287] on figure at bounding box center [758, 358] width 313 height 510
drag, startPoint x: 799, startPoint y: 519, endPoint x: 782, endPoint y: 376, distance: 144.4
click at [782, 376] on figure at bounding box center [758, 358] width 313 height 510
click at [772, 82] on link at bounding box center [777, 86] width 21 height 21
